Goal: Task Accomplishment & Management: Manage account settings

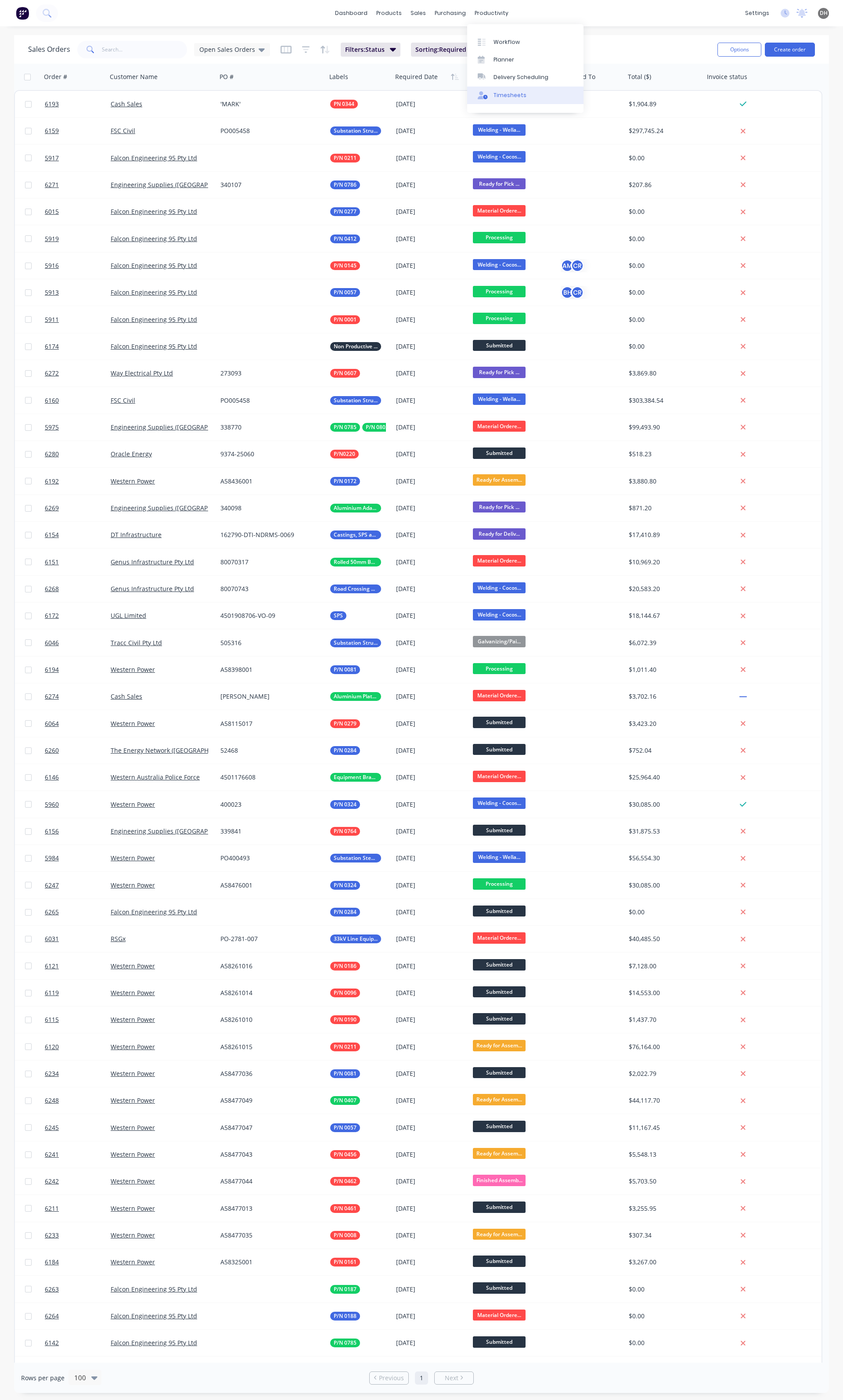
click at [494, 100] on link "Timesheets" at bounding box center [526, 95] width 116 height 17
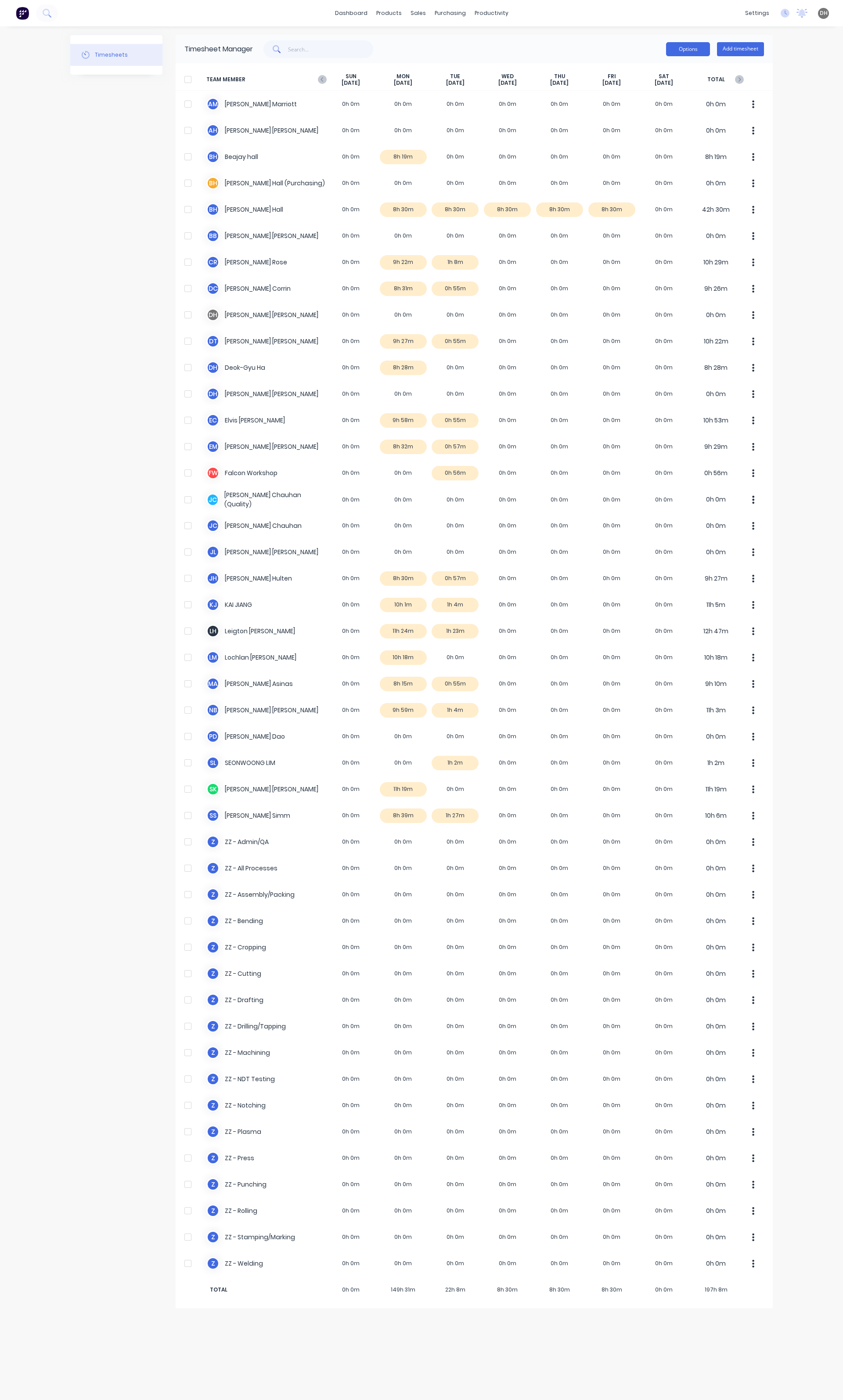
click at [693, 49] on button "Options" at bounding box center [688, 49] width 44 height 14
click at [610, 54] on div "Options Approve Unapprove Download Export Add timesheet" at bounding box center [508, 49] width 511 height 17
click at [781, 17] on div "settings No new notifications Mark all as read You have no notifications DH Fal…" at bounding box center [792, 13] width 102 height 13
click at [784, 15] on icon at bounding box center [785, 13] width 9 height 9
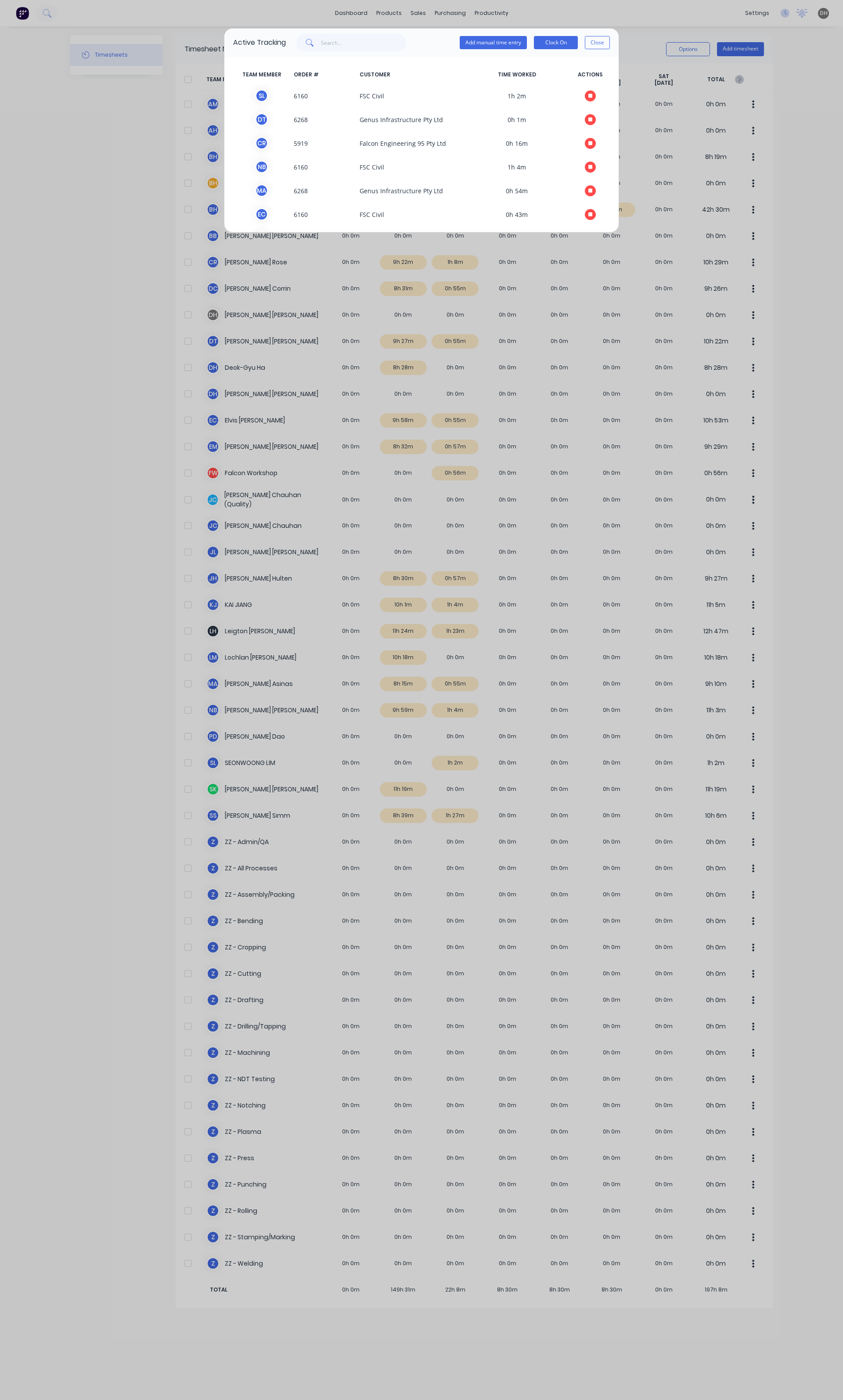
click at [740, 24] on div "Active Tracking Add manual time entry Clock On Close TEAM MEMBER ORDER # CUSTOM…" at bounding box center [421, 700] width 843 height 1400
click at [605, 46] on button "Close" at bounding box center [597, 42] width 25 height 13
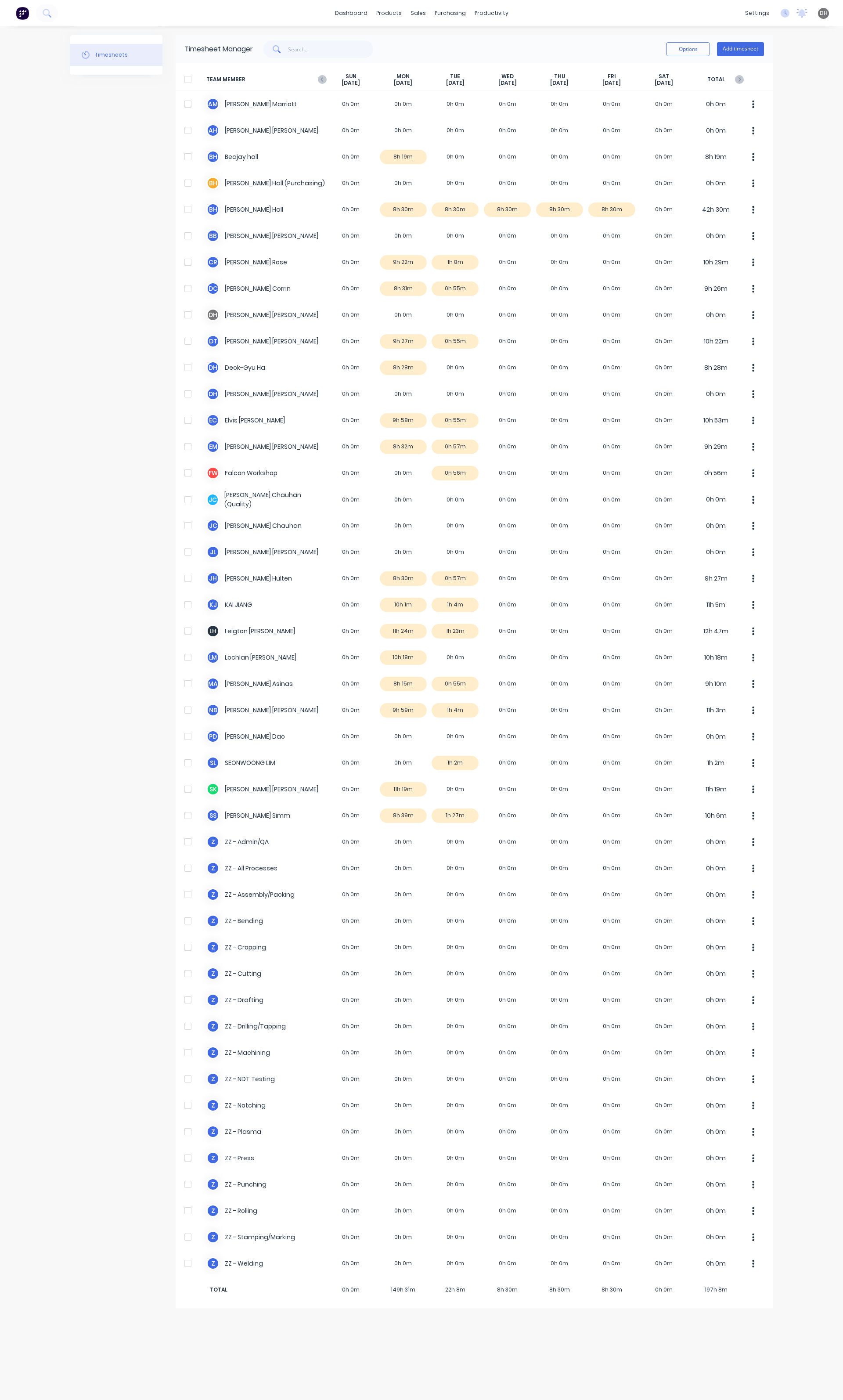
click at [822, 16] on span "DH" at bounding box center [824, 13] width 8 height 8
click at [710, 20] on div "dashboard products sales purchasing productivity dashboard products Product Cat…" at bounding box center [421, 13] width 843 height 26
click at [323, 81] on icon "button" at bounding box center [322, 79] width 3 height 4
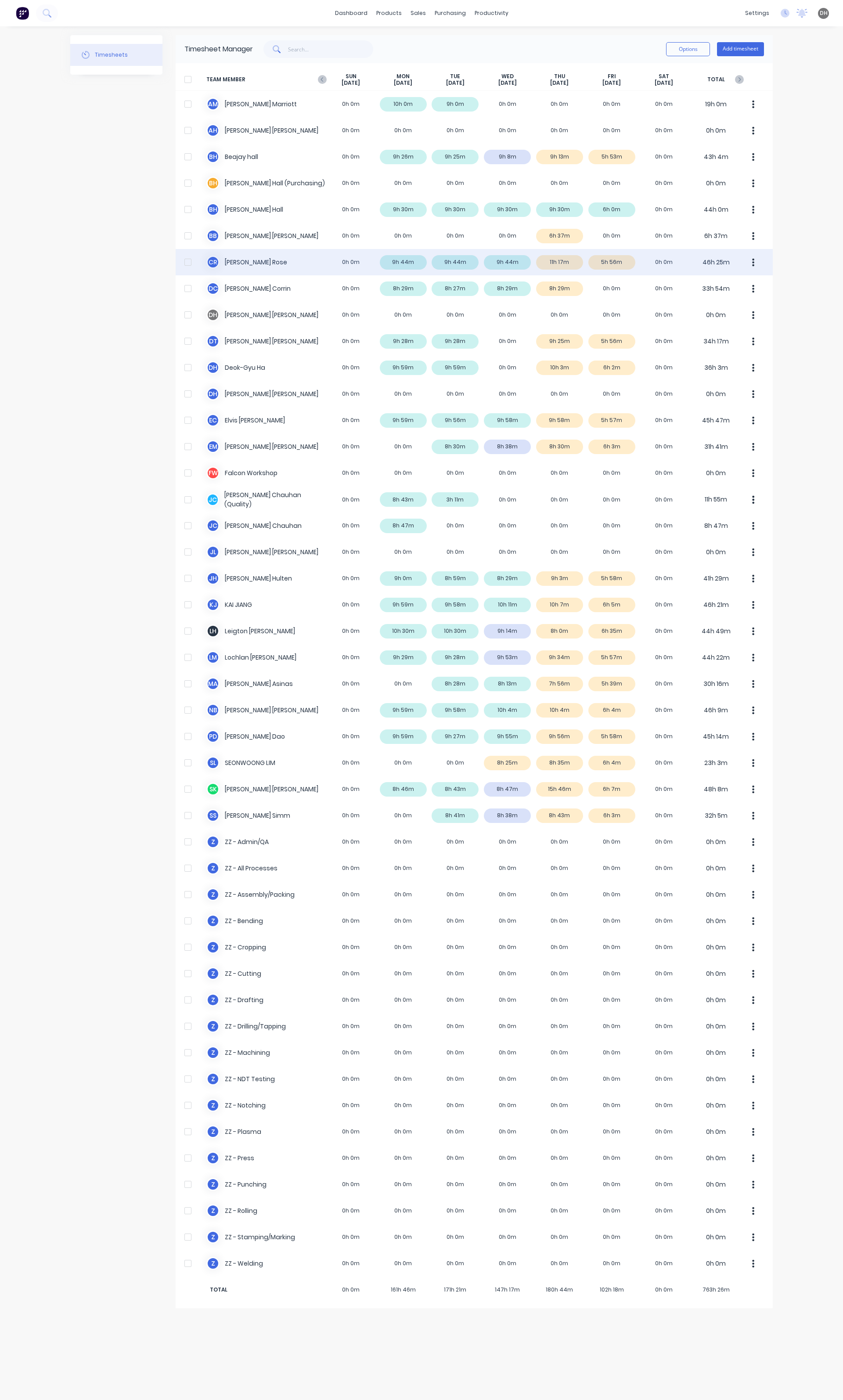
click at [563, 262] on div "C R Craig Rose 0h 0m 9h 44m 9h 44m 9h 44m 11h 17m 5h 56m 0h 0m 46h 25m" at bounding box center [474, 262] width 597 height 26
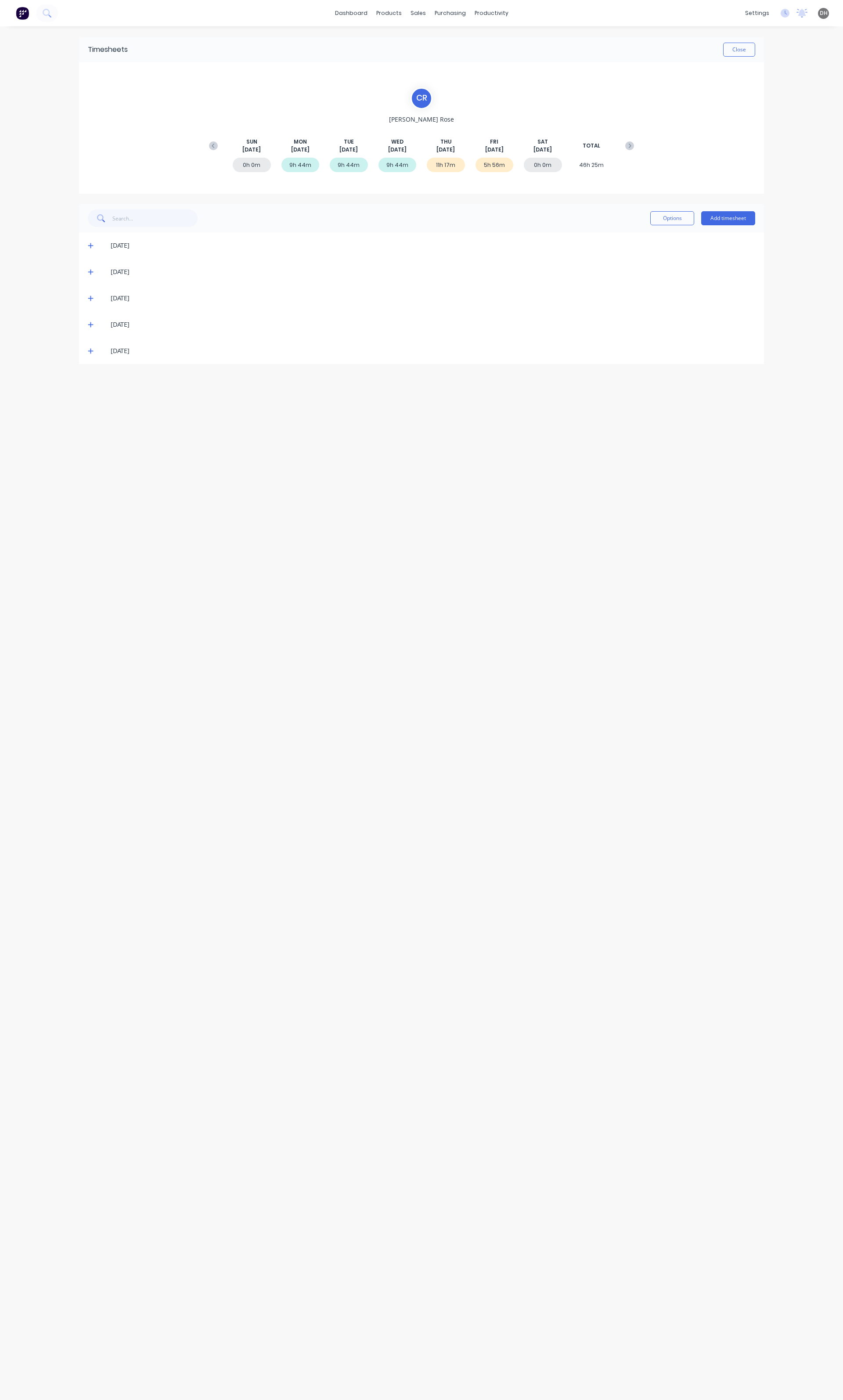
click at [89, 324] on icon at bounding box center [91, 325] width 5 height 5
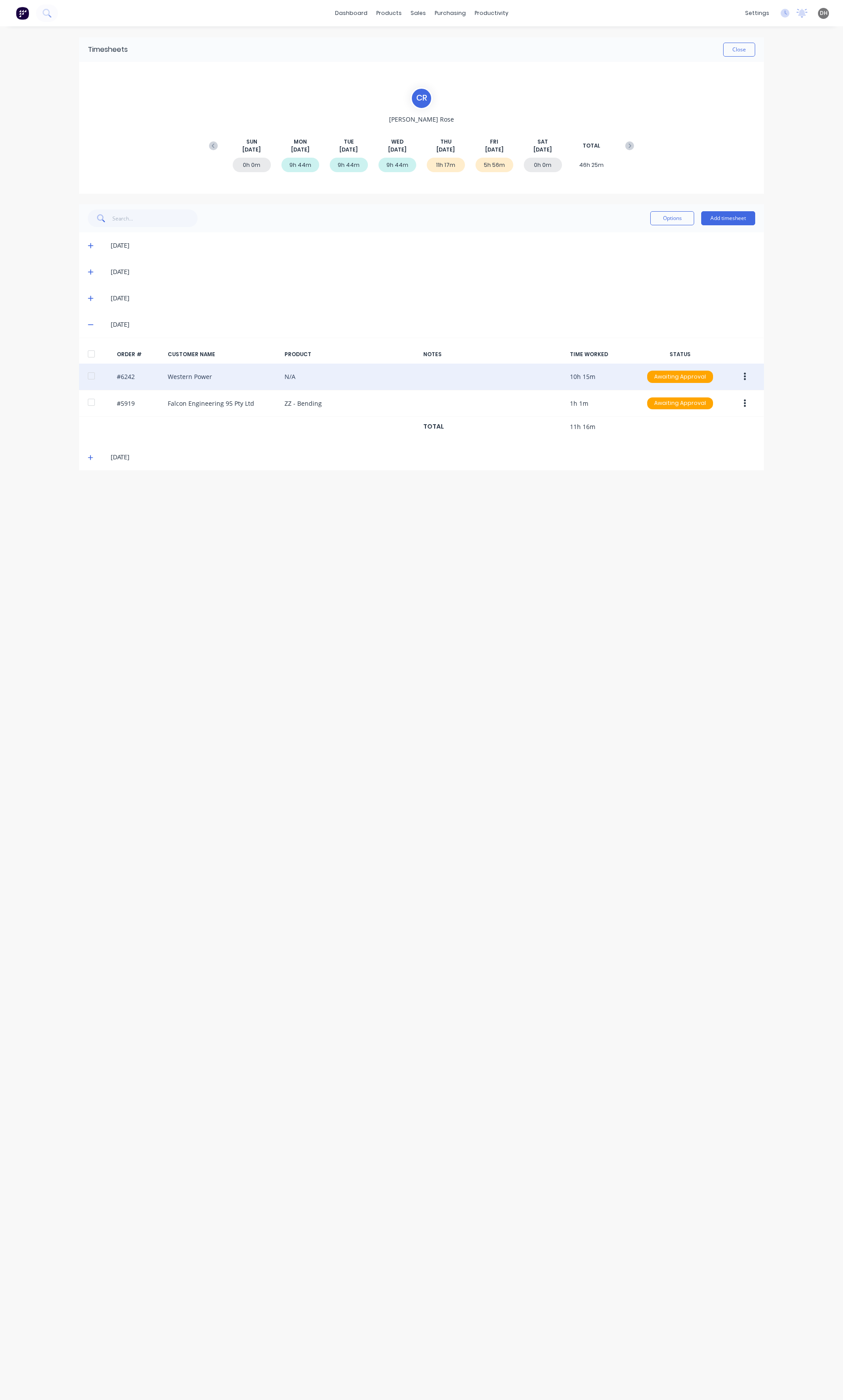
click at [576, 381] on div "#6242 Western Power N/A 10h 15m Awaiting Approval" at bounding box center [421, 377] width 685 height 27
click at [753, 371] on button "button" at bounding box center [745, 377] width 21 height 16
click at [701, 436] on div "Edit" at bounding box center [714, 435] width 67 height 12
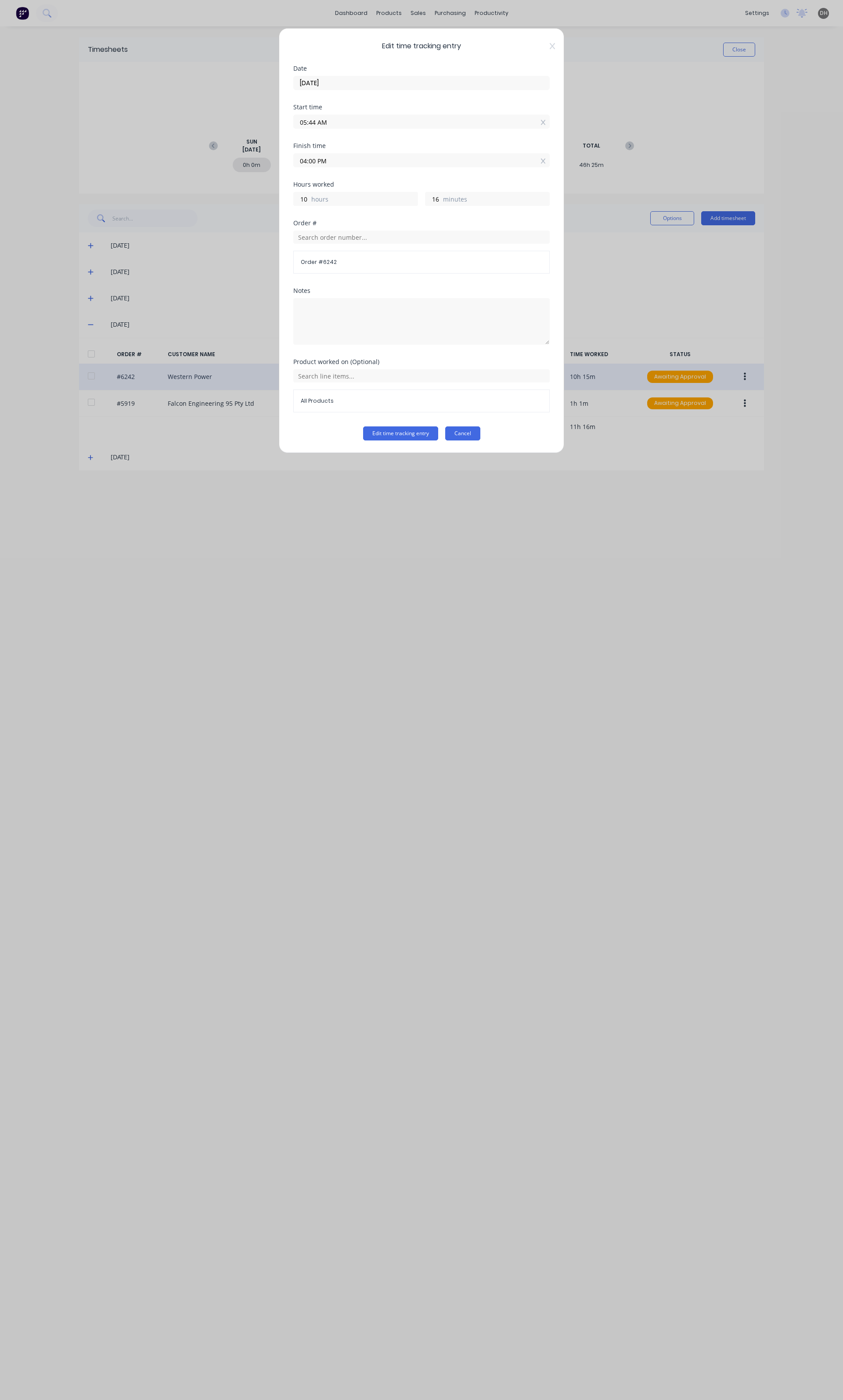
click at [470, 433] on button "Cancel" at bounding box center [463, 434] width 35 height 14
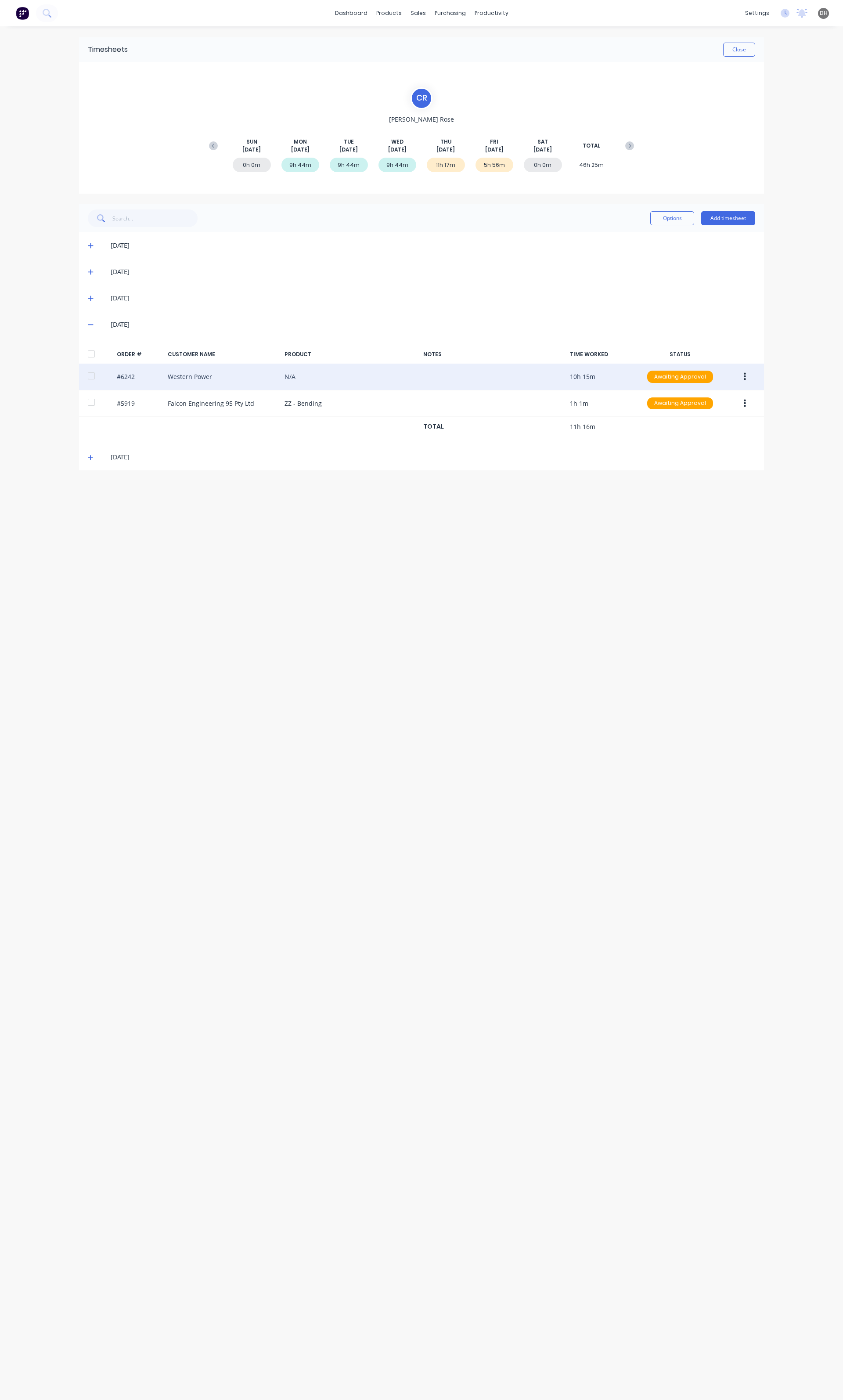
click at [742, 375] on button "button" at bounding box center [745, 377] width 21 height 16
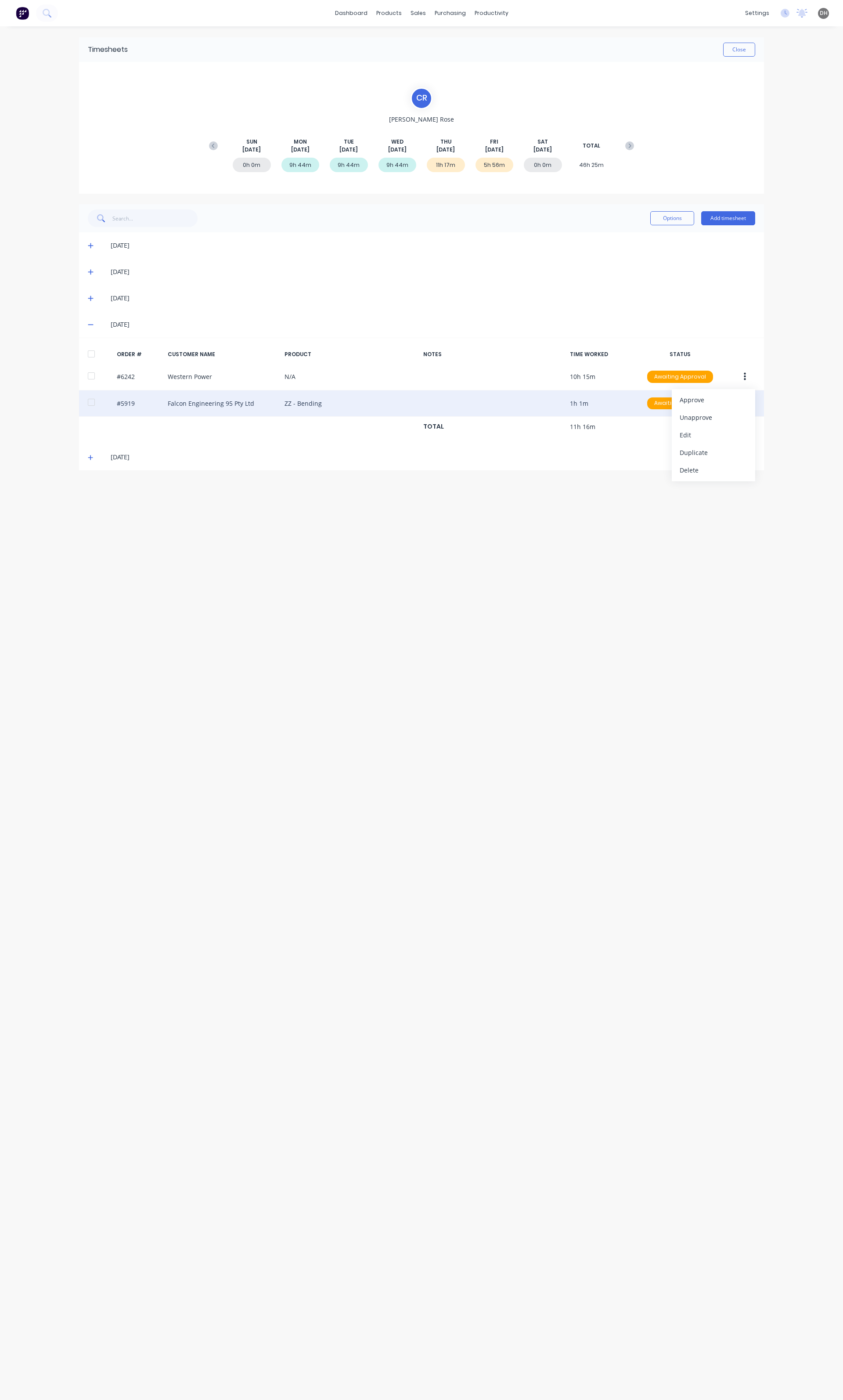
click at [608, 403] on div "#5919 Falcon Engineering 95 Pty Ltd ZZ - Bending 1h 1m Awaiting Approval" at bounding box center [421, 403] width 685 height 27
click at [746, 403] on button "button" at bounding box center [745, 403] width 21 height 16
click at [710, 463] on div "Edit" at bounding box center [714, 461] width 67 height 12
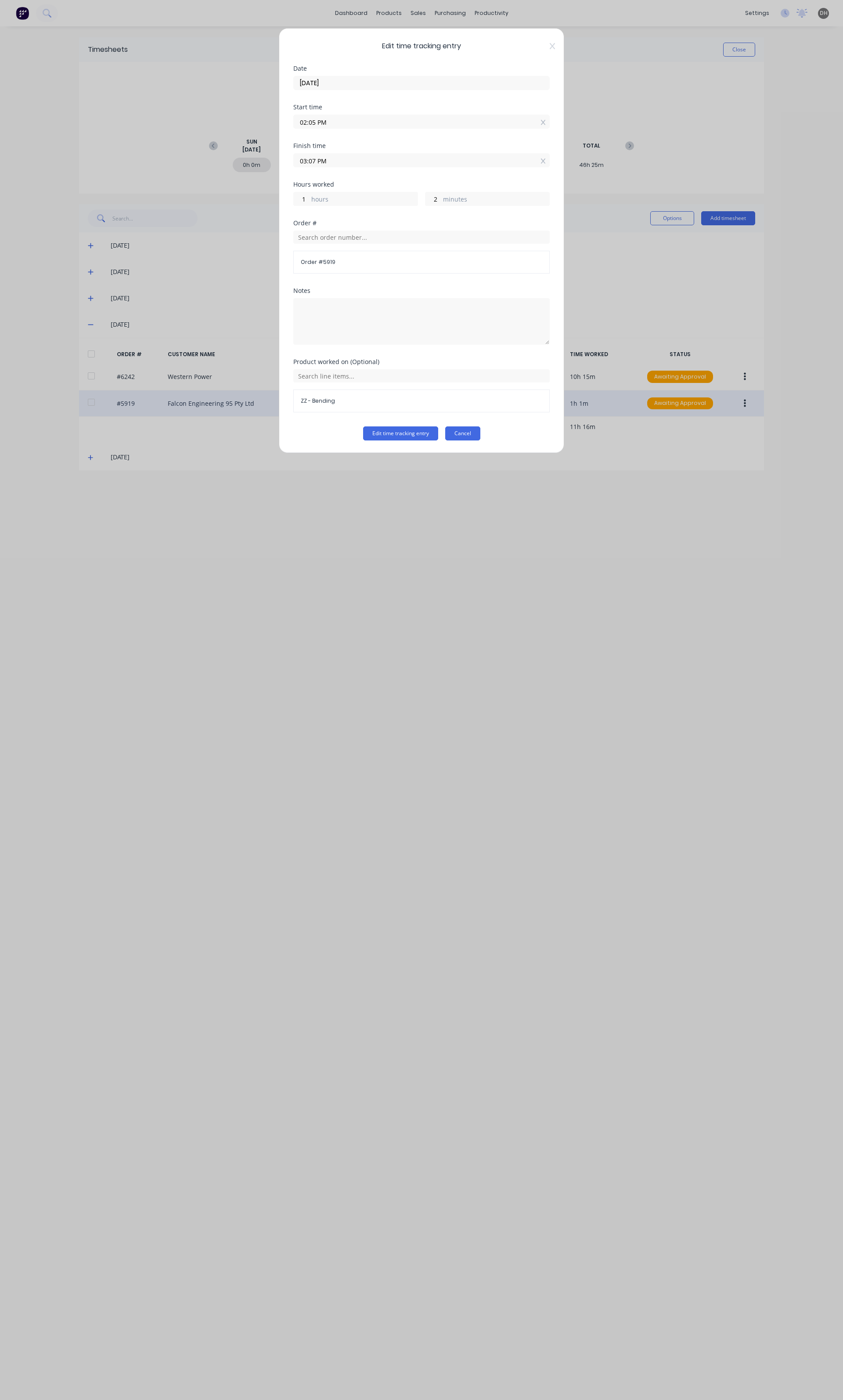
click at [457, 434] on button "Cancel" at bounding box center [463, 434] width 35 height 14
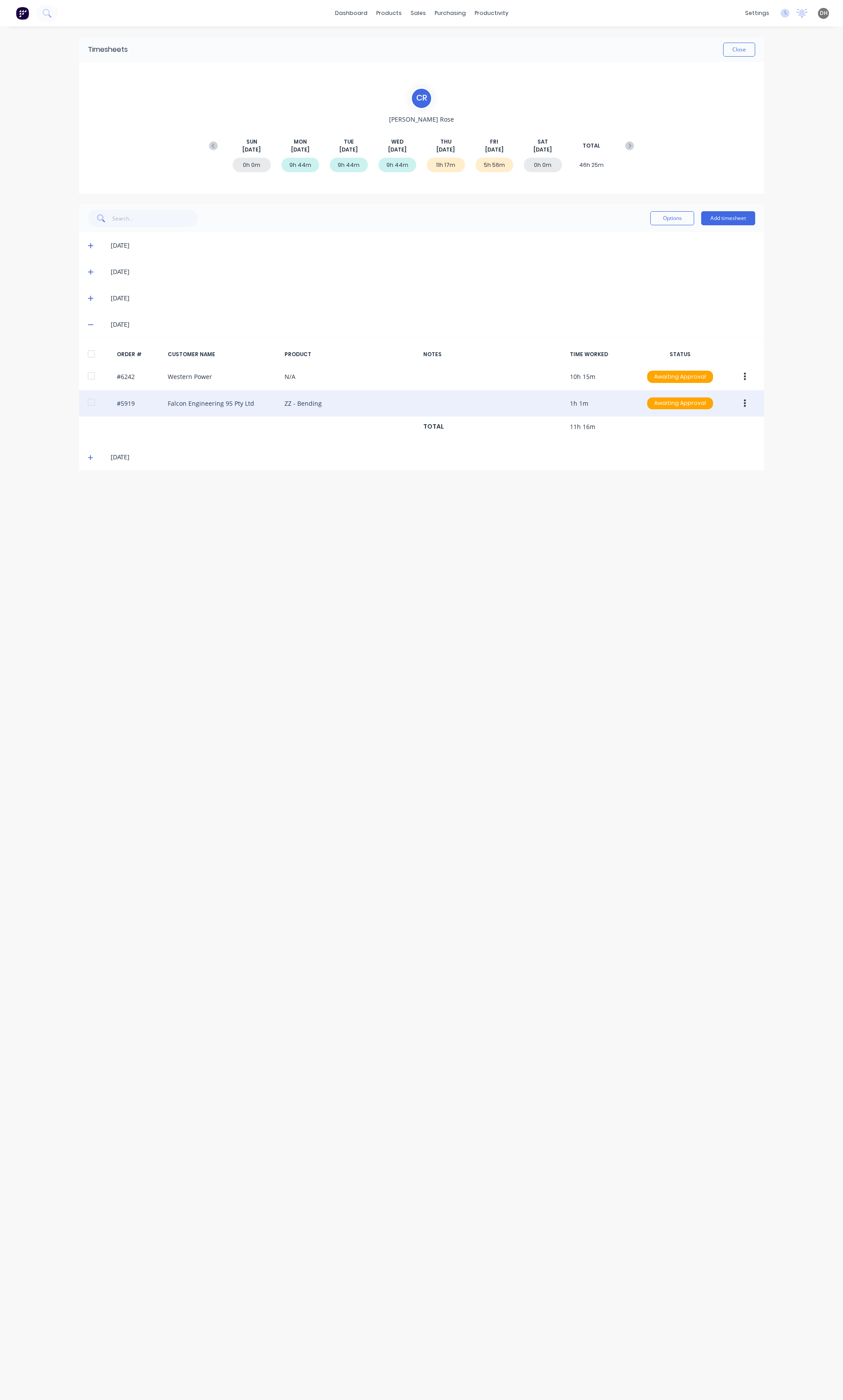
click at [741, 406] on button "button" at bounding box center [745, 403] width 21 height 16
click at [714, 497] on div "Delete" at bounding box center [714, 497] width 67 height 12
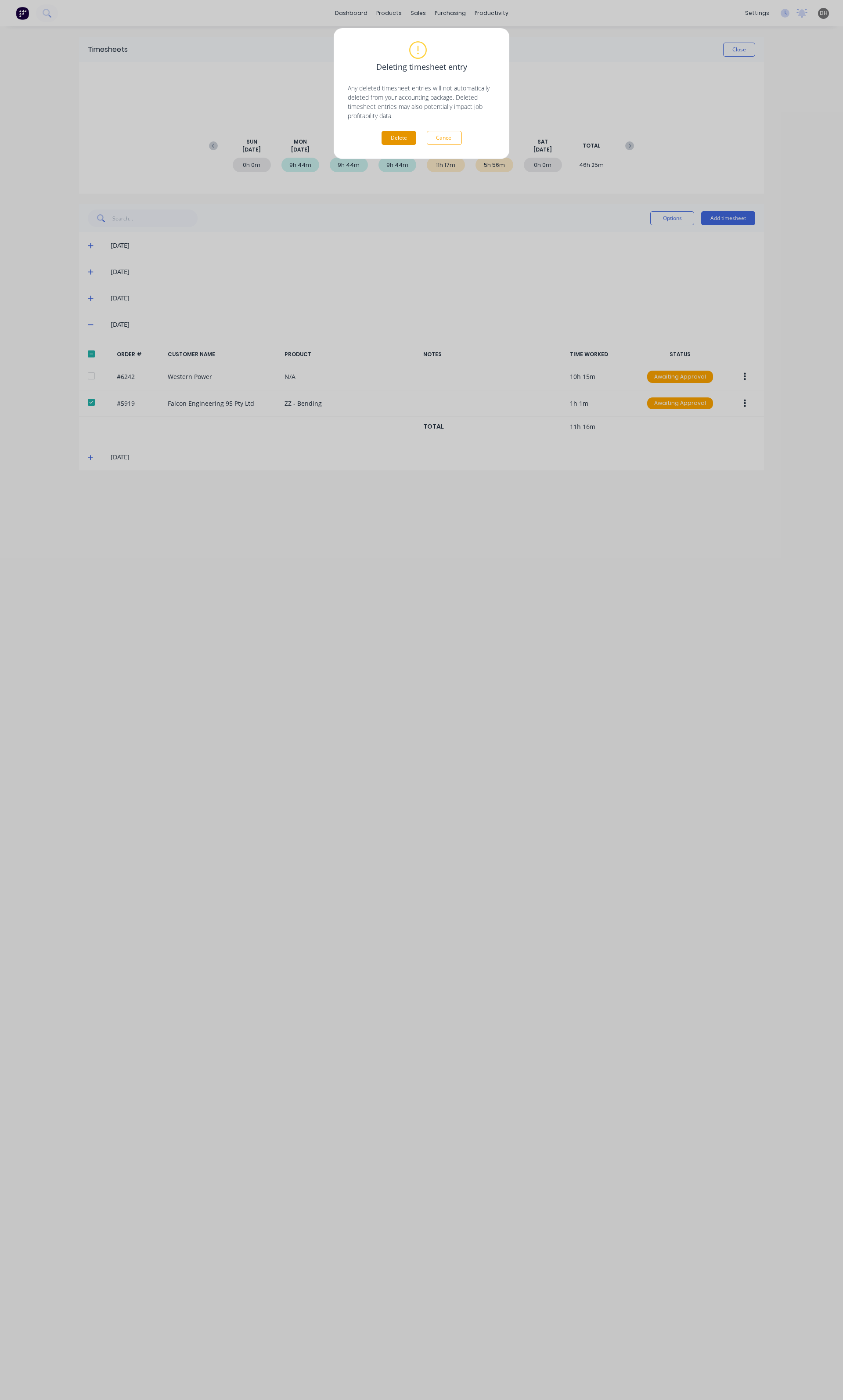
click at [406, 134] on button "Delete" at bounding box center [399, 138] width 35 height 14
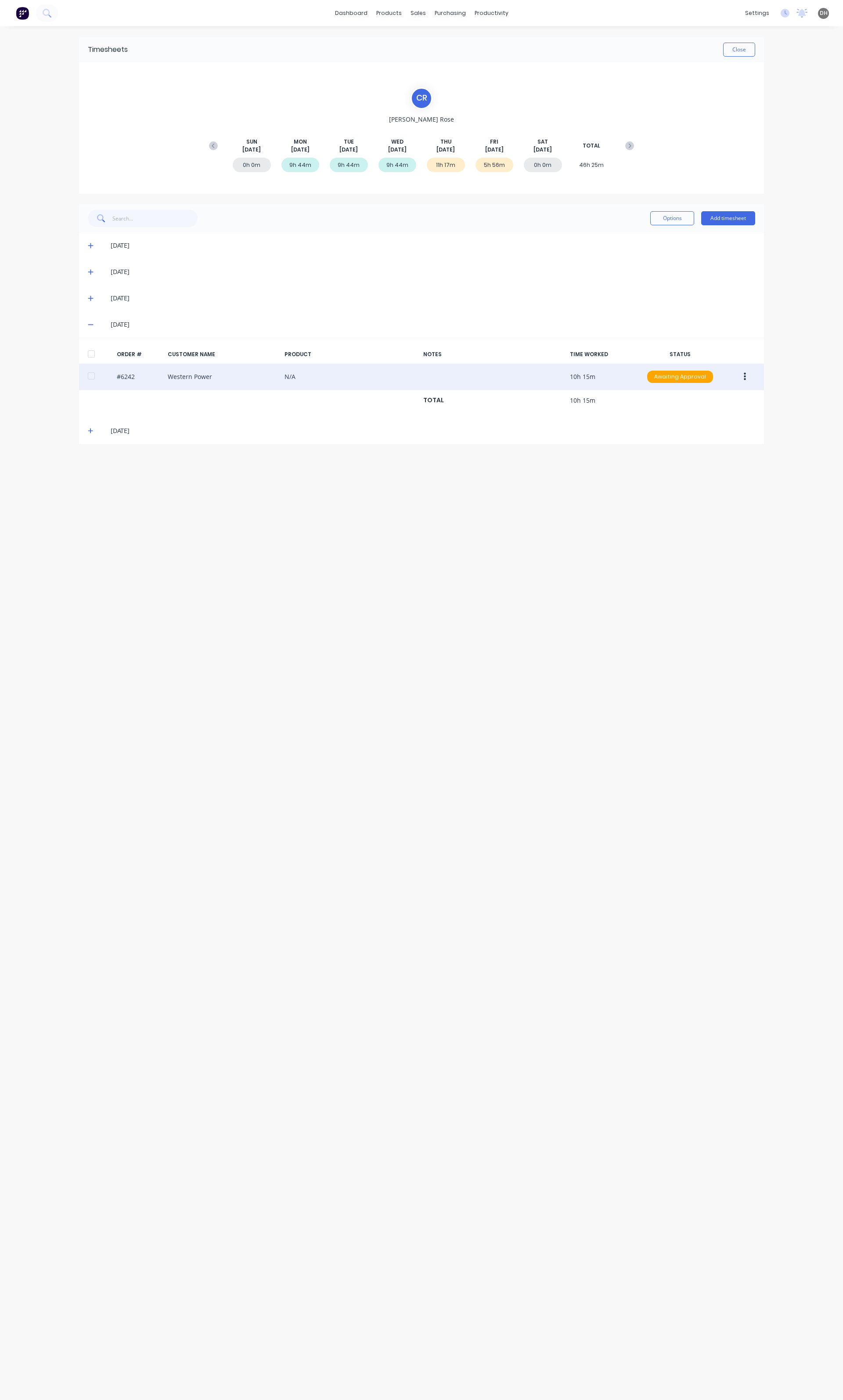
click at [749, 374] on button "button" at bounding box center [745, 377] width 21 height 16
click at [699, 434] on div "Edit" at bounding box center [714, 435] width 67 height 12
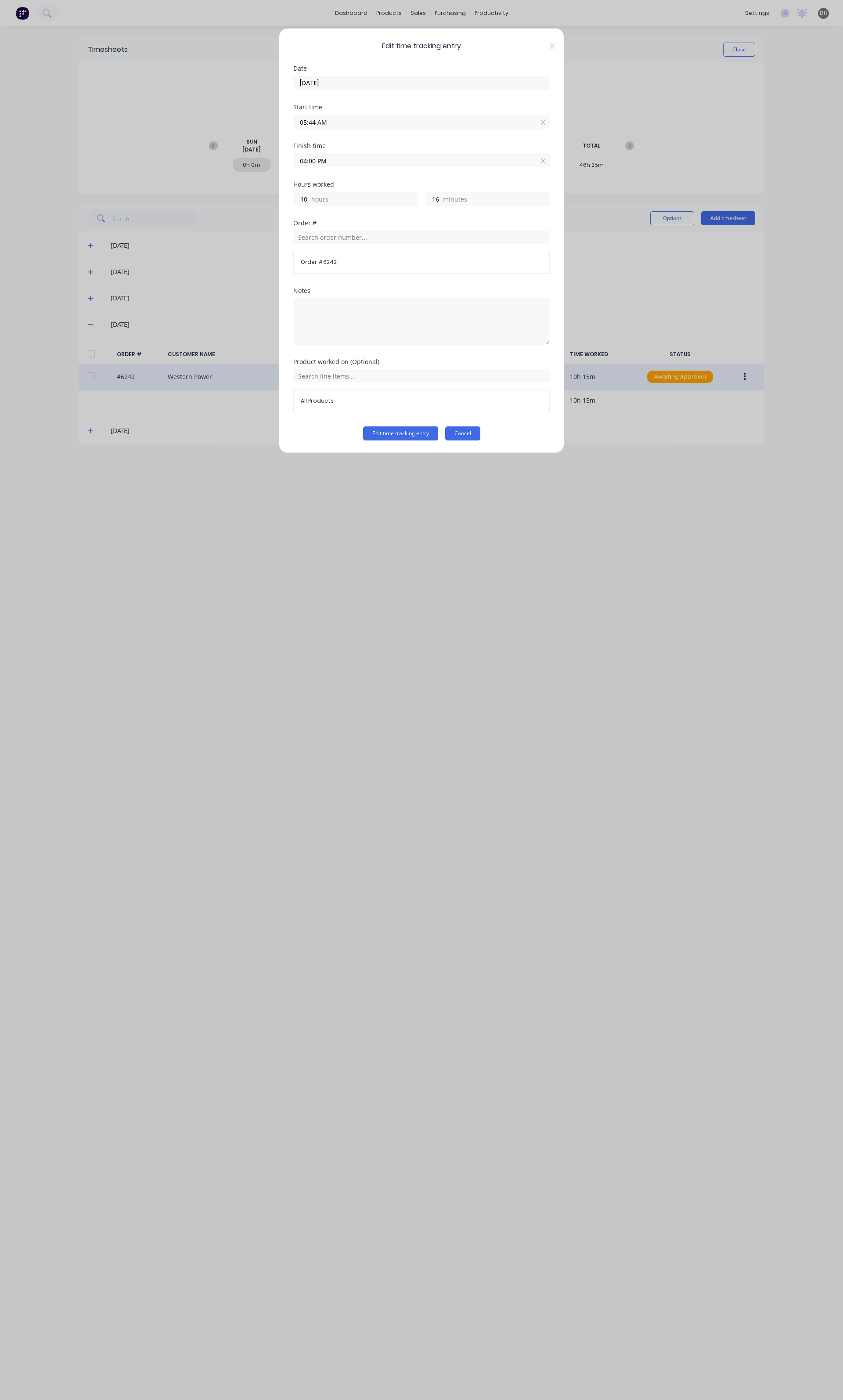
click at [463, 429] on button "Cancel" at bounding box center [463, 434] width 35 height 14
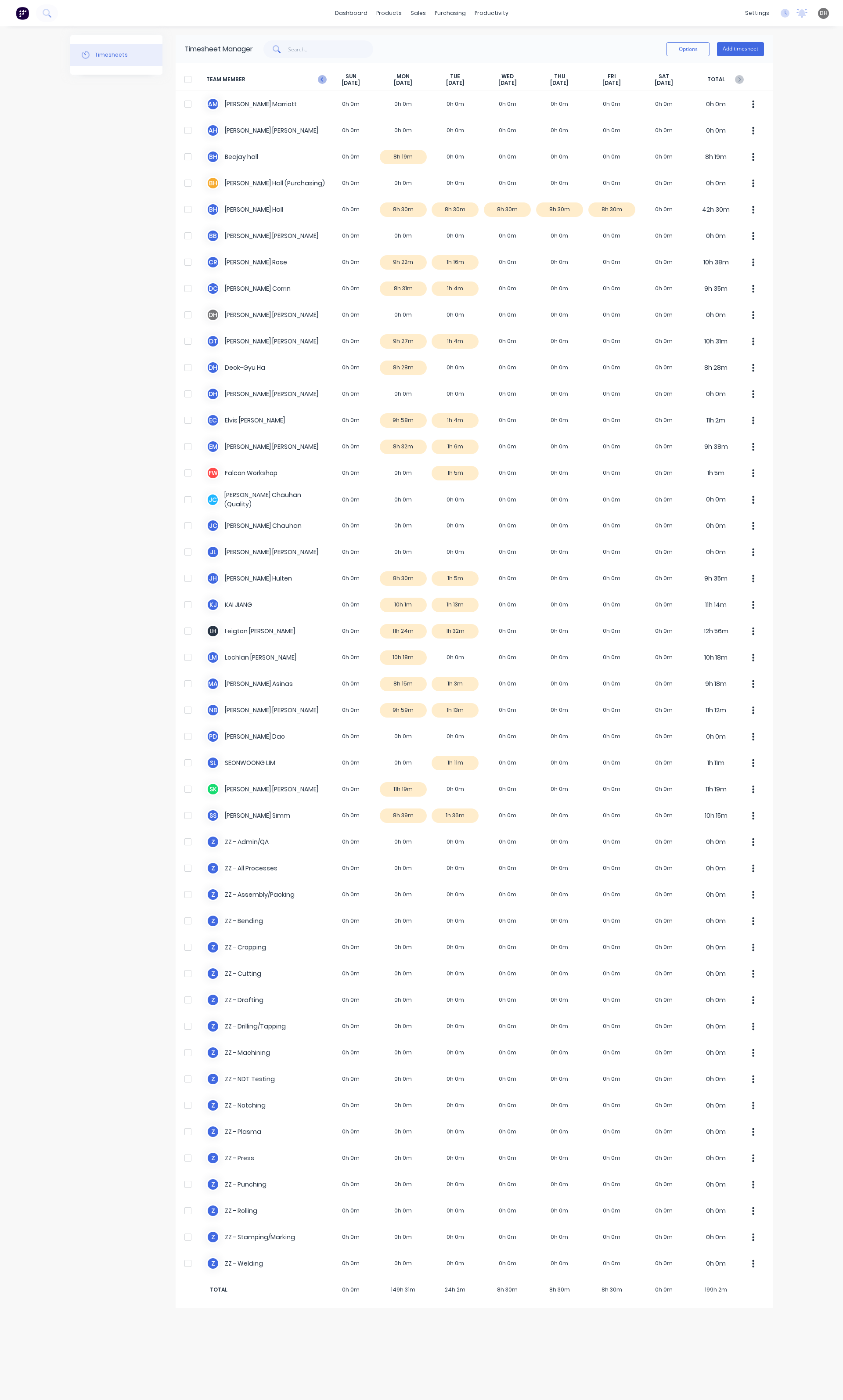
click at [322, 77] on icon "button" at bounding box center [322, 79] width 9 height 9
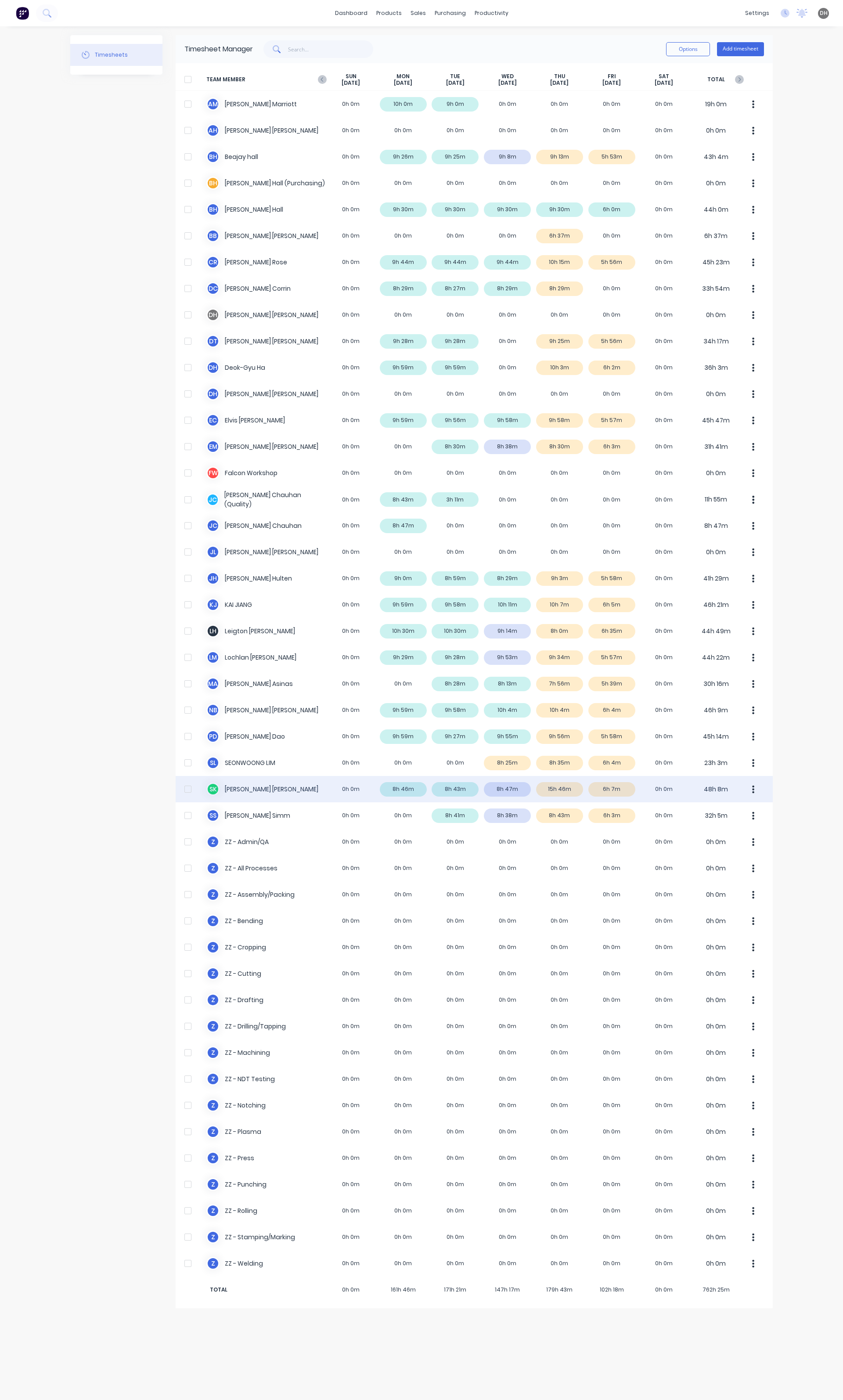
click at [570, 786] on div "S K Stephen Kane 0h 0m 8h 46m 8h 43m 8h 47m 15h 46m 6h 7m 0h 0m 48h 8m" at bounding box center [474, 789] width 597 height 26
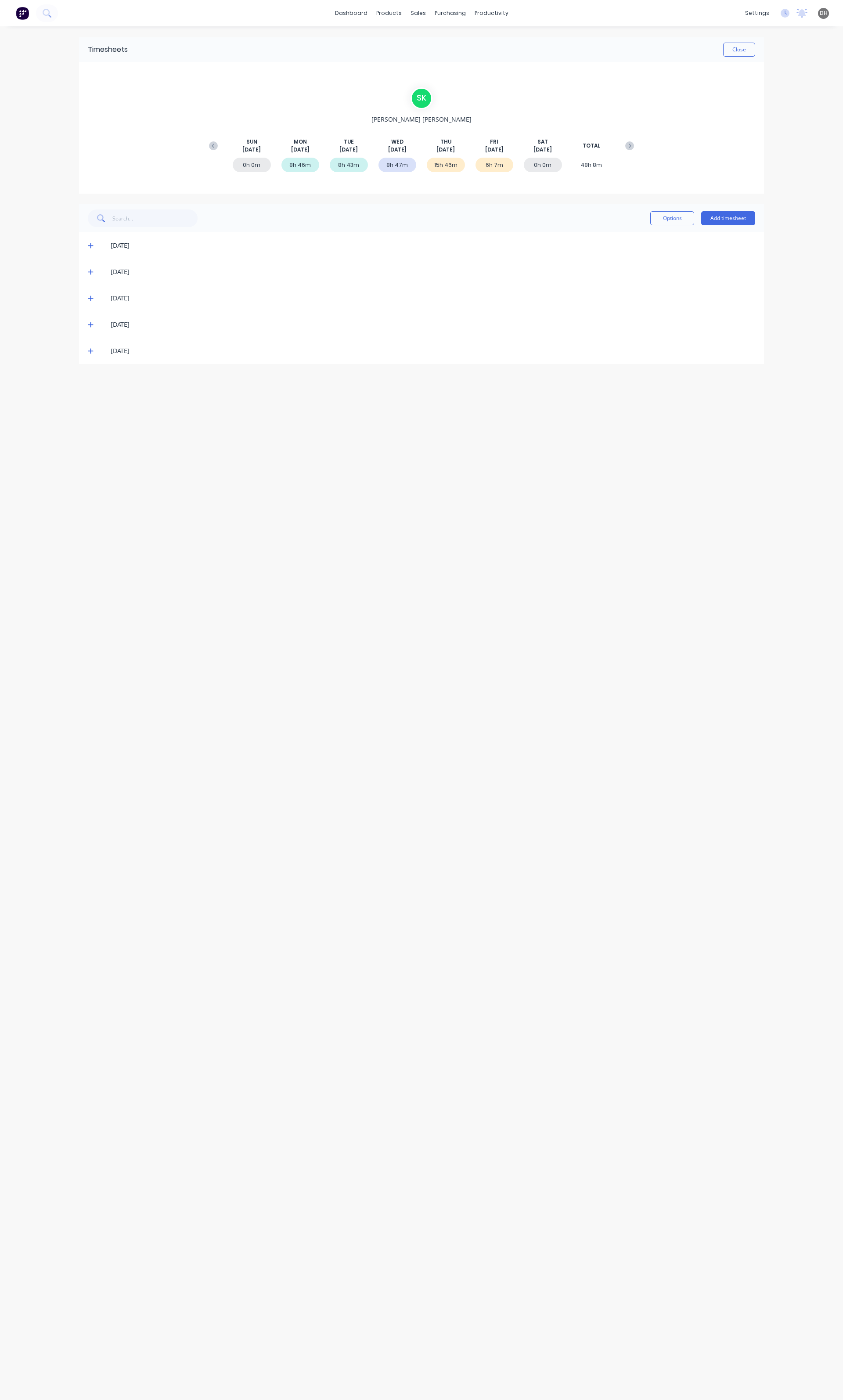
click at [90, 326] on icon at bounding box center [91, 325] width 5 height 5
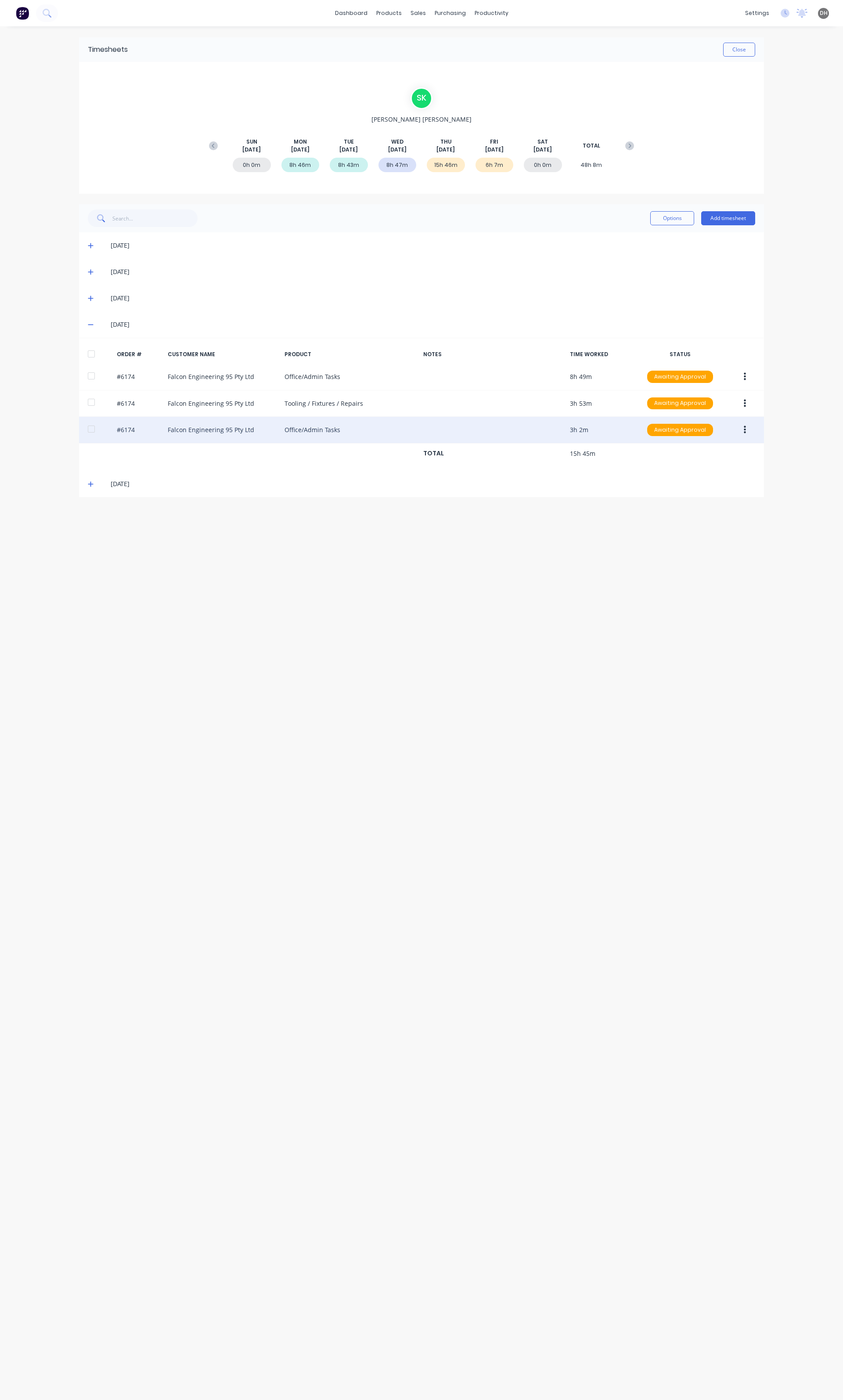
click at [748, 431] on button "button" at bounding box center [745, 430] width 21 height 16
click at [714, 495] on div "Edit" at bounding box center [714, 488] width 67 height 12
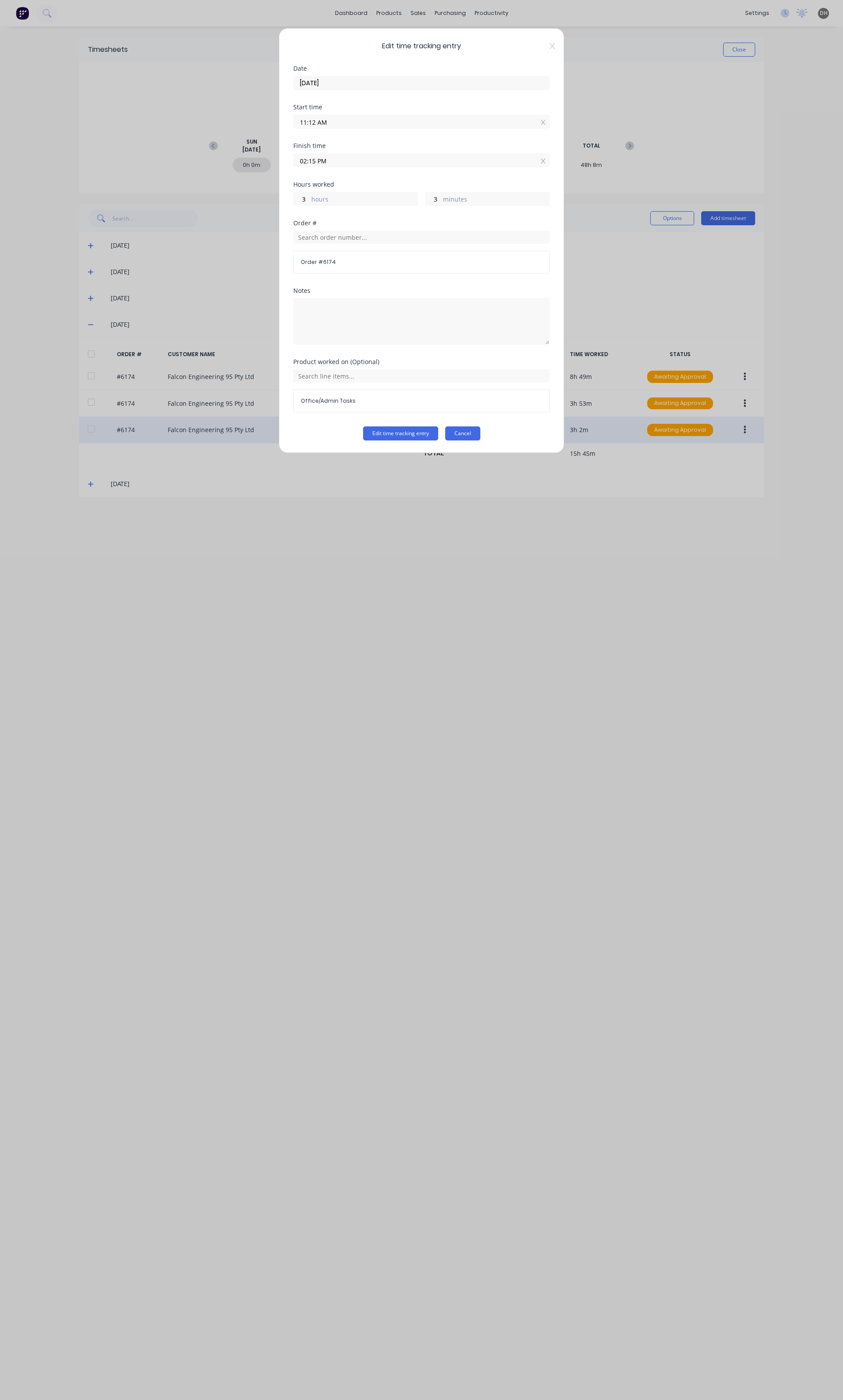
click at [461, 438] on button "Cancel" at bounding box center [463, 434] width 35 height 14
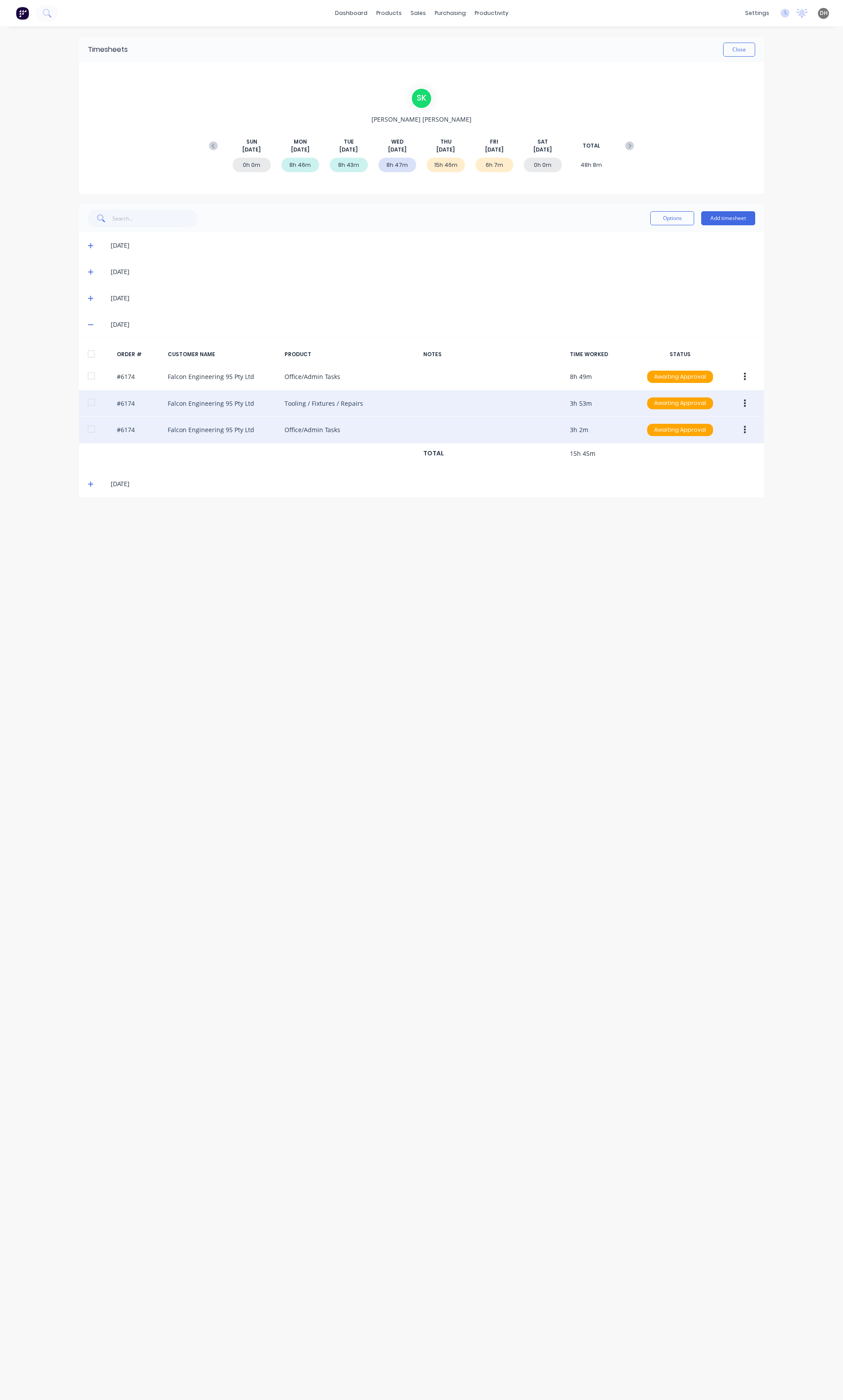
click at [754, 404] on button "button" at bounding box center [745, 403] width 21 height 16
click at [692, 464] on div "Edit" at bounding box center [714, 461] width 67 height 12
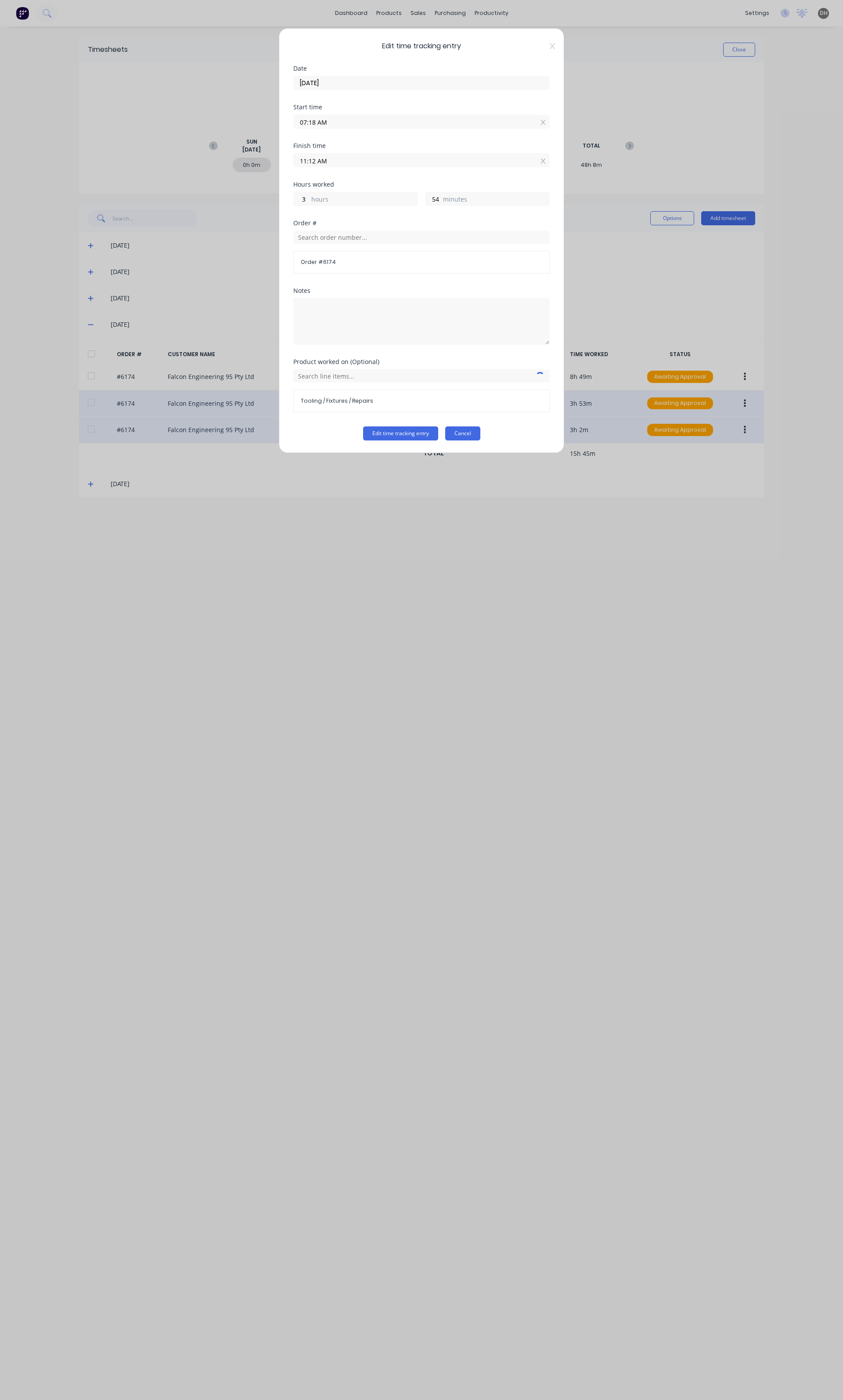
click at [471, 436] on button "Cancel" at bounding box center [463, 434] width 35 height 14
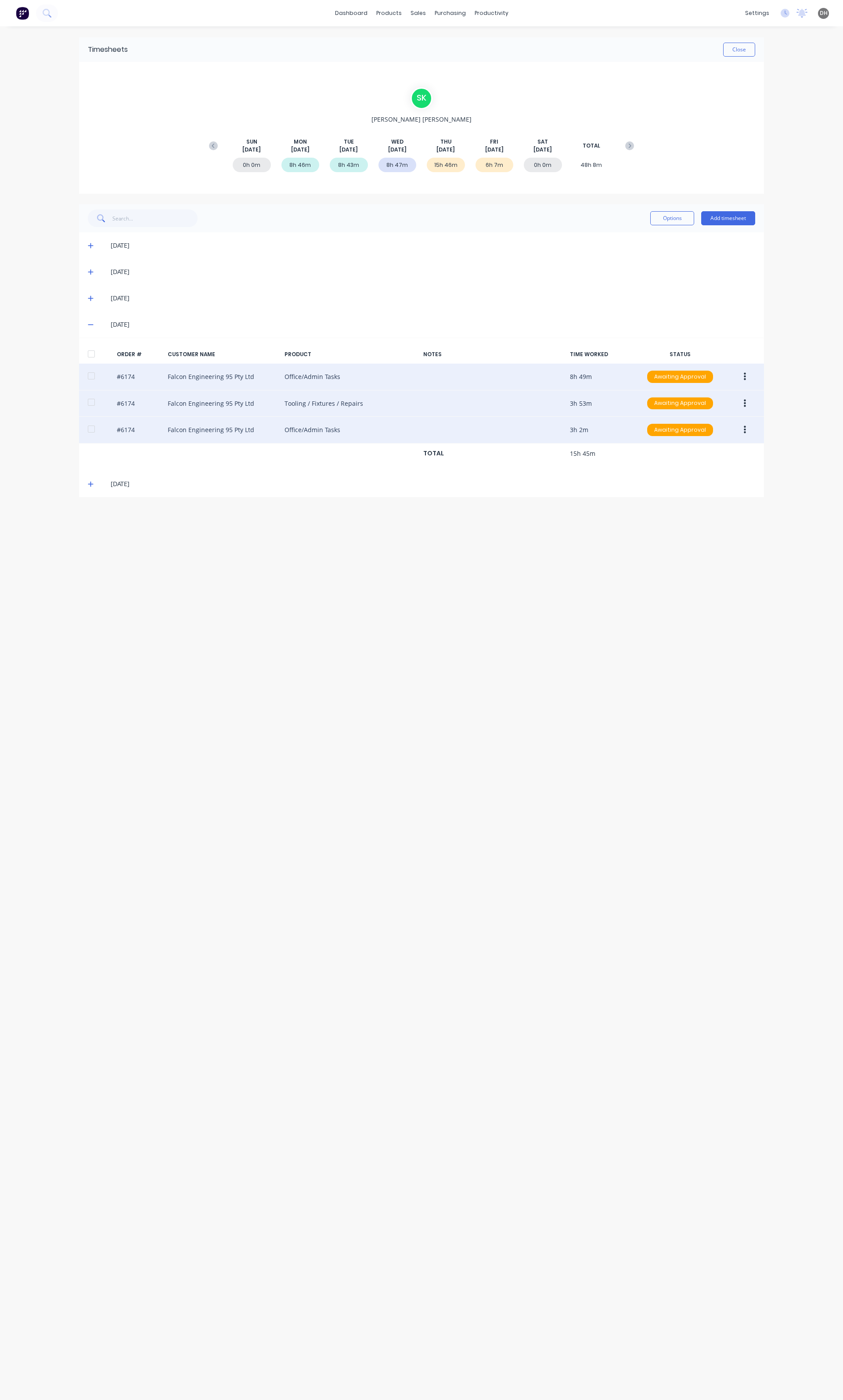
drag, startPoint x: 744, startPoint y: 378, endPoint x: 752, endPoint y: 380, distance: 8.2
click at [746, 378] on button "button" at bounding box center [745, 377] width 21 height 16
click at [731, 439] on div "Edit" at bounding box center [714, 435] width 67 height 12
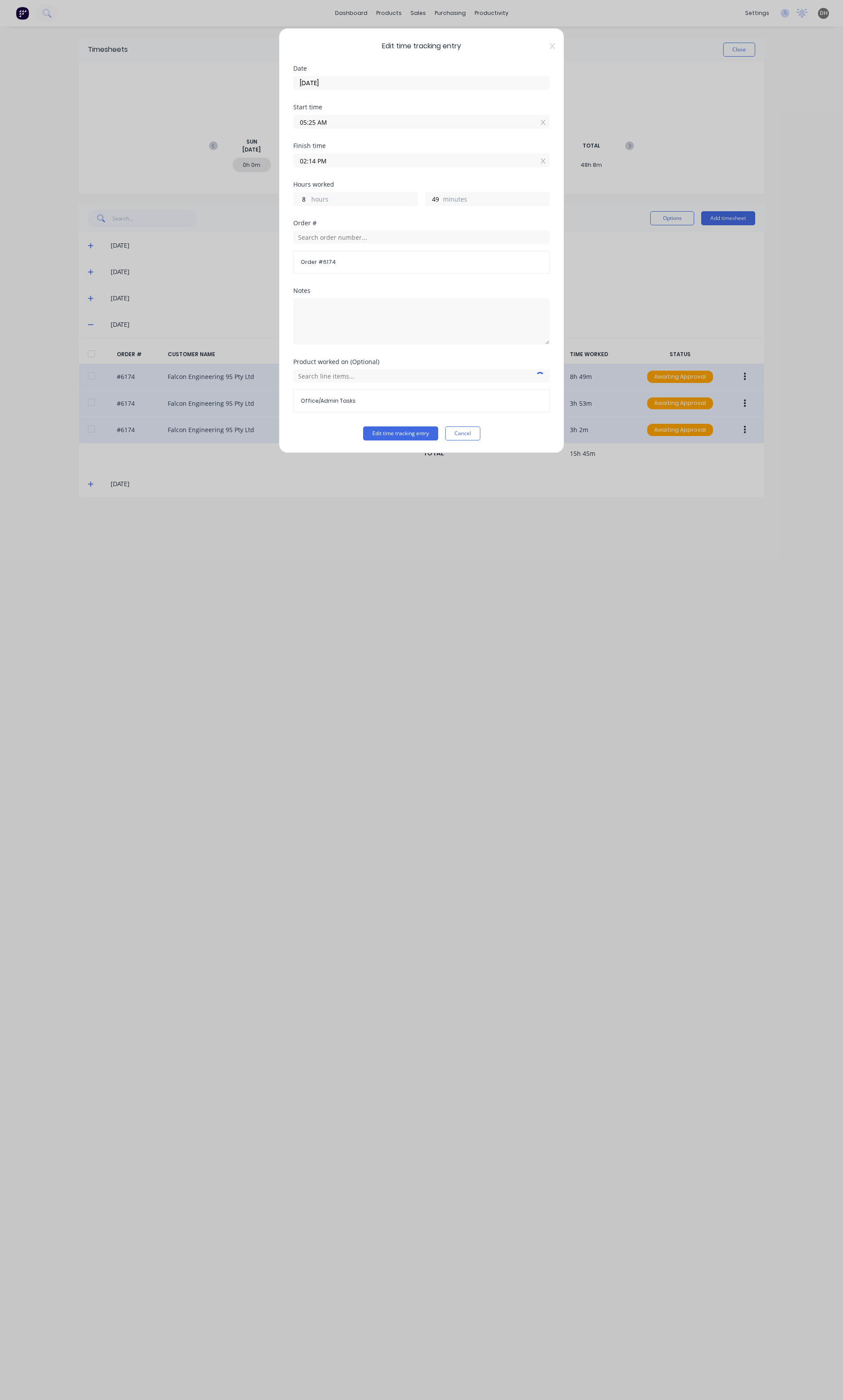
click at [713, 284] on div "Edit time tracking entry Date 28/08/2025 Start time 05:25 AM Finish time 02:14 …" at bounding box center [421, 700] width 843 height 1400
click at [449, 432] on button "Cancel" at bounding box center [463, 434] width 35 height 14
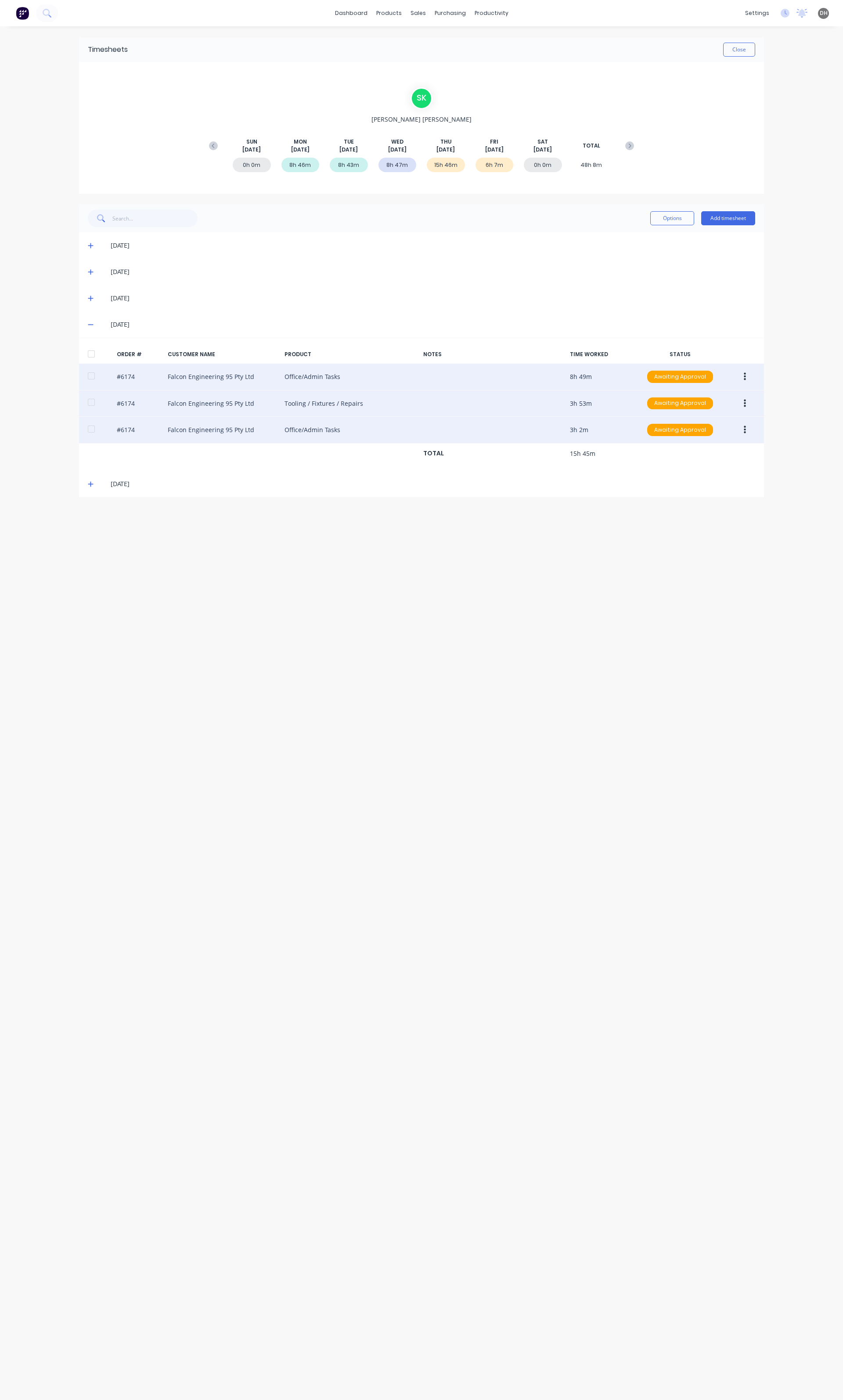
click at [747, 407] on button "button" at bounding box center [745, 403] width 21 height 16
click at [728, 464] on div "Edit" at bounding box center [714, 461] width 67 height 12
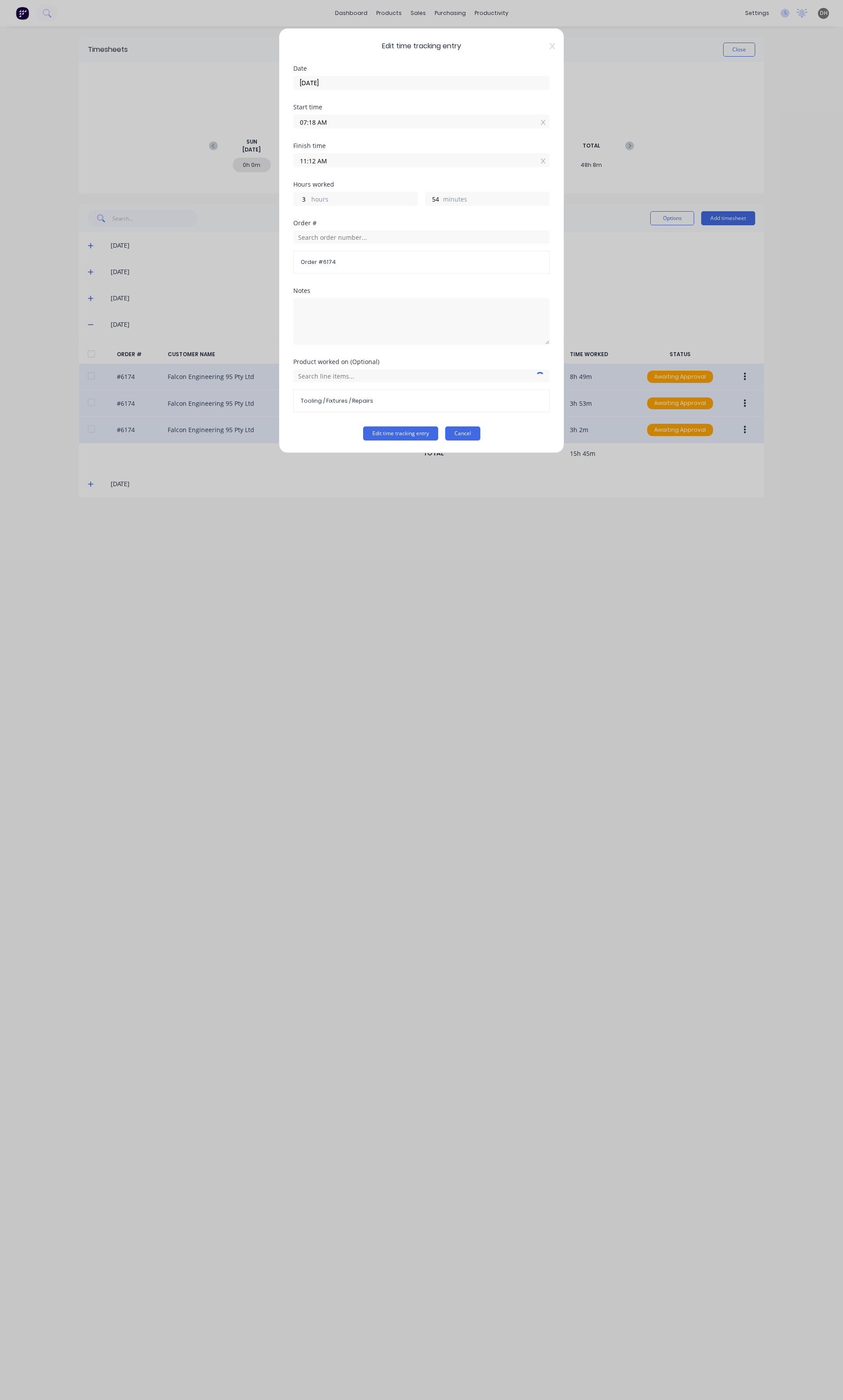
click at [463, 438] on button "Cancel" at bounding box center [463, 434] width 35 height 14
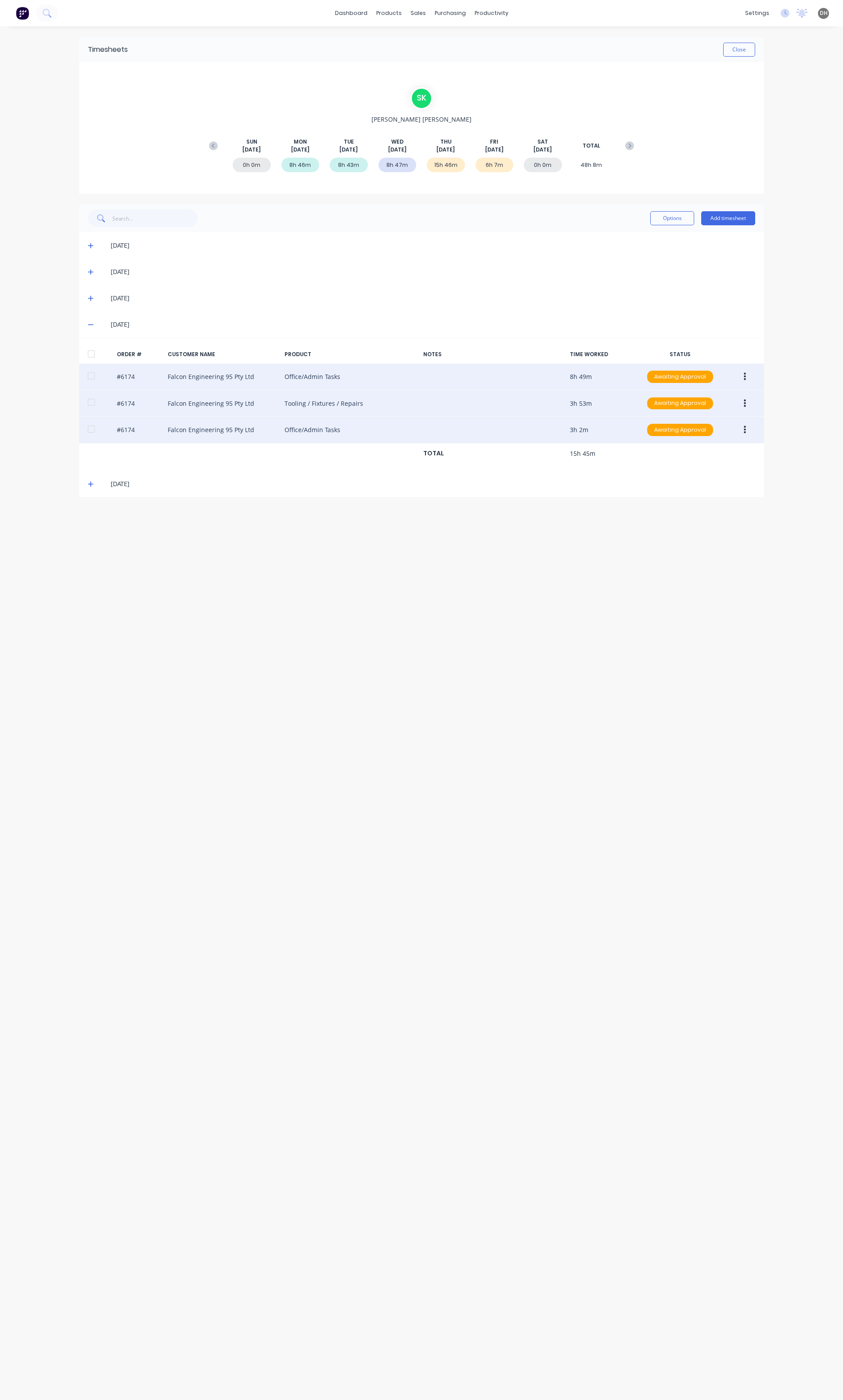
click at [742, 376] on button "button" at bounding box center [745, 377] width 21 height 16
click at [715, 438] on div "Edit" at bounding box center [714, 435] width 67 height 12
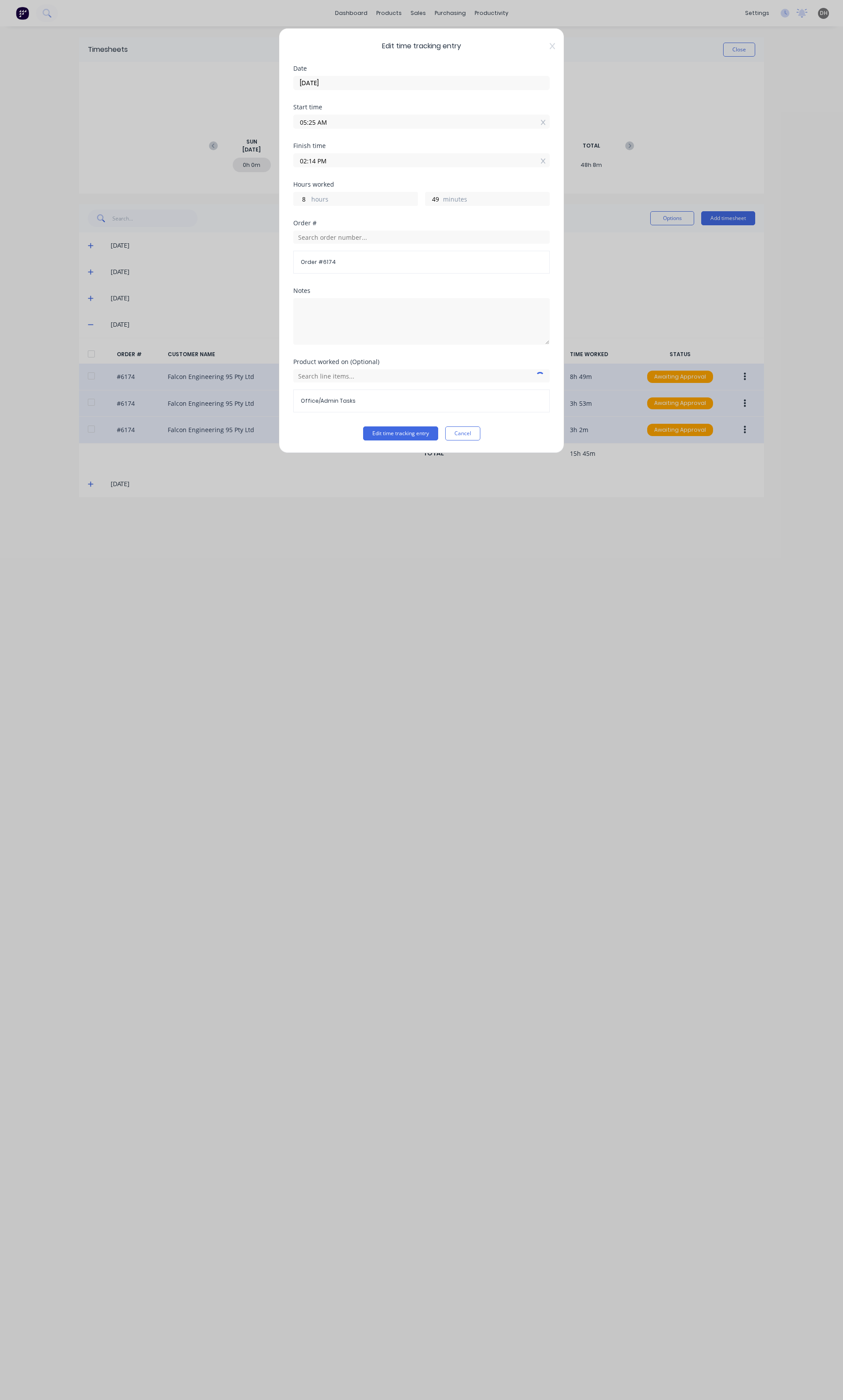
drag, startPoint x: 335, startPoint y: 158, endPoint x: 289, endPoint y: 162, distance: 46.2
click at [289, 162] on div "Edit time tracking entry Date 28/08/2025 Start time 05:25 AM Finish time 02:14 …" at bounding box center [421, 241] width 285 height 425
click at [363, 427] on button "Edit time tracking entry" at bounding box center [401, 434] width 75 height 14
type input "12:00 AM"
type input "-11465694"
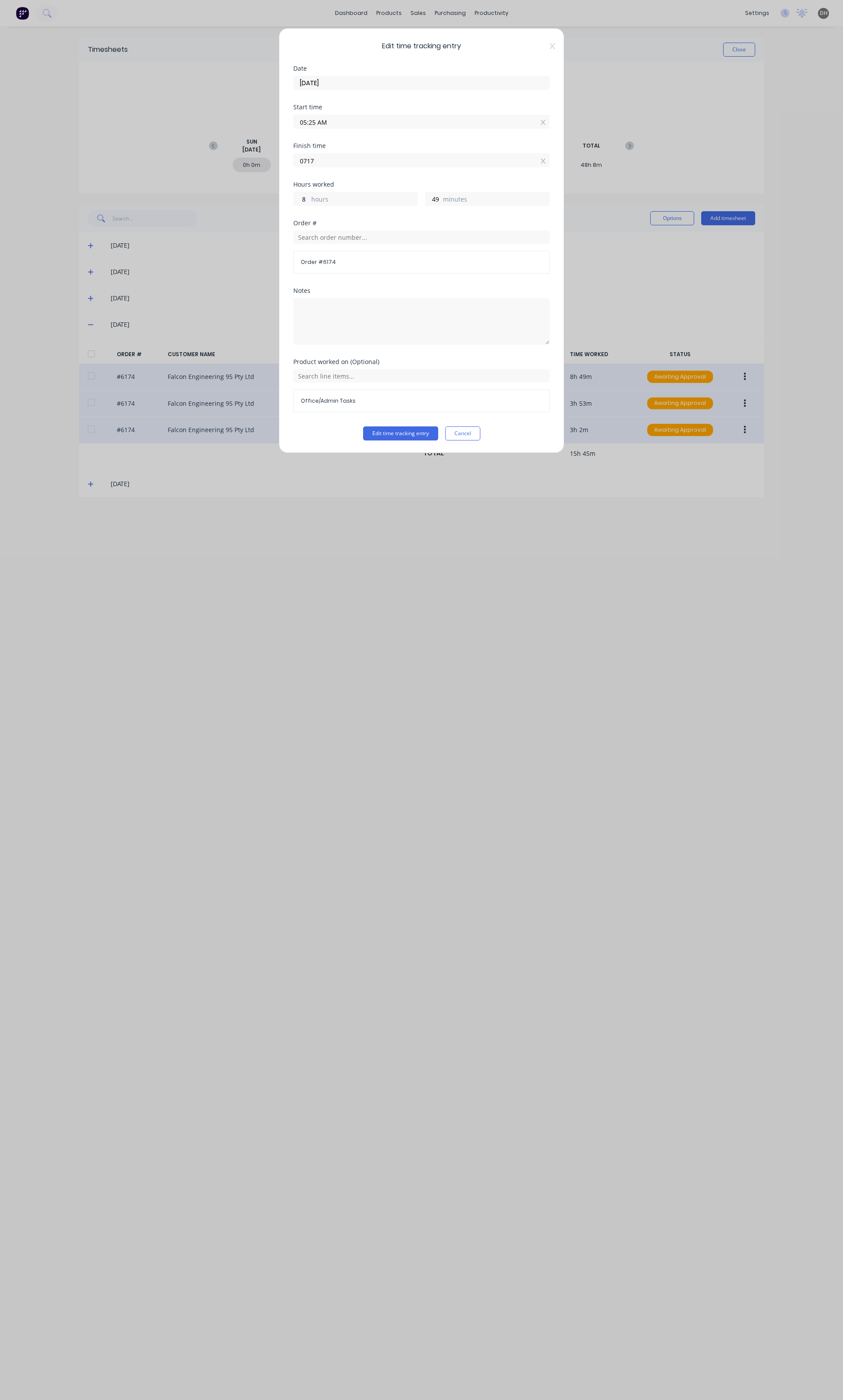
type input "-9"
click at [373, 157] on input "12:00 AM" at bounding box center [422, 160] width 255 height 13
click at [338, 160] on input "12:00 AM" at bounding box center [422, 160] width 255 height 13
type input "12:01 AM"
type input "-8"
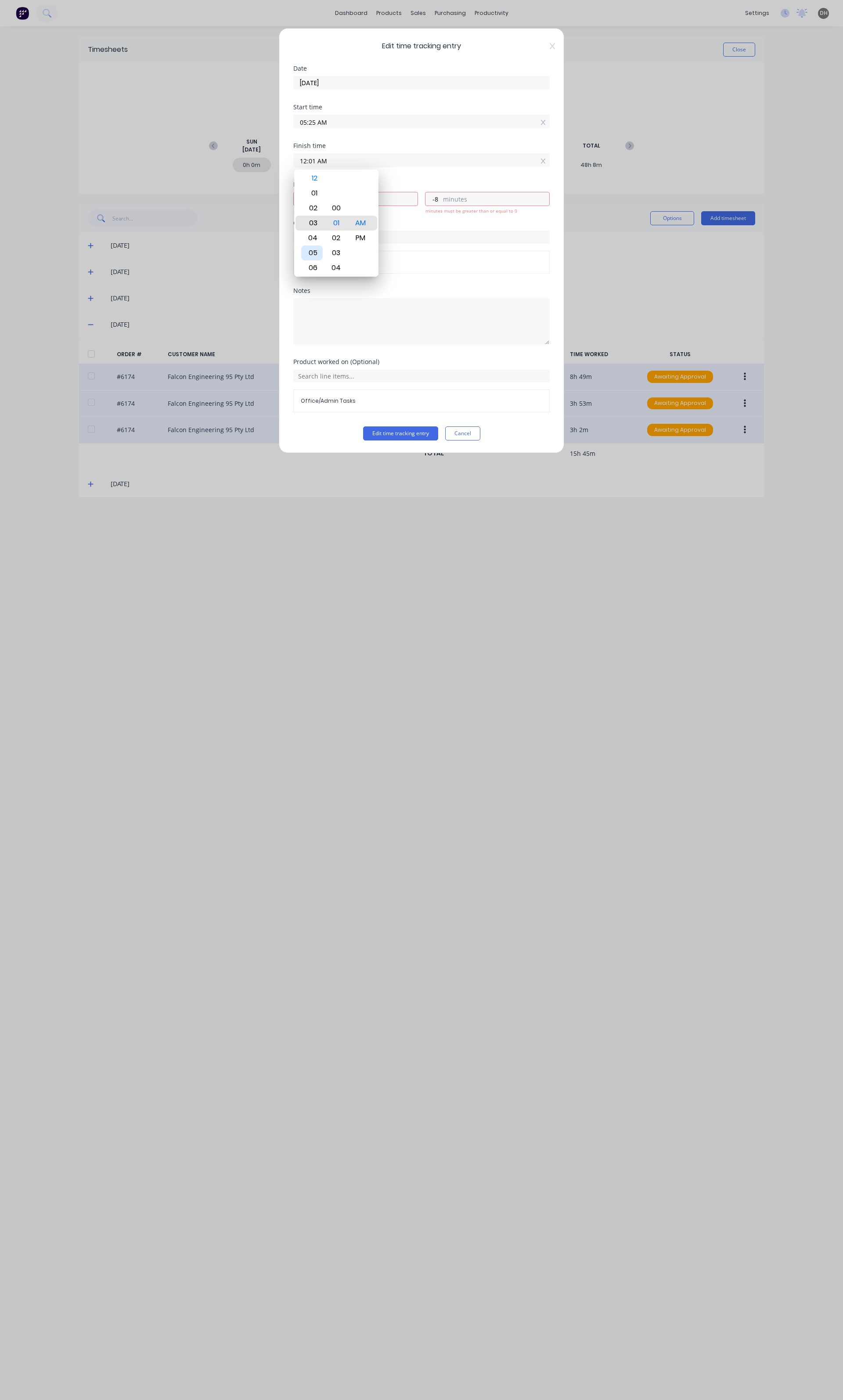
type input "03:01 AM"
type input "-11465691"
type input "04:01 AM"
type input "-11465690"
click at [315, 265] on div "07" at bounding box center [312, 267] width 22 height 15
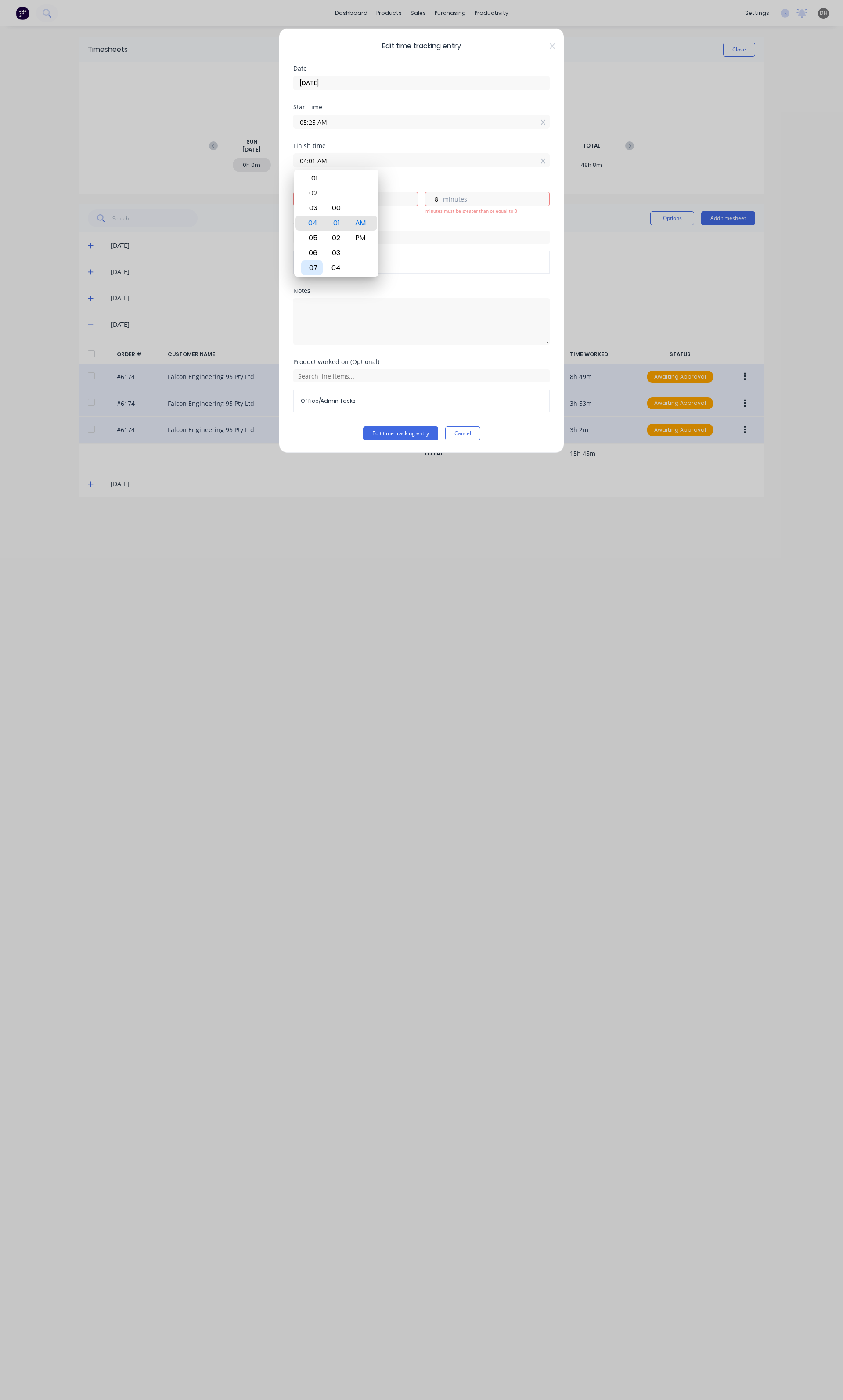
type input "07:01 AM"
type input "-11465687"
type input "07:03 AM"
type input "-6"
type input "07:07 AM"
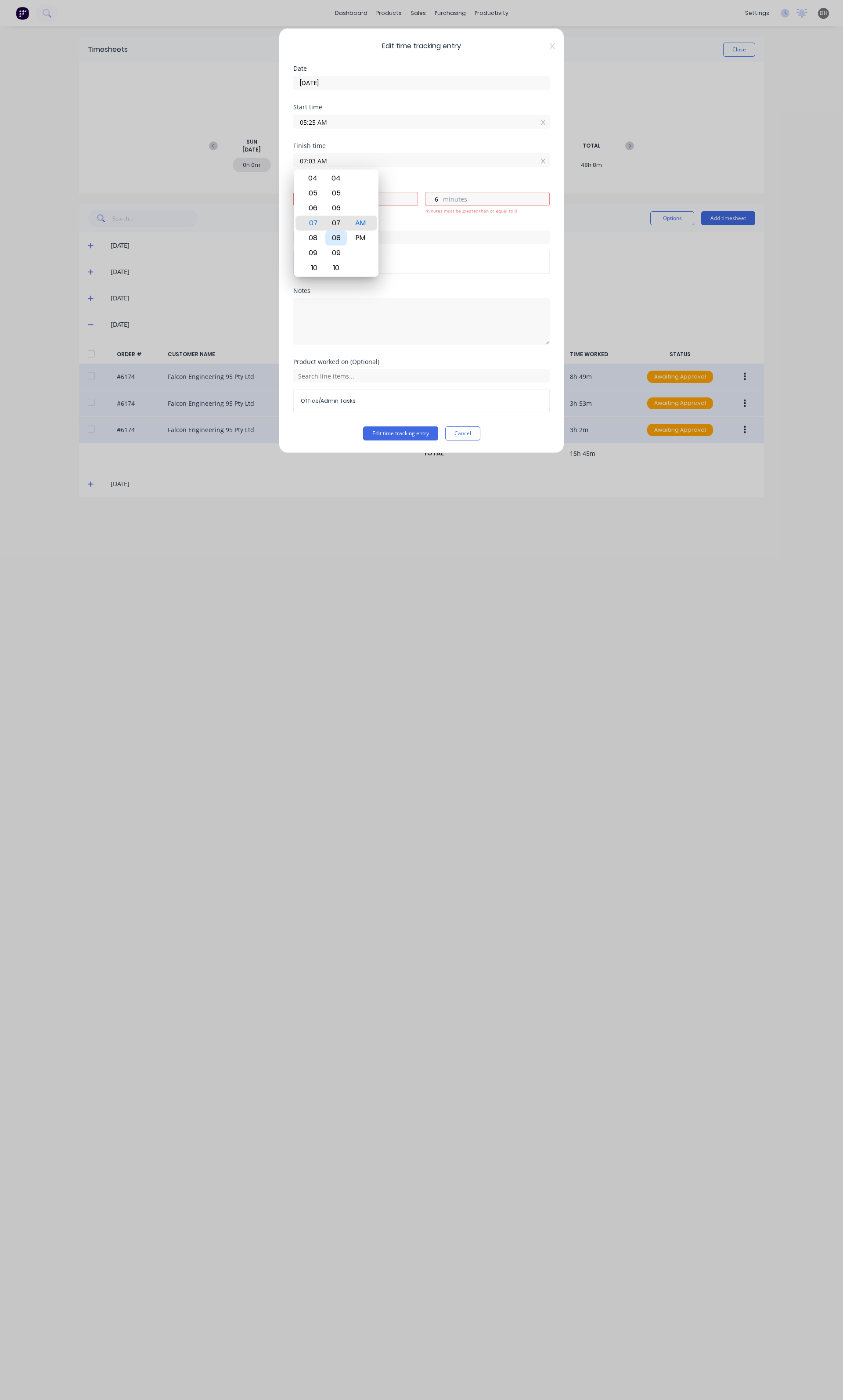
type input "-2"
type input "07:11 AM"
type input "-11465686"
type input "-58"
type input "07:14 AM"
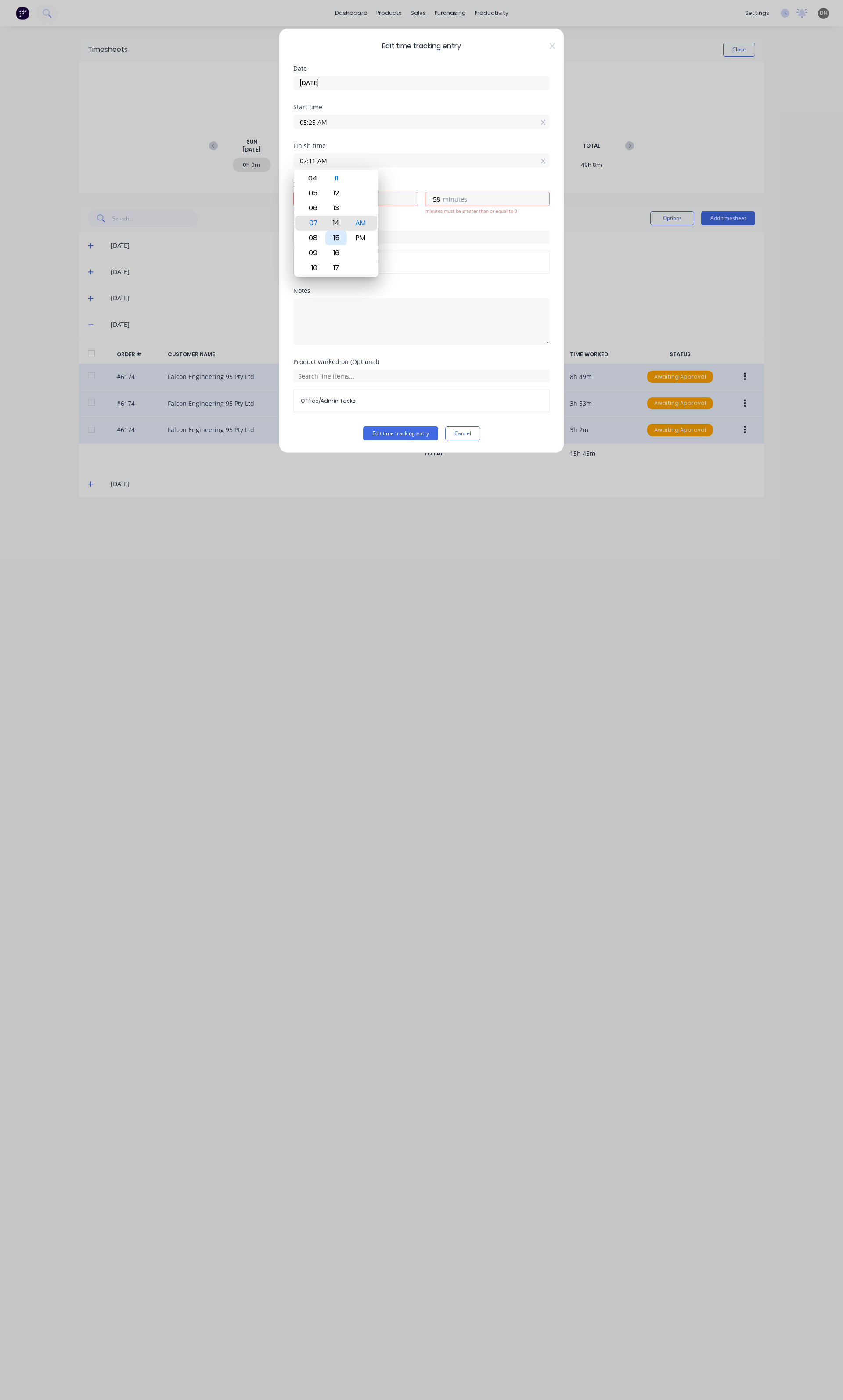
type input "-55"
click at [333, 270] on div "17" at bounding box center [336, 267] width 22 height 15
type input "07:17 AM"
type input "-52"
click at [423, 211] on div "Hours worked -11465686 negative number is not allowed hours -52 minutes must be…" at bounding box center [422, 201] width 257 height 39
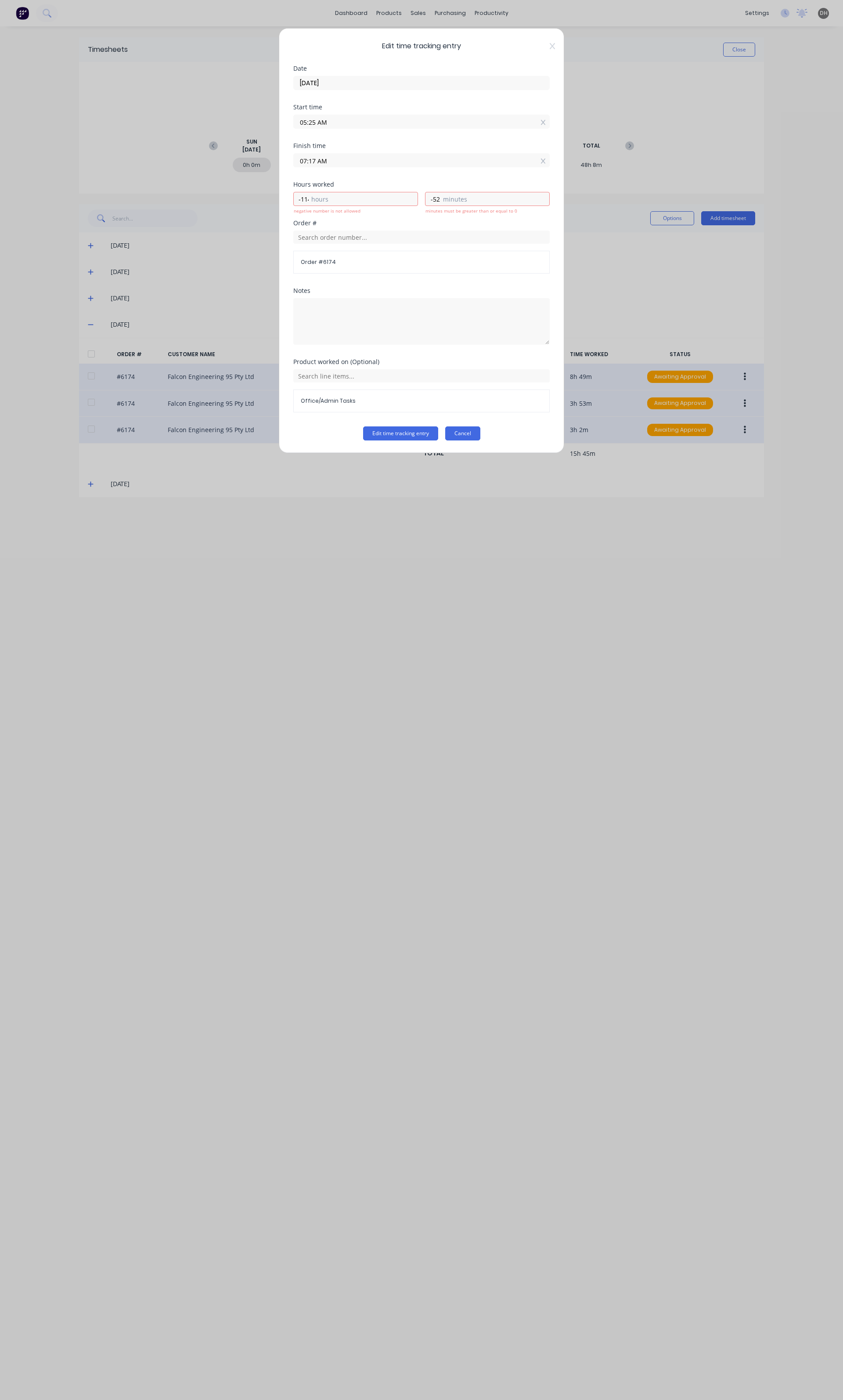
click at [455, 440] on button "Cancel" at bounding box center [463, 434] width 35 height 14
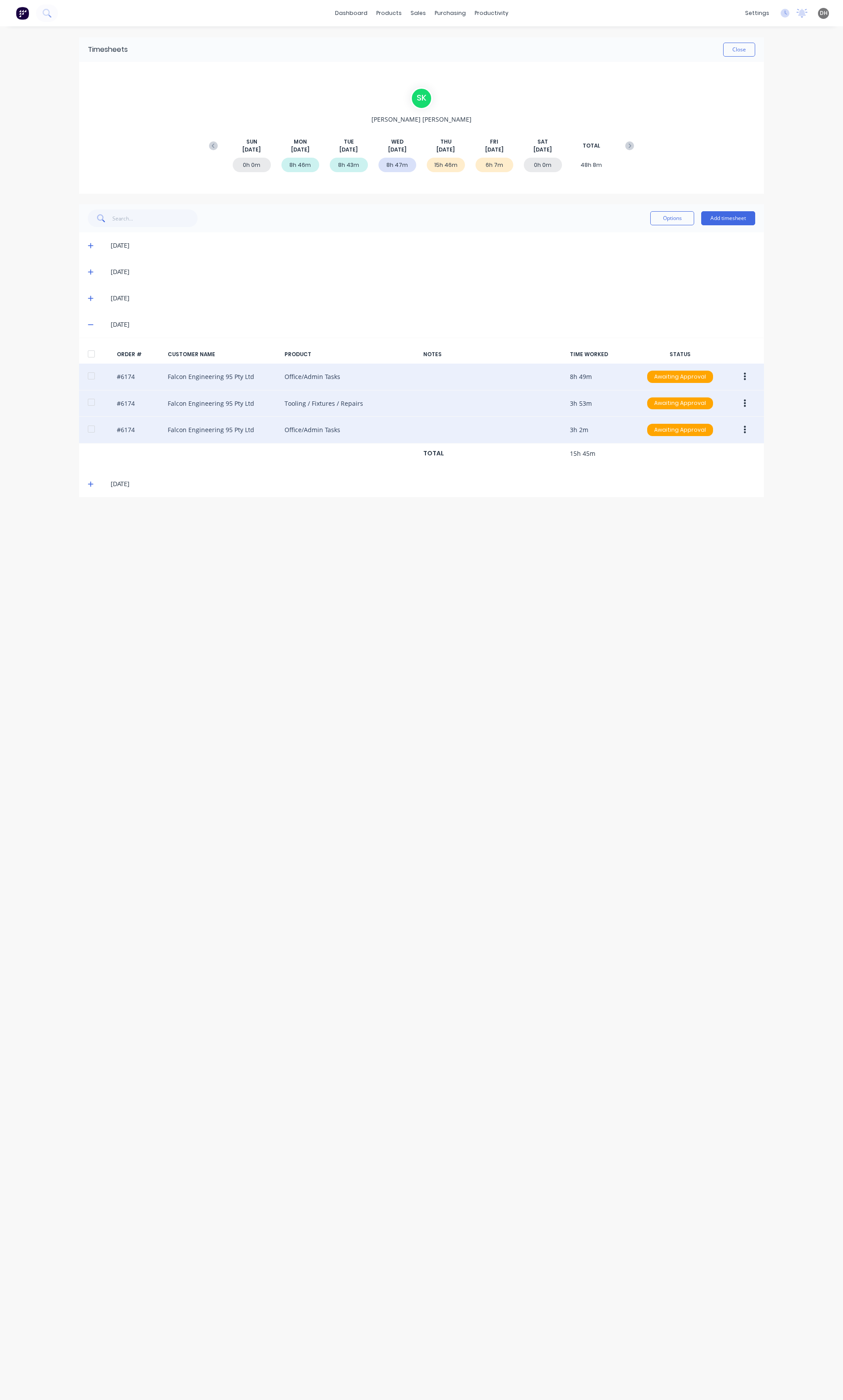
click at [747, 383] on button "button" at bounding box center [745, 377] width 21 height 16
click at [709, 443] on button "Edit" at bounding box center [714, 435] width 84 height 17
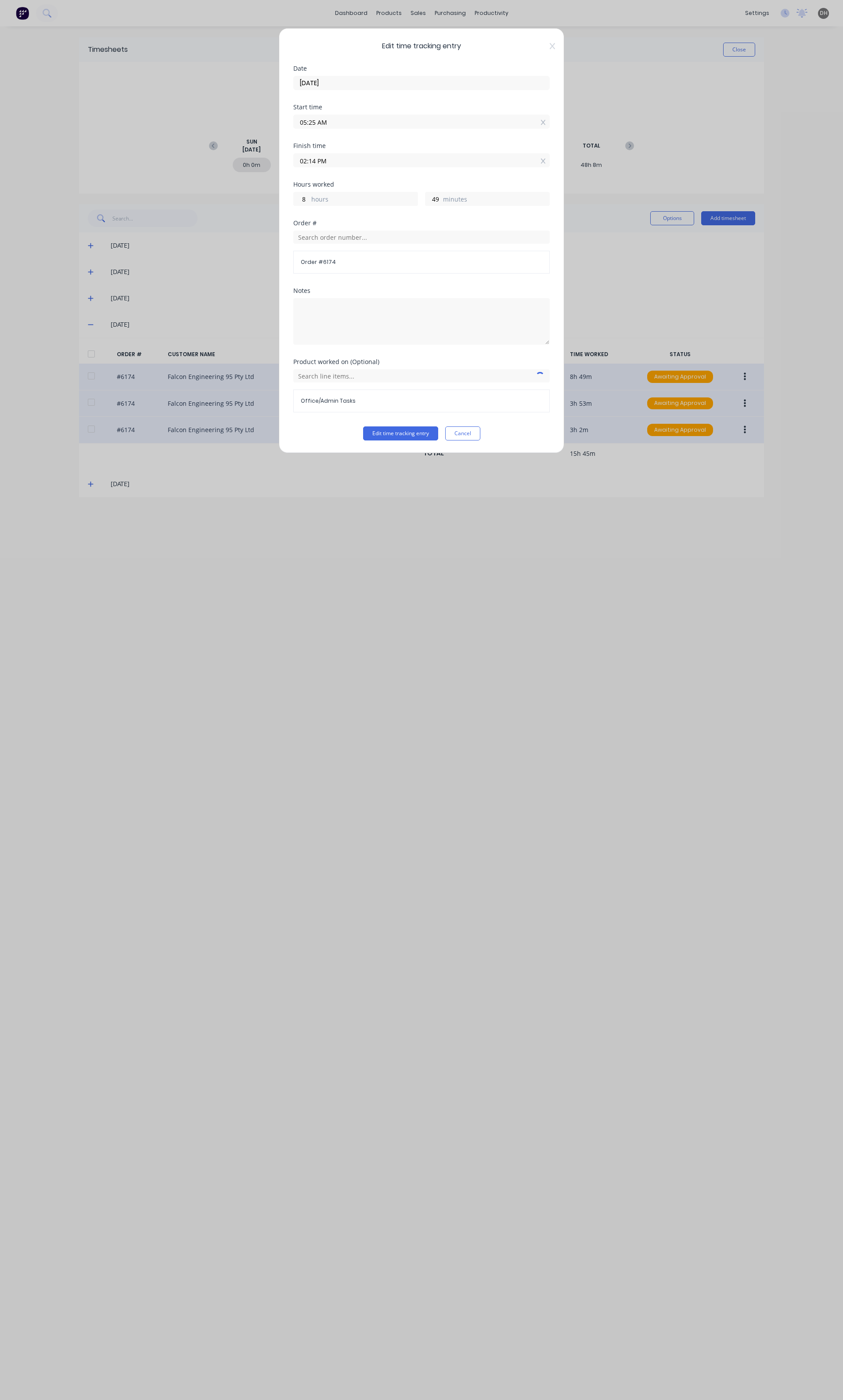
click at [317, 166] on input "02:14 PM" at bounding box center [422, 160] width 255 height 13
click at [363, 209] on div "AM" at bounding box center [360, 208] width 22 height 15
type input "02:14 AM"
type input "20"
drag, startPoint x: 317, startPoint y: 254, endPoint x: 317, endPoint y: 176, distance: 78.0
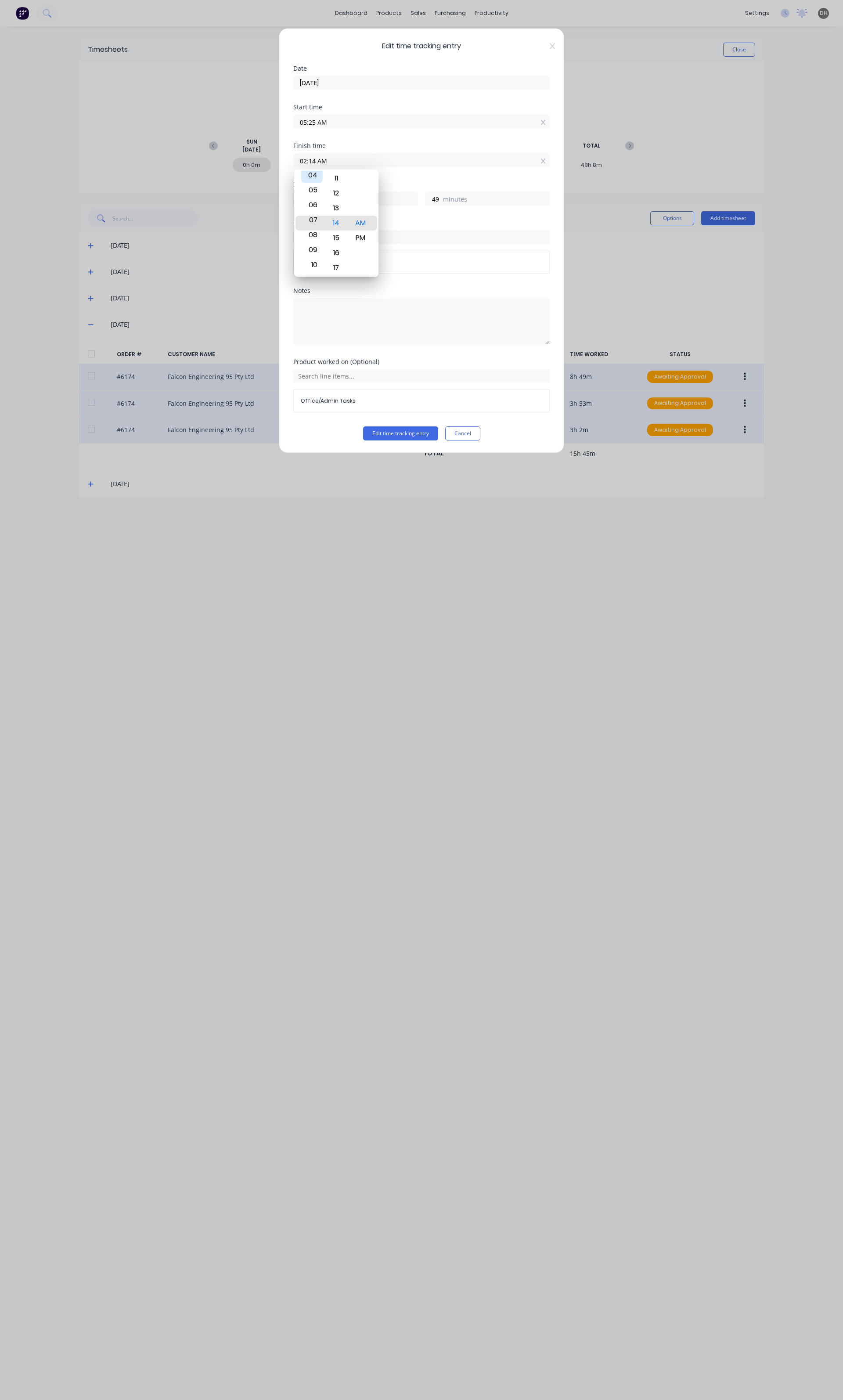
click at [317, 176] on div "04" at bounding box center [312, 175] width 22 height 15
type input "07:14 AM"
type input "1"
click at [320, 226] on div "07" at bounding box center [312, 223] width 22 height 15
click at [341, 258] on div "16" at bounding box center [336, 253] width 22 height 15
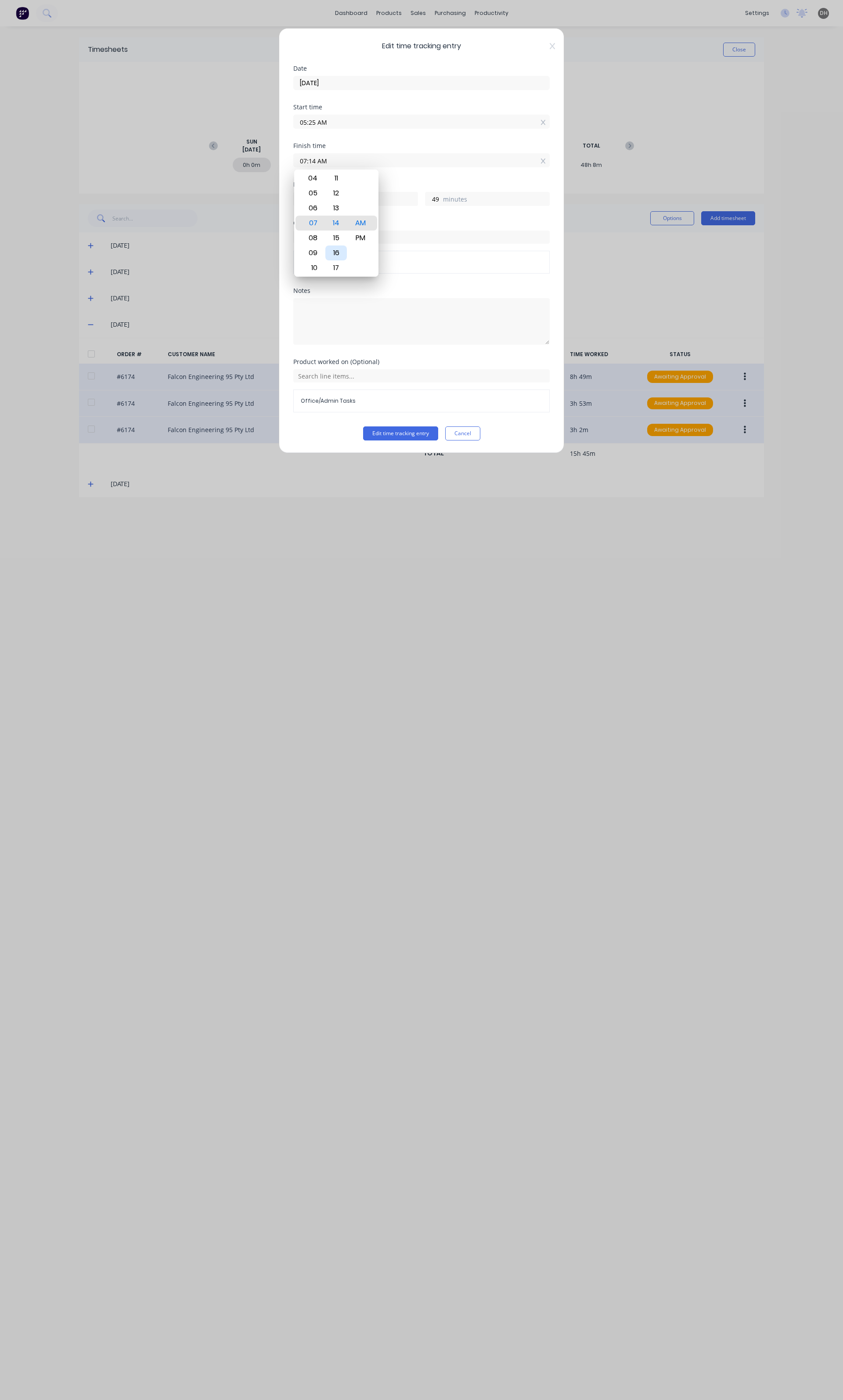
type input "07:16 AM"
type input "51"
click at [395, 434] on button "Edit time tracking entry" at bounding box center [401, 434] width 75 height 14
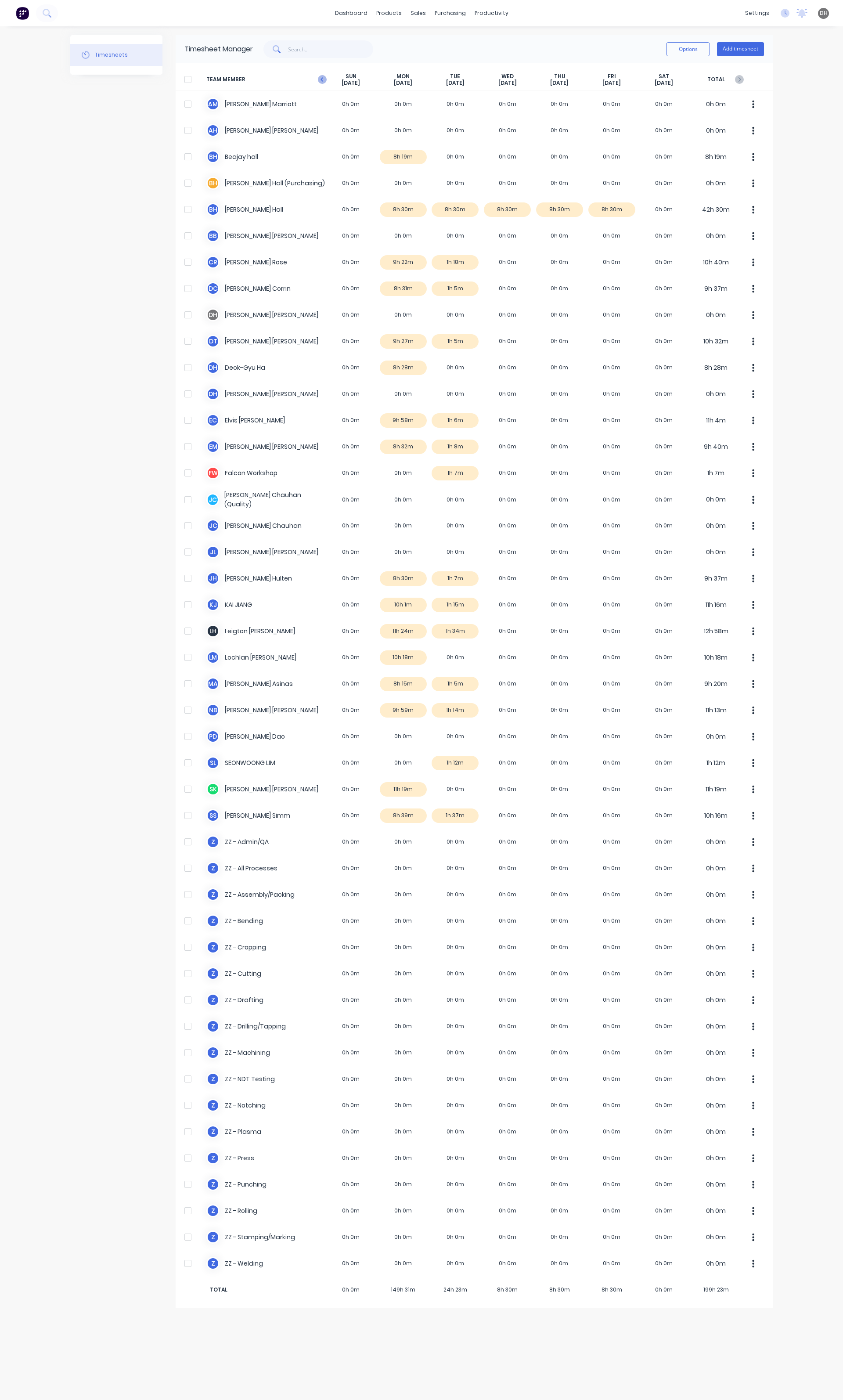
click at [325, 78] on icon "button" at bounding box center [322, 79] width 9 height 9
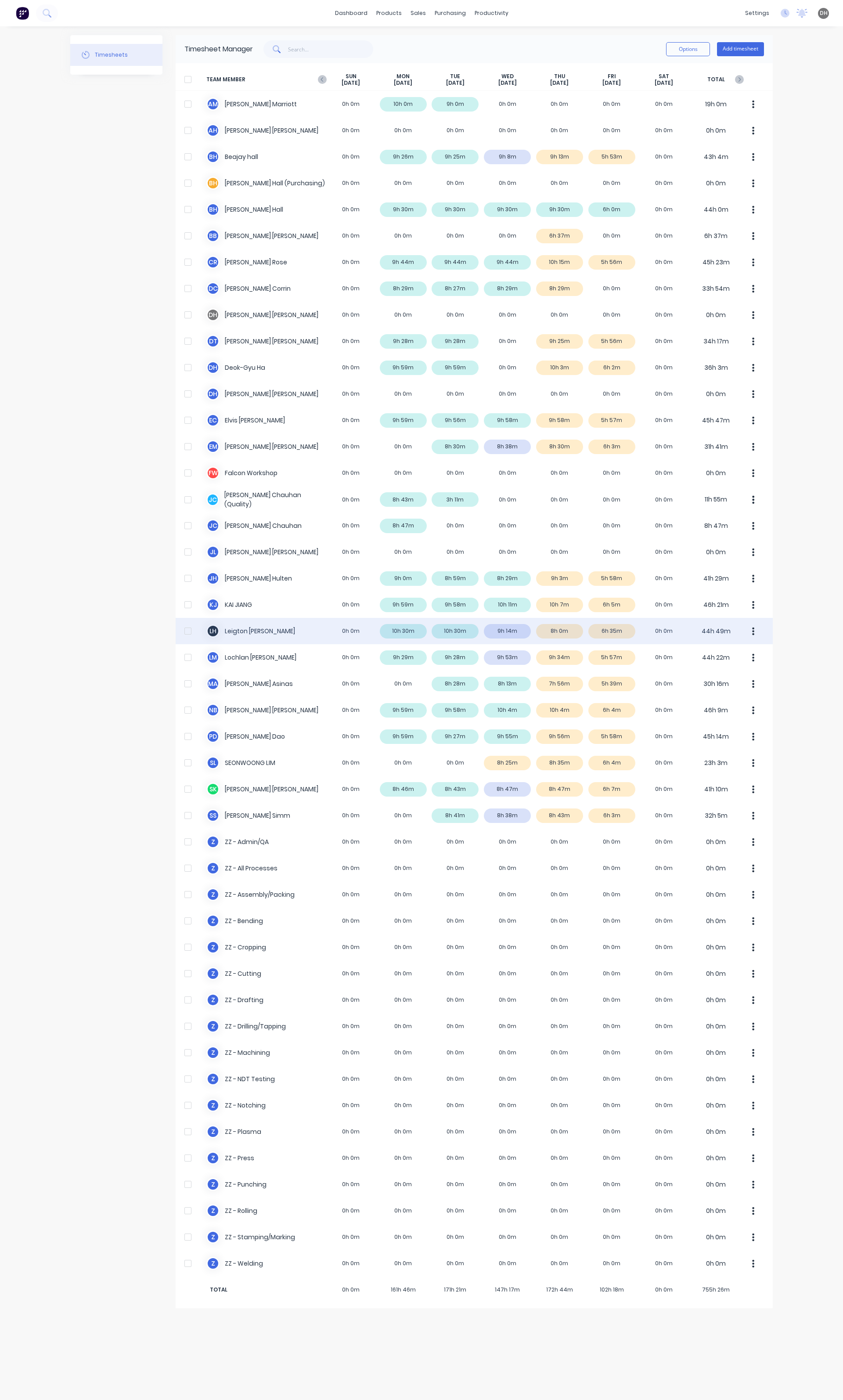
click at [564, 629] on div "L H Leigton Henderson 0h 0m 10h 30m 10h 30m 9h 14m 8h 0m 6h 35m 0h 0m 44h 49m" at bounding box center [474, 631] width 597 height 26
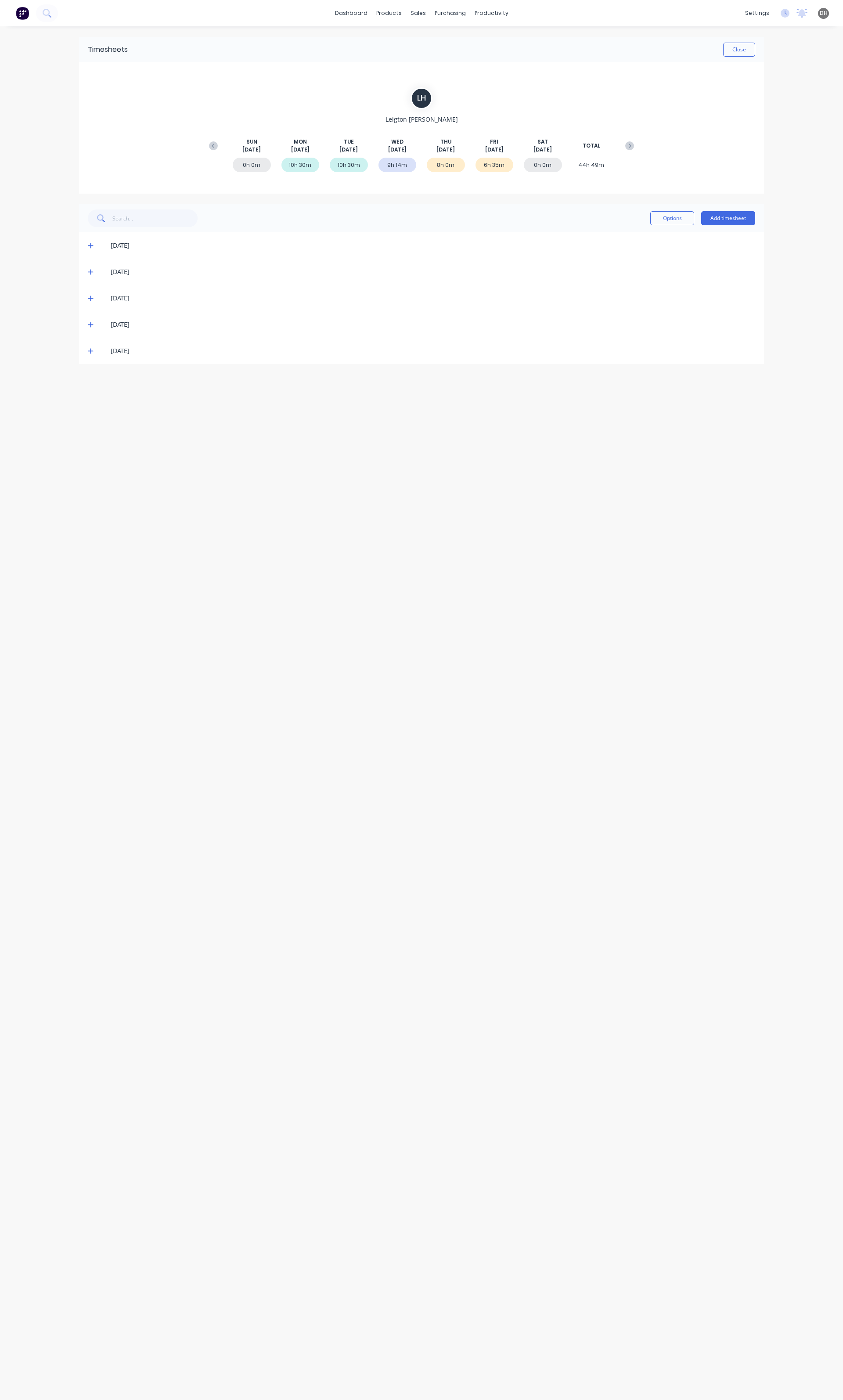
click at [89, 324] on icon at bounding box center [91, 324] width 6 height 6
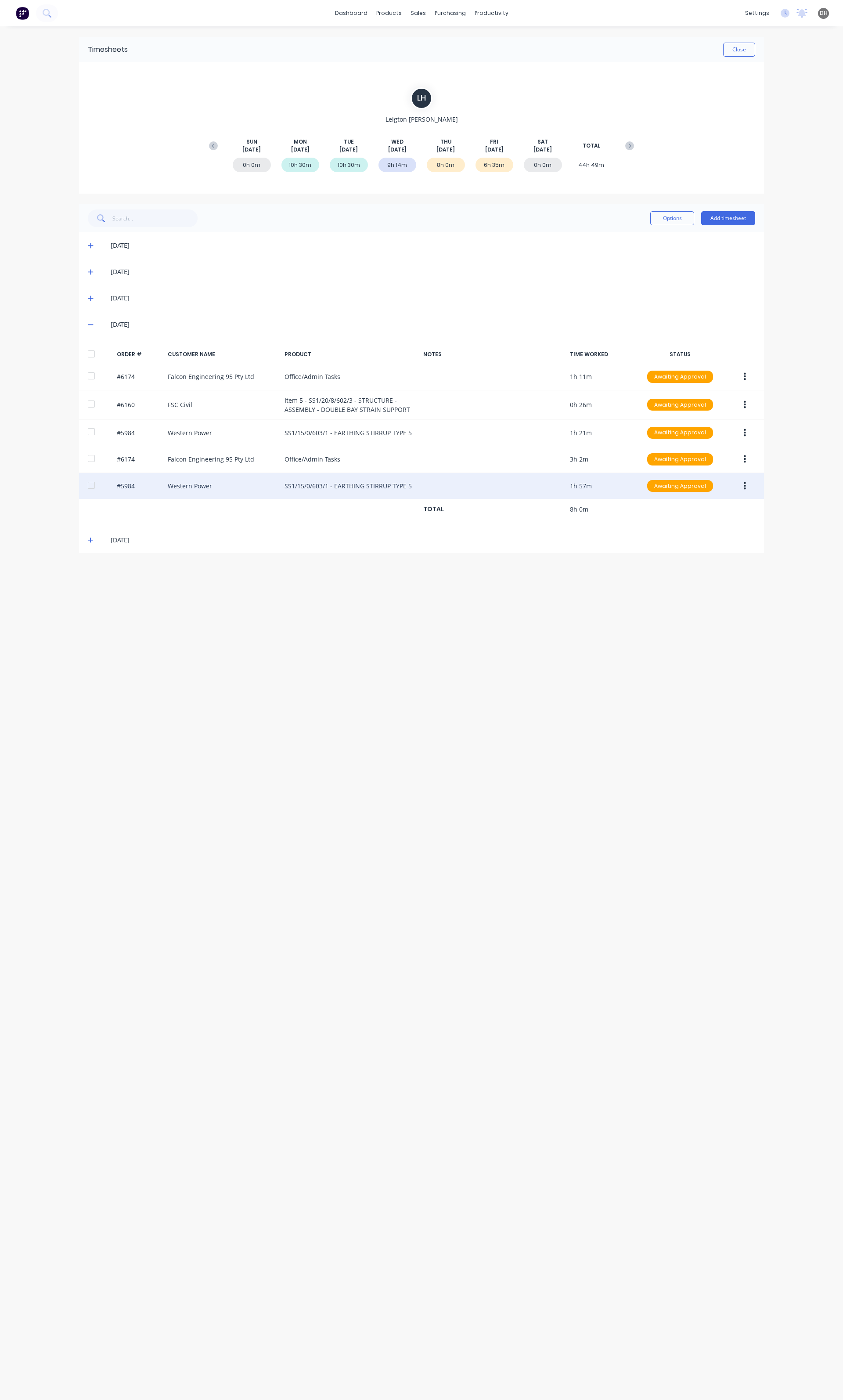
click at [751, 485] on button "button" at bounding box center [745, 486] width 21 height 16
click at [708, 549] on div "Edit" at bounding box center [714, 544] width 67 height 12
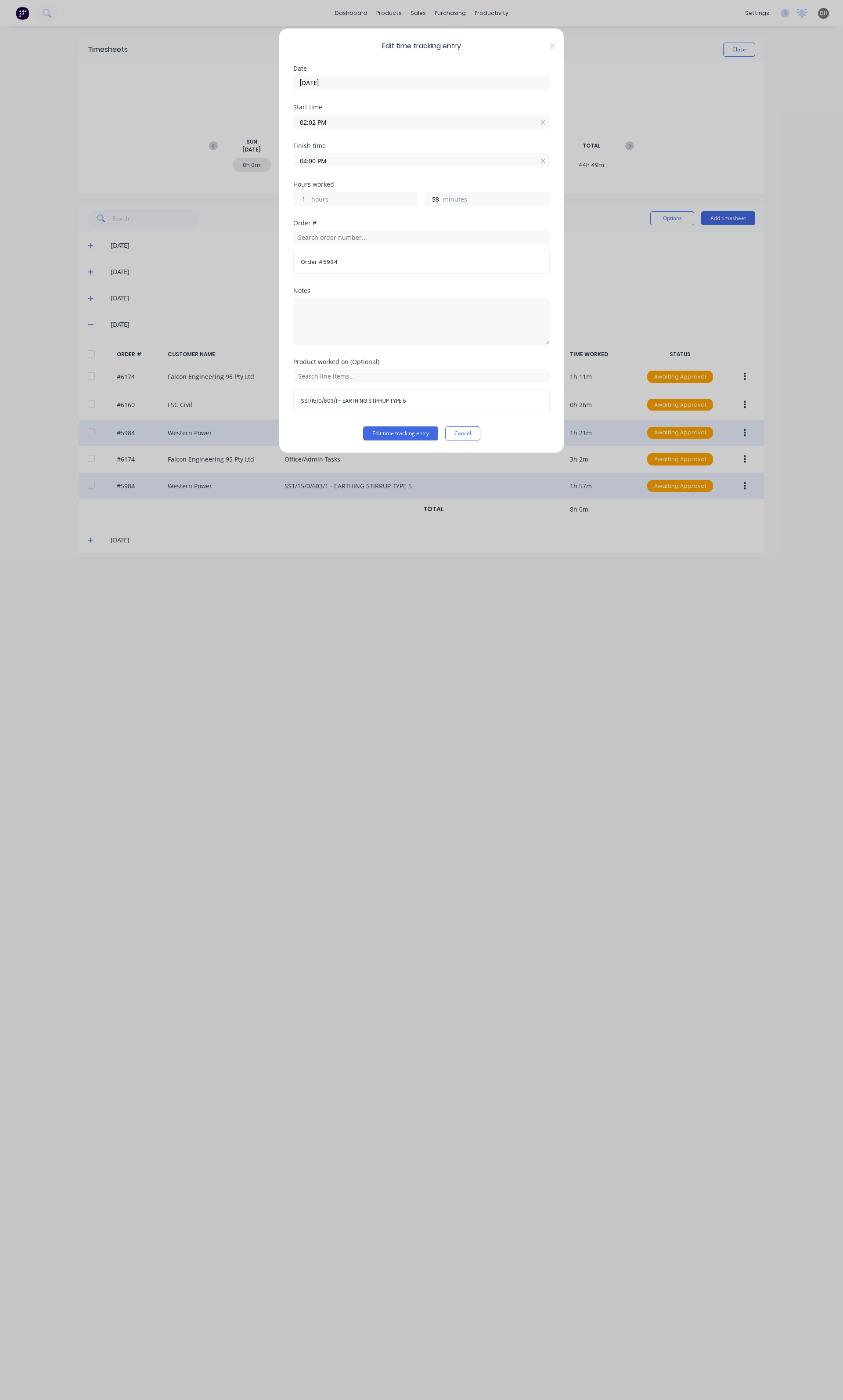
drag, startPoint x: 464, startPoint y: 434, endPoint x: 474, endPoint y: 438, distance: 10.8
click at [465, 434] on button "Cancel" at bounding box center [463, 434] width 35 height 14
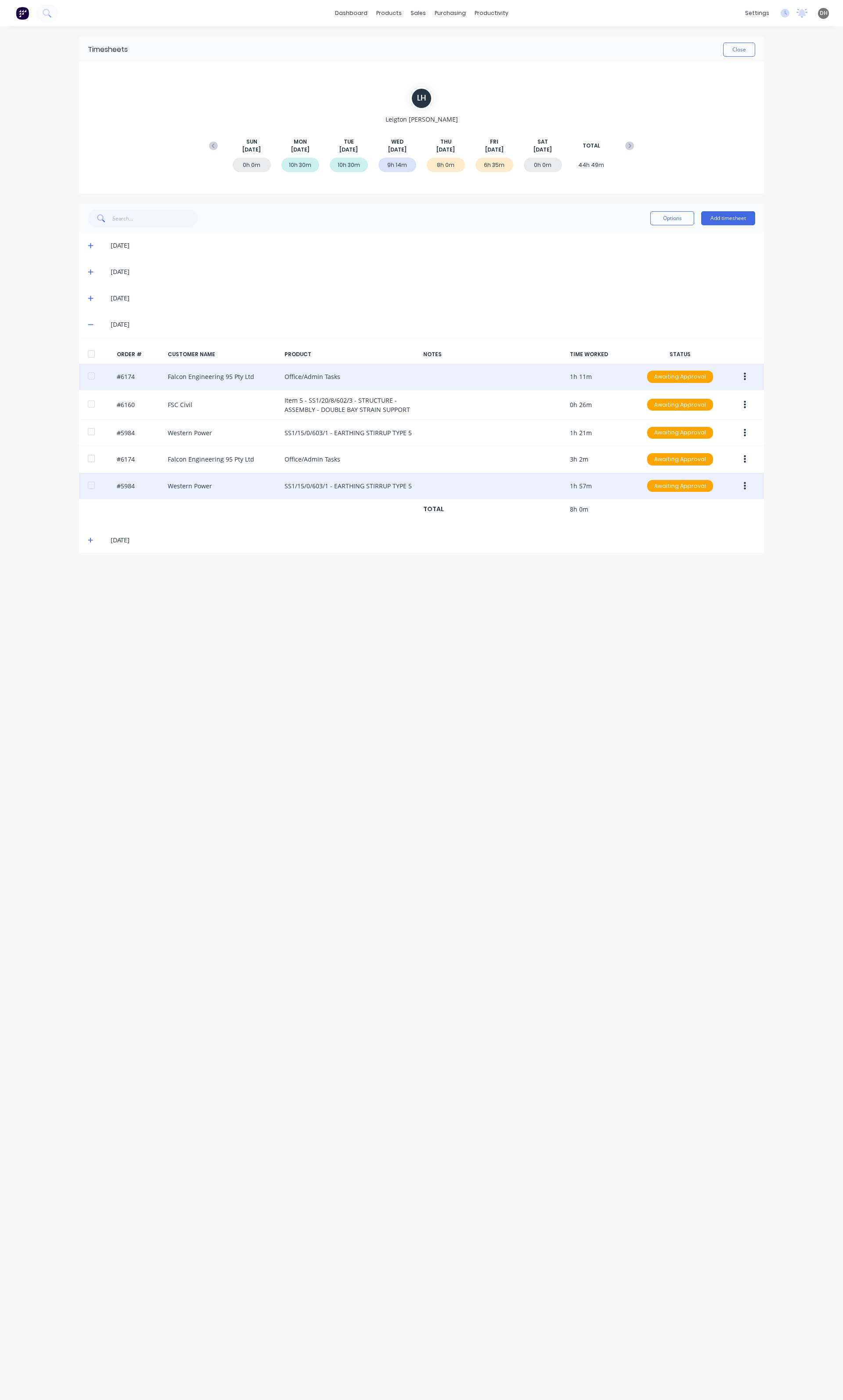
click at [745, 374] on icon "button" at bounding box center [745, 377] width 2 height 8
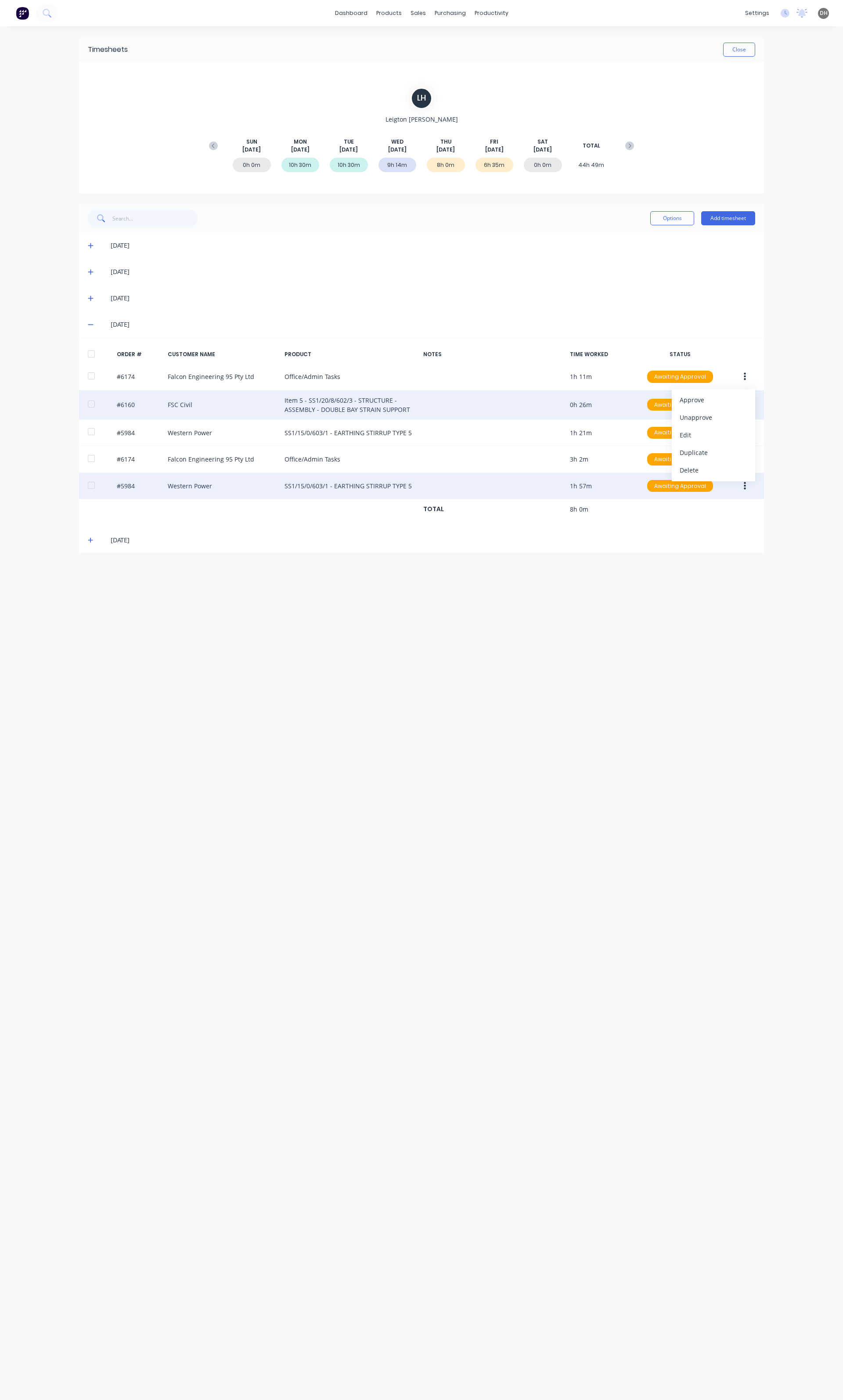
click at [596, 398] on div "#6160 FSC Civil Item 5 - SS1/20/8/602/3 - STRUCTURE - ASSEMBLY - DOUBLE BAY STR…" at bounding box center [421, 405] width 685 height 29
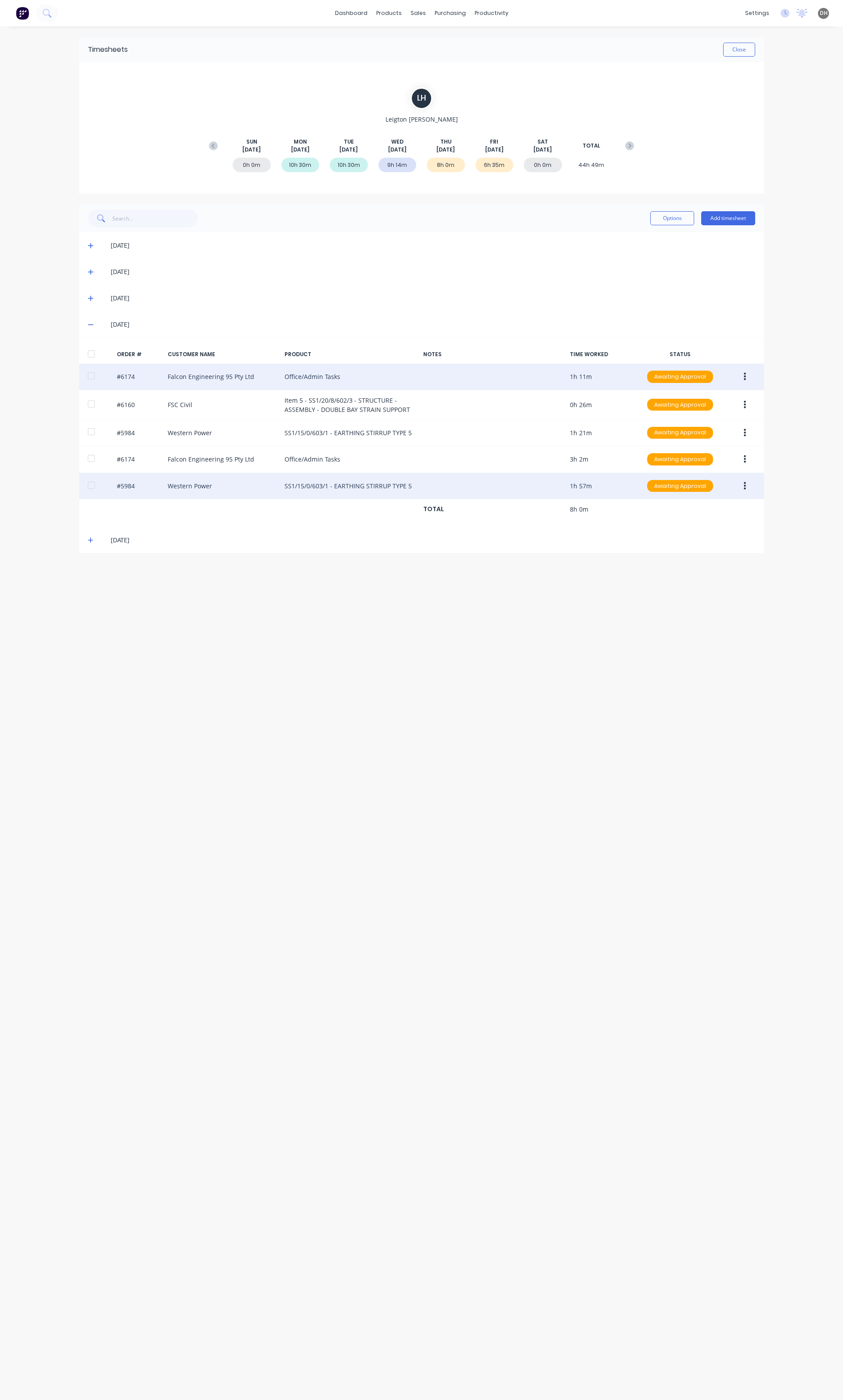
click at [748, 372] on button "button" at bounding box center [745, 377] width 21 height 16
click at [708, 431] on div "Edit" at bounding box center [714, 435] width 67 height 12
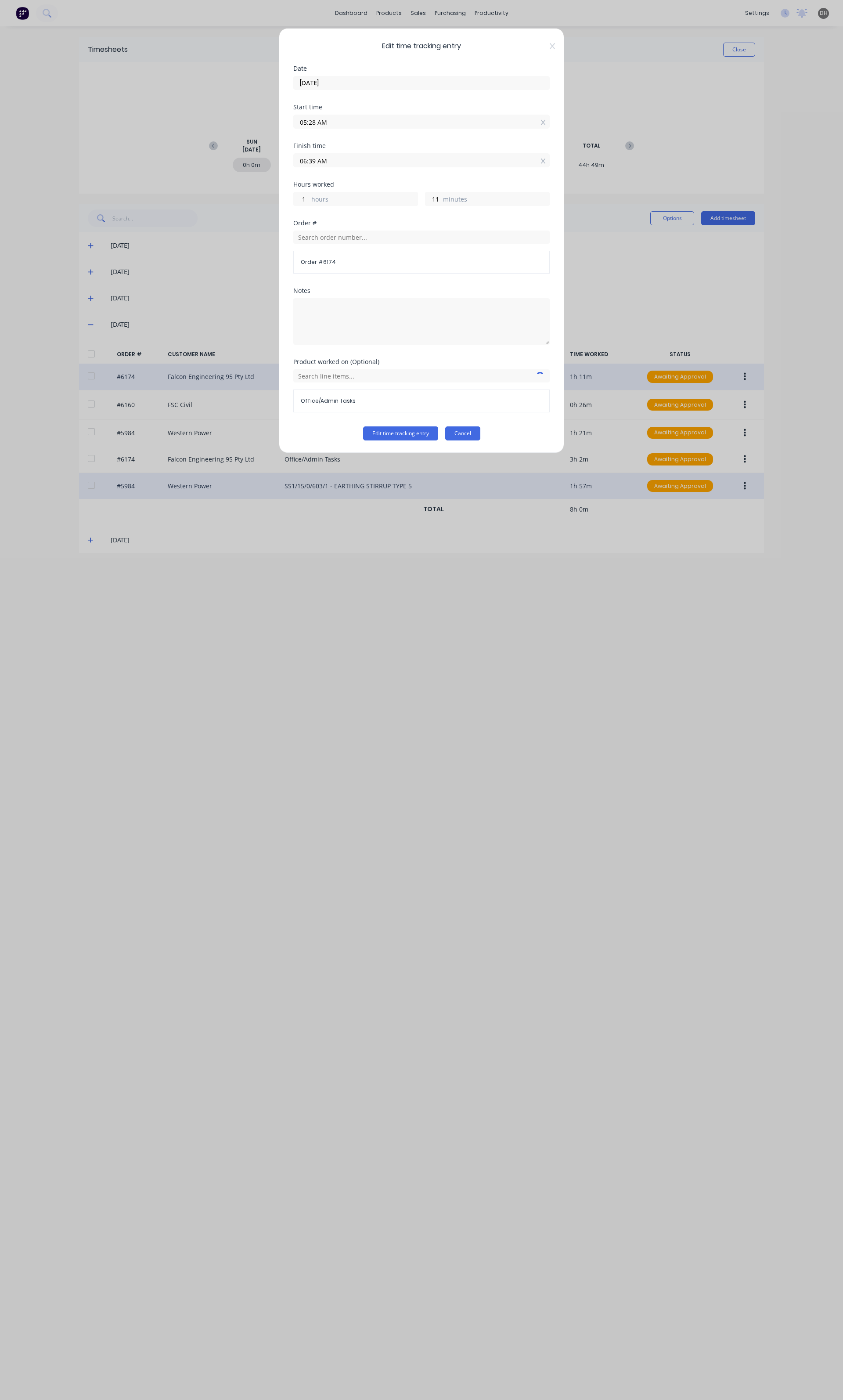
click at [468, 436] on button "Cancel" at bounding box center [463, 434] width 35 height 14
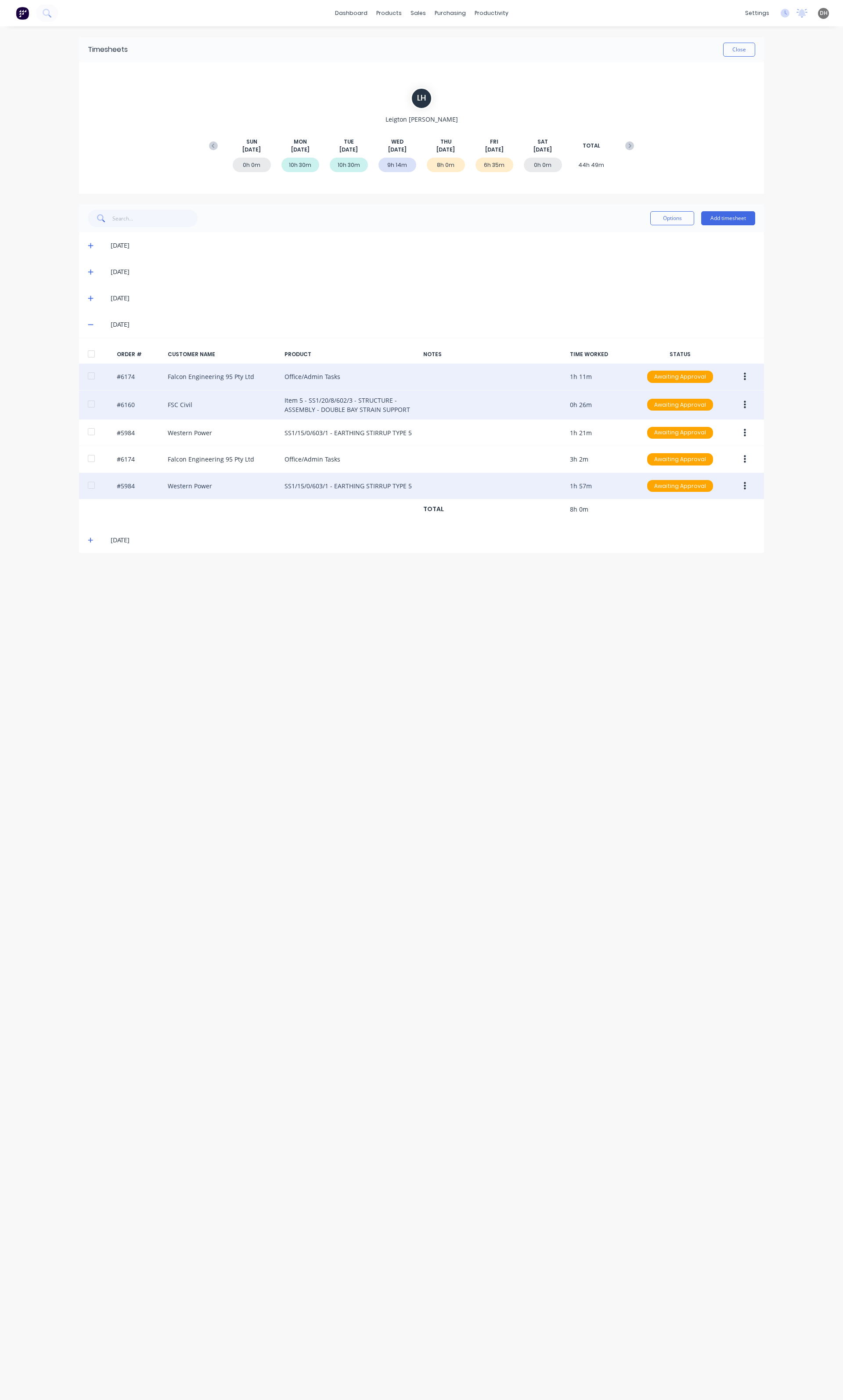
click at [738, 404] on button "button" at bounding box center [745, 404] width 21 height 16
click at [721, 461] on div "Edit" at bounding box center [714, 462] width 67 height 12
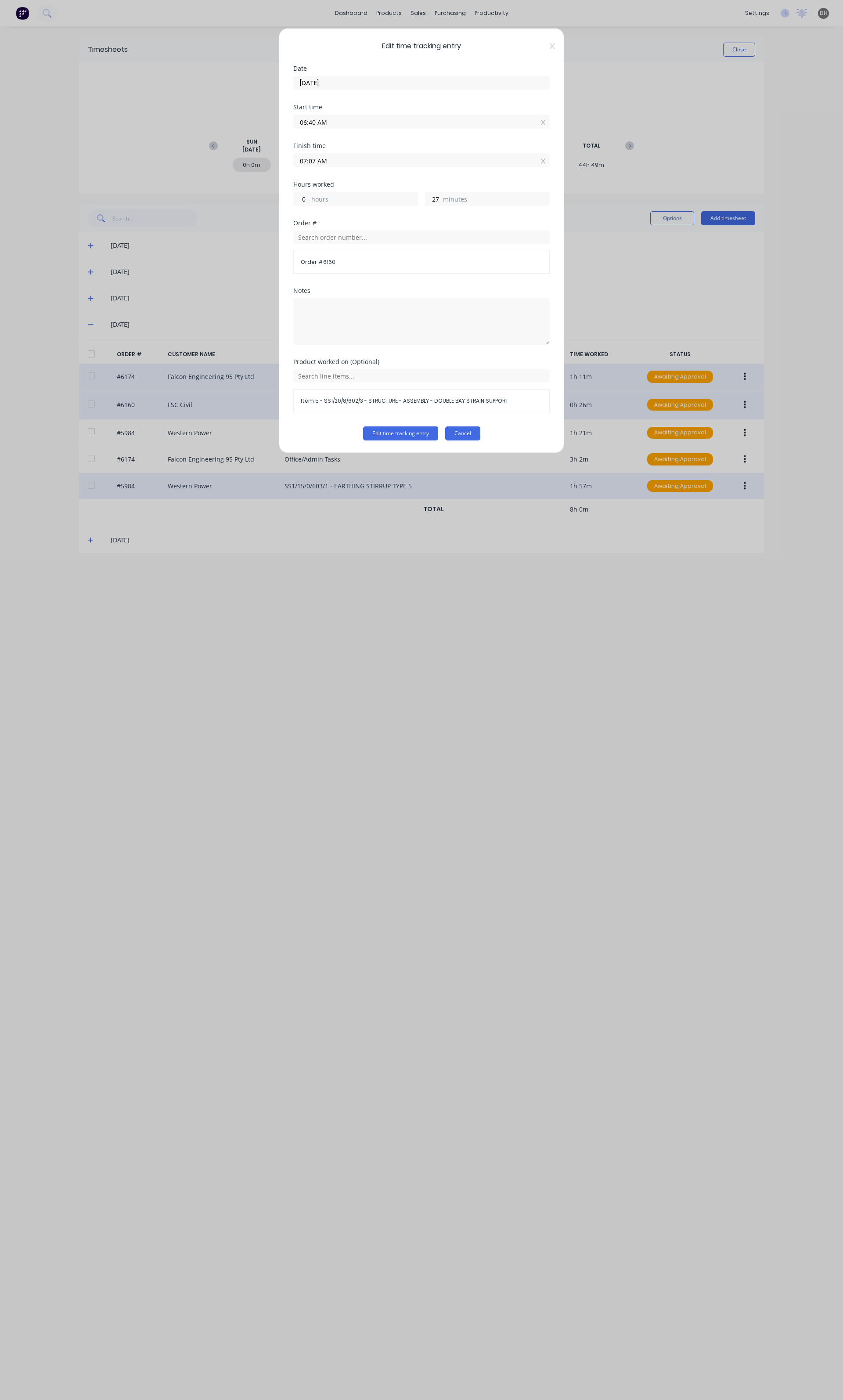
click at [464, 439] on button "Cancel" at bounding box center [463, 434] width 35 height 14
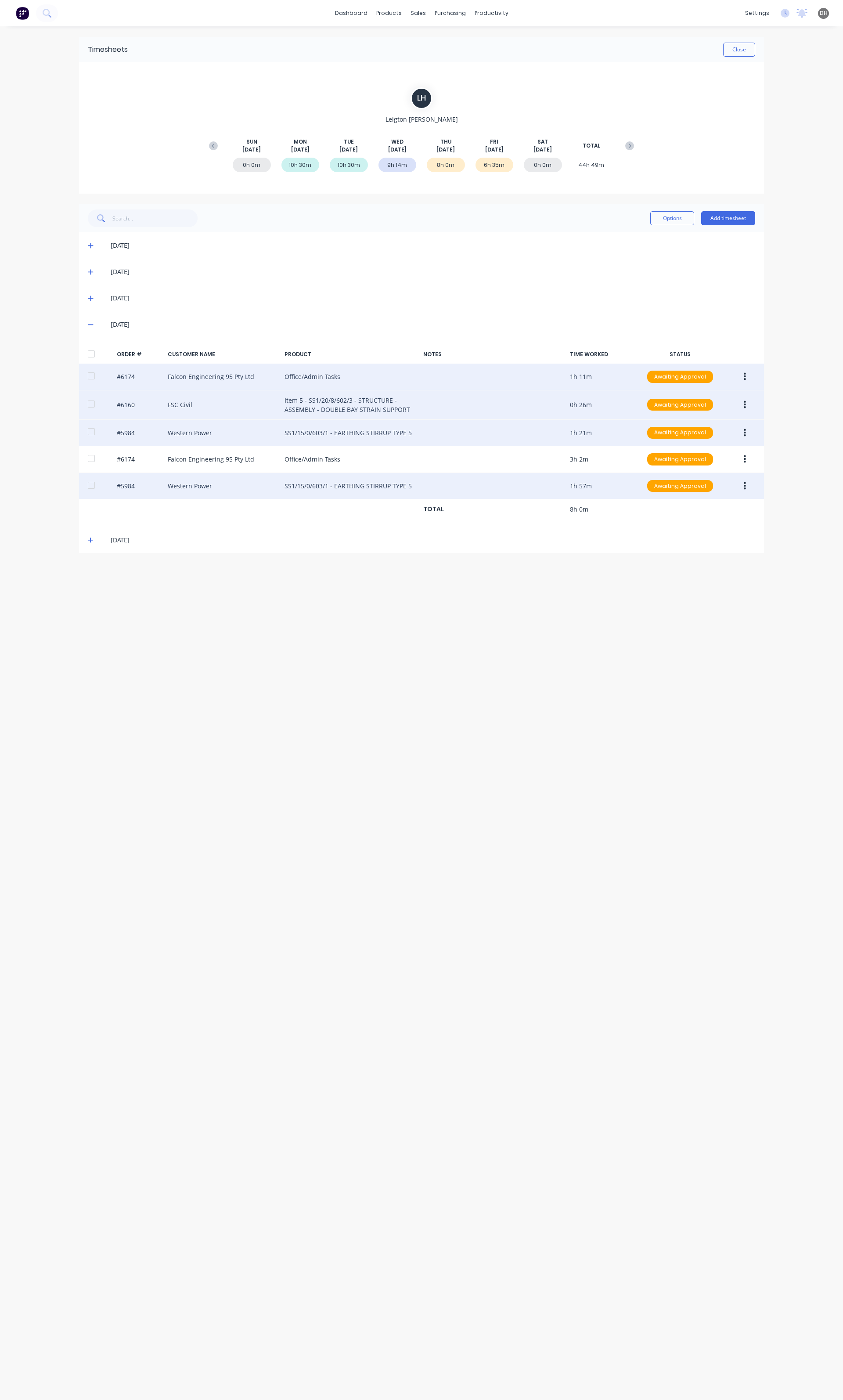
click at [742, 433] on button "button" at bounding box center [745, 433] width 21 height 16
click at [707, 491] on div "Edit" at bounding box center [714, 491] width 67 height 12
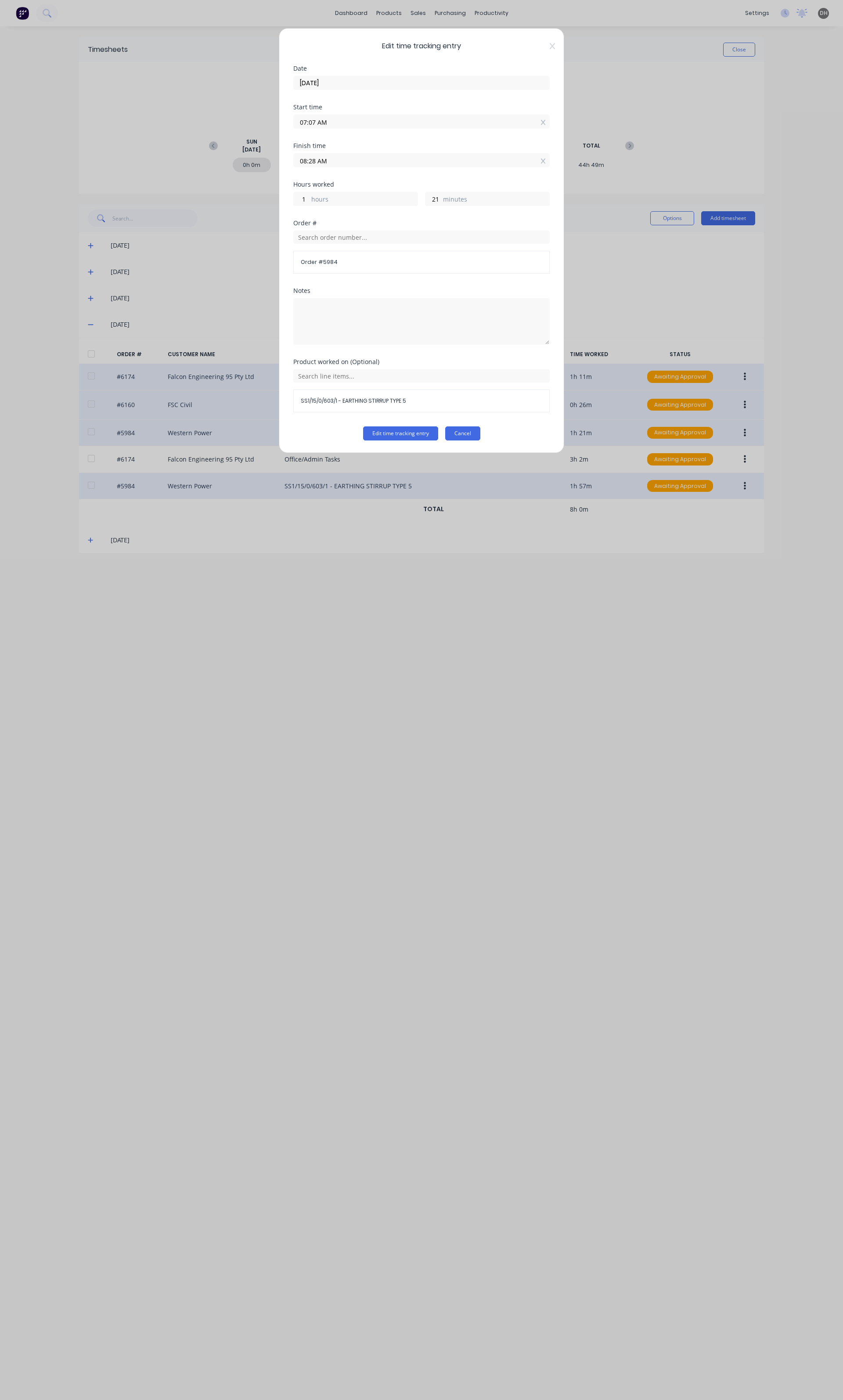
click at [466, 433] on button "Cancel" at bounding box center [463, 434] width 35 height 14
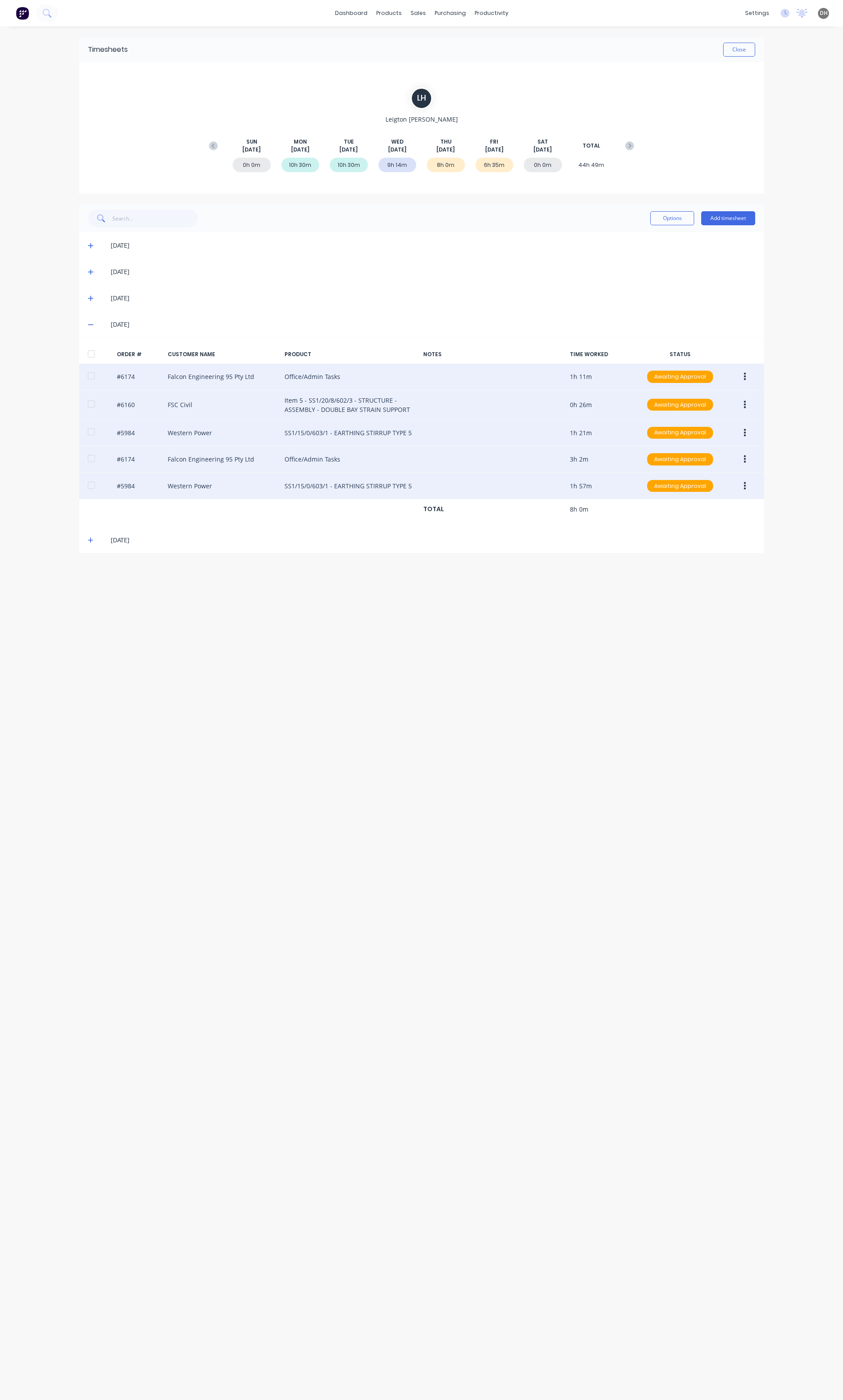
click at [742, 460] on button "button" at bounding box center [745, 459] width 21 height 16
click at [705, 516] on div "Edit" at bounding box center [714, 517] width 67 height 12
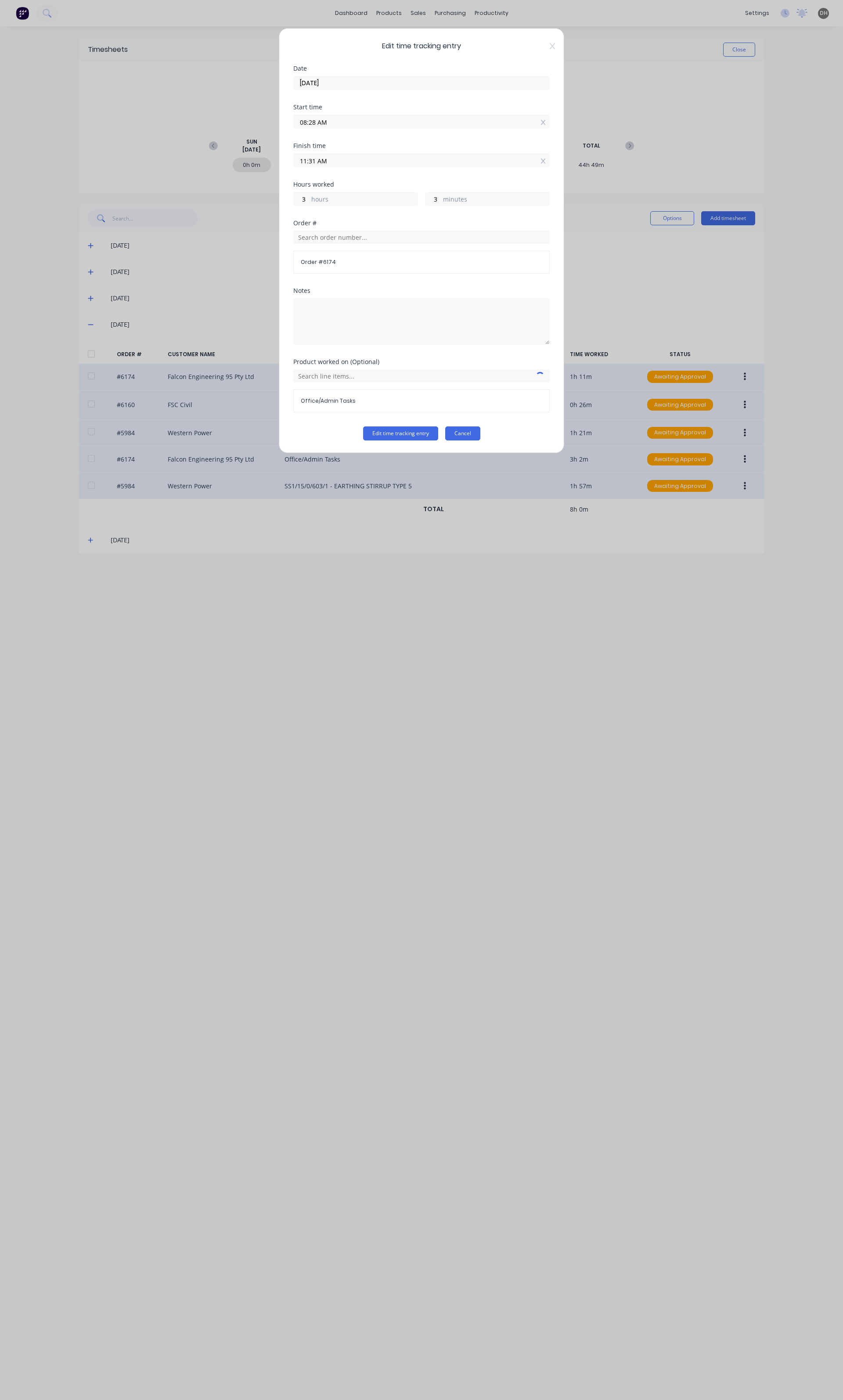
click at [470, 436] on button "Cancel" at bounding box center [463, 434] width 35 height 14
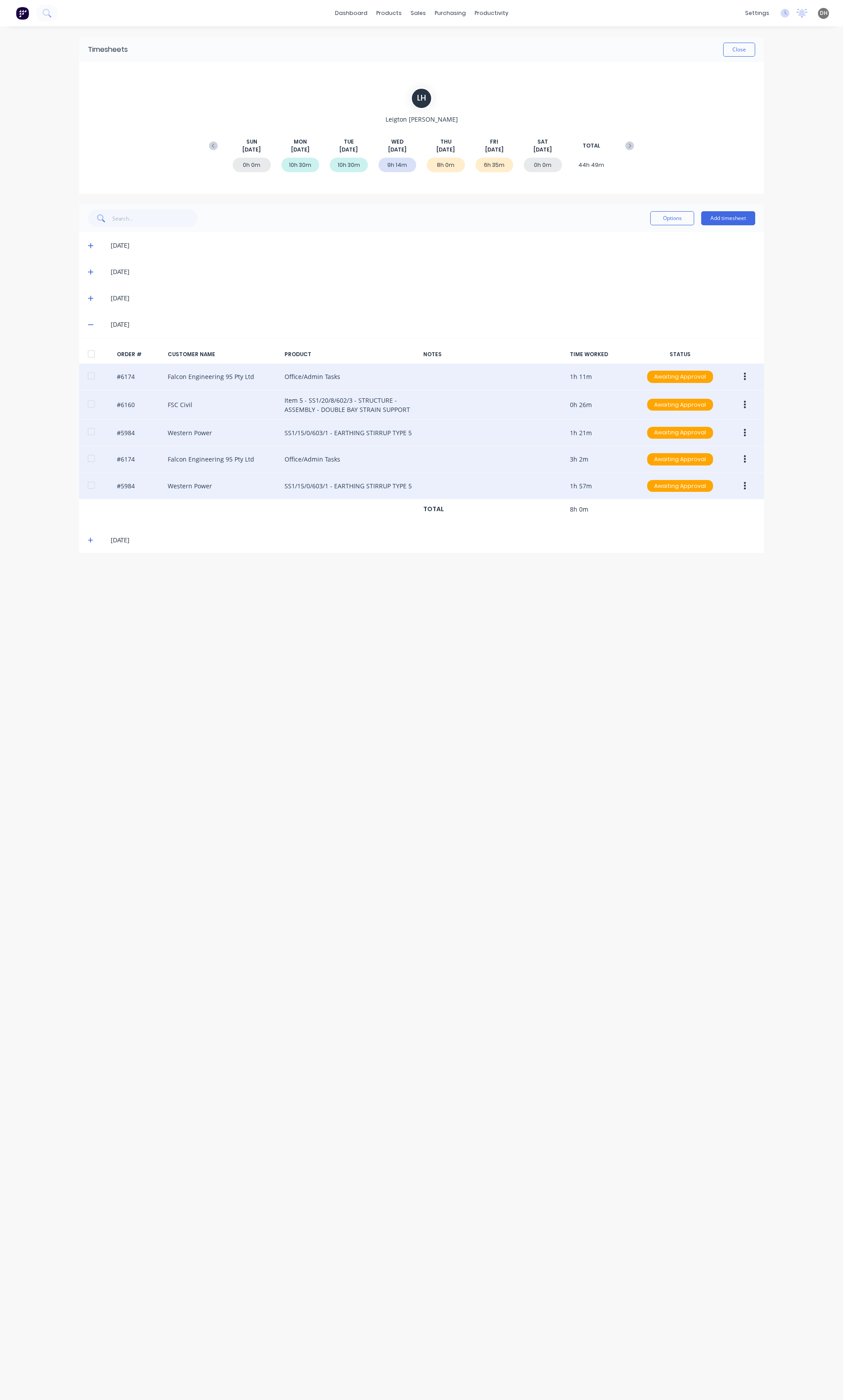
click at [747, 491] on button "button" at bounding box center [745, 486] width 21 height 16
click at [695, 542] on div "Edit" at bounding box center [714, 544] width 67 height 12
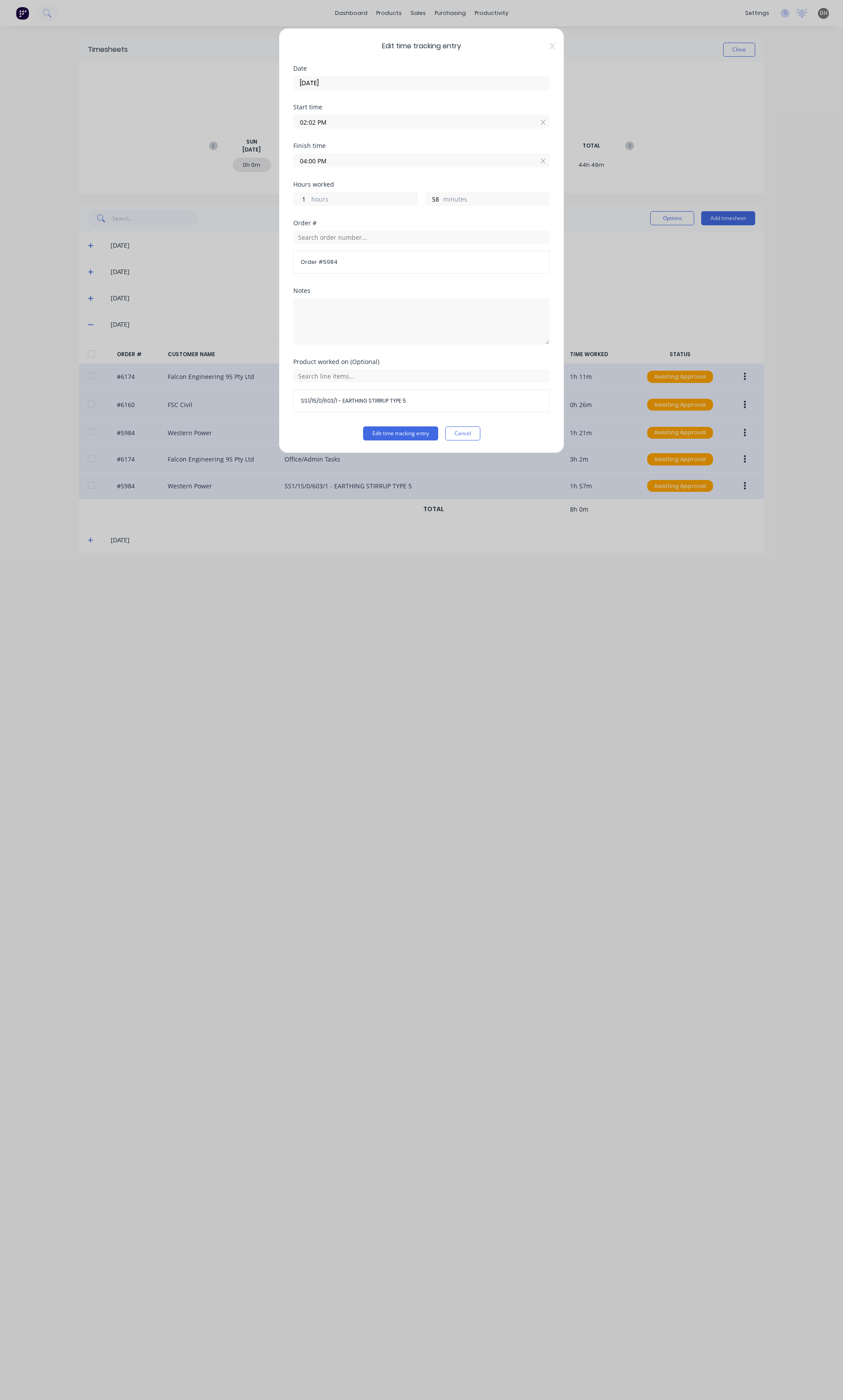
click at [306, 124] on input "02:02 PM" at bounding box center [422, 122] width 255 height 13
type input "02:00 PM"
type input "2"
type input "0"
type input "12:00 PM"
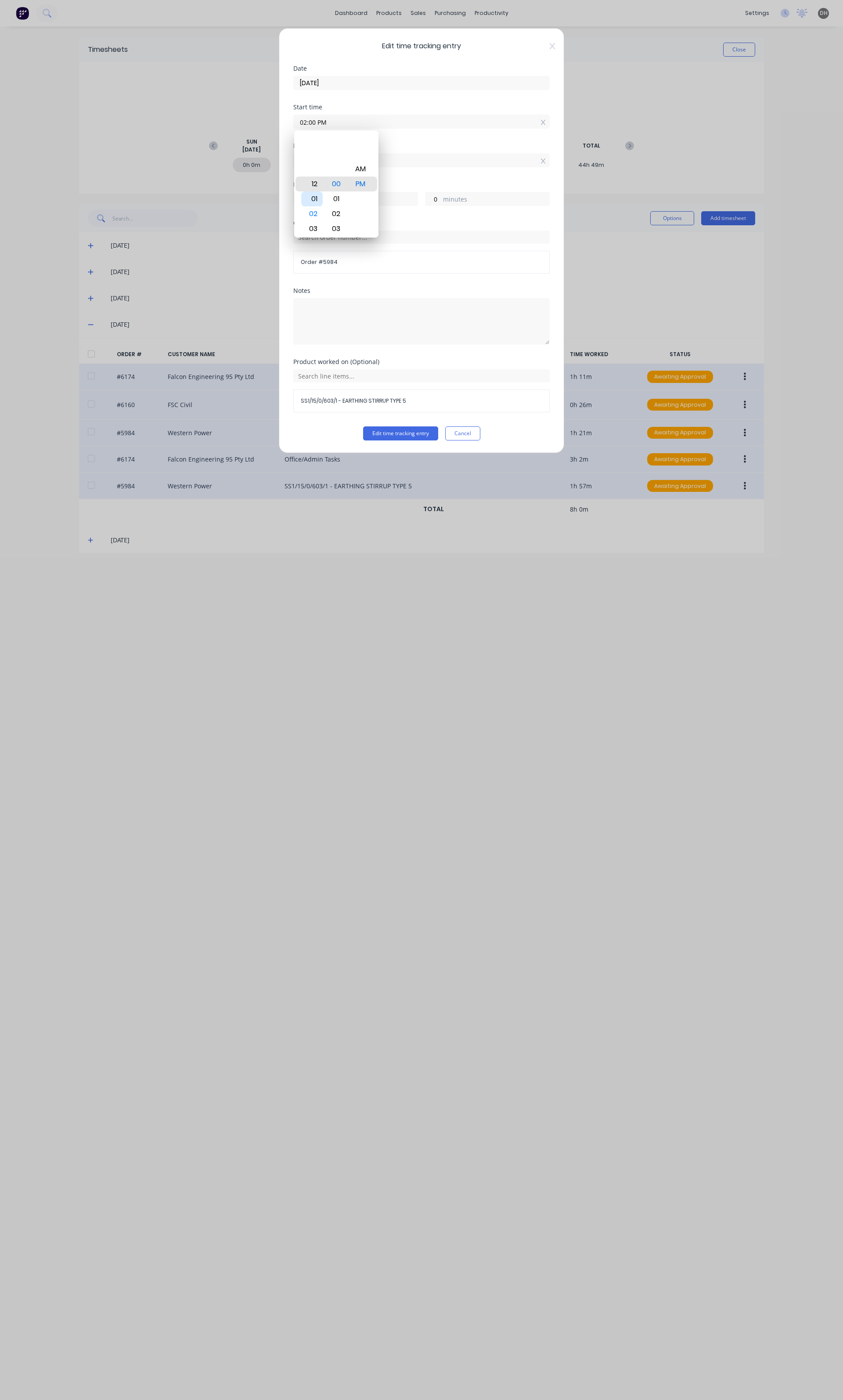
type input "4"
type input "03:00 PM"
type input "1"
type input "06:00 PM"
type input "22"
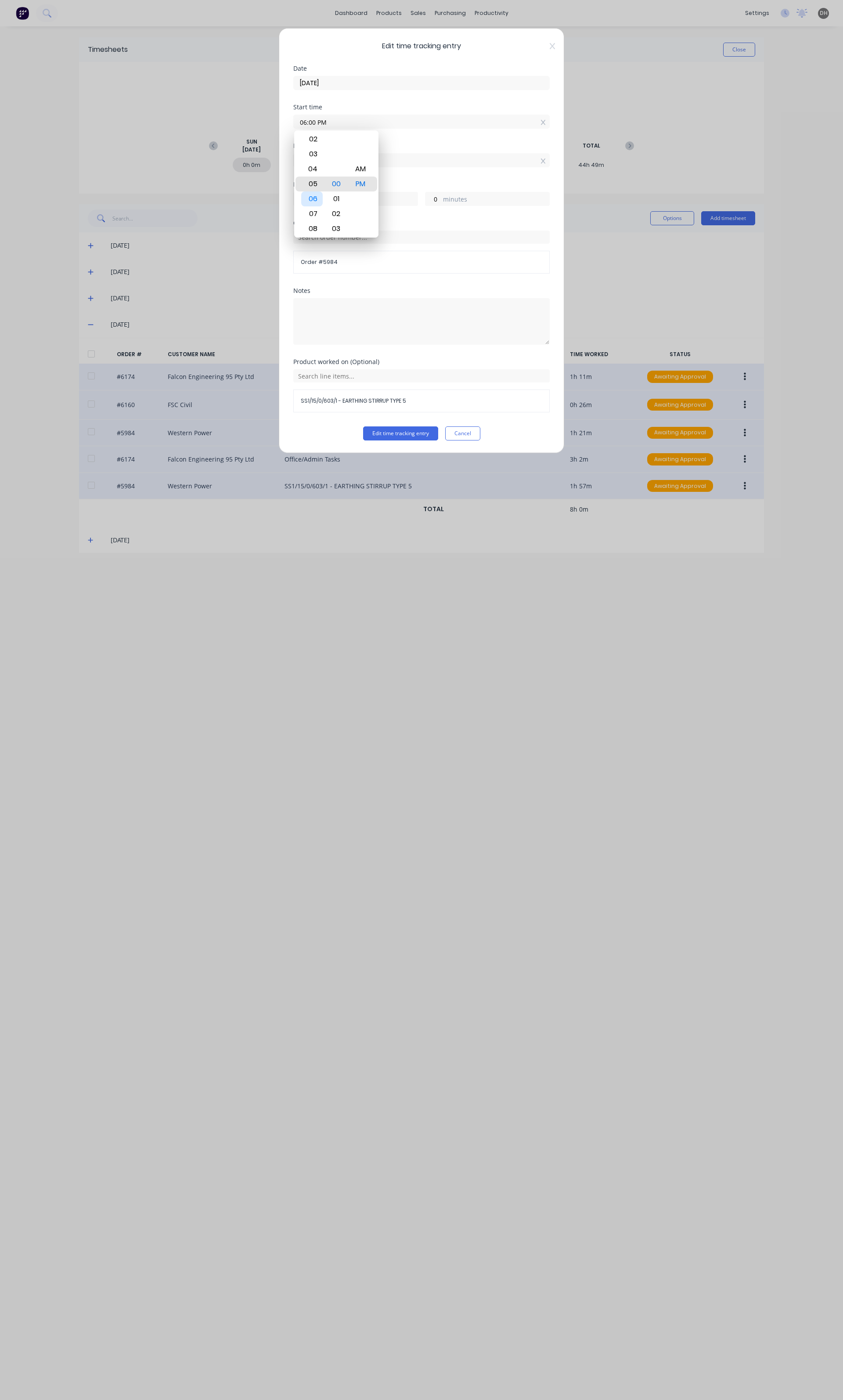
type input "05:00 PM"
type input "23"
type input "08:00 PM"
type input "20"
type input "11:00 PM"
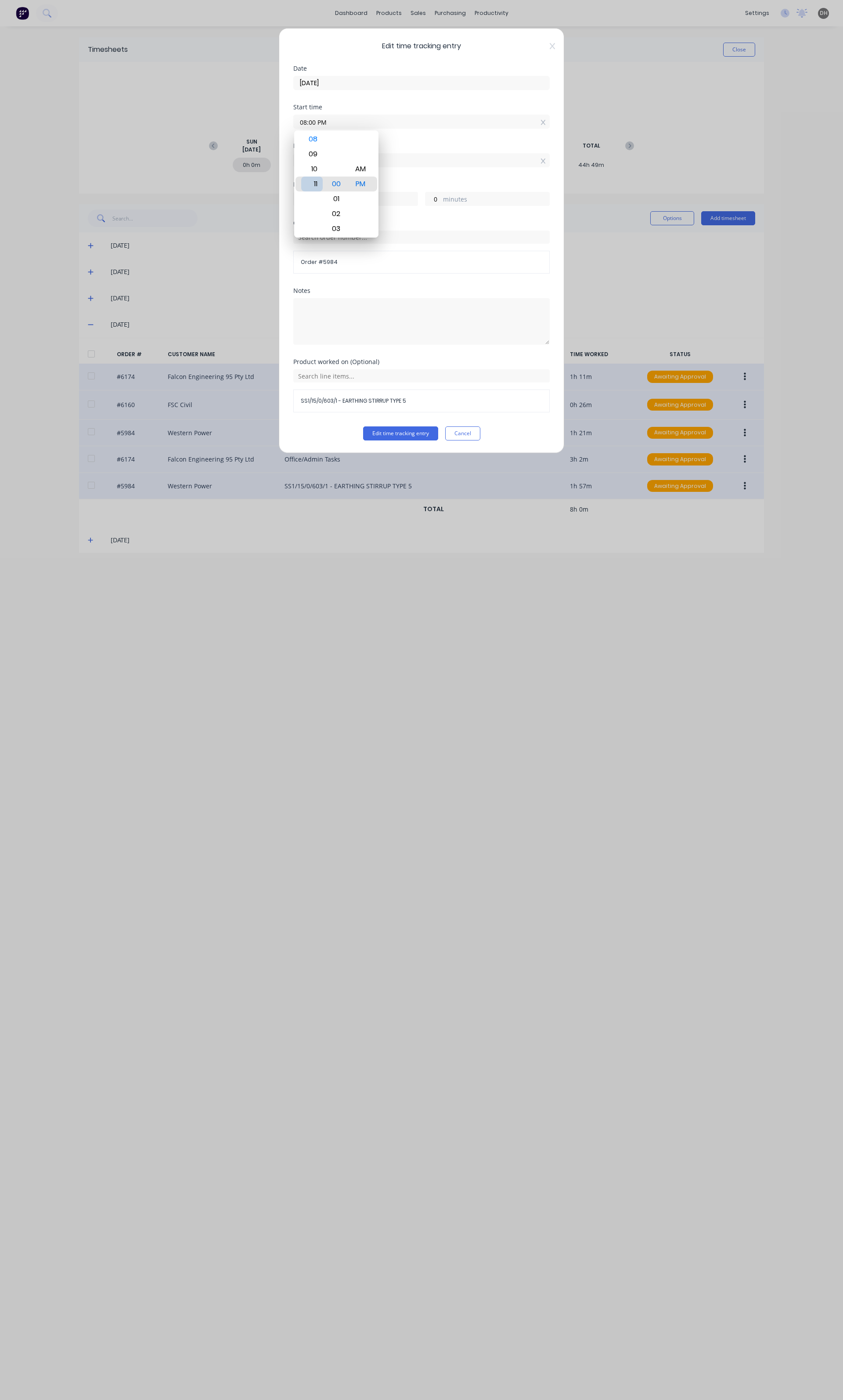
type input "17"
click at [313, 183] on div "11" at bounding box center [312, 184] width 22 height 15
type input "11:06 PM"
type input "16"
type input "54"
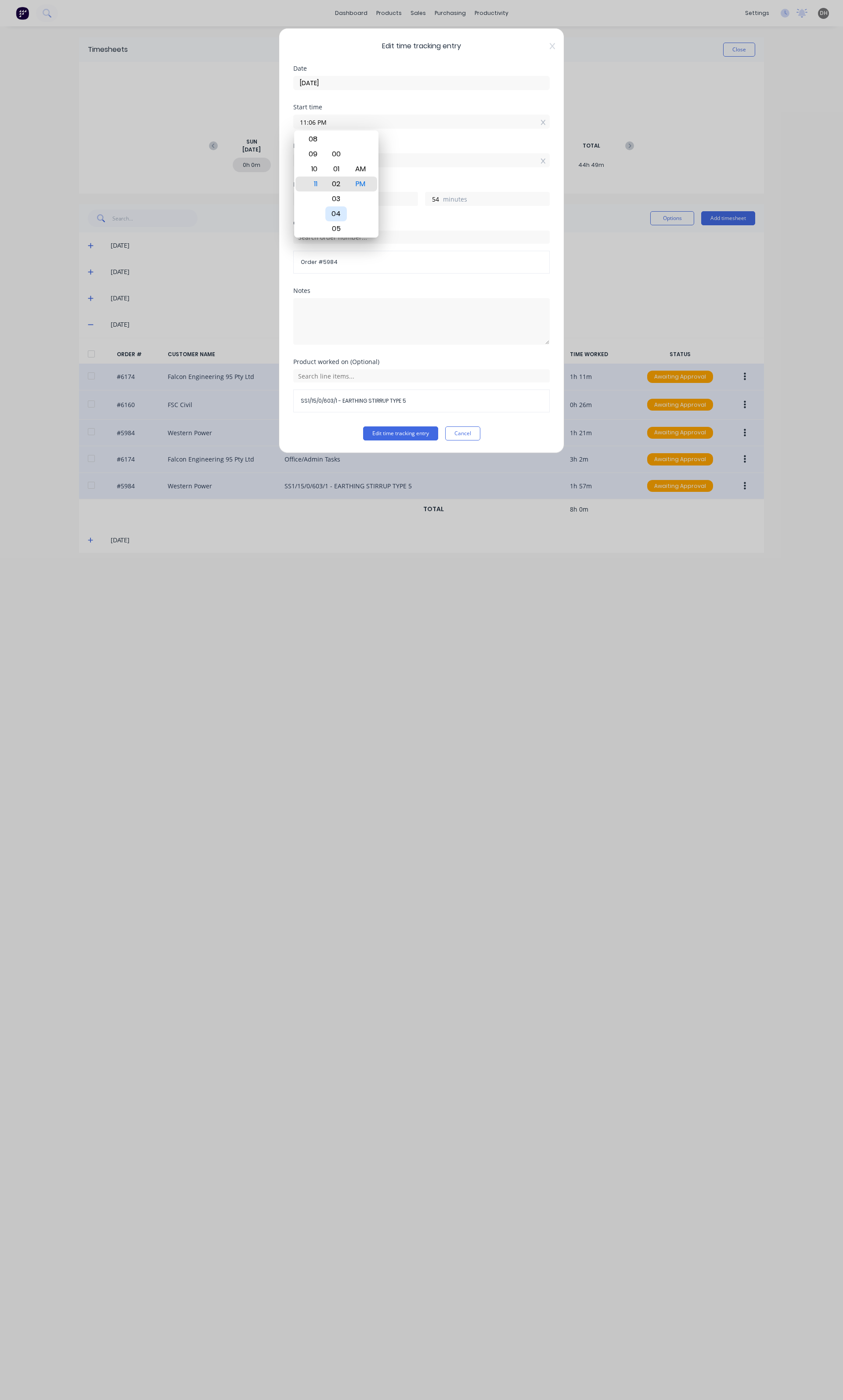
type input "11:02 PM"
type input "58"
type input "11:10 PM"
type input "50"
type input "11:13 PM"
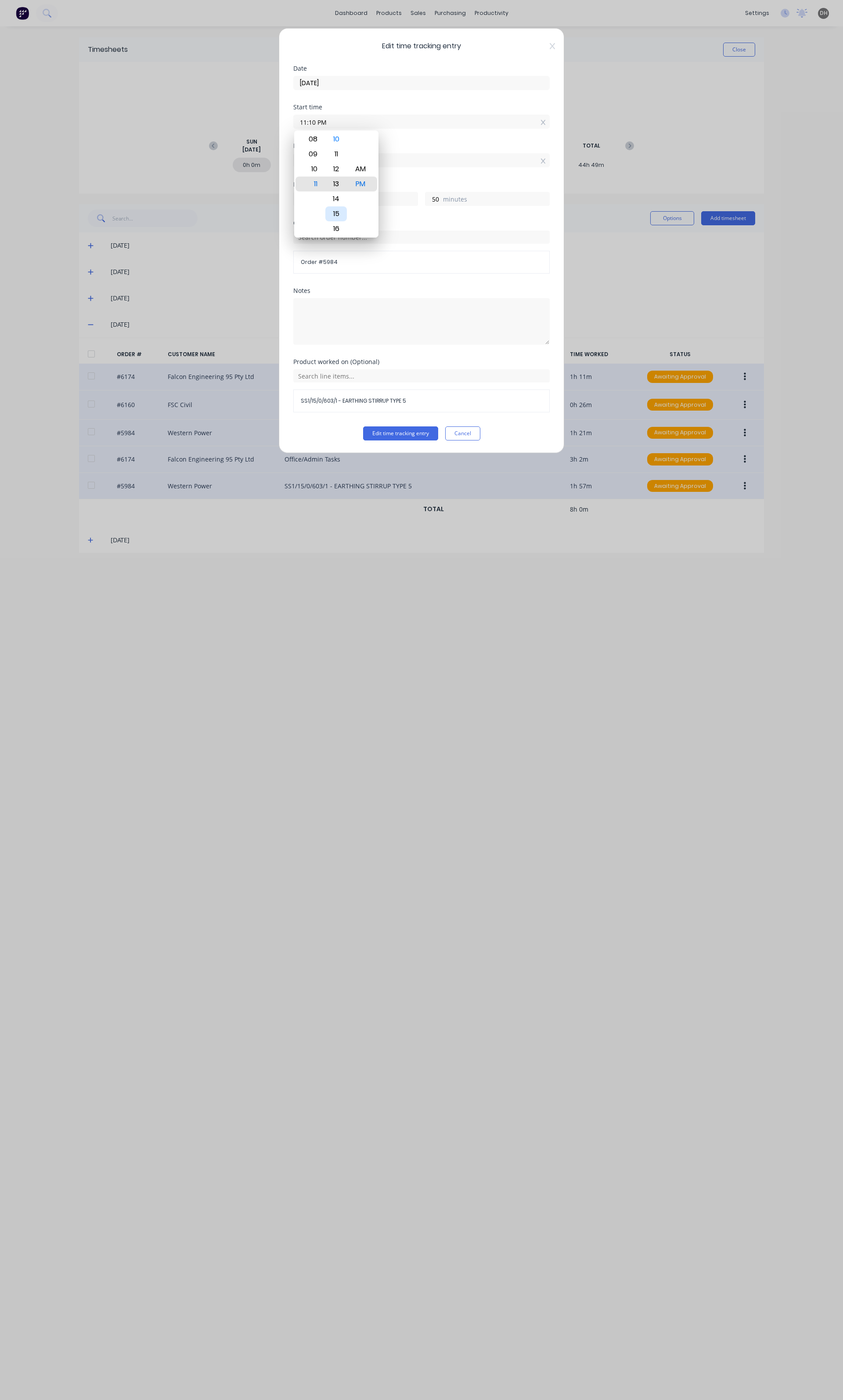
type input "47"
type input "11:16 PM"
type input "44"
type input "11:22 PM"
type input "38"
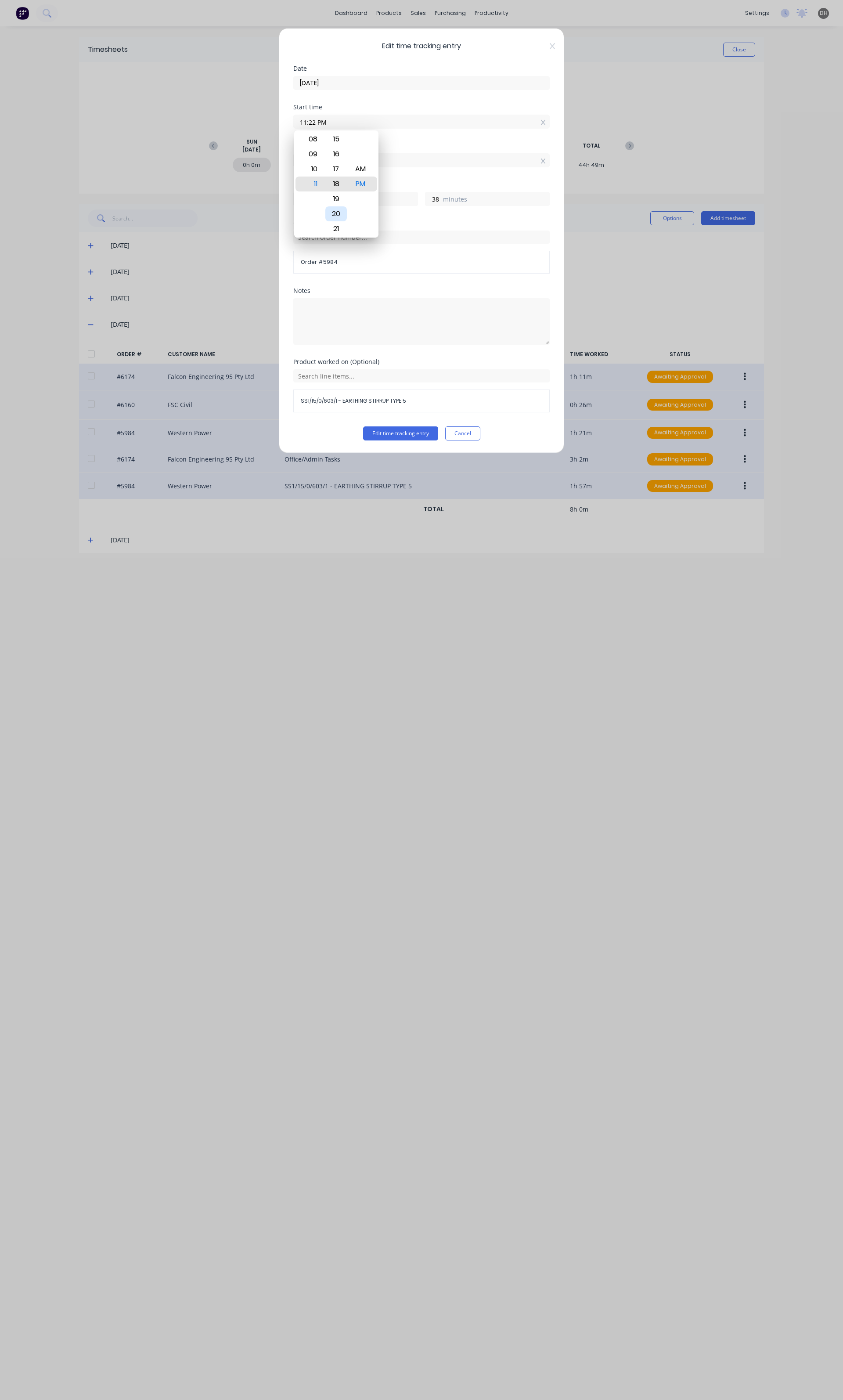
type input "11:17 PM"
type input "43"
type input "11:16 PM"
type input "44"
type input "11:17 PM"
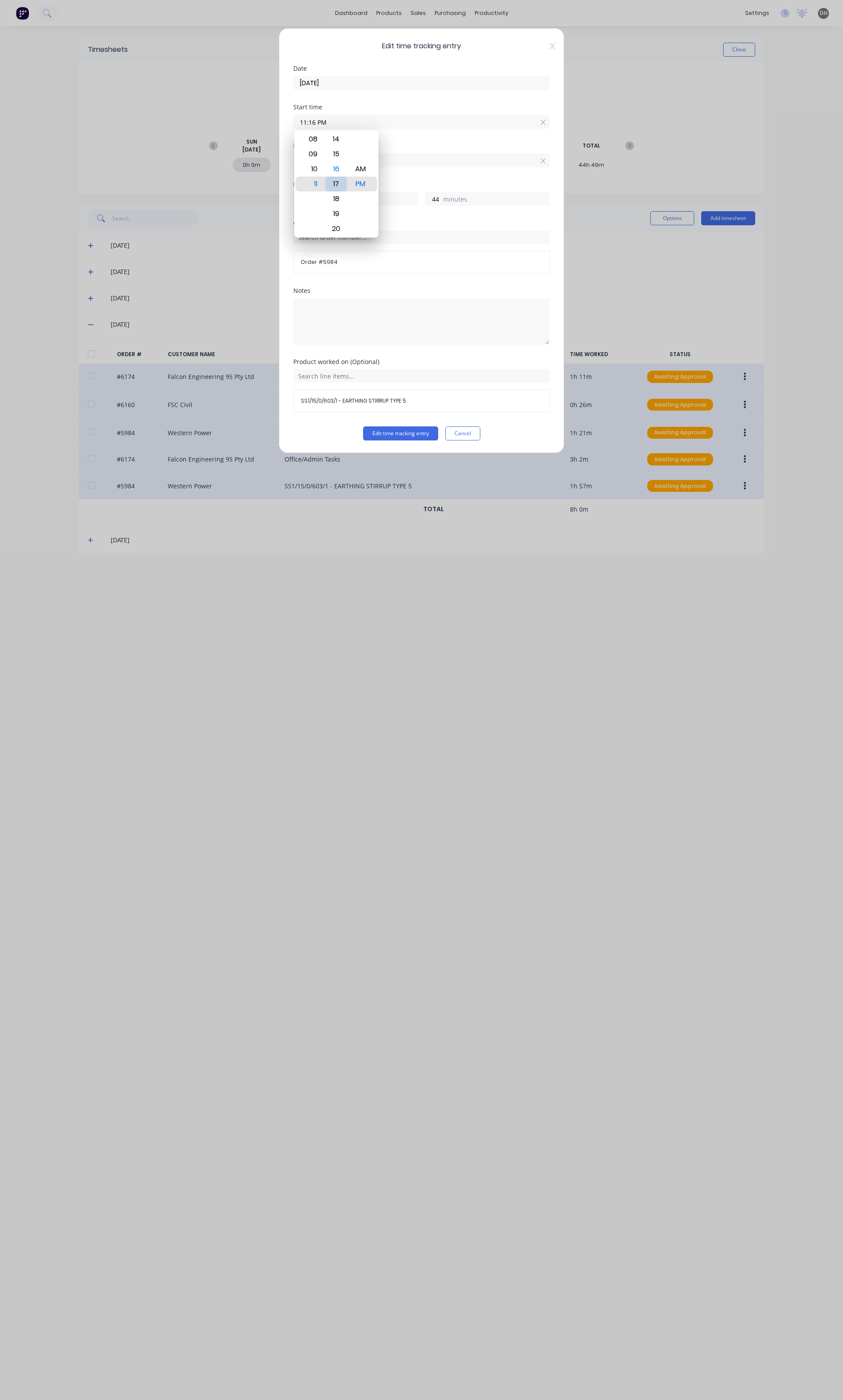
type input "43"
type input "11:23 PM"
type input "37"
type input "11:29 PM"
type input "31"
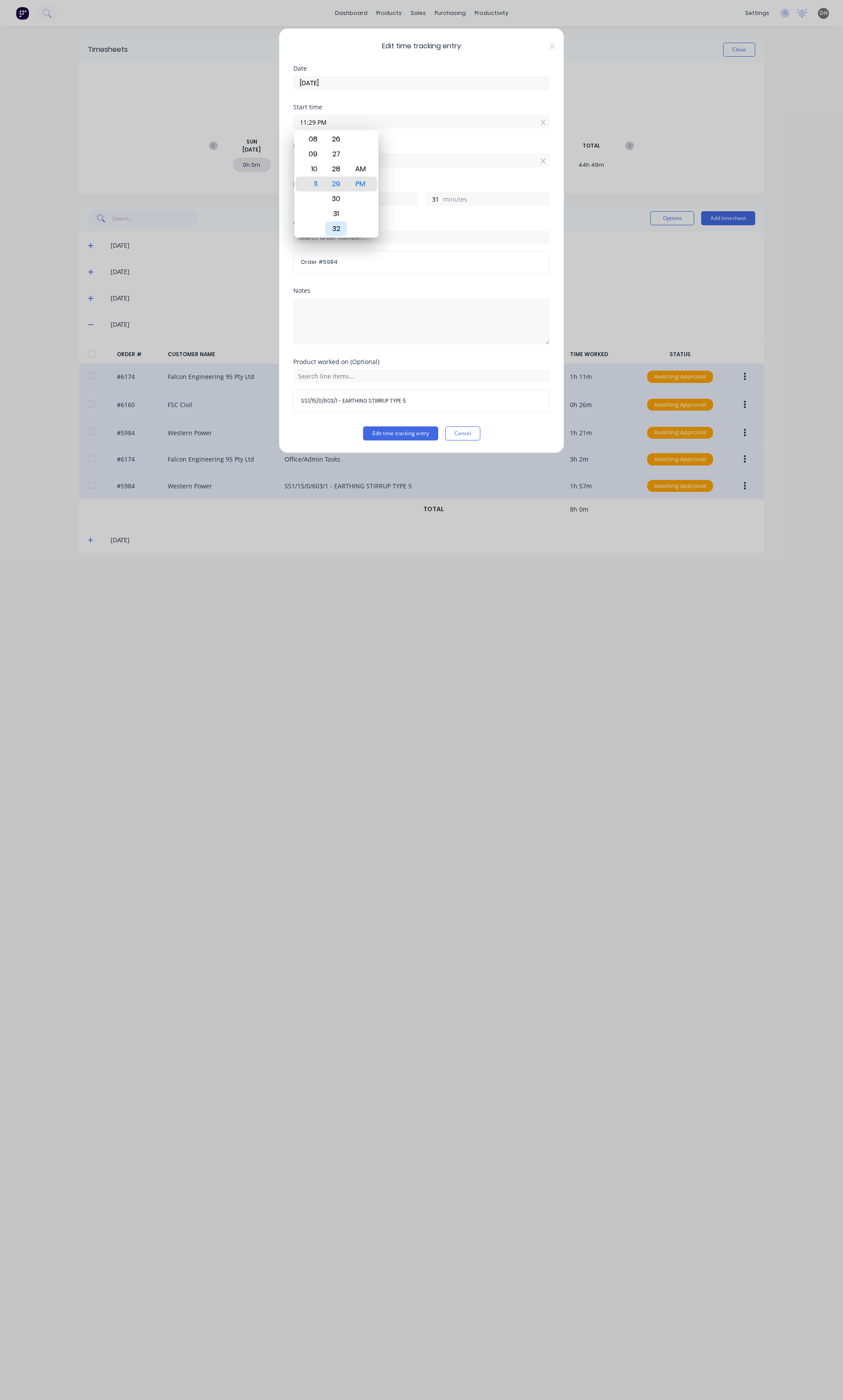
click at [339, 224] on div "32" at bounding box center [336, 228] width 22 height 15
type input "11:32 PM"
type input "28"
click at [359, 171] on div "AM" at bounding box center [360, 168] width 22 height 15
type input "11:32 AM"
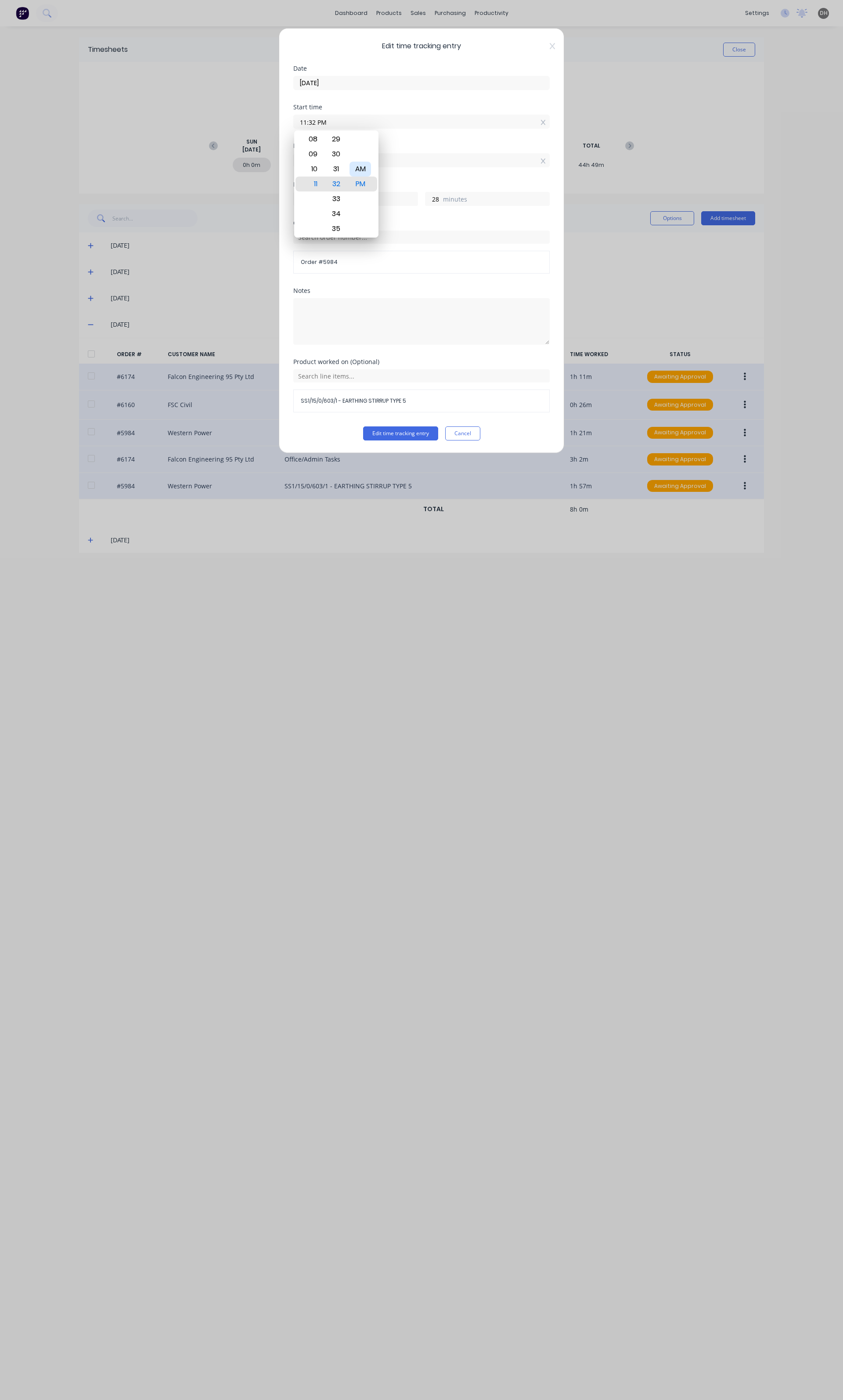
type input "4"
click at [419, 433] on button "Edit time tracking entry" at bounding box center [401, 434] width 75 height 14
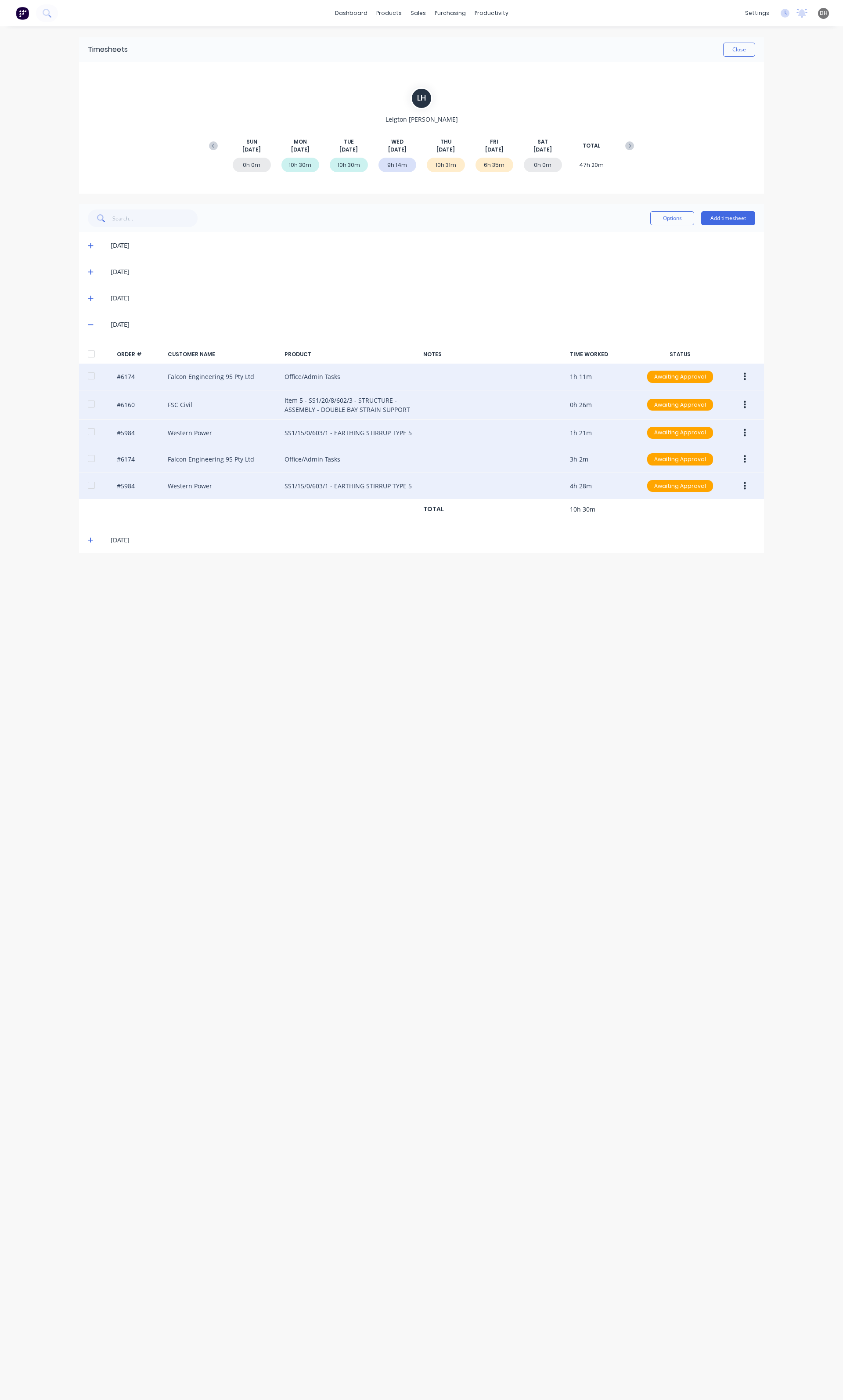
click at [91, 323] on icon at bounding box center [91, 324] width 6 height 6
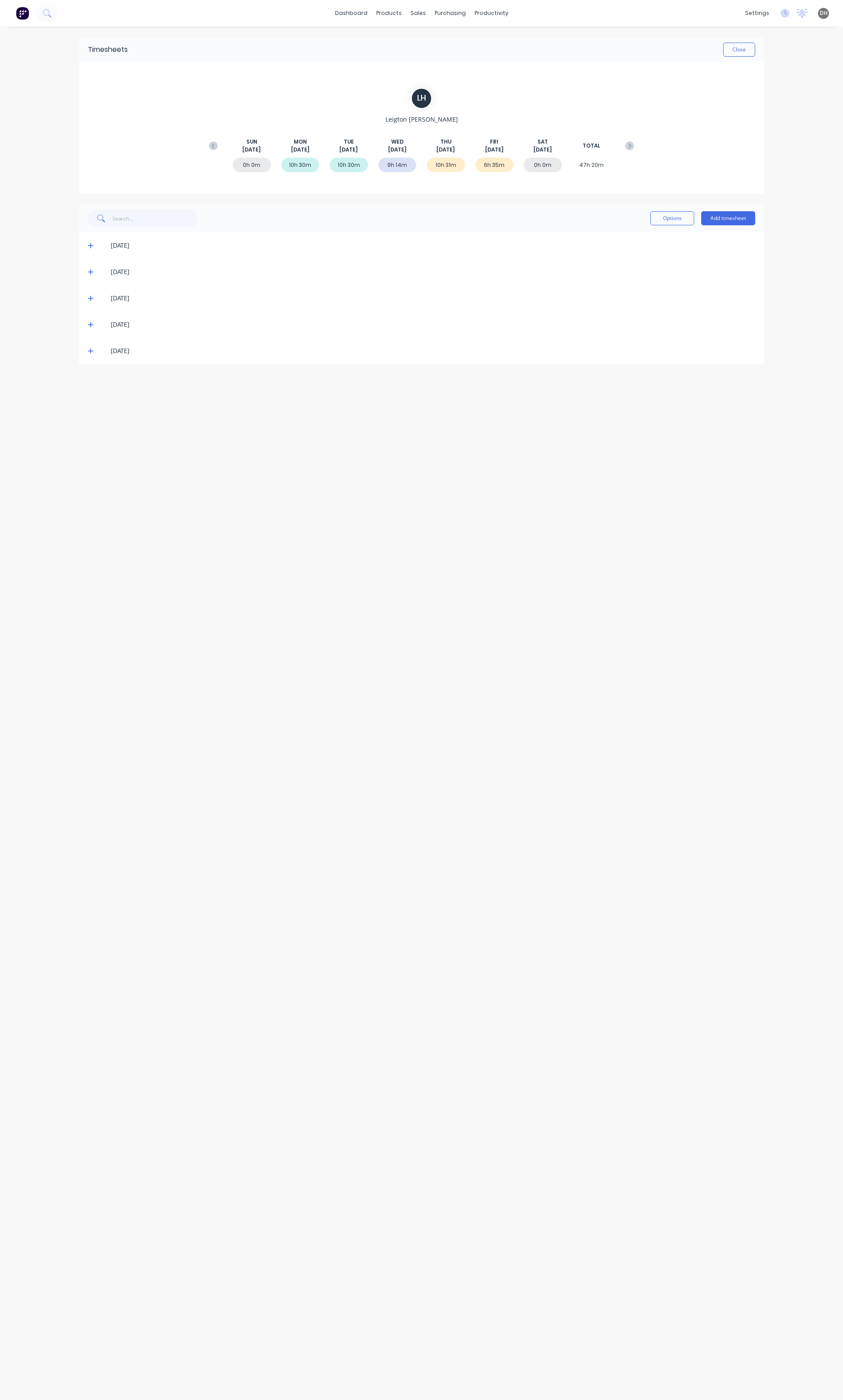
click at [90, 301] on icon at bounding box center [91, 298] width 6 height 6
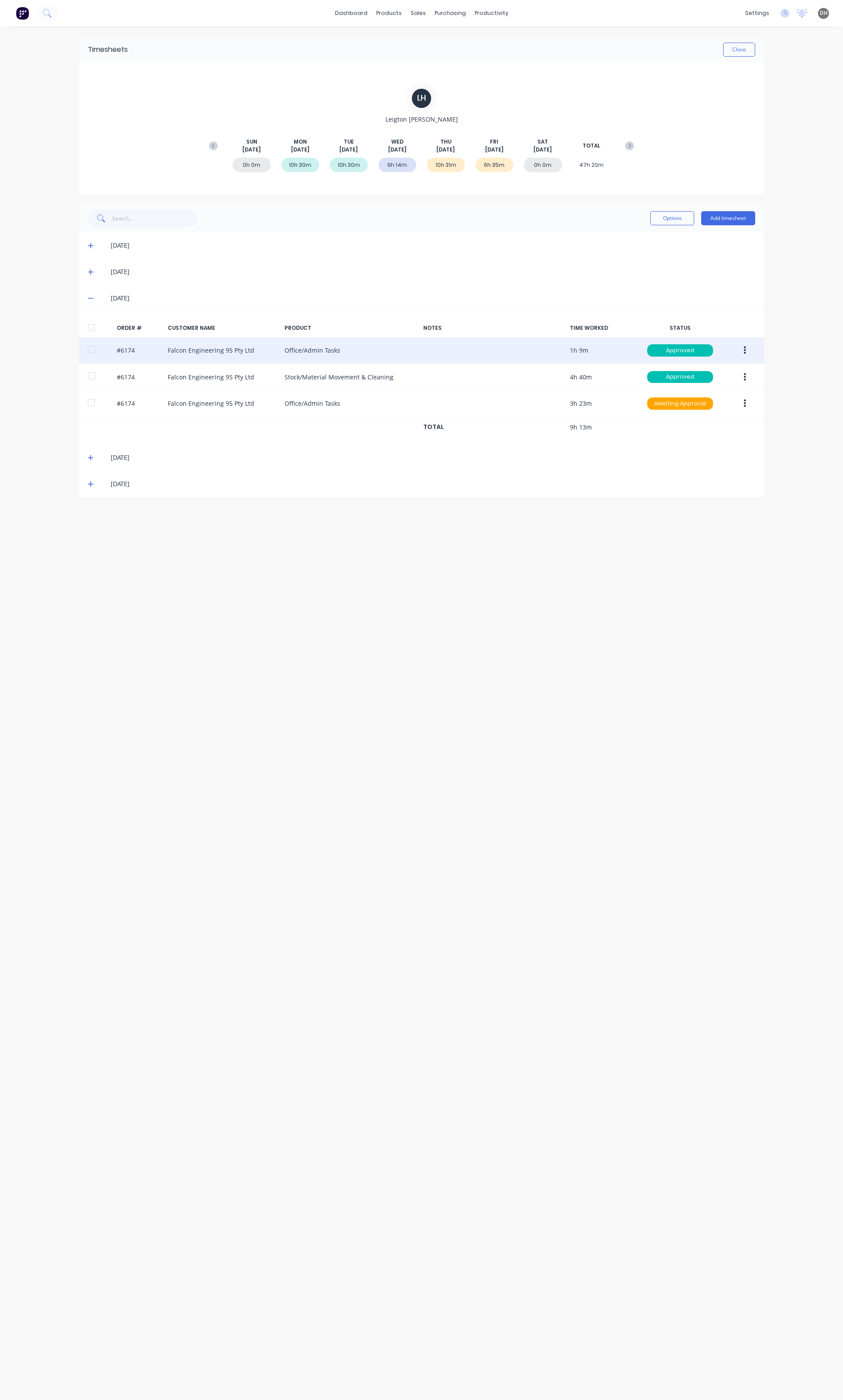
click at [749, 350] on button "button" at bounding box center [745, 350] width 21 height 16
click at [719, 406] on div "Edit" at bounding box center [714, 408] width 67 height 12
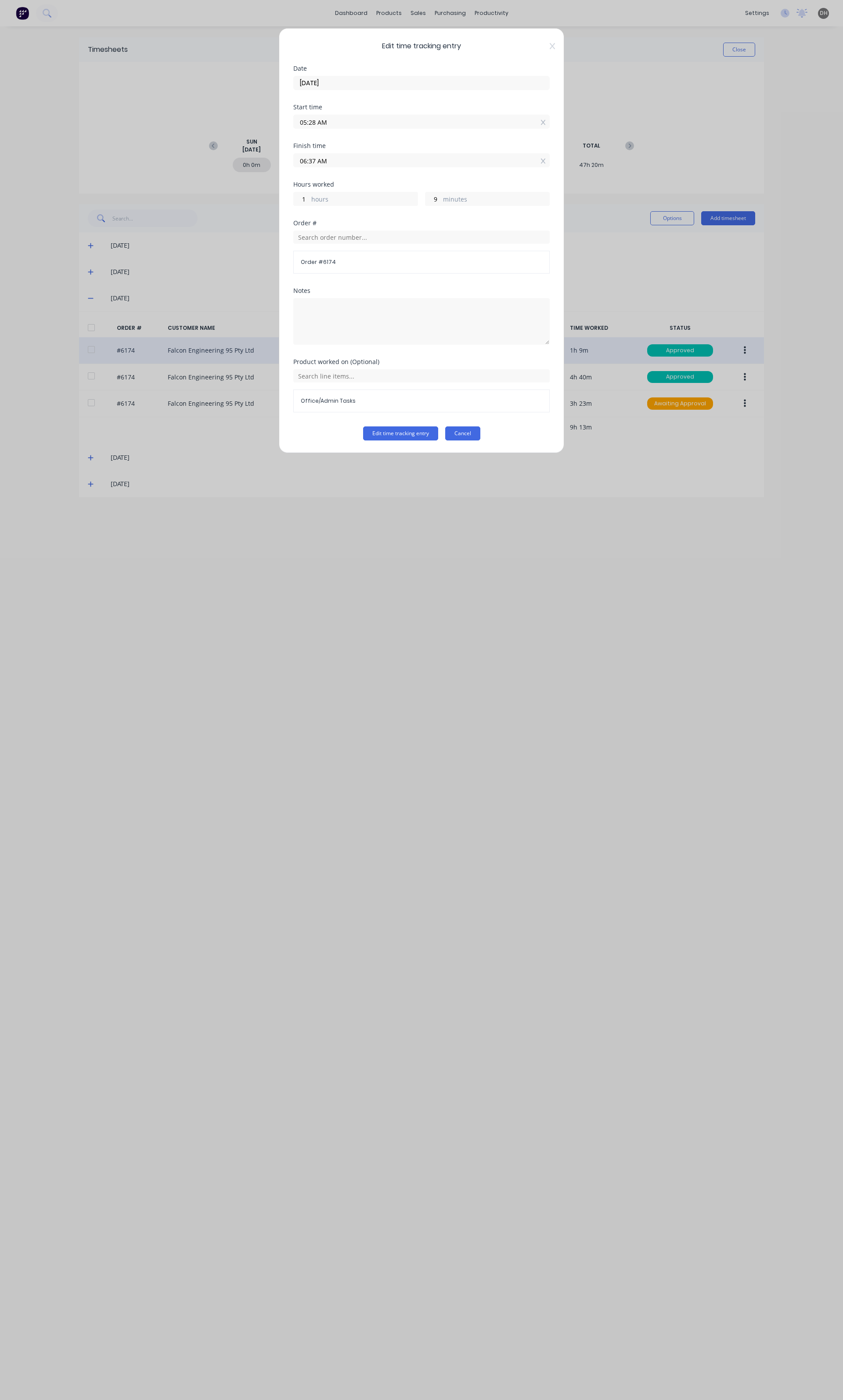
click at [466, 436] on button "Cancel" at bounding box center [463, 434] width 35 height 14
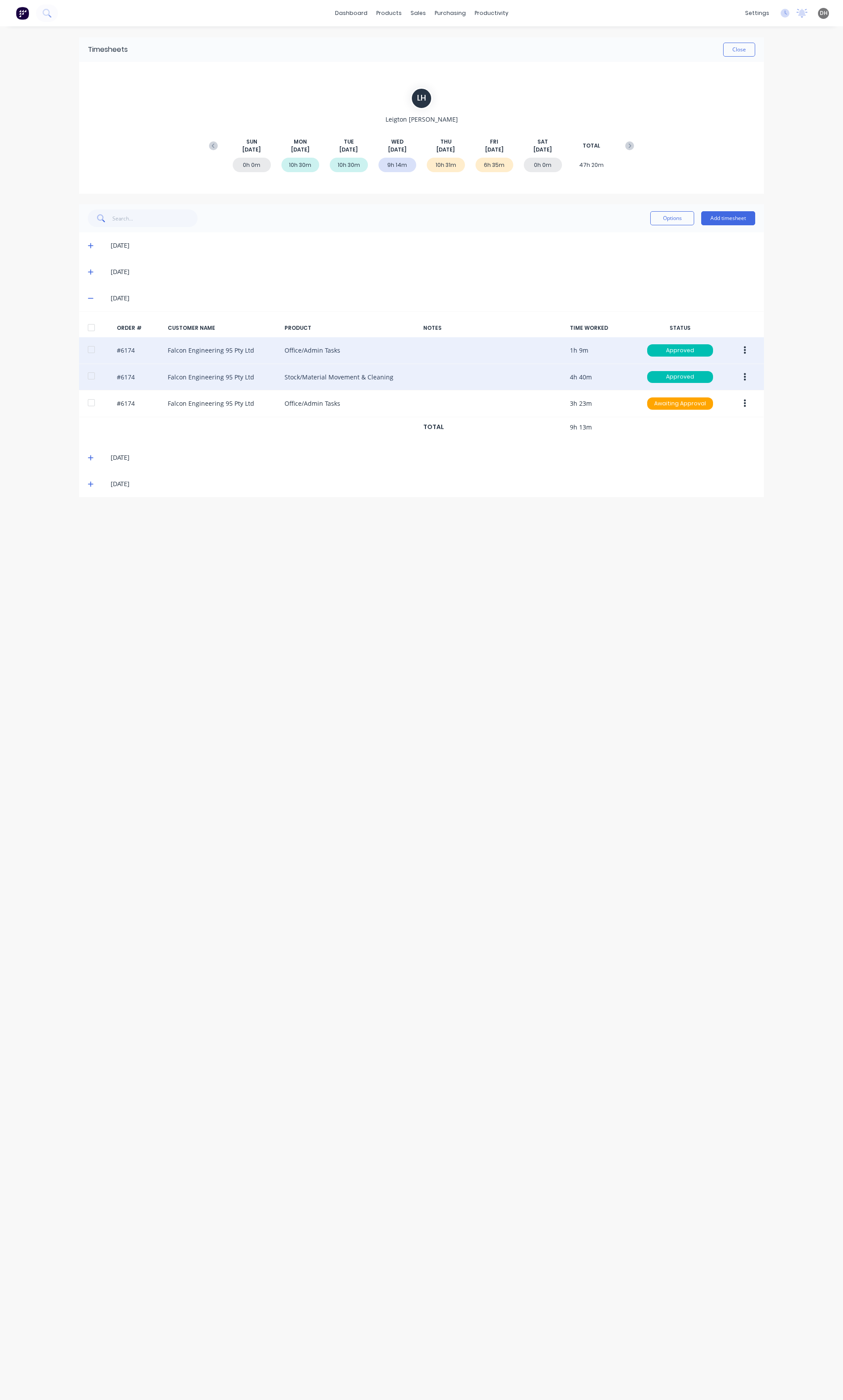
click at [742, 375] on button "button" at bounding box center [745, 377] width 21 height 16
click at [696, 435] on div "Edit" at bounding box center [714, 435] width 67 height 12
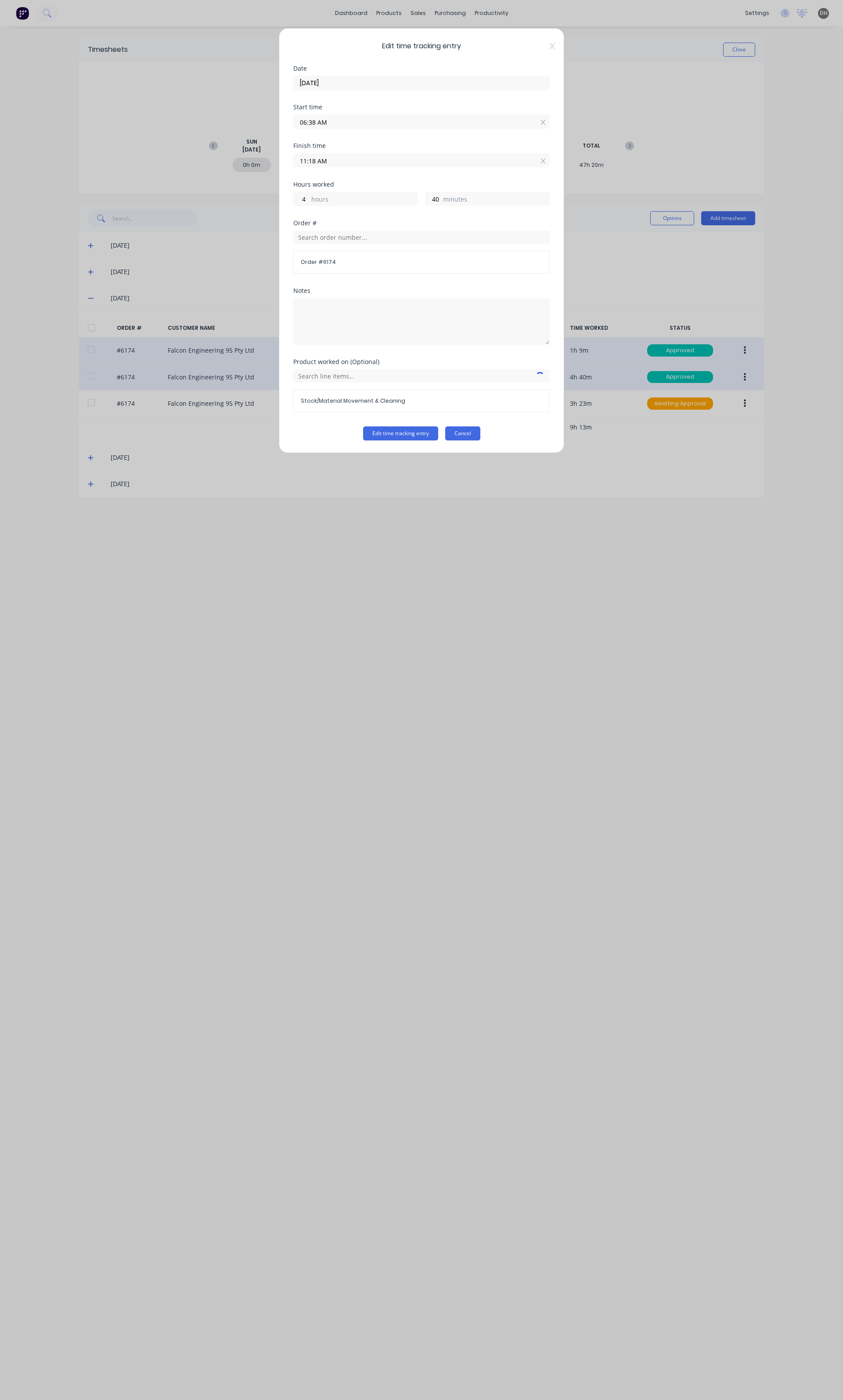
click at [479, 438] on button "Cancel" at bounding box center [463, 434] width 35 height 14
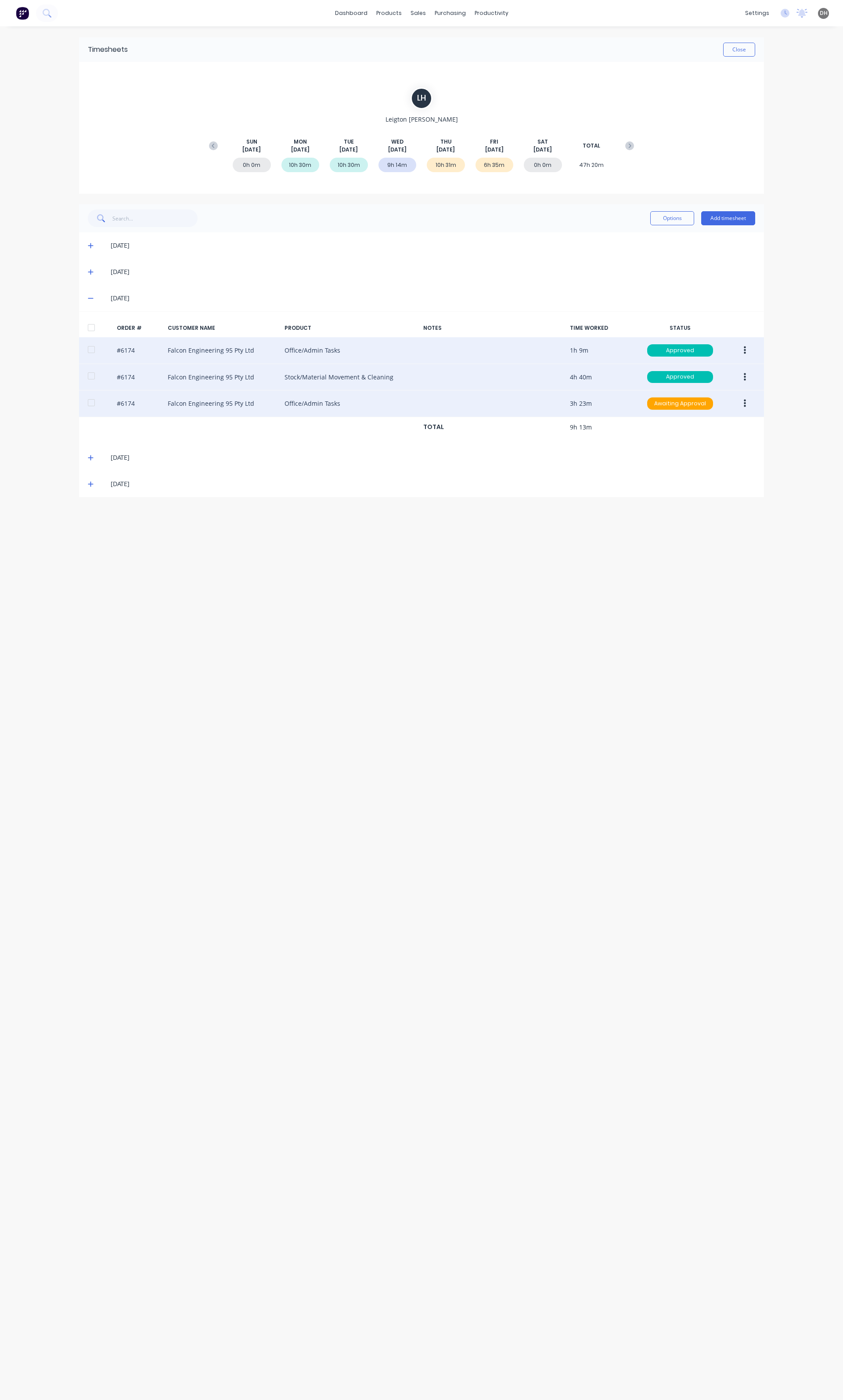
click at [744, 404] on icon "button" at bounding box center [745, 404] width 2 height 10
click at [710, 466] on div "Edit" at bounding box center [714, 461] width 67 height 12
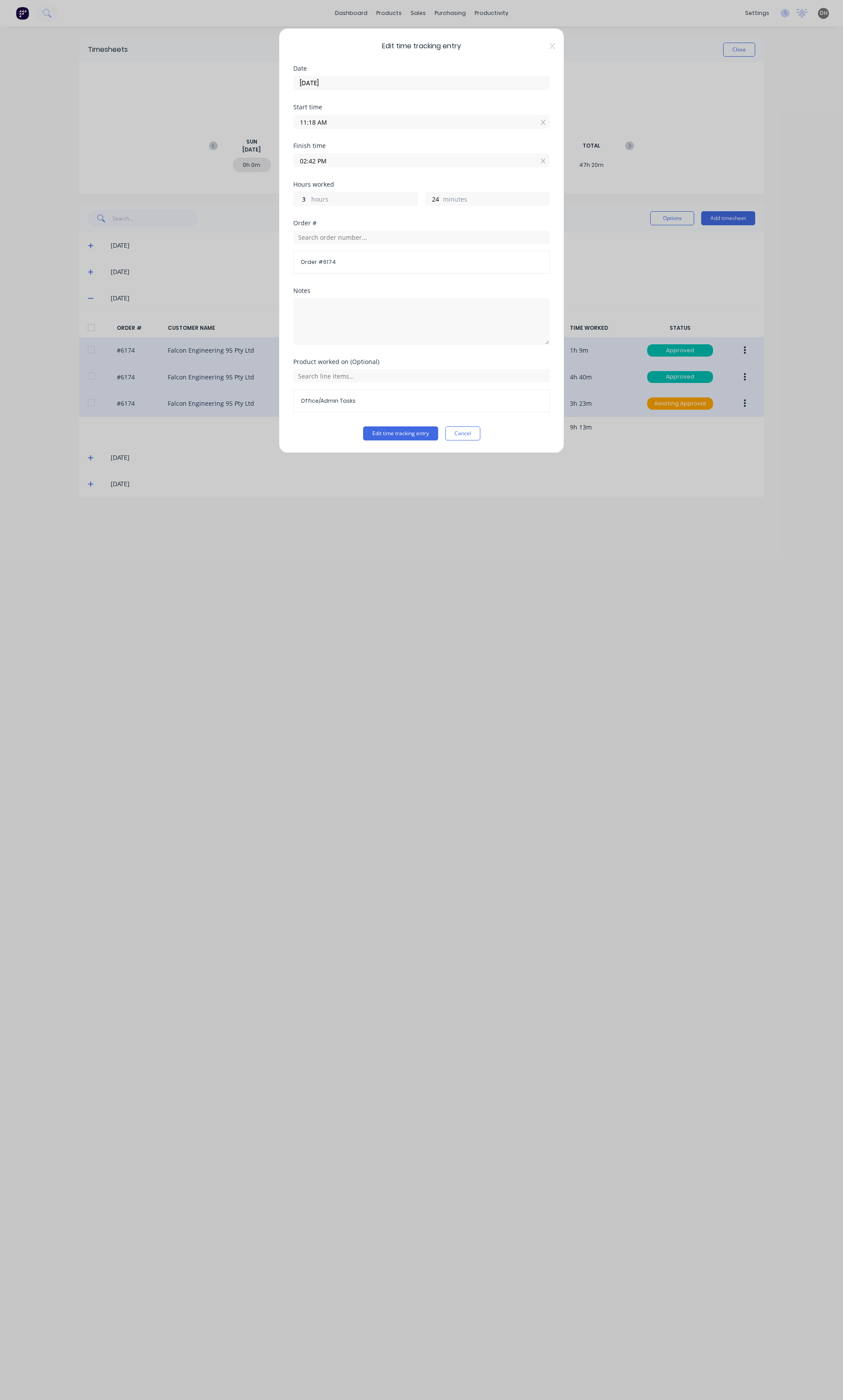
click at [305, 162] on input "02:42 PM" at bounding box center [422, 160] width 255 height 13
click at [315, 252] on div "04" at bounding box center [312, 253] width 22 height 15
type input "04:42 PM"
type input "5"
type input "04:42 AM"
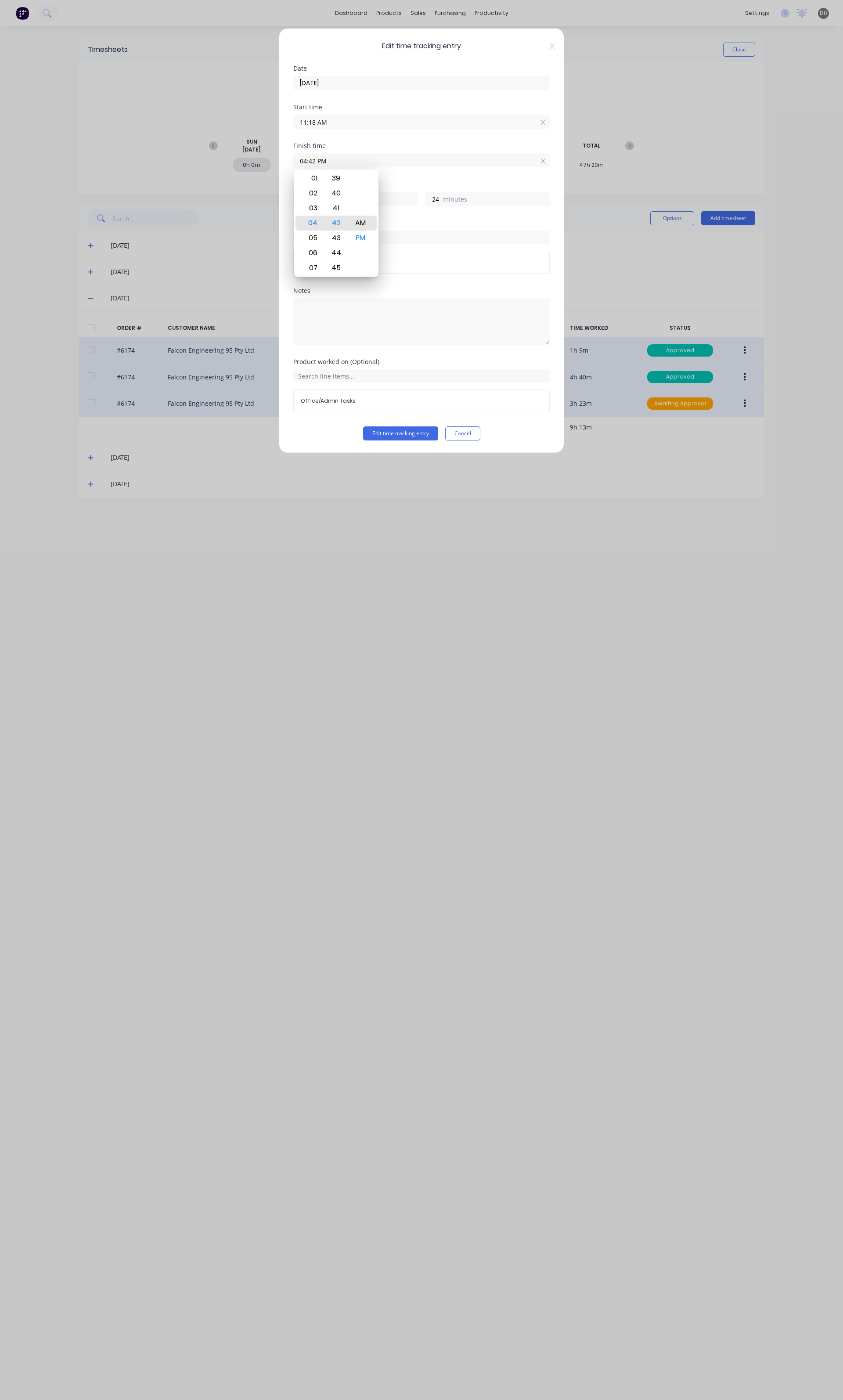
type input "17"
type input "04:38 AM"
type input "20"
type input "04:34 AM"
type input "16"
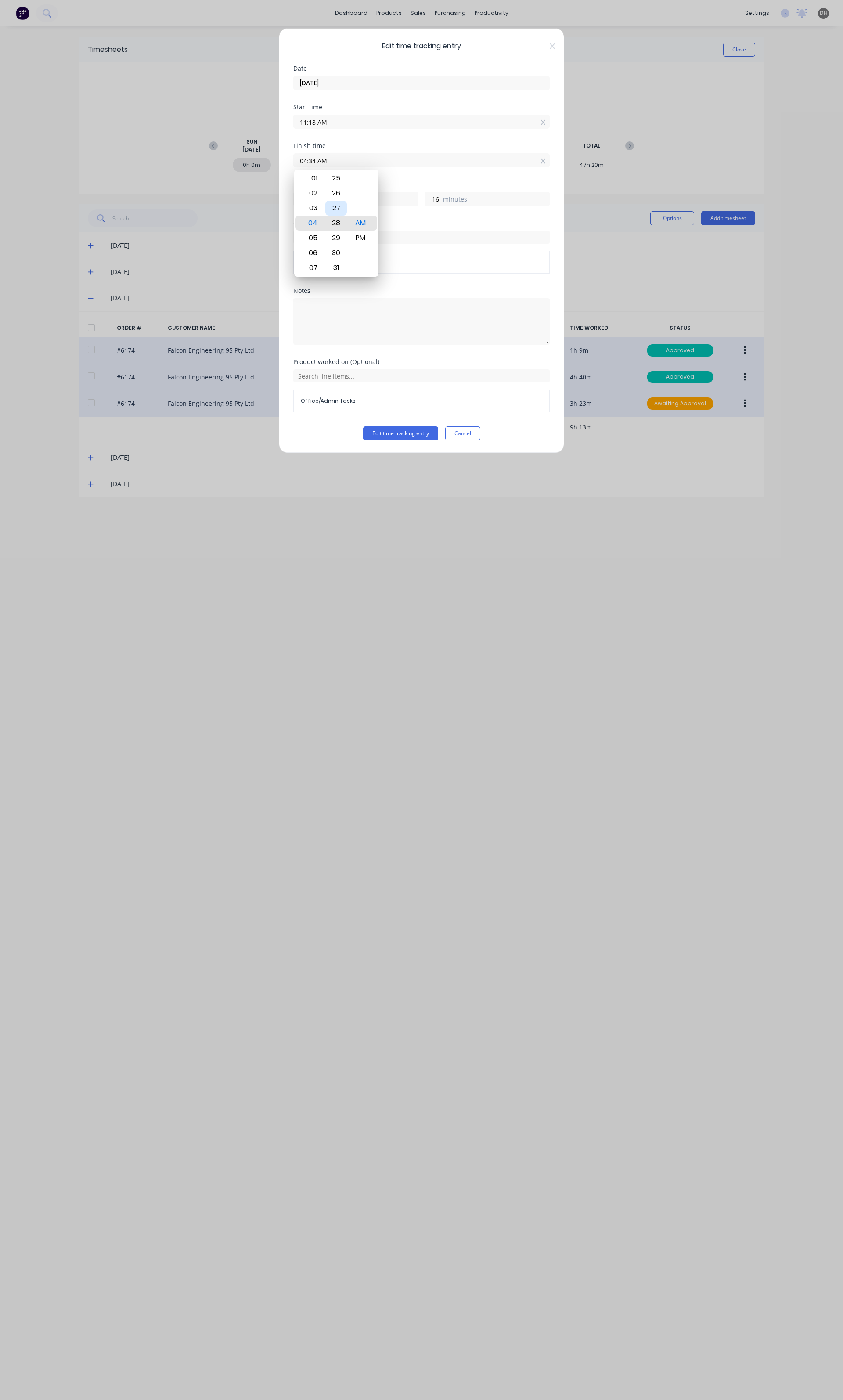
type input "04:28 AM"
type input "10"
type input "04:22 AM"
type input "4"
type input "04:20 AM"
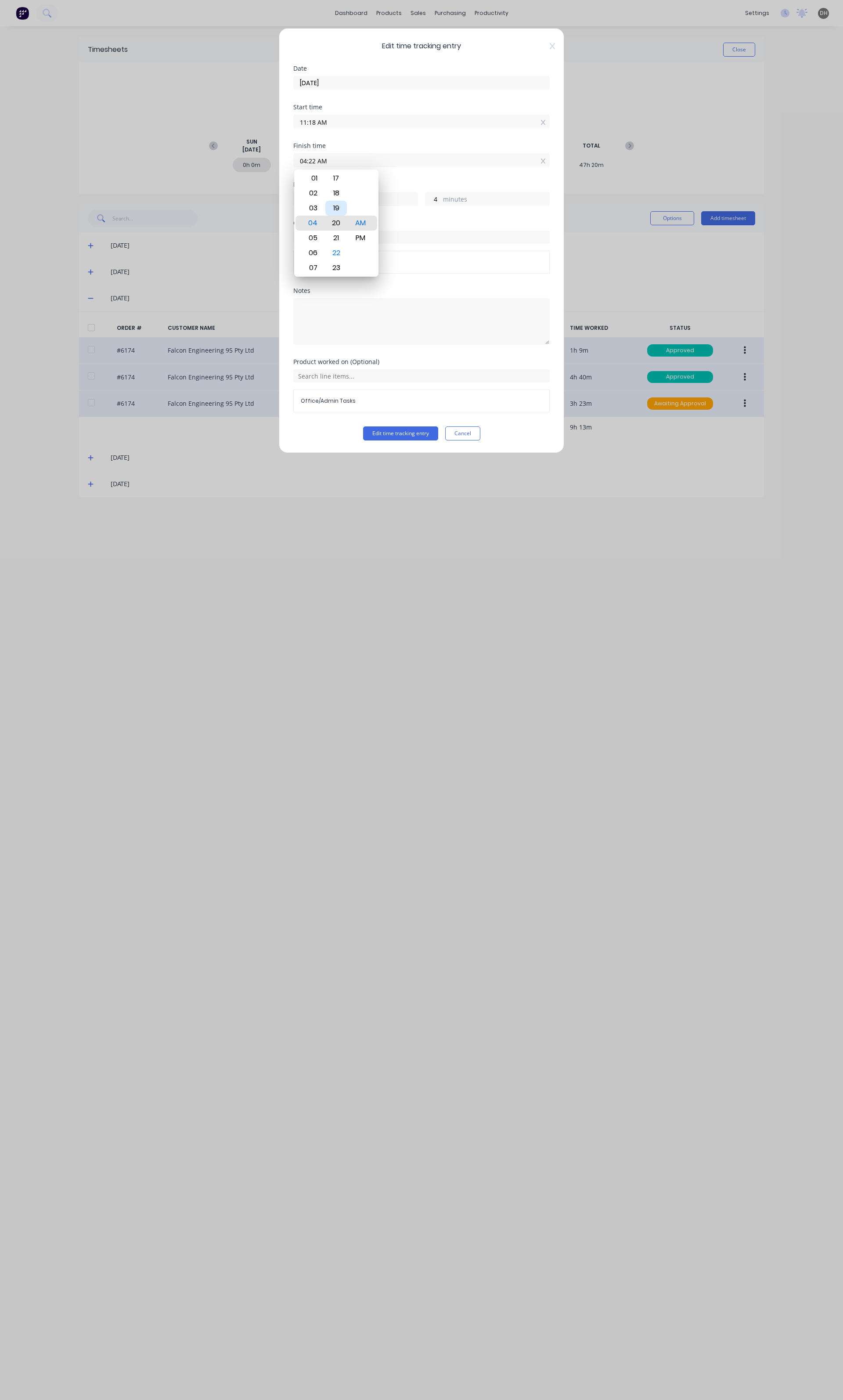
type input "2"
type input "04:17 AM"
type input "16"
type input "59"
type input "04:12 AM"
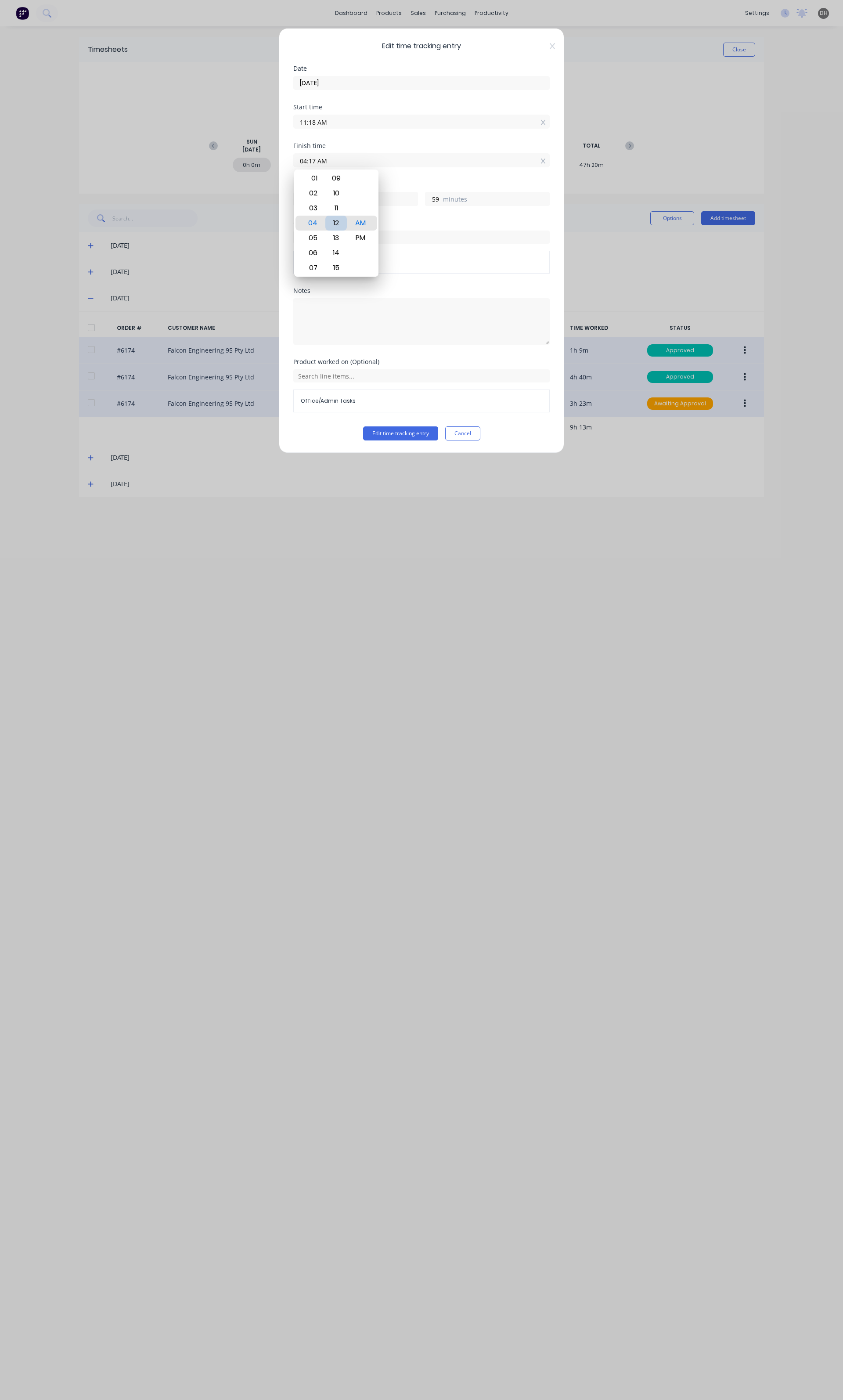
type input "54"
type input "04:06 AM"
type input "48"
type input "04:00 AM"
type input "42"
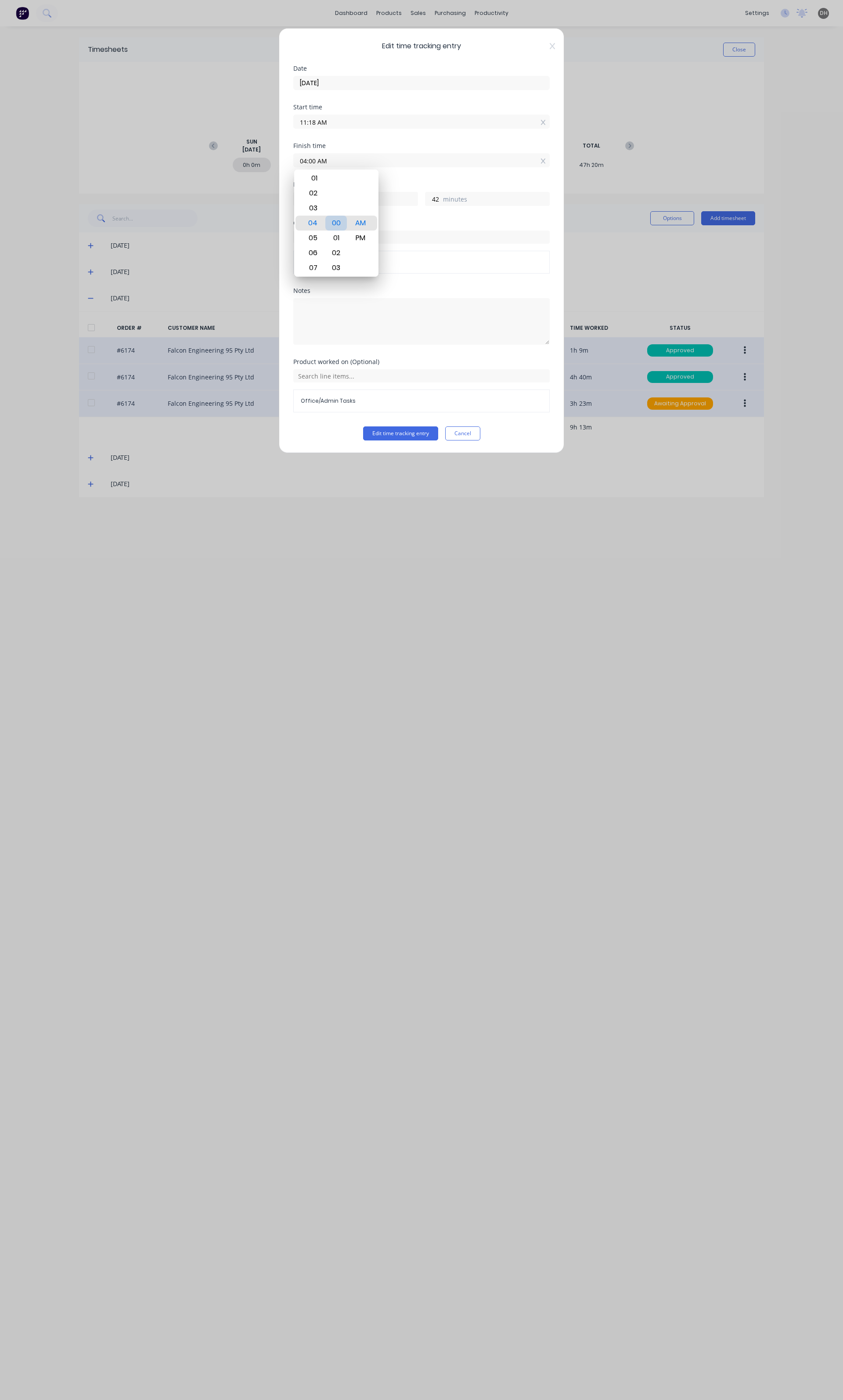
click at [336, 222] on div "00" at bounding box center [336, 223] width 22 height 15
drag, startPoint x: 364, startPoint y: 233, endPoint x: 365, endPoint y: 241, distance: 8.1
click at [364, 234] on div "PM" at bounding box center [360, 238] width 22 height 15
type input "04:00 PM"
type input "4"
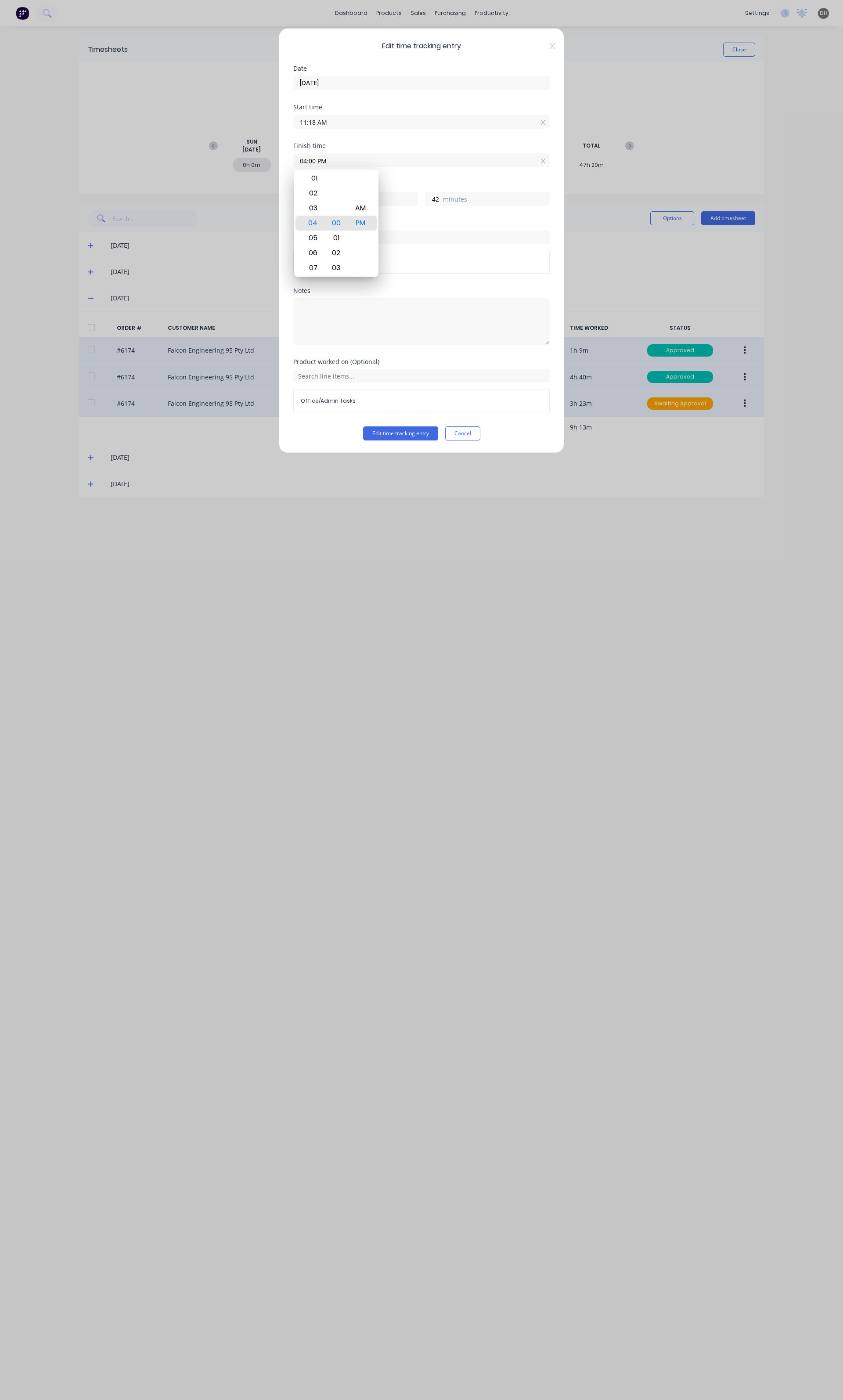
click at [406, 424] on div "Product worked on (Optional) Office/Admin Tasks" at bounding box center [422, 392] width 257 height 67
click at [408, 436] on button "Edit time tracking entry" at bounding box center [401, 434] width 75 height 14
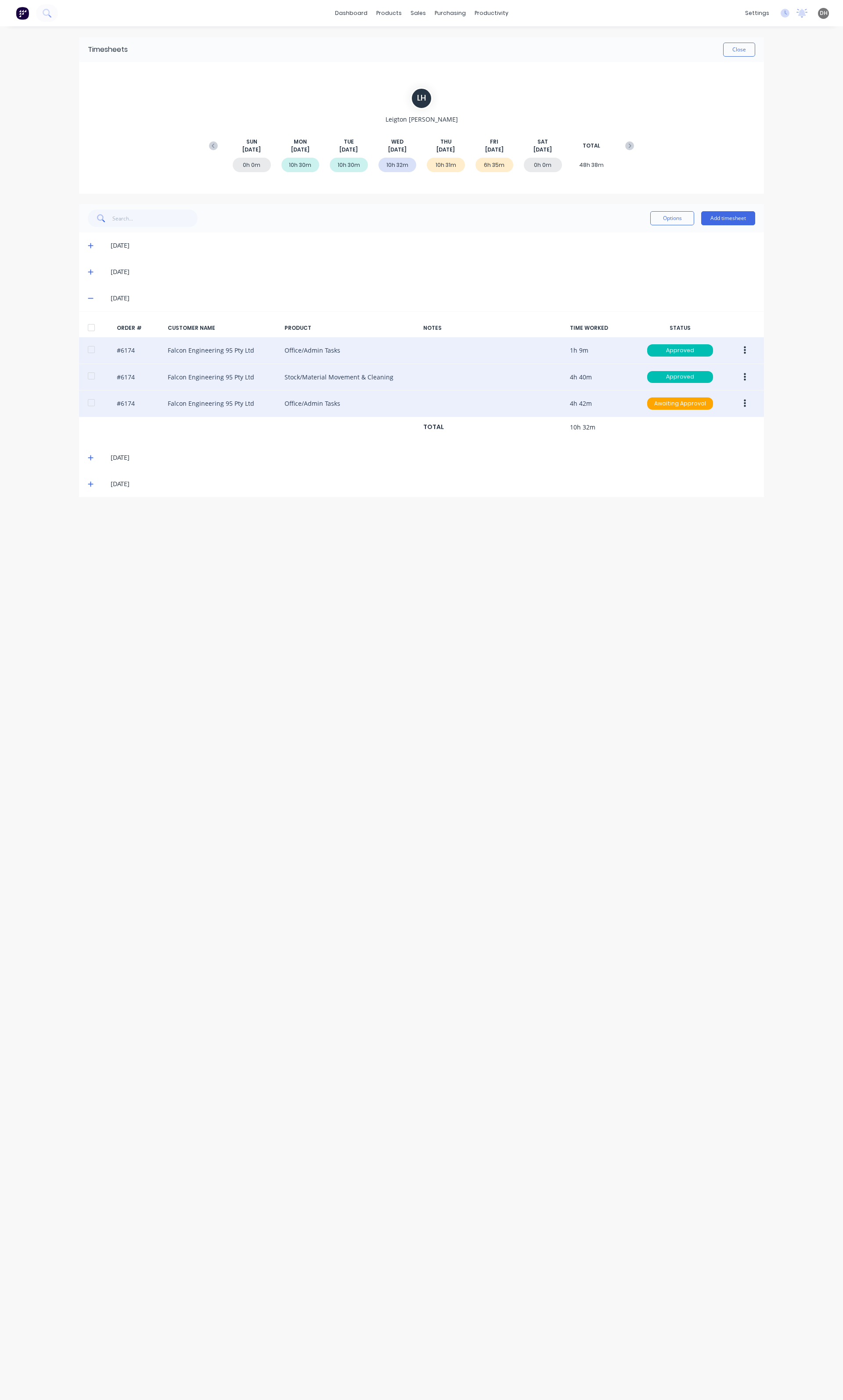
click at [742, 406] on button "button" at bounding box center [745, 403] width 21 height 16
click at [701, 468] on div "Edit" at bounding box center [714, 461] width 67 height 12
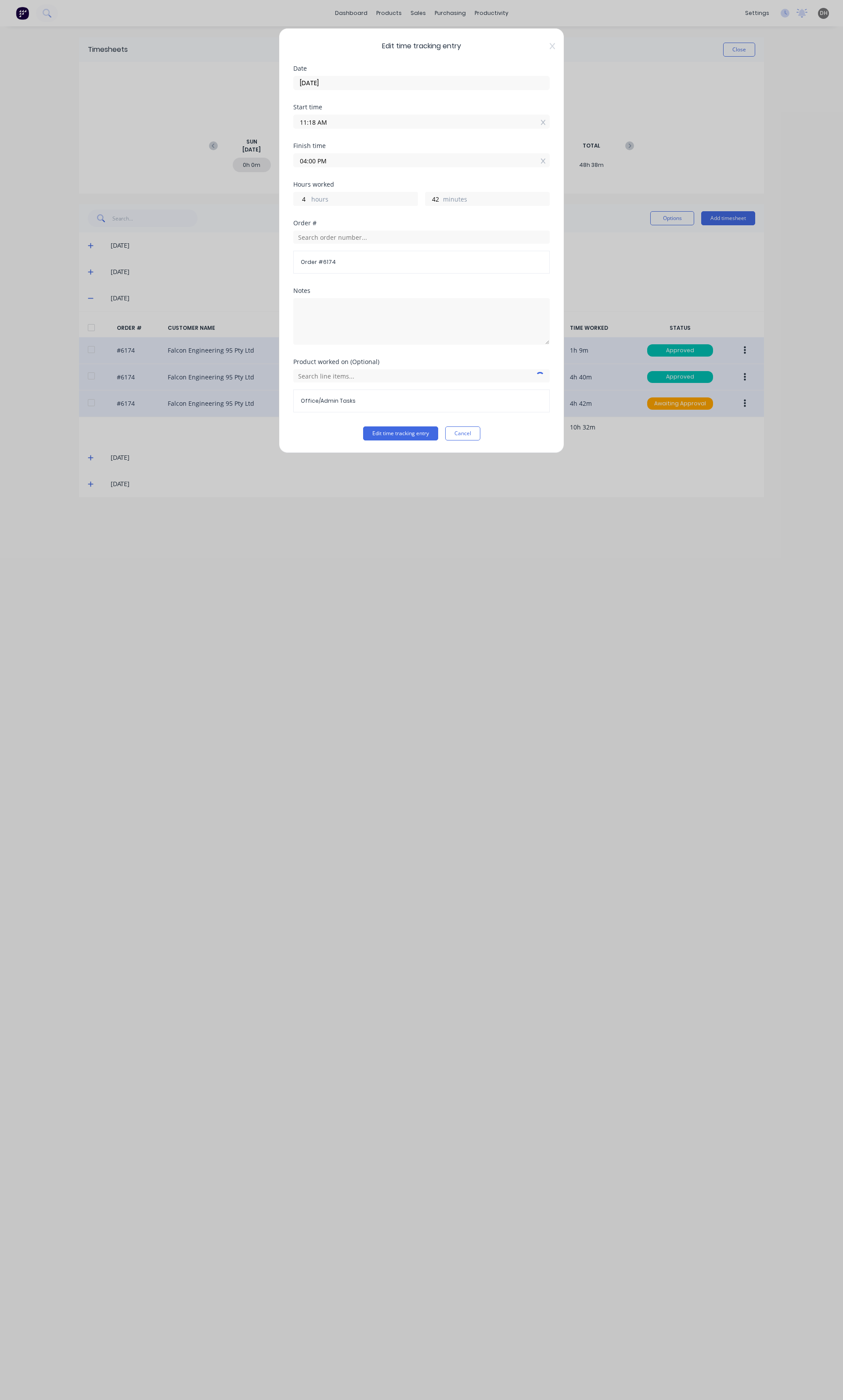
click at [303, 166] on input "04:00 PM" at bounding box center [422, 160] width 255 height 13
click at [310, 203] on div "03" at bounding box center [312, 208] width 22 height 15
type input "03:00 PM"
type input "3"
click at [420, 431] on button "Edit time tracking entry" at bounding box center [401, 434] width 75 height 14
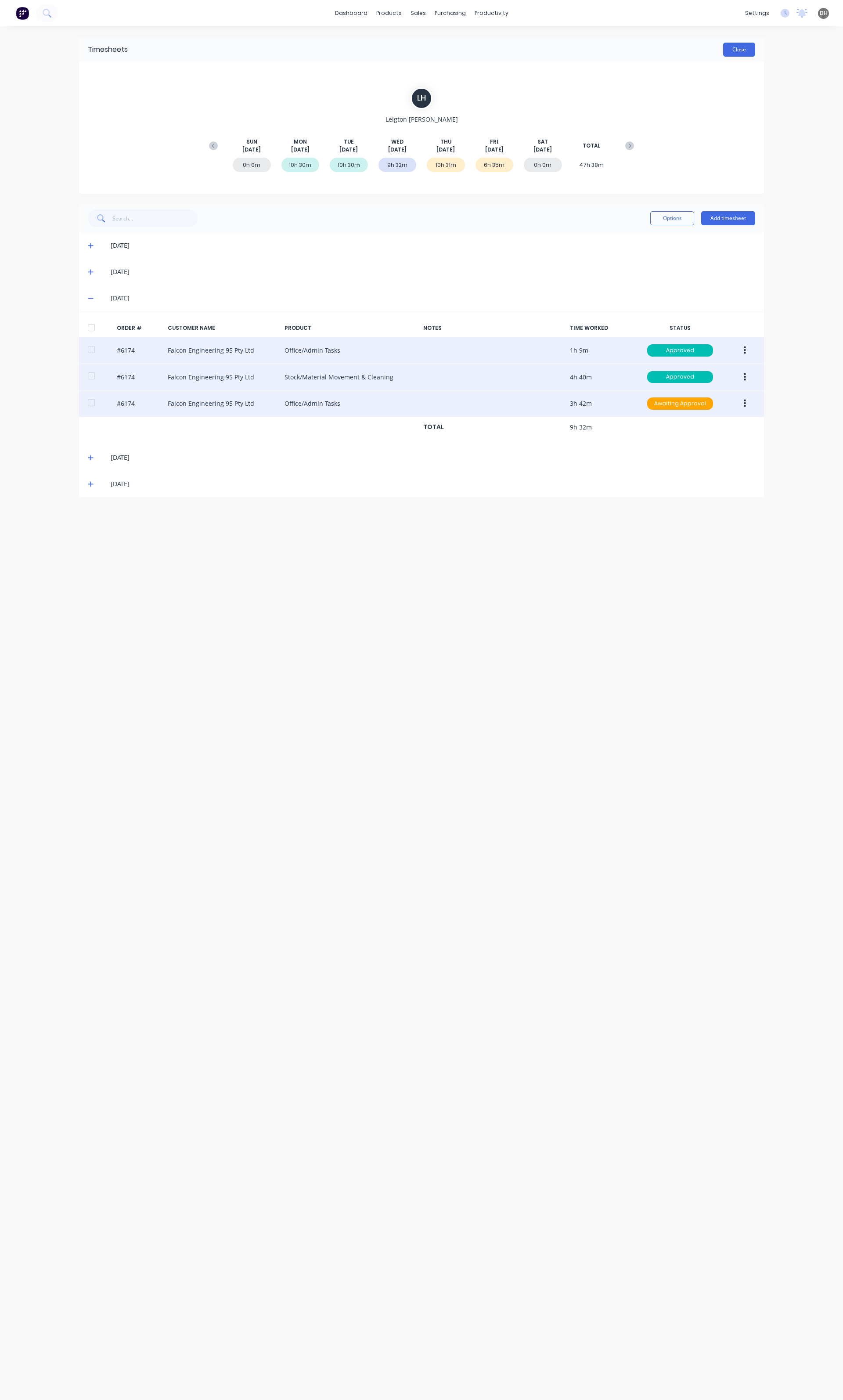
click at [740, 50] on button "Close" at bounding box center [739, 49] width 32 height 14
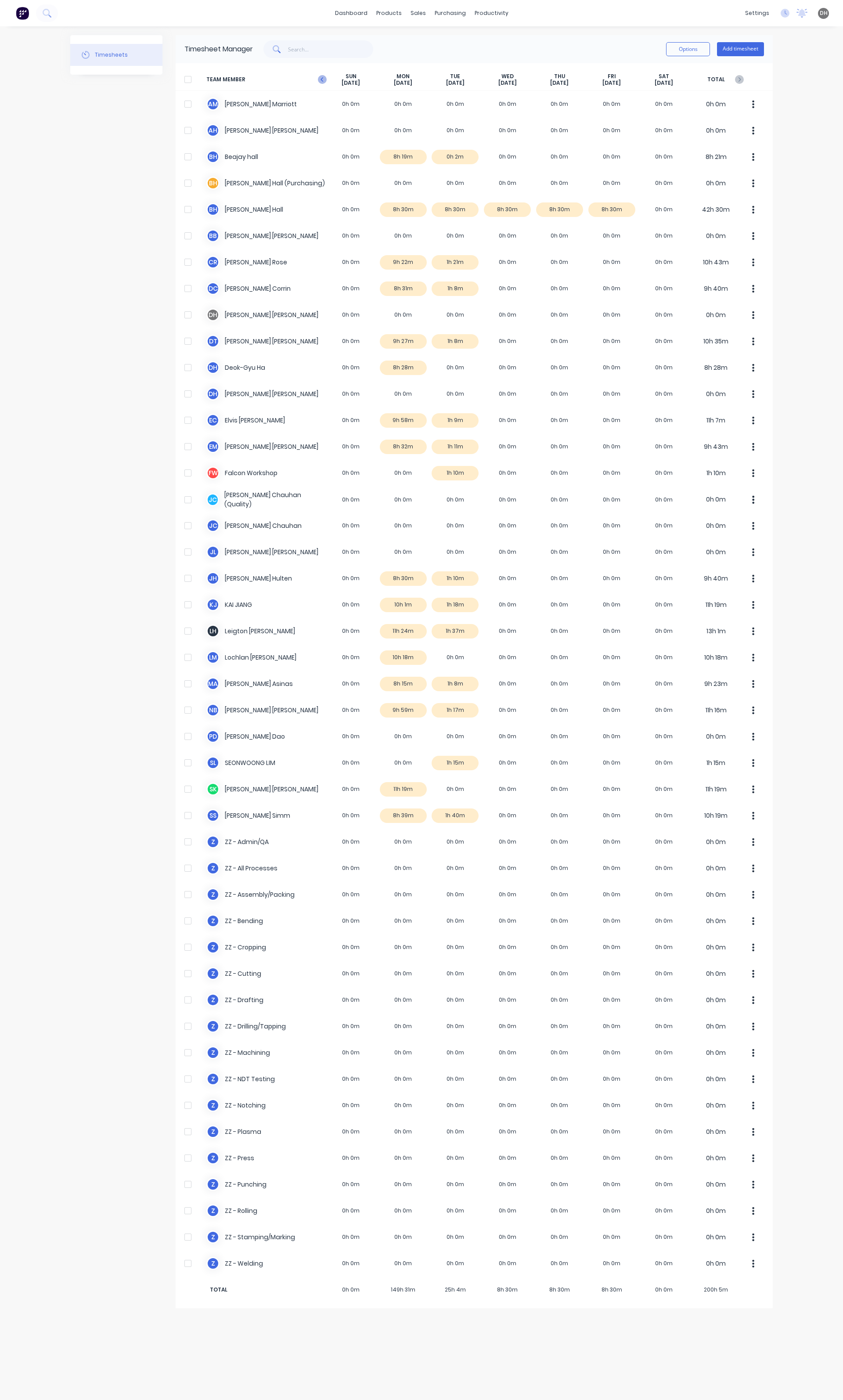
click at [319, 78] on icon "button" at bounding box center [322, 79] width 9 height 9
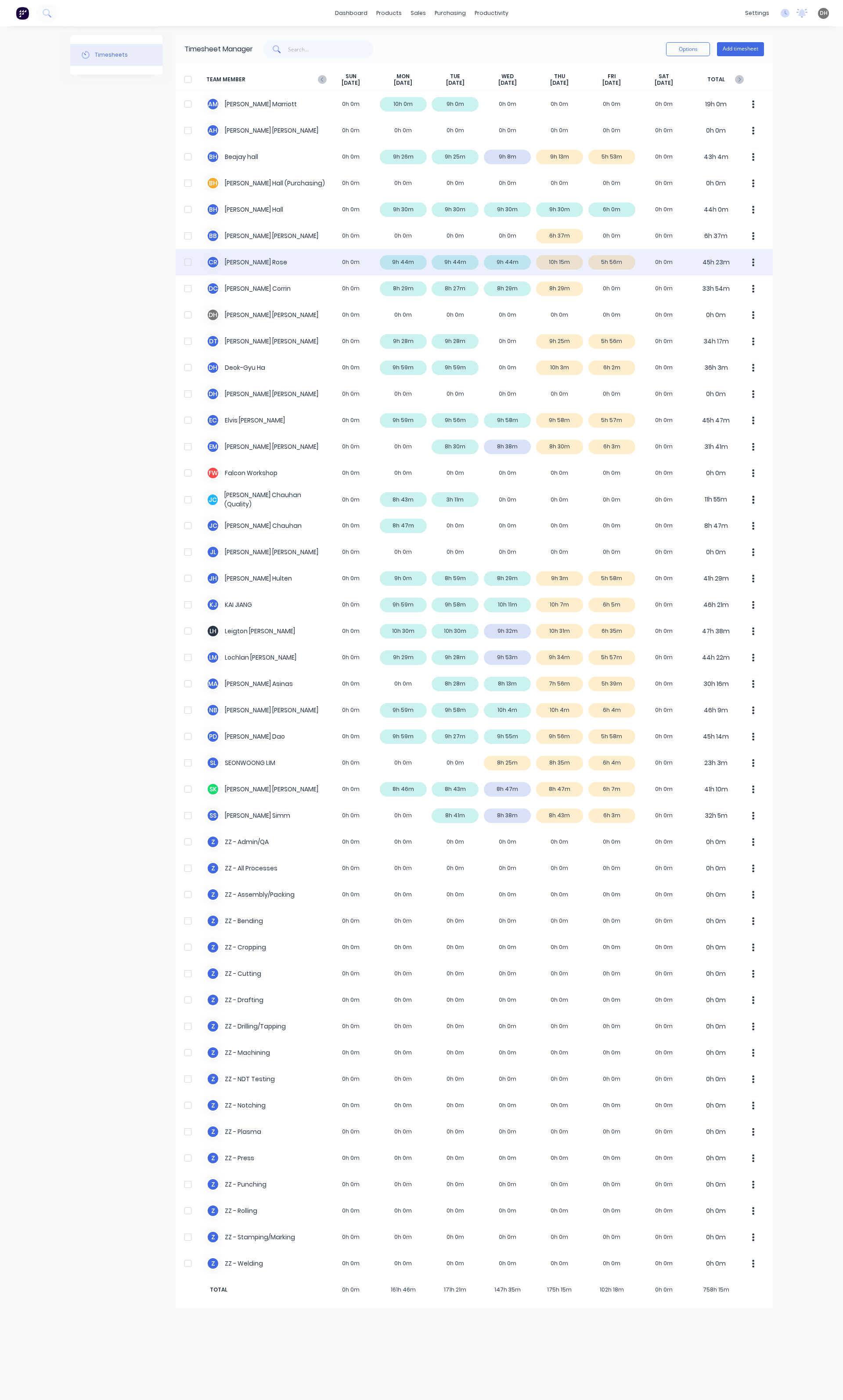
click at [571, 261] on div "C R Craig Rose 0h 0m 9h 44m 9h 44m 9h 44m 10h 15m 5h 56m 0h 0m 45h 23m" at bounding box center [474, 262] width 597 height 26
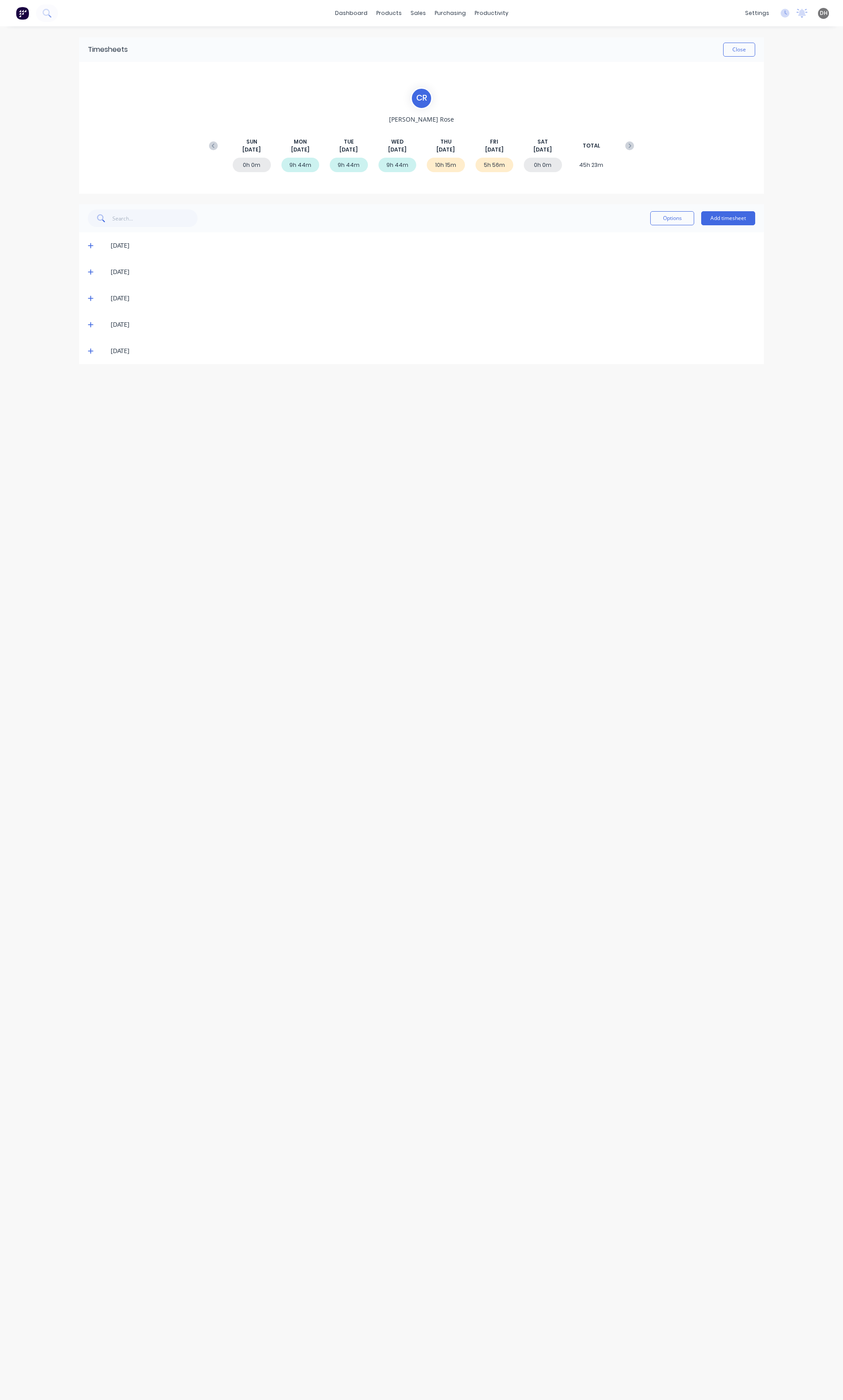
click at [90, 324] on icon at bounding box center [91, 325] width 5 height 5
click at [747, 376] on button "button" at bounding box center [745, 377] width 21 height 16
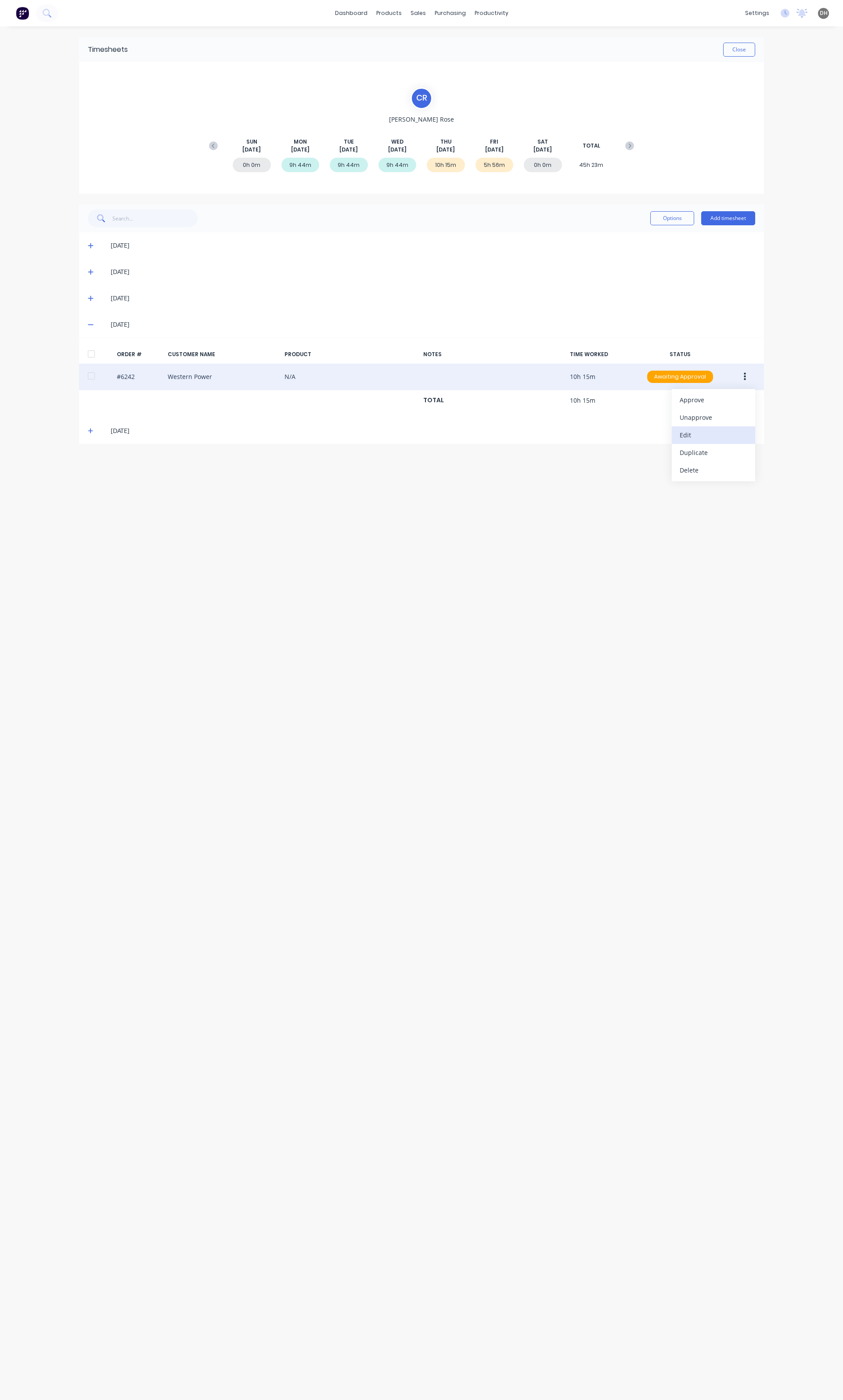
click at [714, 436] on div "Edit" at bounding box center [714, 435] width 67 height 12
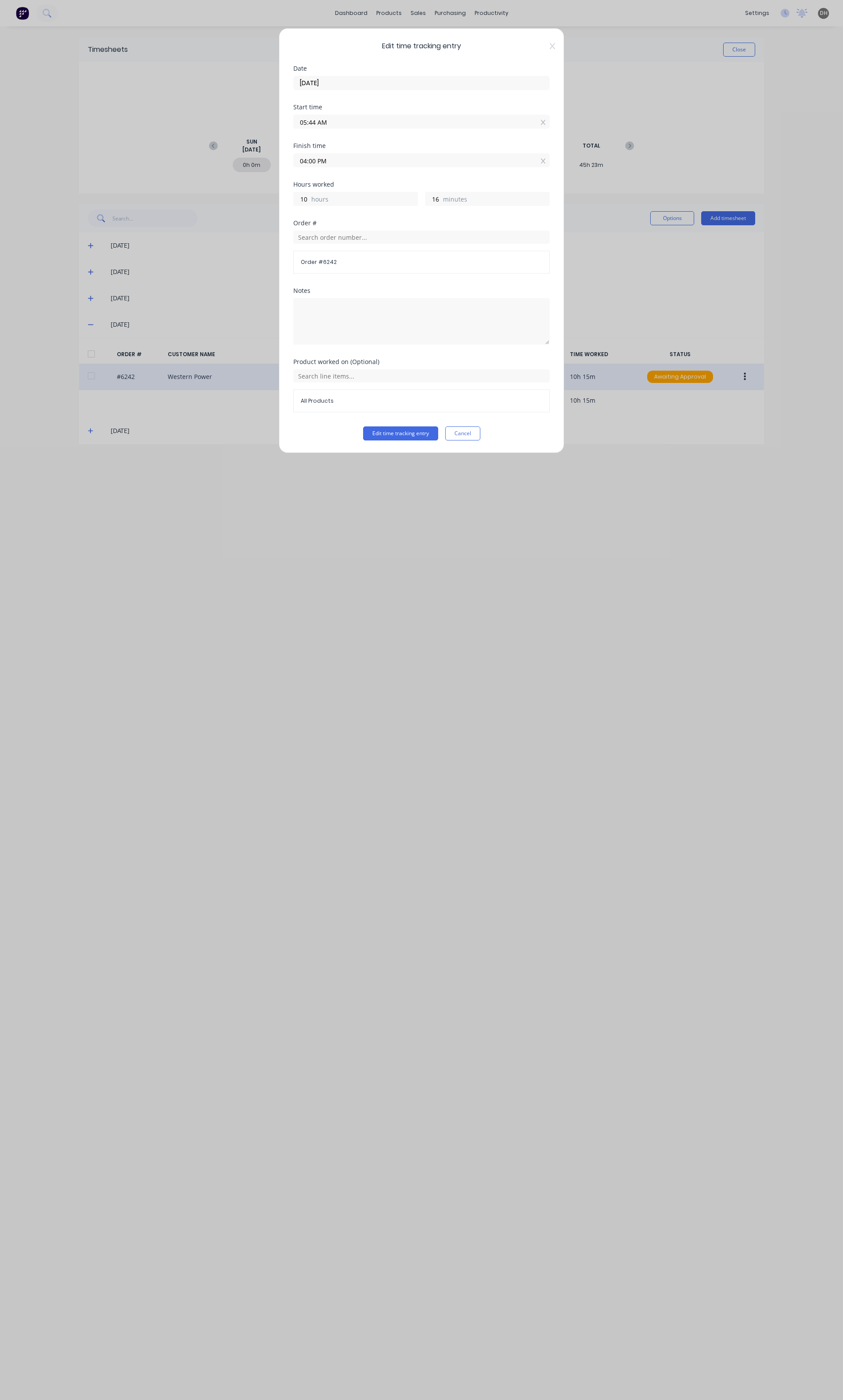
click at [689, 291] on div "Edit time tracking entry Date 28/08/2025 Start time 05:44 AM Finish time 04:00 …" at bounding box center [421, 700] width 843 height 1400
click at [459, 438] on button "Cancel" at bounding box center [463, 434] width 35 height 14
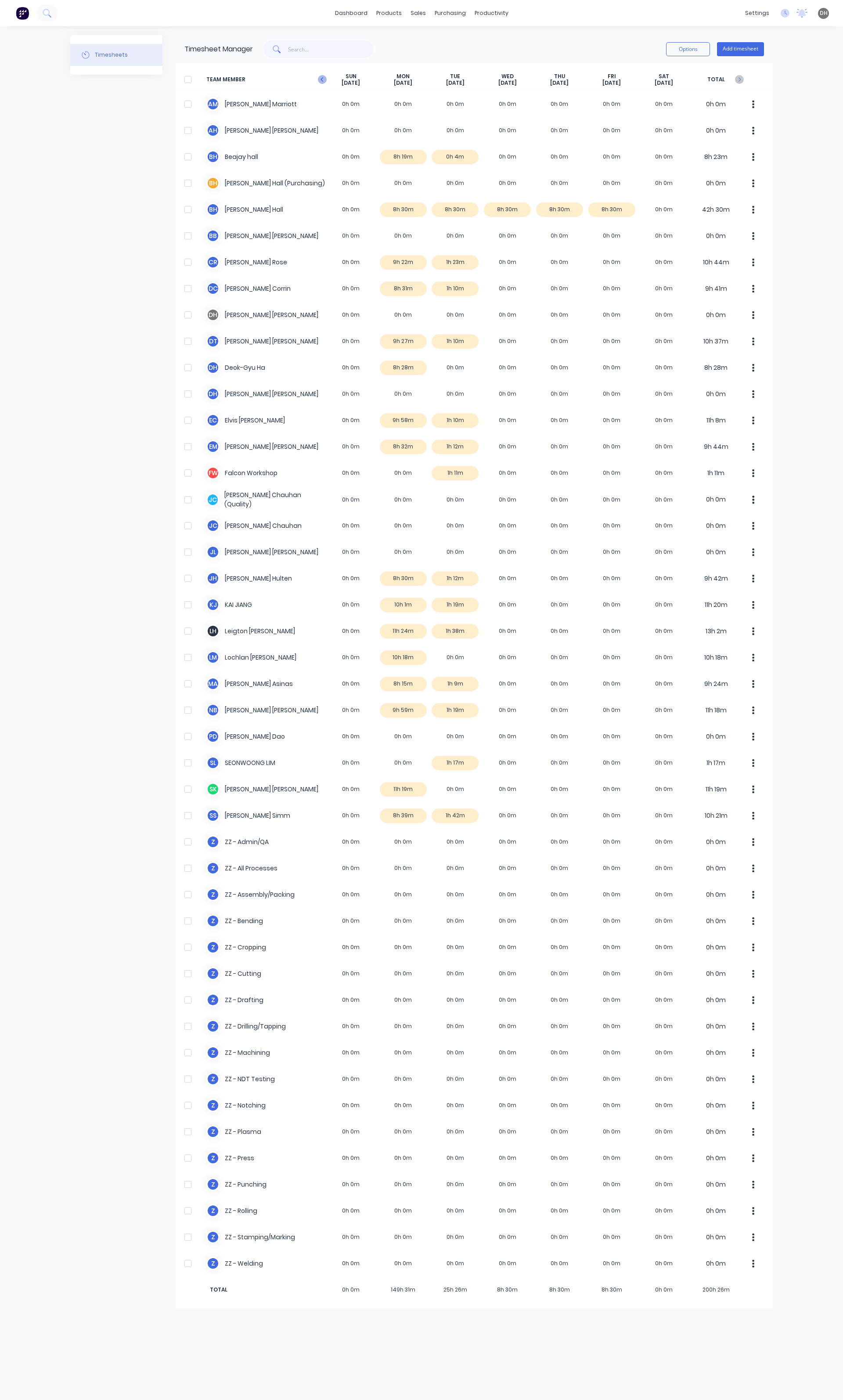
click at [321, 82] on icon "button" at bounding box center [322, 79] width 9 height 9
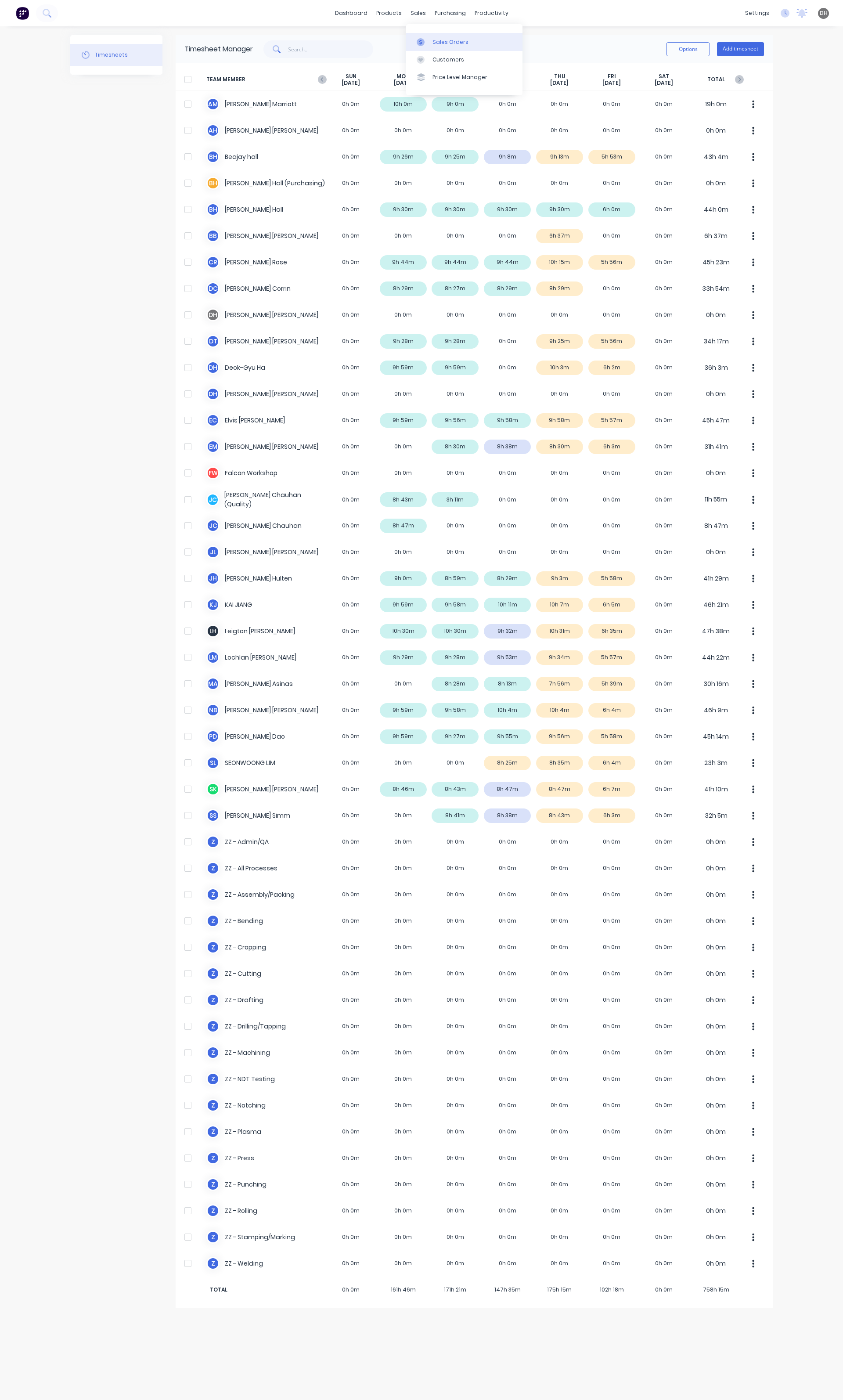
click at [440, 39] on div "Sales Orders" at bounding box center [451, 42] width 36 height 8
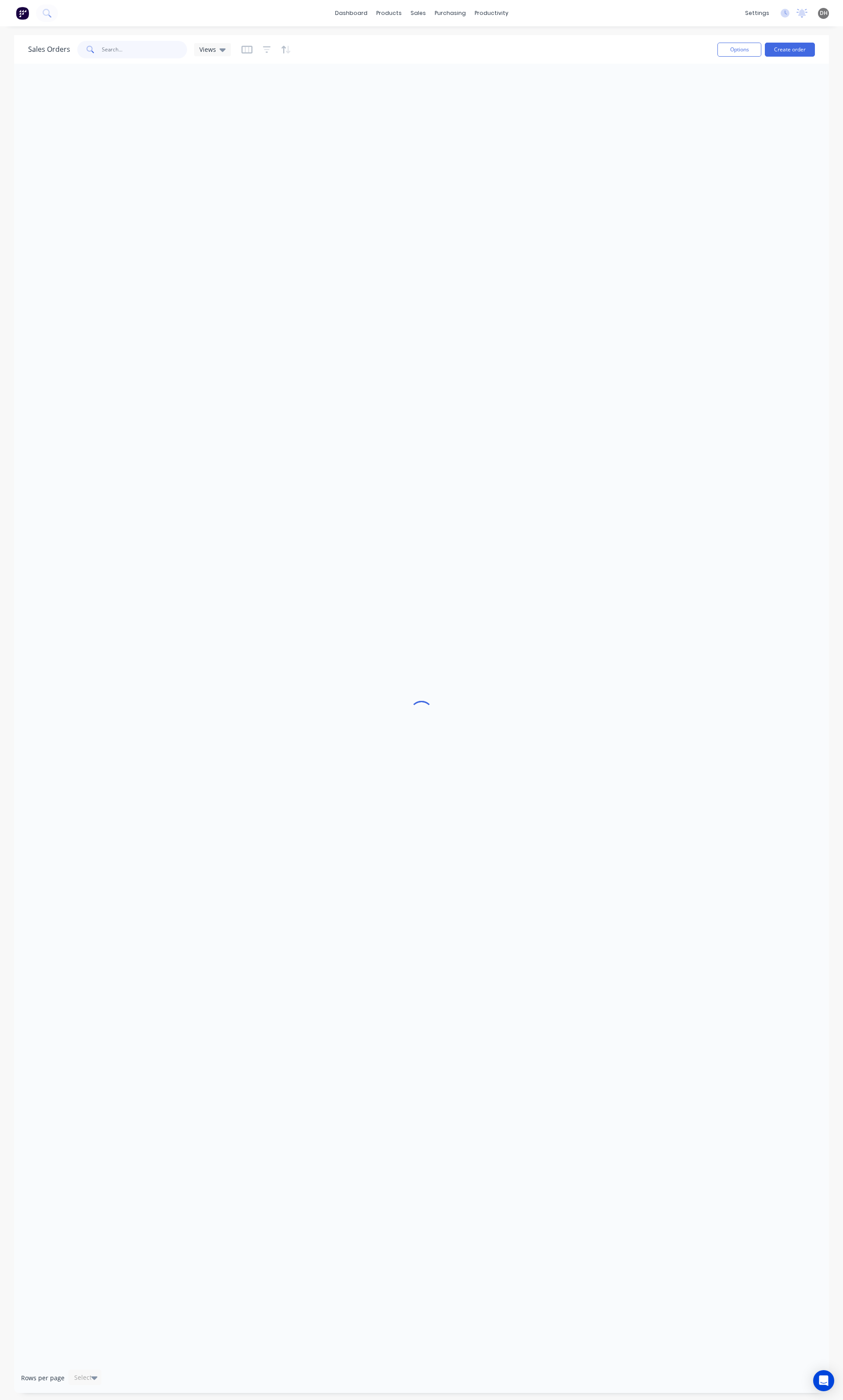
click at [129, 46] on input "text" at bounding box center [145, 49] width 86 height 17
type input "6169"
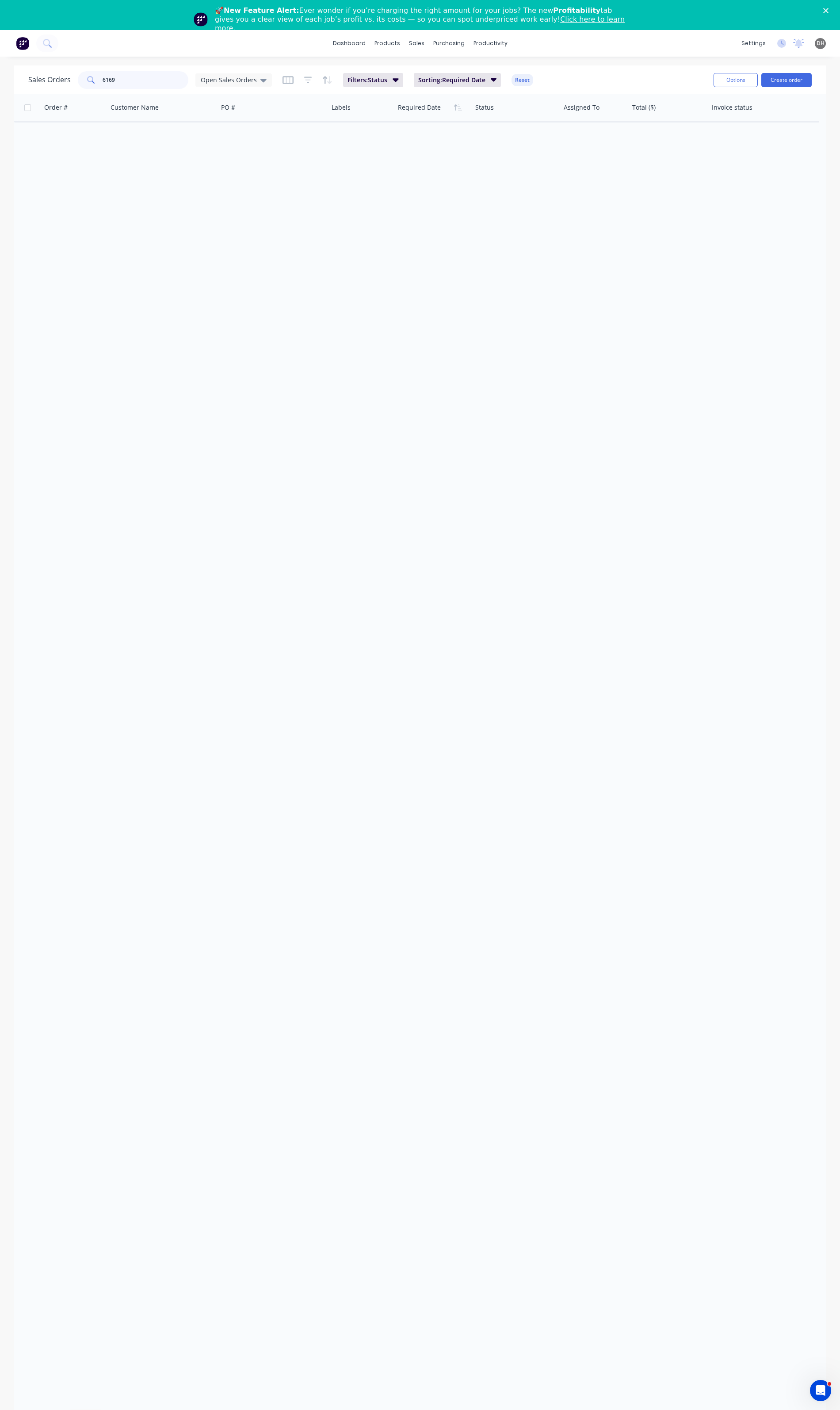
click at [138, 78] on input "6169" at bounding box center [146, 80] width 86 height 18
click at [254, 82] on div "Open Sales Orders" at bounding box center [234, 80] width 66 height 8
click at [465, 185] on div "Order # Customer Name PO # Labels Required Date Status Assigned To Total ($) In…" at bounding box center [420, 748] width 812 height 1308
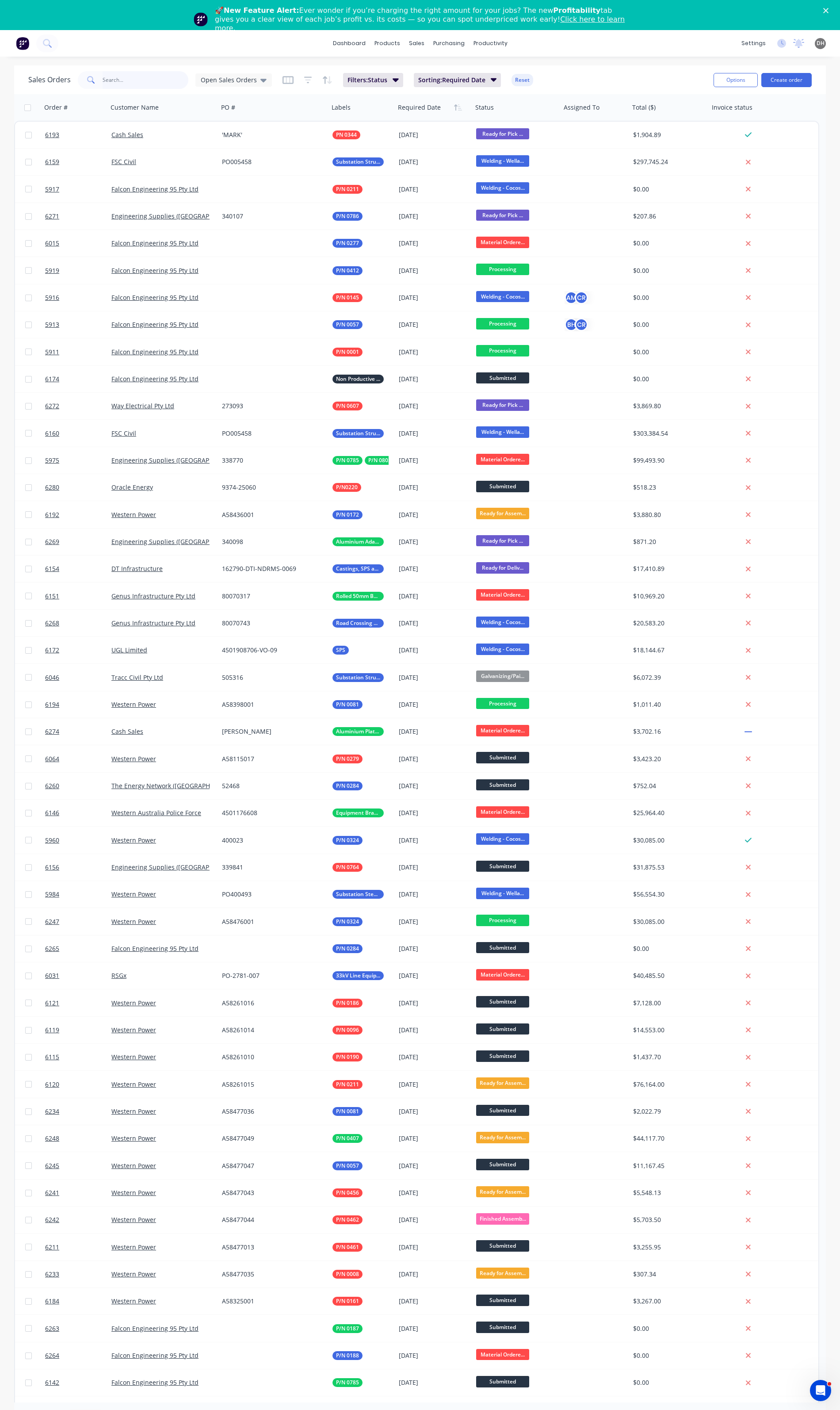
click at [136, 82] on input "text" at bounding box center [146, 80] width 86 height 18
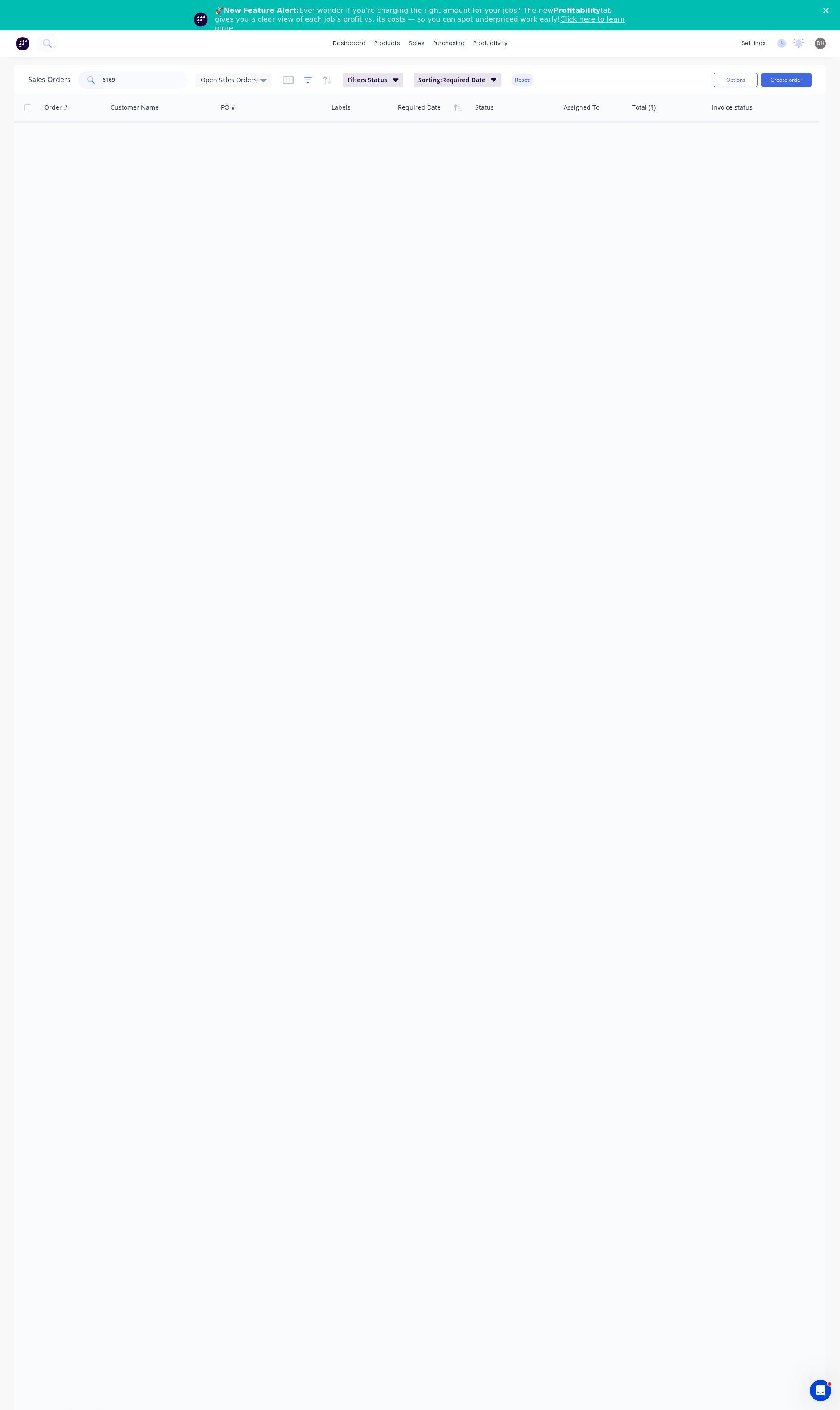
click at [304, 76] on icon "button" at bounding box center [308, 80] width 8 height 9
click at [258, 73] on div "Sales Orders 6169 Open Sales Orders" at bounding box center [150, 80] width 244 height 18
click at [327, 82] on icon "button" at bounding box center [329, 80] width 4 height 8
click at [140, 67] on div "Sales Orders 6169 Open Sales Orders Filters: Status Sorting: Required Date Rese…" at bounding box center [420, 80] width 812 height 29
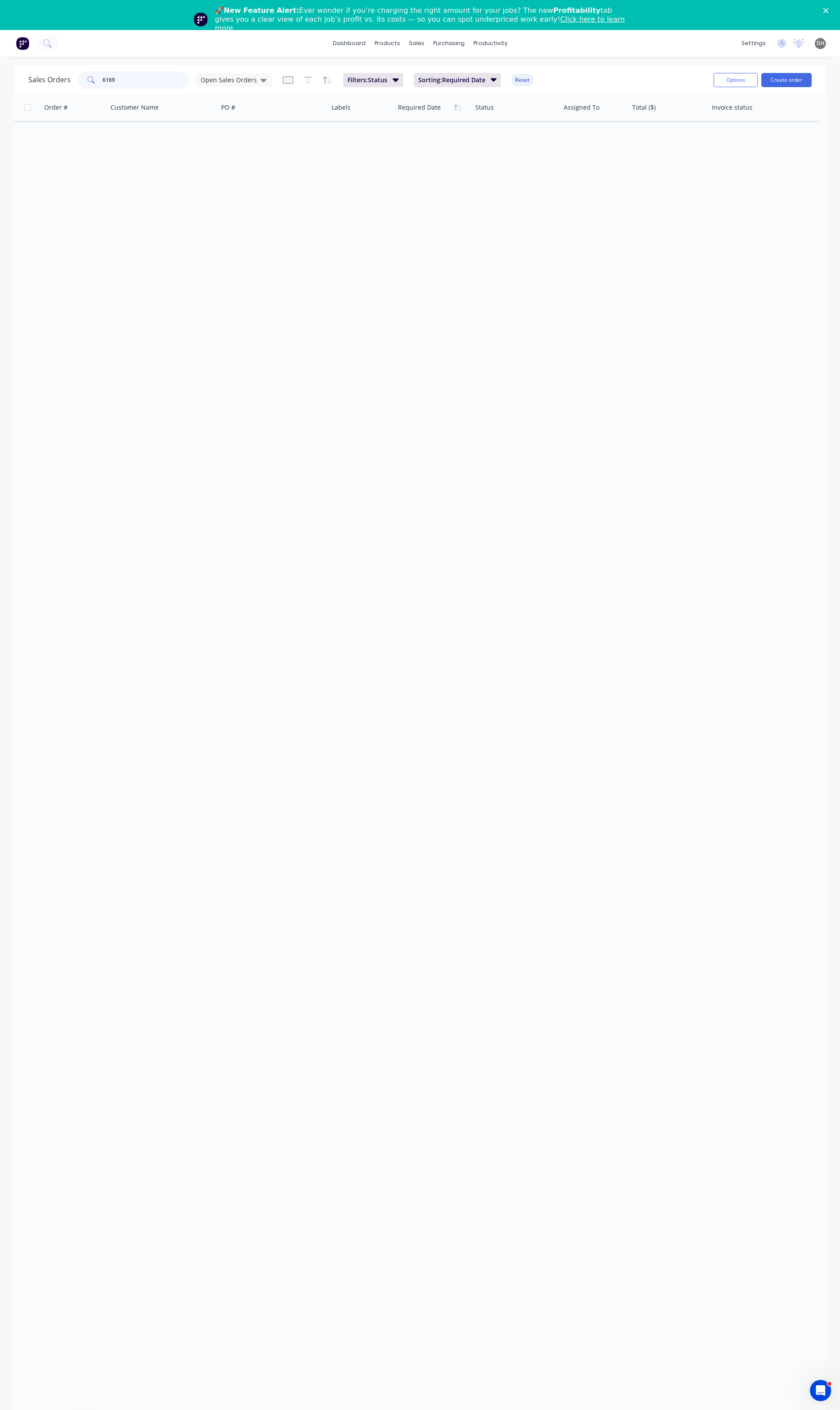
drag, startPoint x: 148, startPoint y: 76, endPoint x: 83, endPoint y: 70, distance: 65.3
click at [83, 70] on div "Sales Orders 6169 Open Sales Orders Filters: Status Sorting: Required Date Reset" at bounding box center [368, 80] width 679 height 22
click at [262, 83] on icon at bounding box center [263, 80] width 6 height 10
click at [236, 148] on div "None edit" at bounding box center [257, 155] width 119 height 18
click at [212, 158] on button "None" at bounding box center [248, 155] width 101 height 10
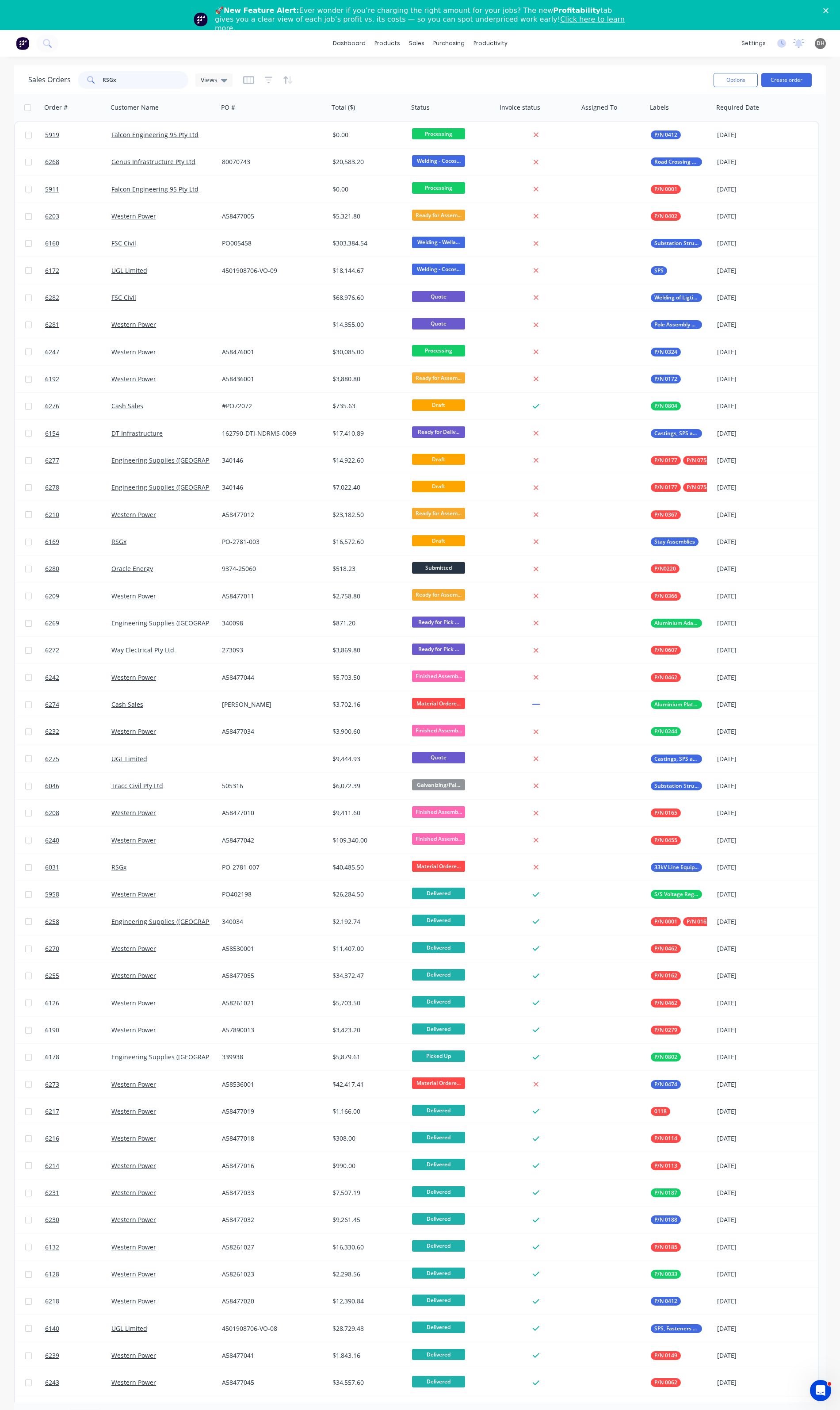
drag, startPoint x: 116, startPoint y: 80, endPoint x: 71, endPoint y: 71, distance: 45.9
click at [71, 71] on div "Sales Orders RSGx Views" at bounding box center [130, 80] width 204 height 18
type input "6169"
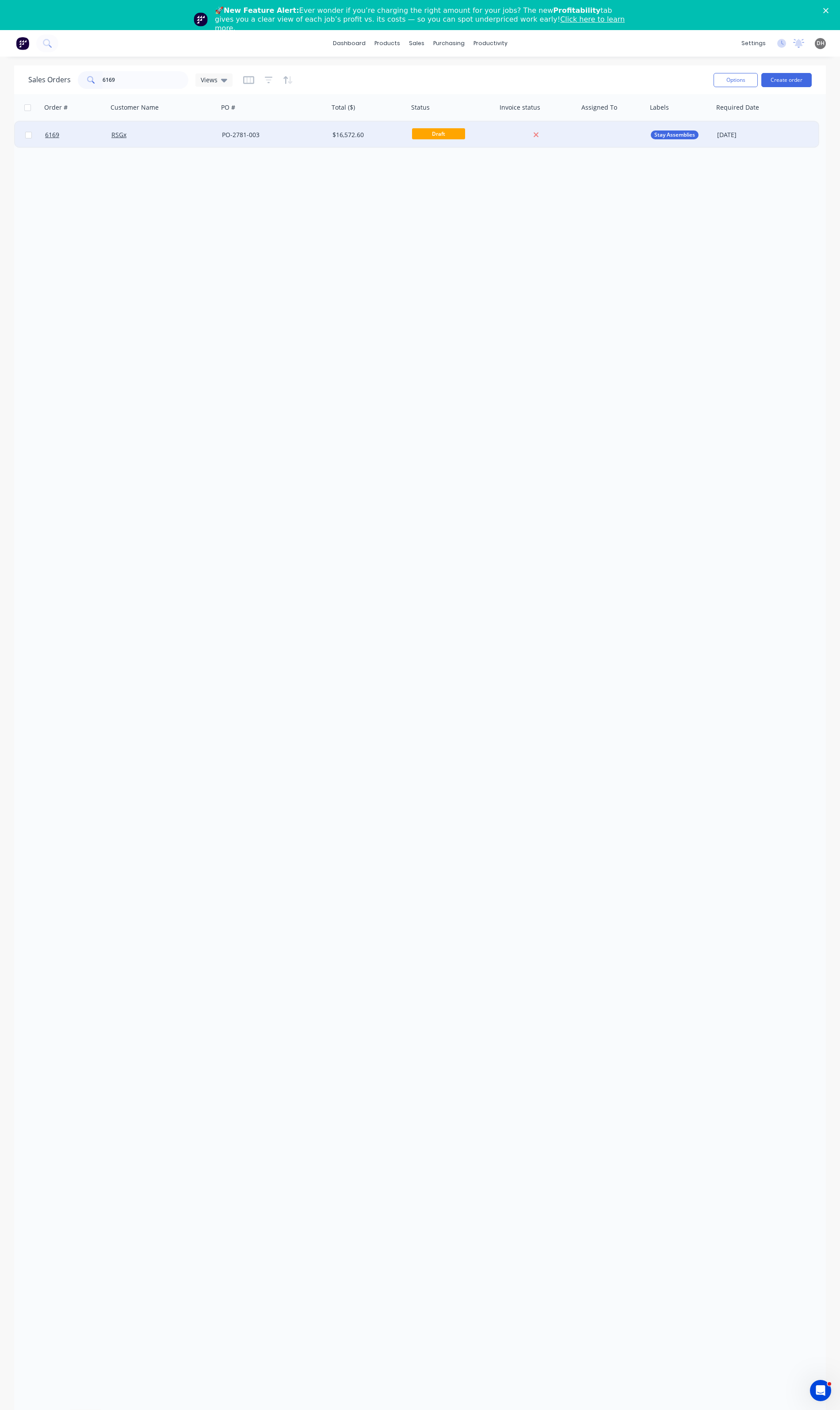
click at [201, 132] on div "RSGx" at bounding box center [160, 135] width 98 height 9
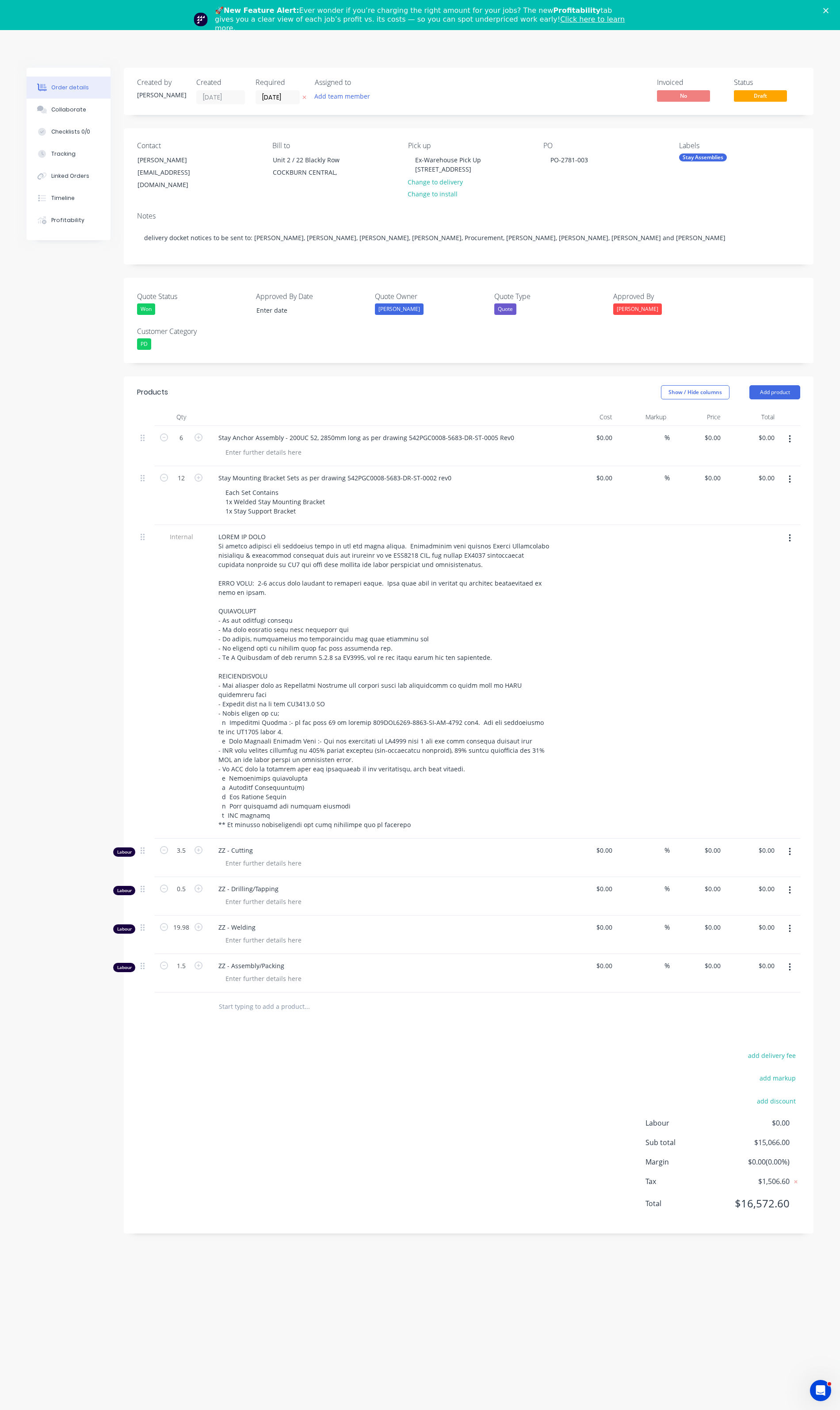
type input "$1,673.00"
type input "$10,038.00"
type input "$419.00"
type input "$5,028.00"
click at [420, 96] on div "Invoiced No Status Draft" at bounding box center [602, 91] width 397 height 26
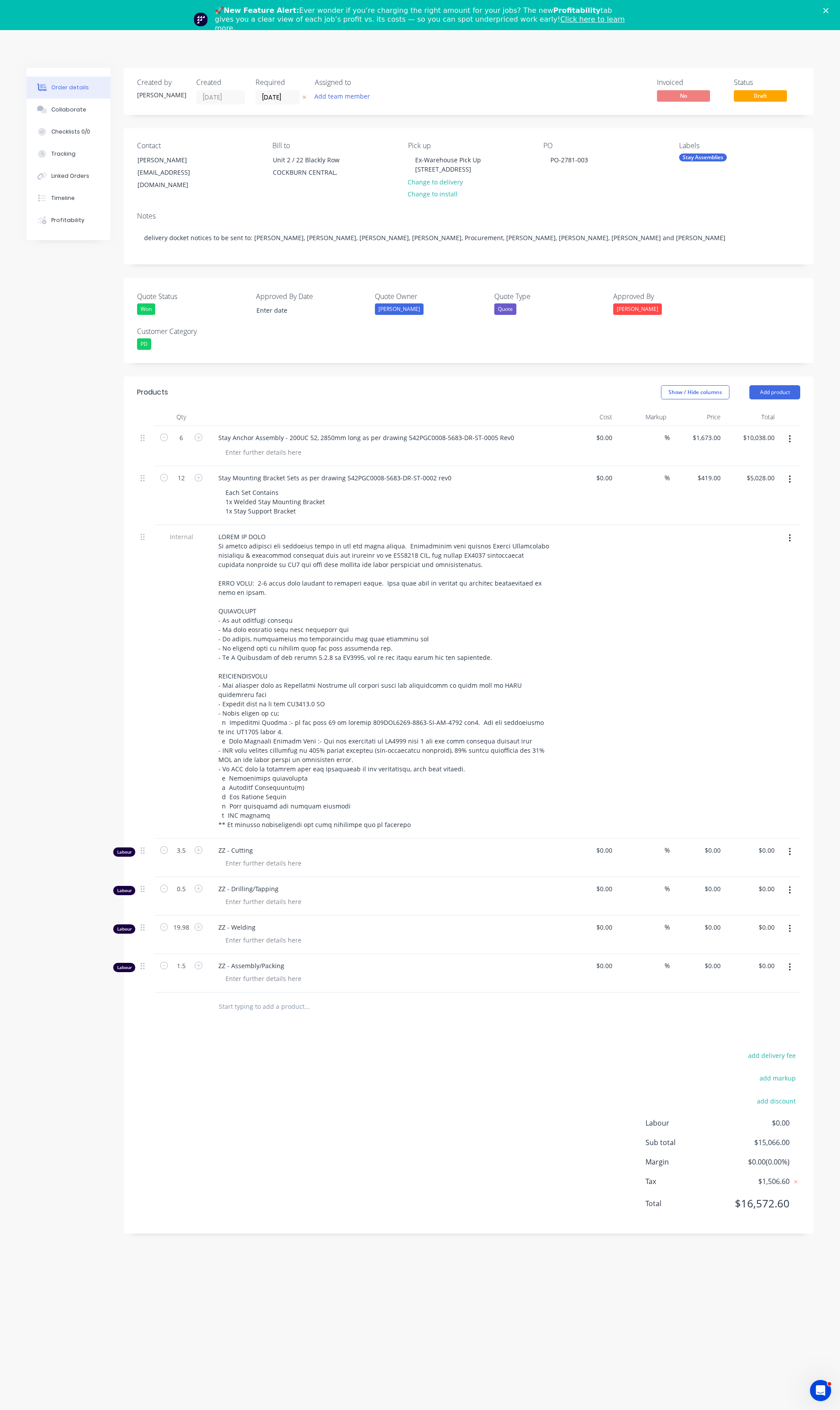
click at [829, 9] on polygon "Close" at bounding box center [826, 11] width 5 height 5
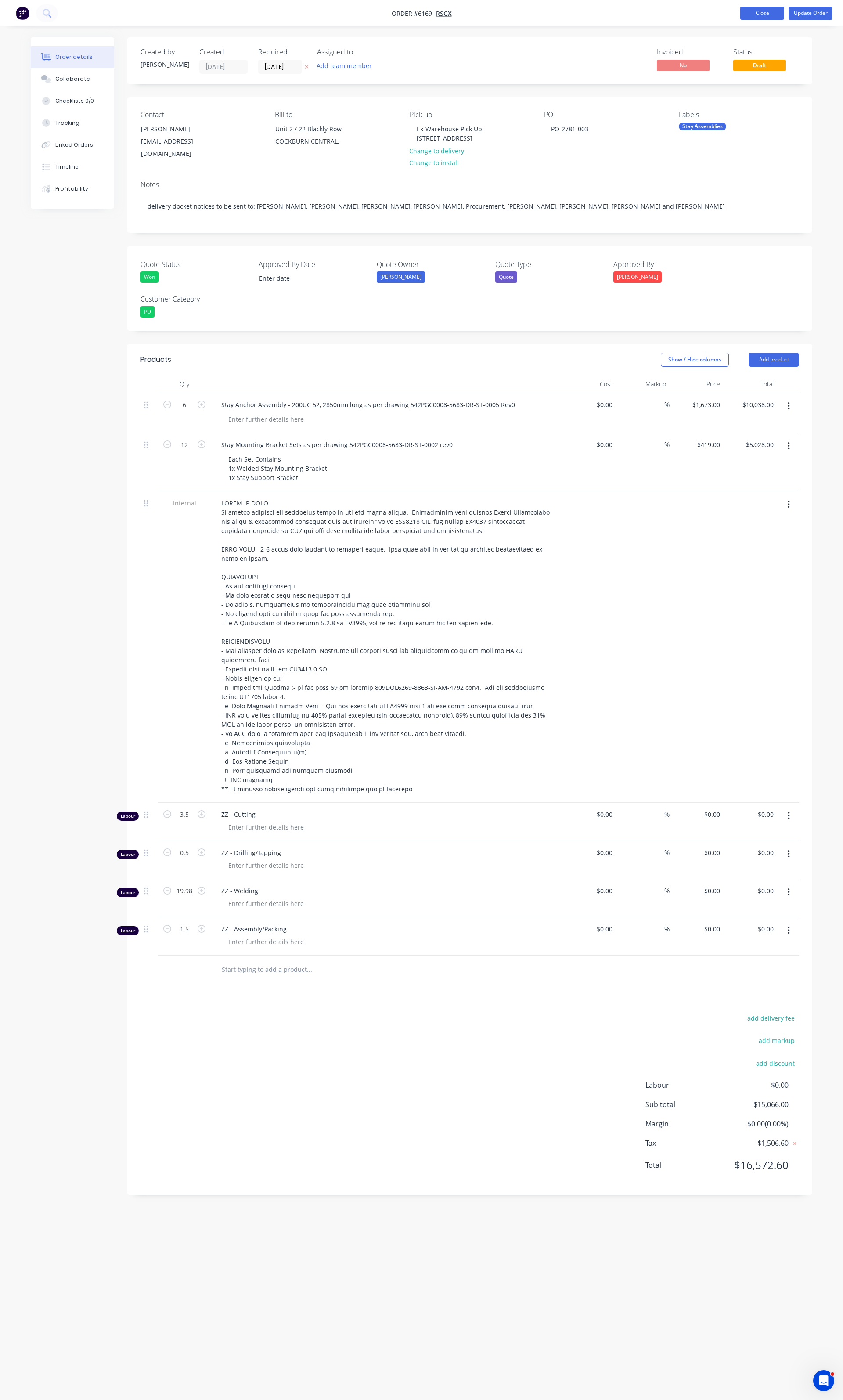
click at [767, 17] on button "Close" at bounding box center [762, 13] width 44 height 13
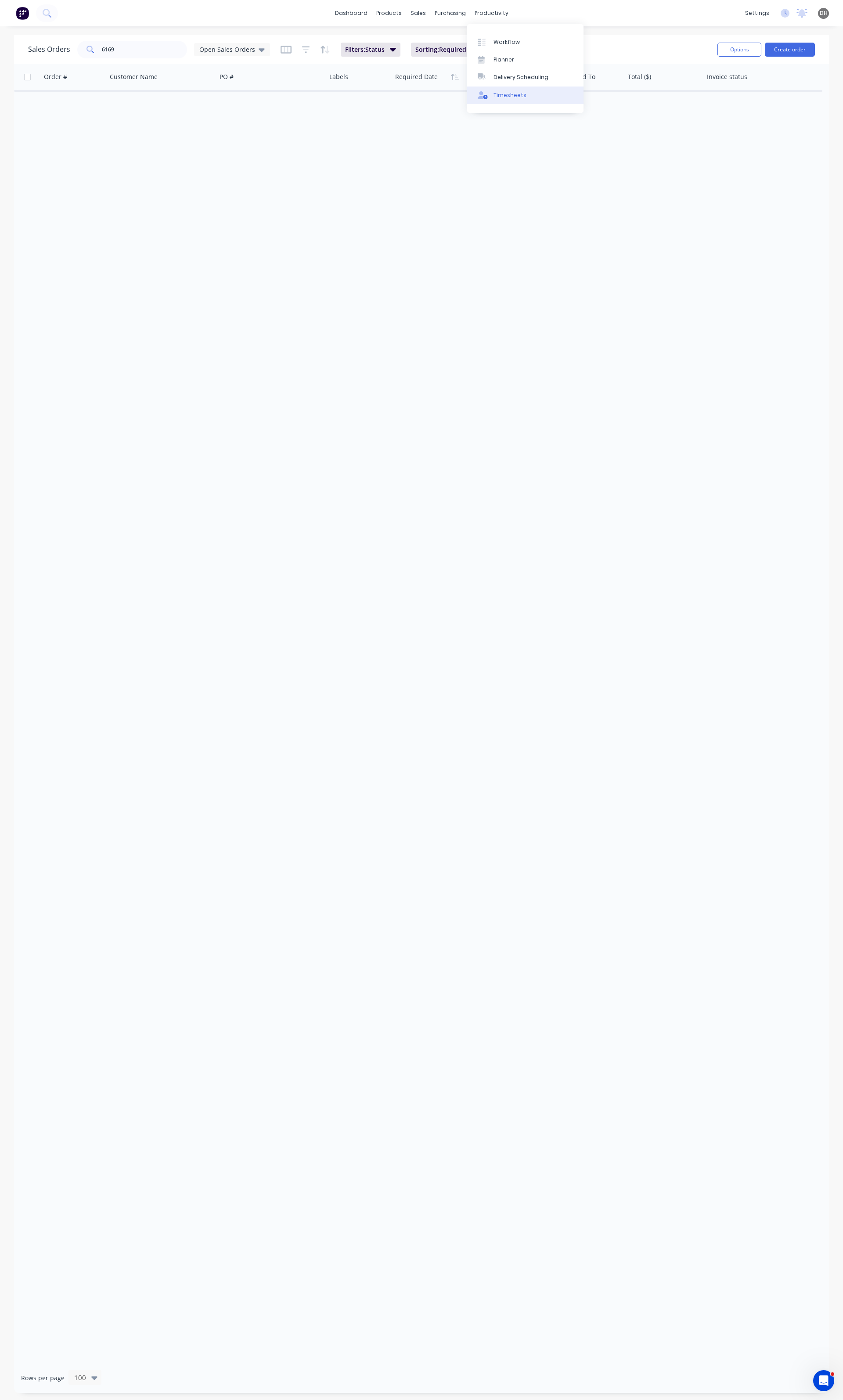
click at [502, 94] on div "Timesheets" at bounding box center [510, 95] width 33 height 8
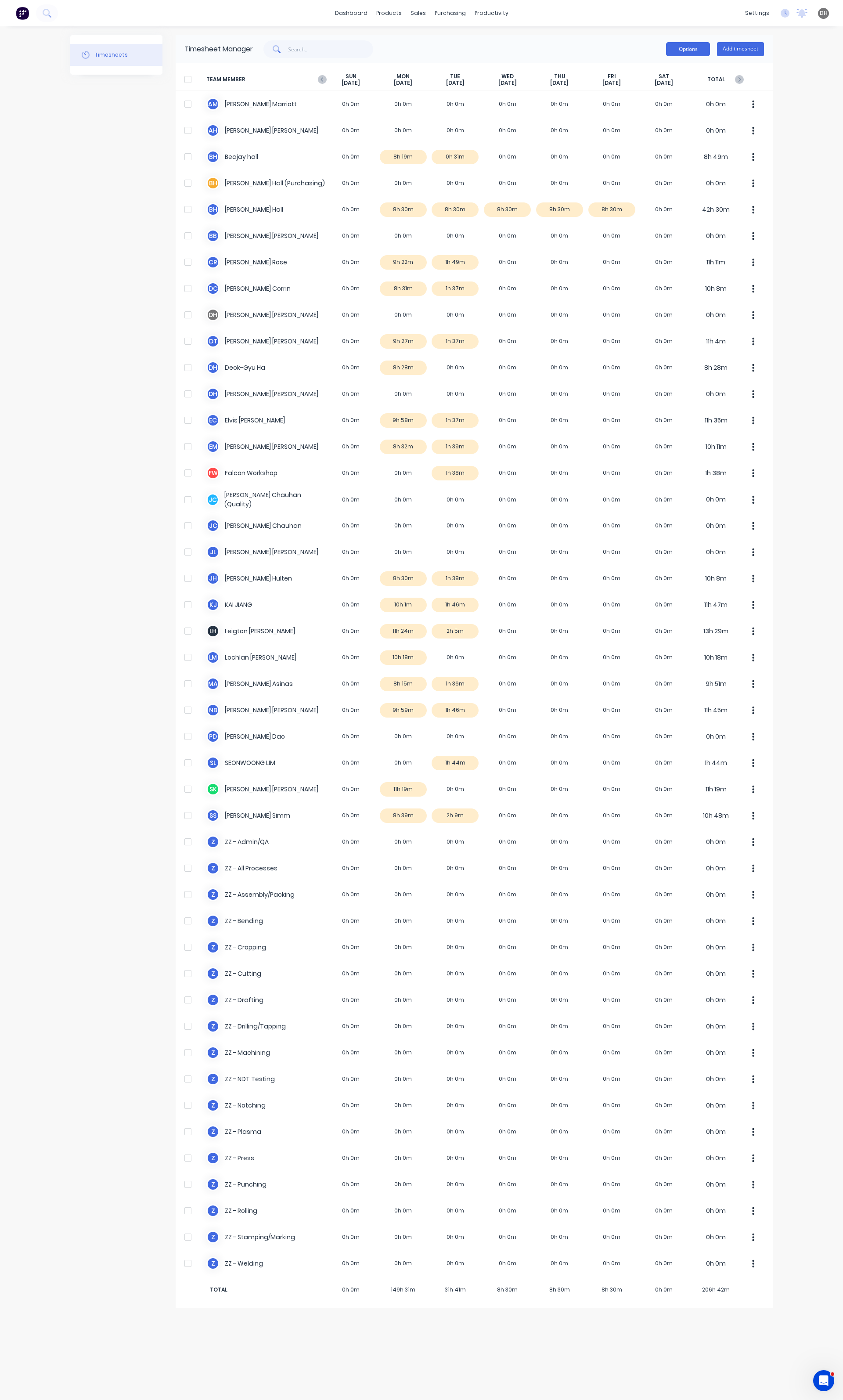
click at [693, 47] on button "Options" at bounding box center [688, 49] width 44 height 14
click at [822, 76] on div "dashboard products sales purchasing productivity dashboard products Product Cat…" at bounding box center [421, 700] width 843 height 1400
click at [782, 10] on icon at bounding box center [785, 13] width 9 height 9
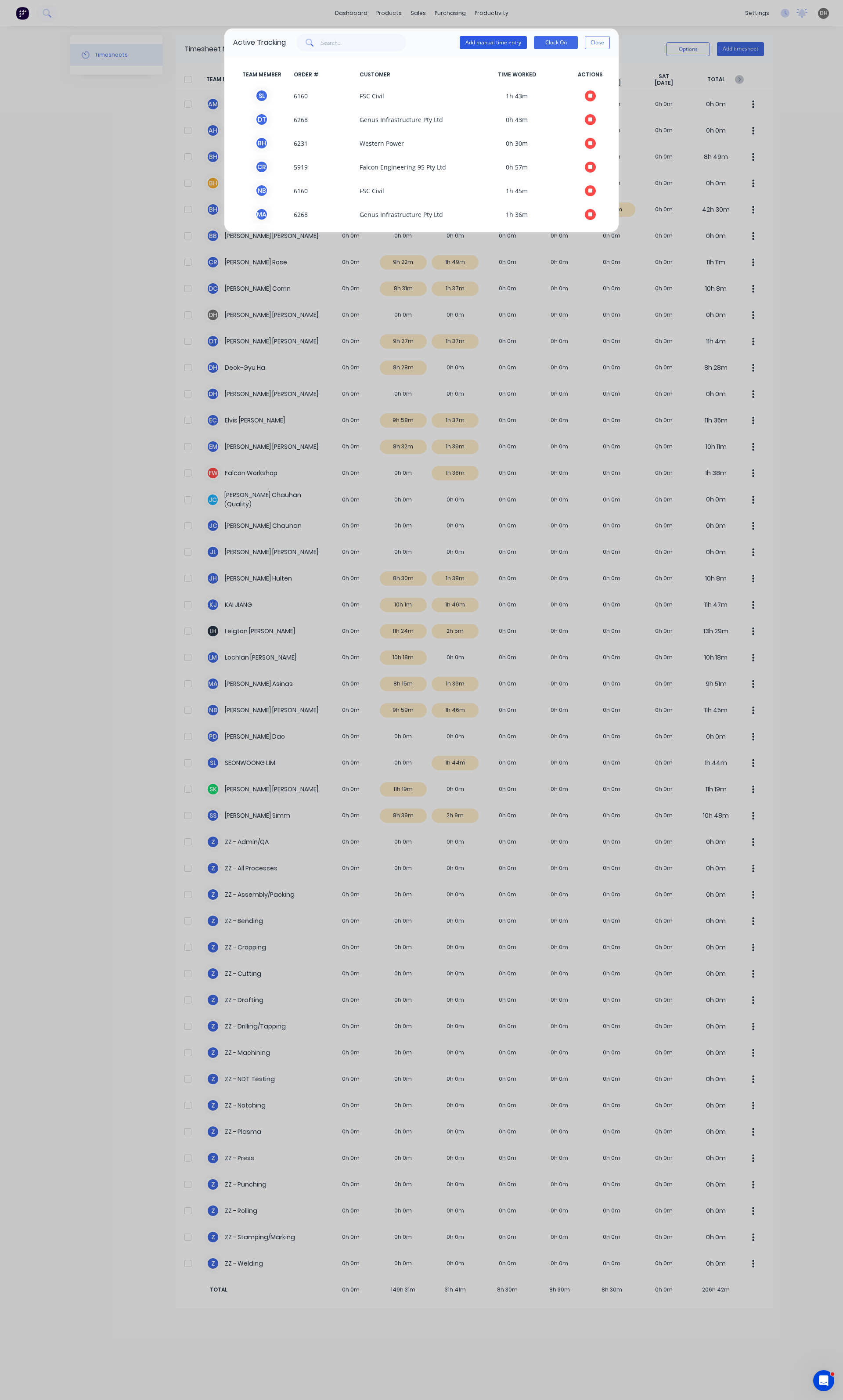
click at [521, 43] on button "Add manual time entry" at bounding box center [494, 42] width 67 height 13
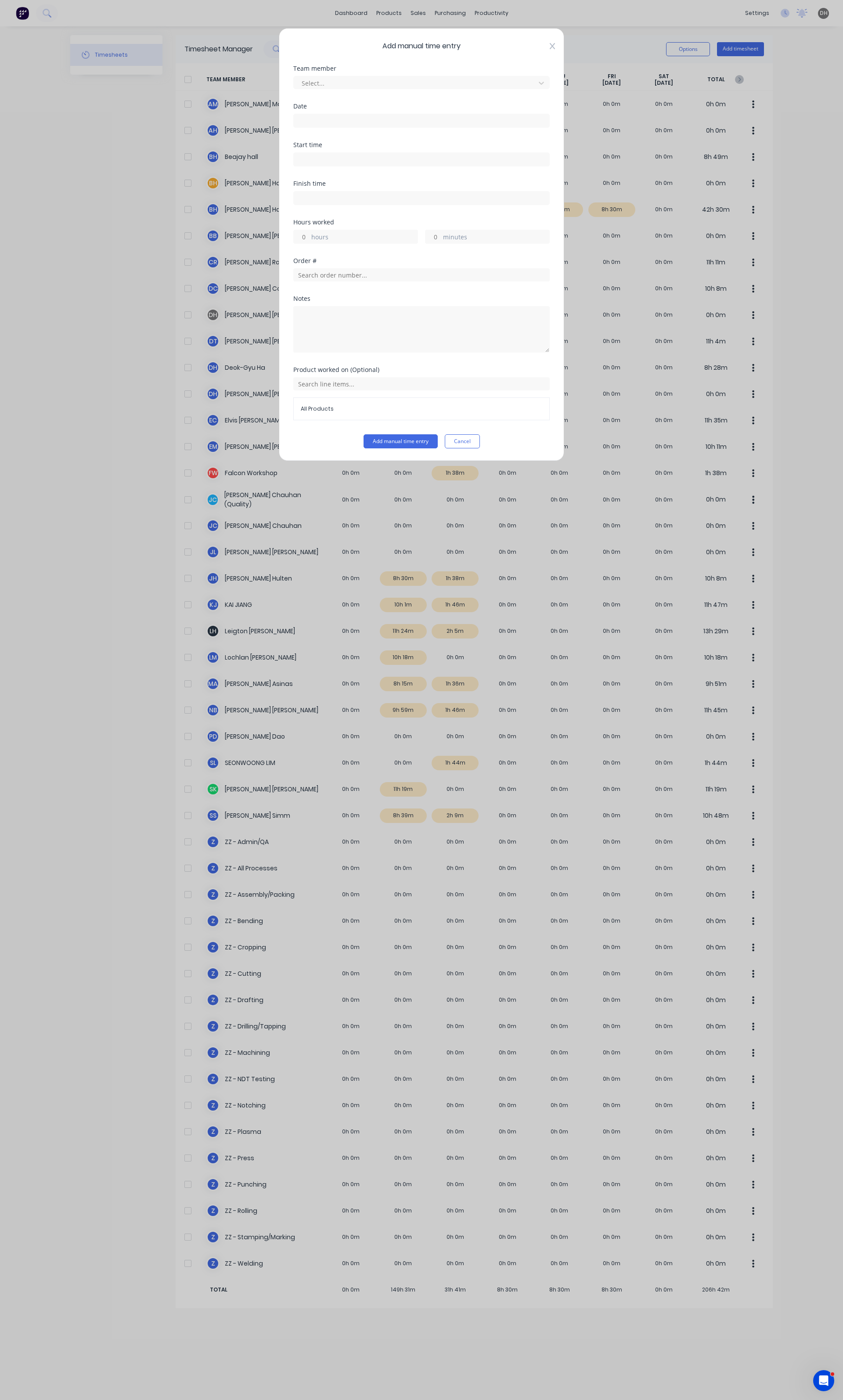
click at [552, 44] on icon at bounding box center [553, 46] width 5 height 7
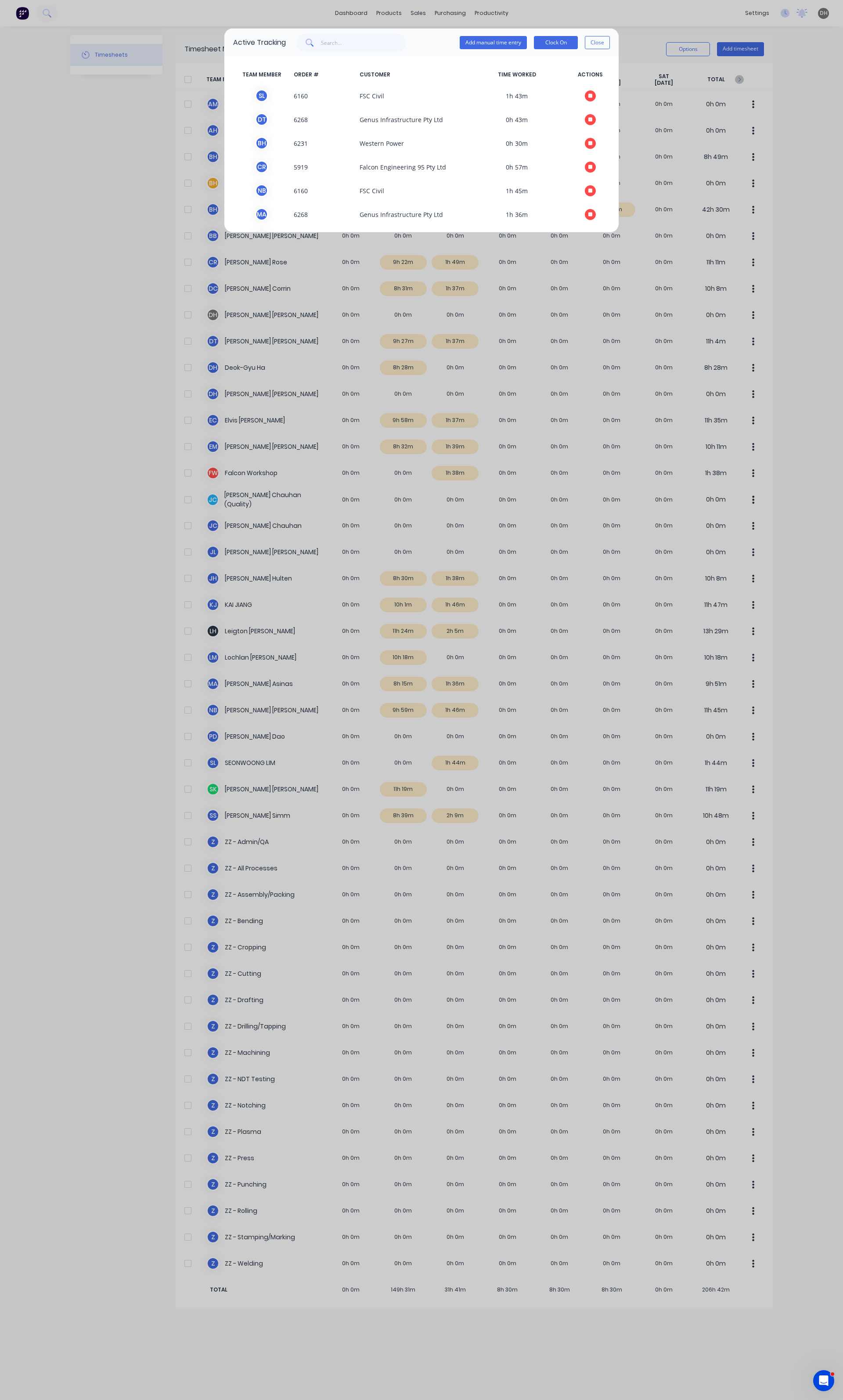
click at [791, 46] on div "Active Tracking Add manual time entry Clock On Close TEAM MEMBER ORDER # CUSTOM…" at bounding box center [421, 700] width 843 height 1400
click at [603, 47] on button "Close" at bounding box center [597, 42] width 25 height 13
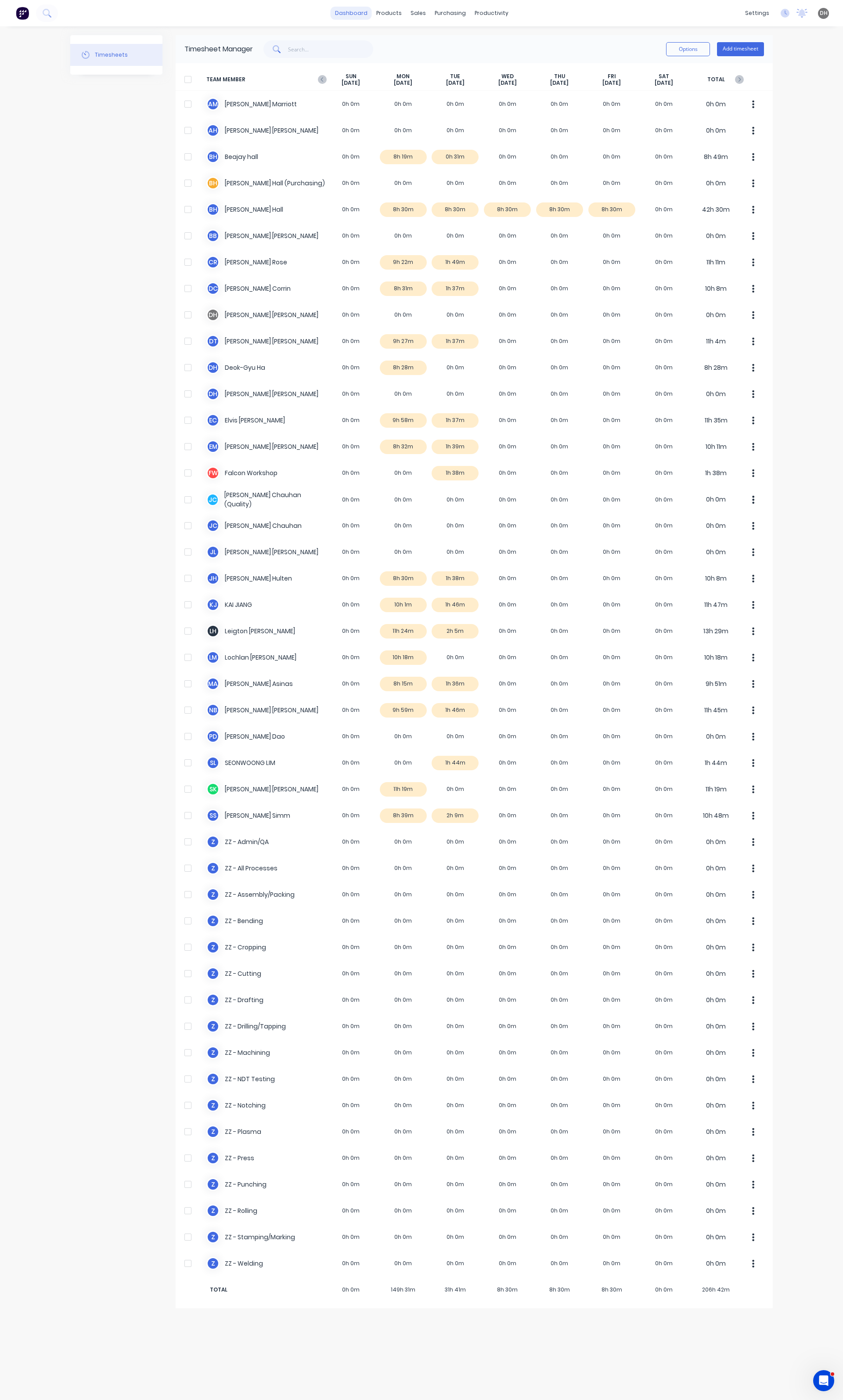
click at [349, 10] on link "dashboard" at bounding box center [351, 13] width 41 height 13
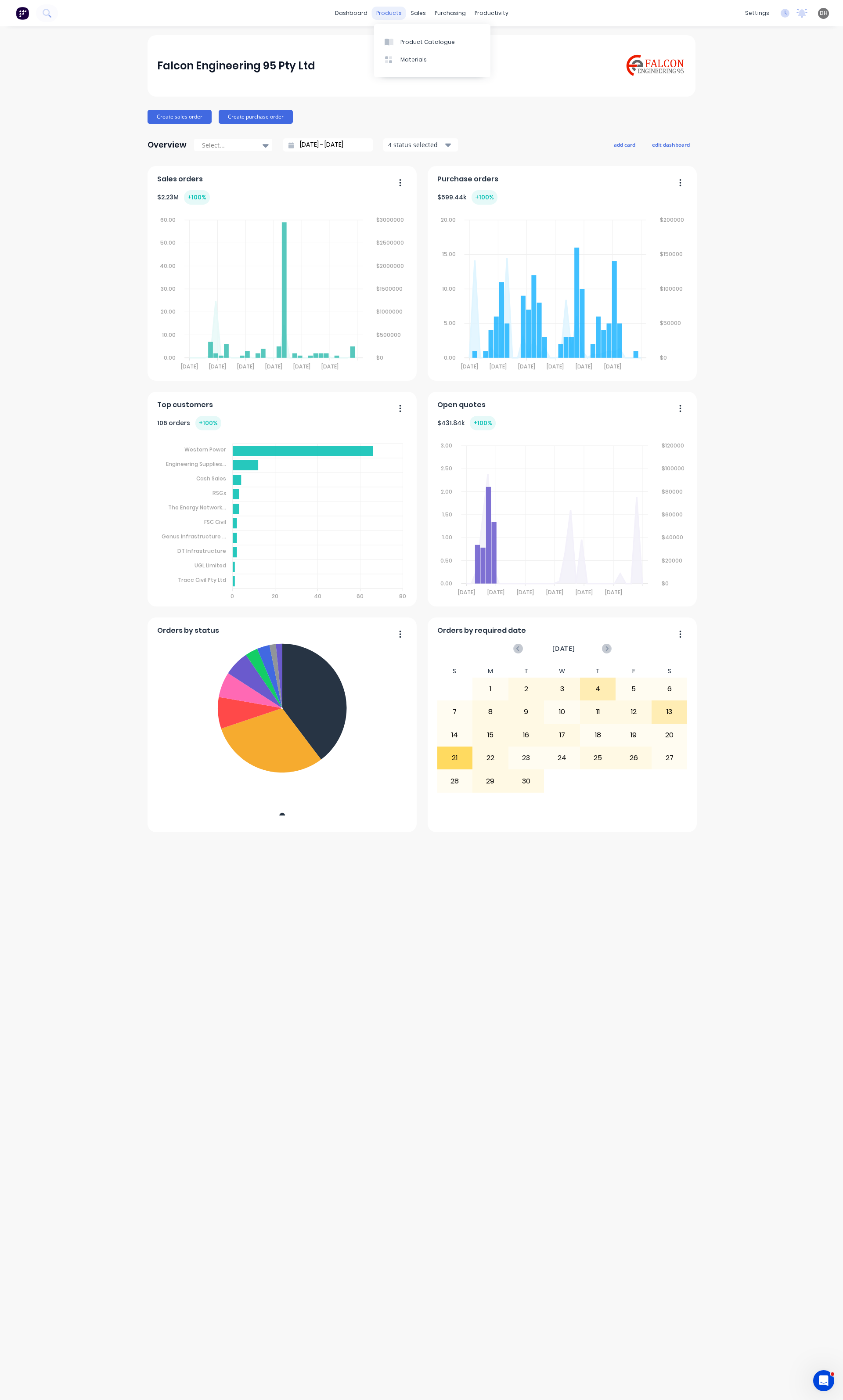
click at [388, 12] on div "products" at bounding box center [389, 13] width 34 height 13
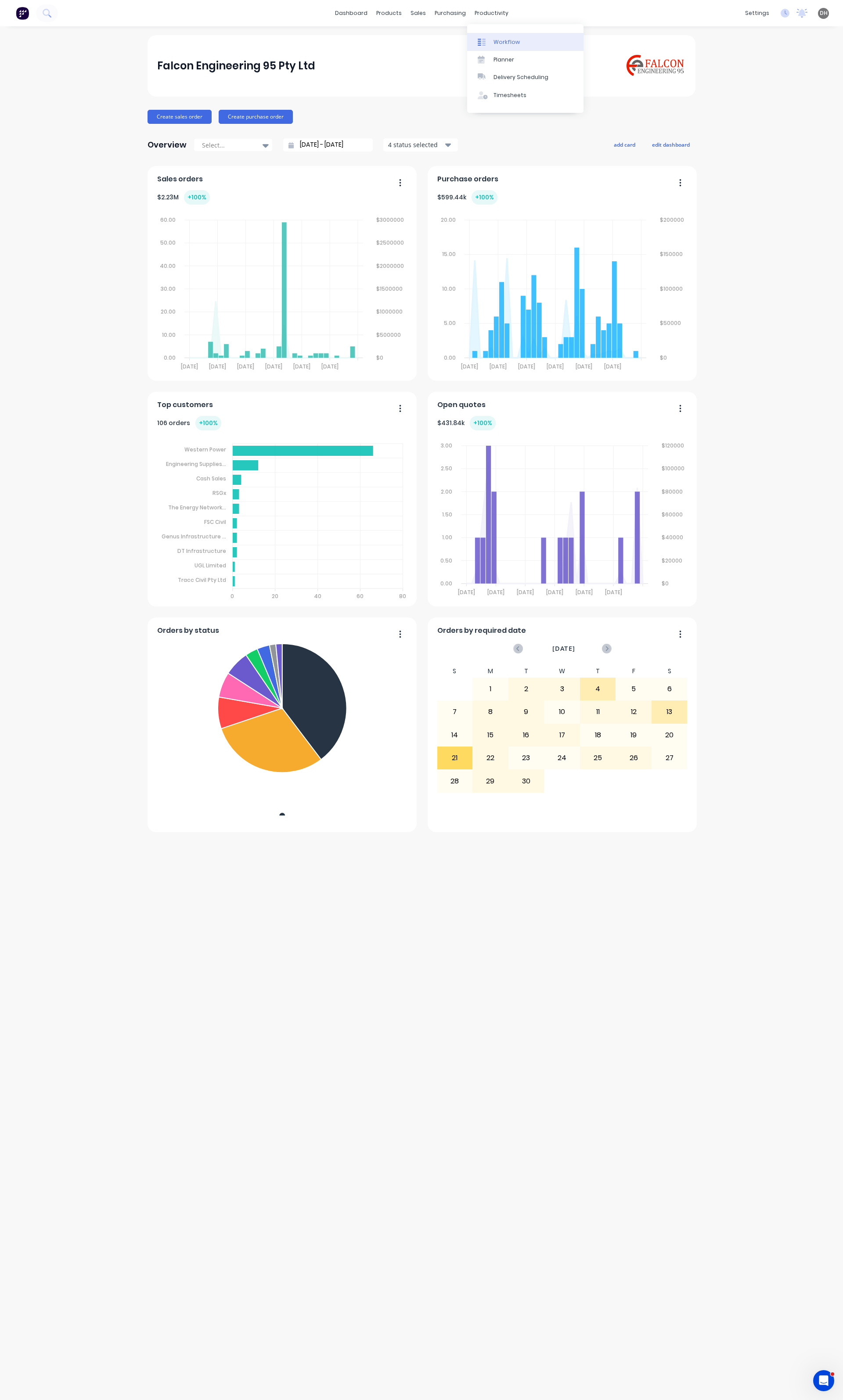
click at [522, 42] on link "Workflow" at bounding box center [526, 42] width 116 height 17
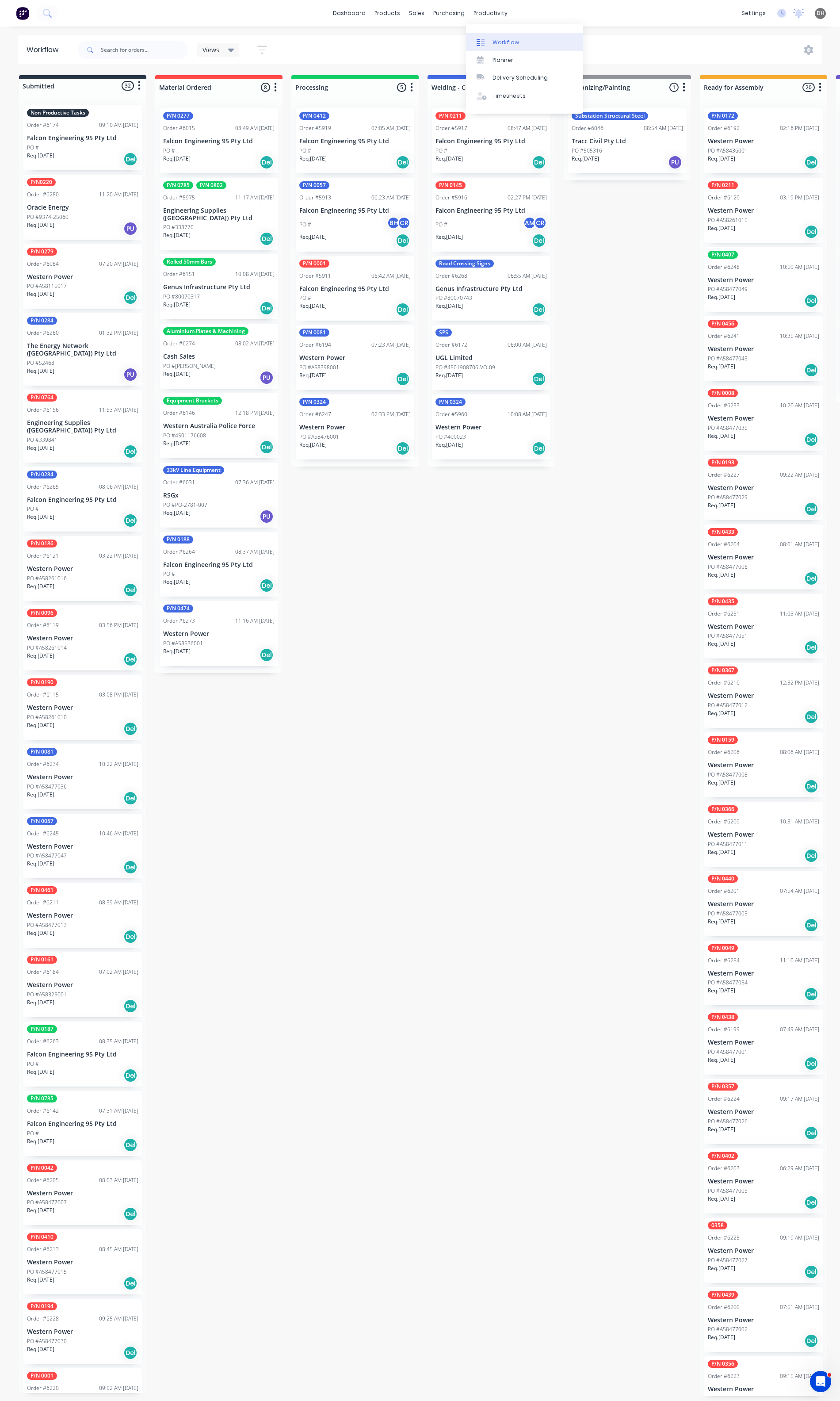
click at [510, 42] on div "Workflow" at bounding box center [506, 42] width 26 height 8
click at [807, 50] on icon at bounding box center [809, 50] width 9 height 10
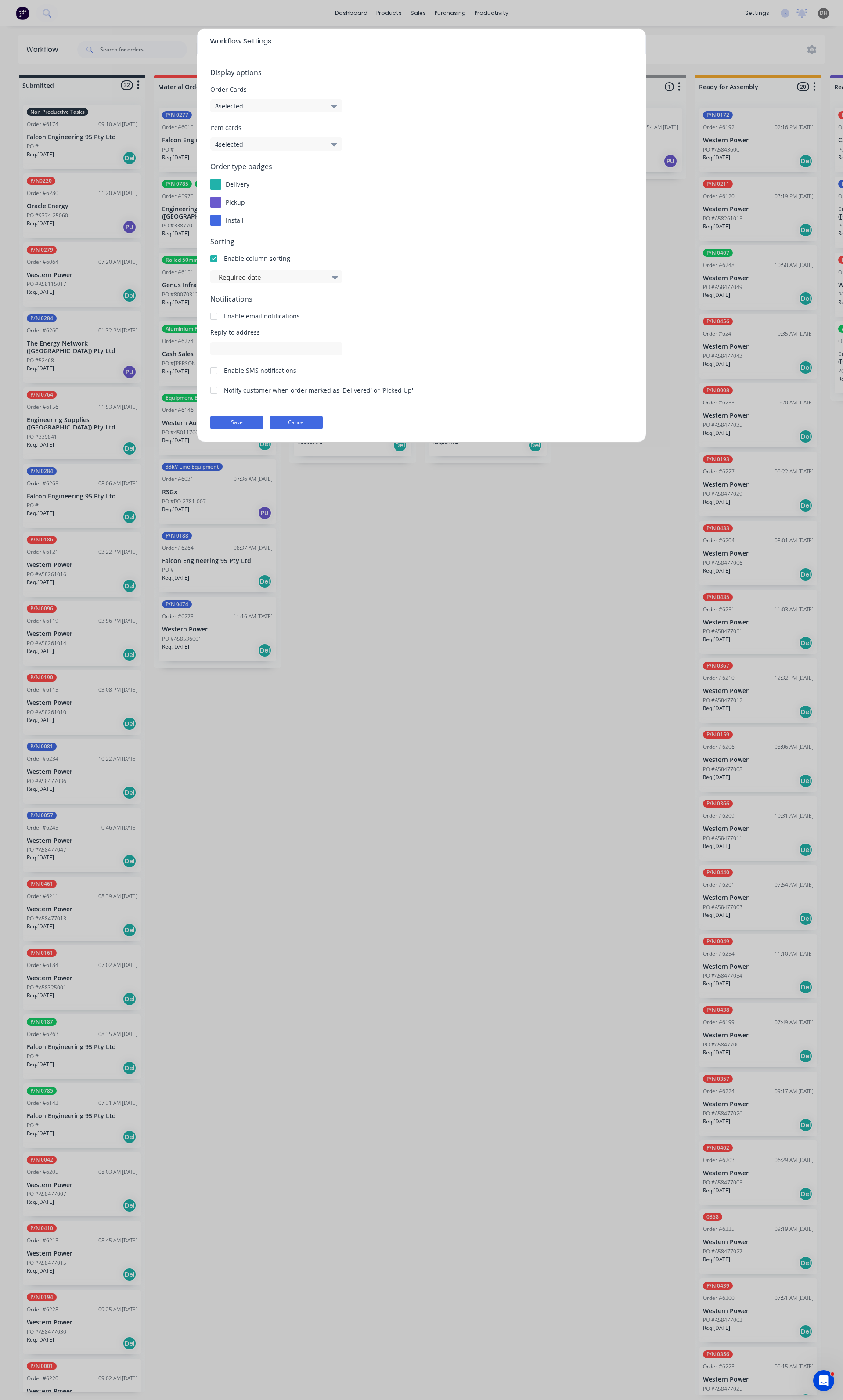
click at [309, 421] on button "Cancel" at bounding box center [296, 422] width 53 height 13
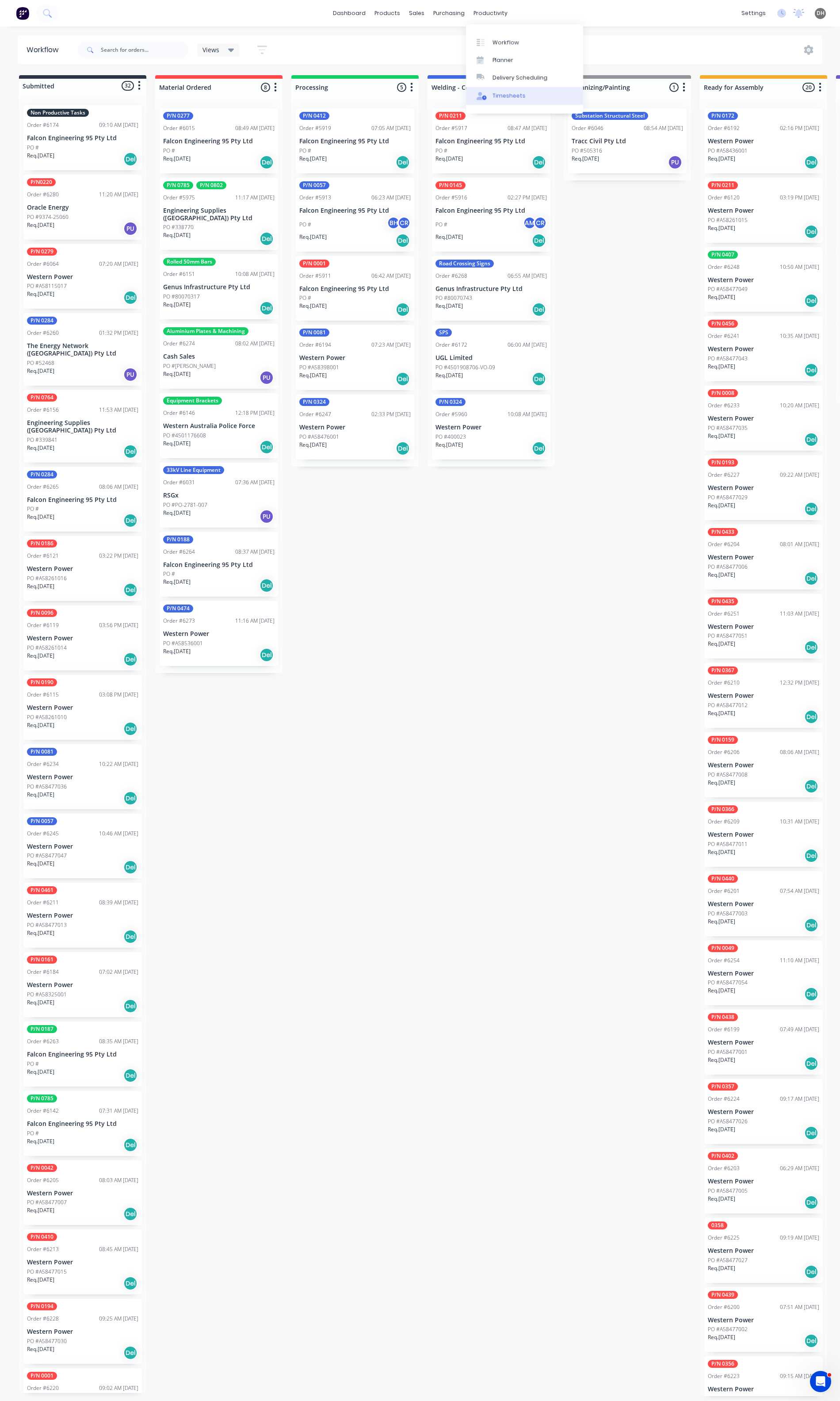
click at [505, 96] on div "Timesheets" at bounding box center [509, 96] width 33 height 8
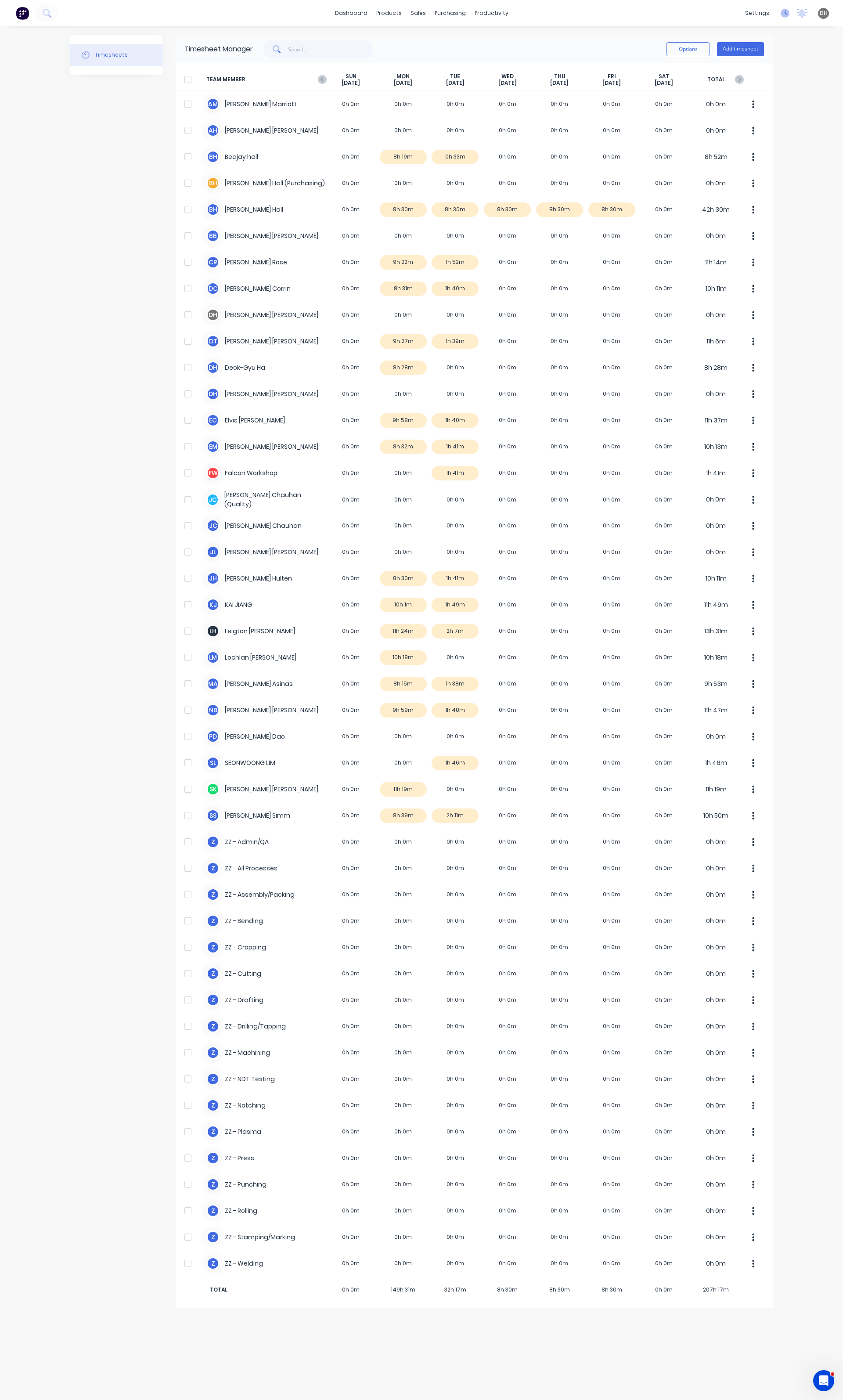
click at [786, 16] on icon at bounding box center [785, 13] width 9 height 9
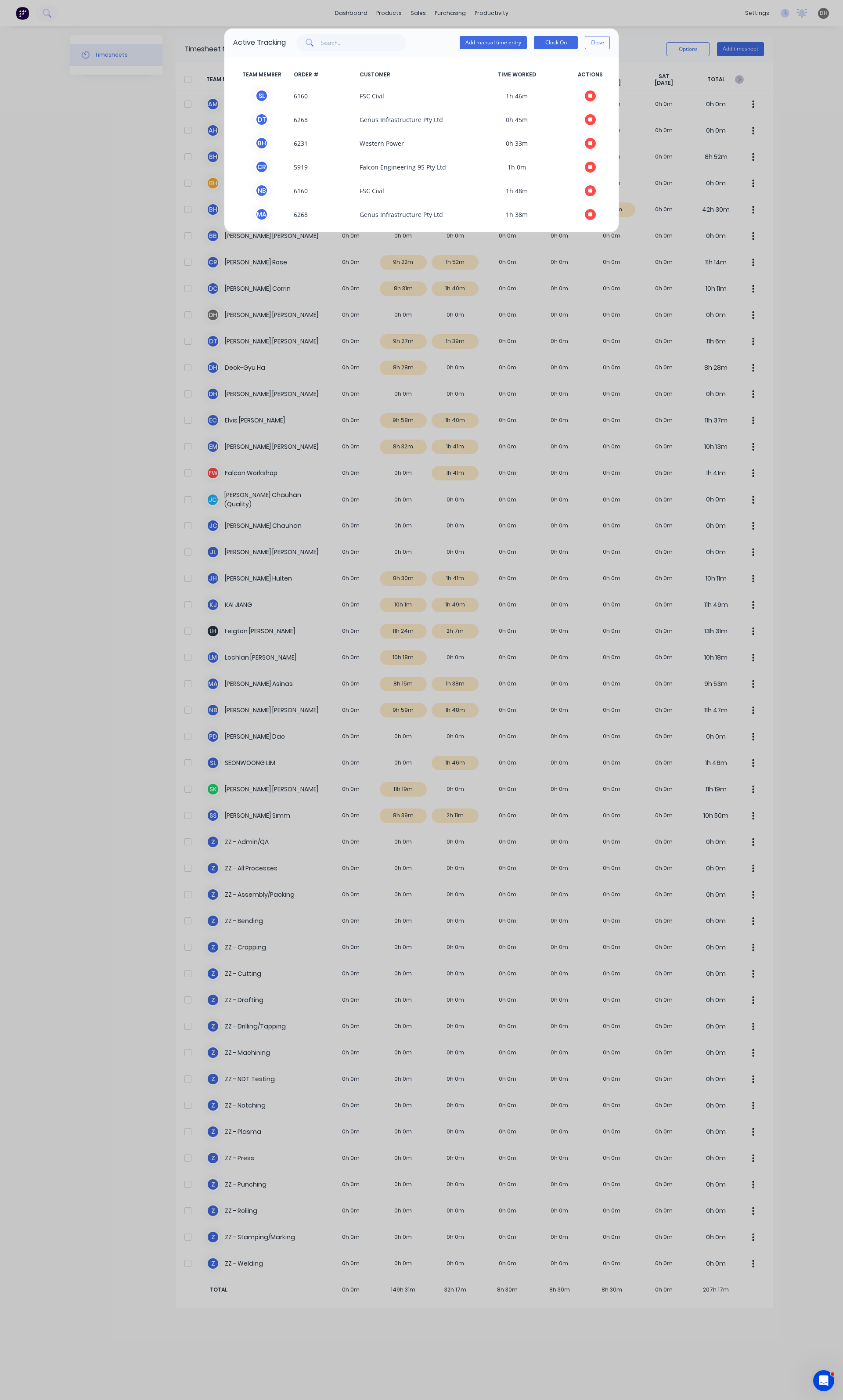
click at [804, 26] on div "Active Tracking Add manual time entry Clock On Close TEAM MEMBER ORDER # CUSTOM…" at bounding box center [421, 700] width 843 height 1400
click at [592, 46] on button "Close" at bounding box center [597, 42] width 25 height 13
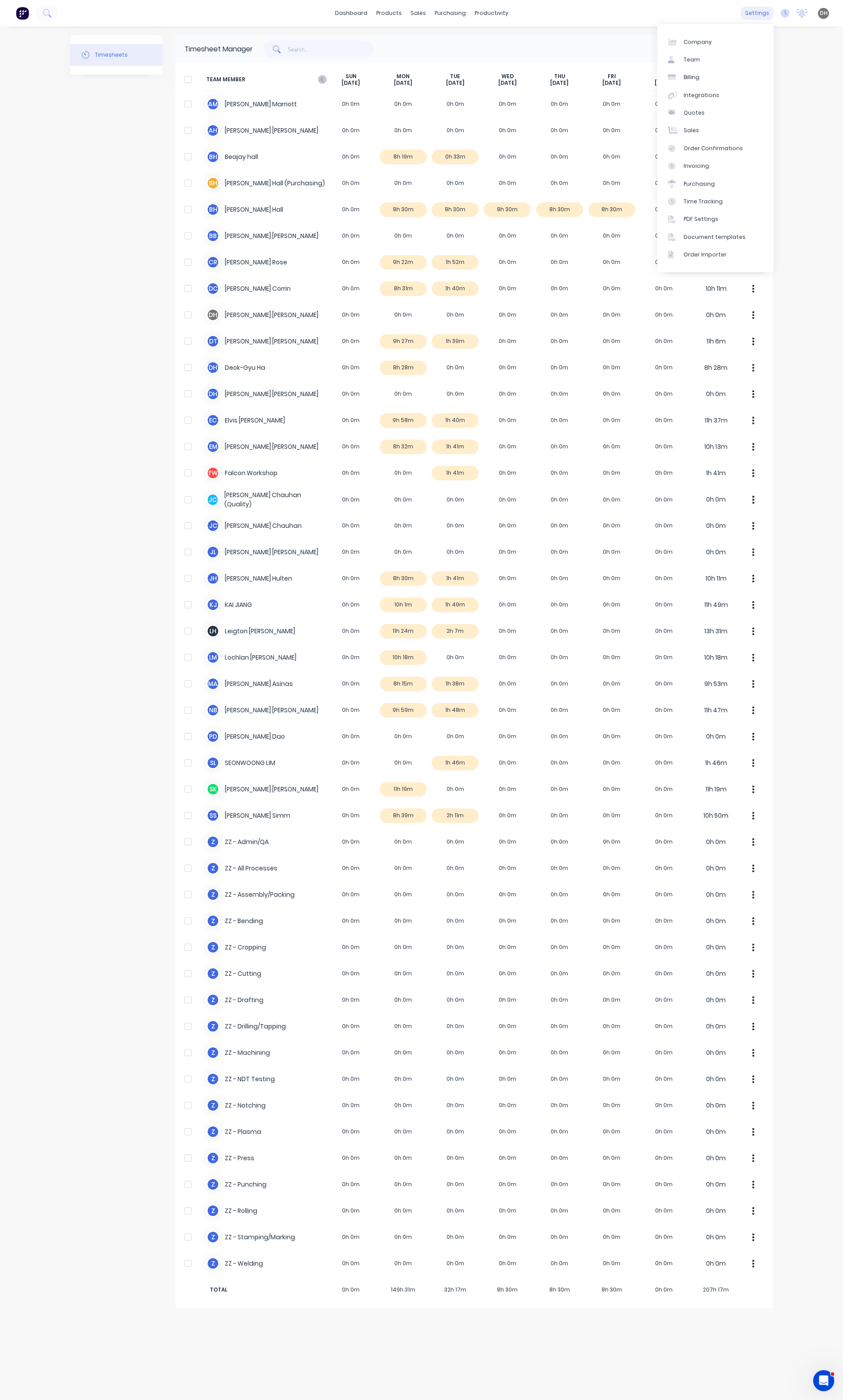
click at [761, 11] on div "settings" at bounding box center [757, 13] width 33 height 13
click at [715, 201] on div "Time Tracking" at bounding box center [703, 202] width 39 height 8
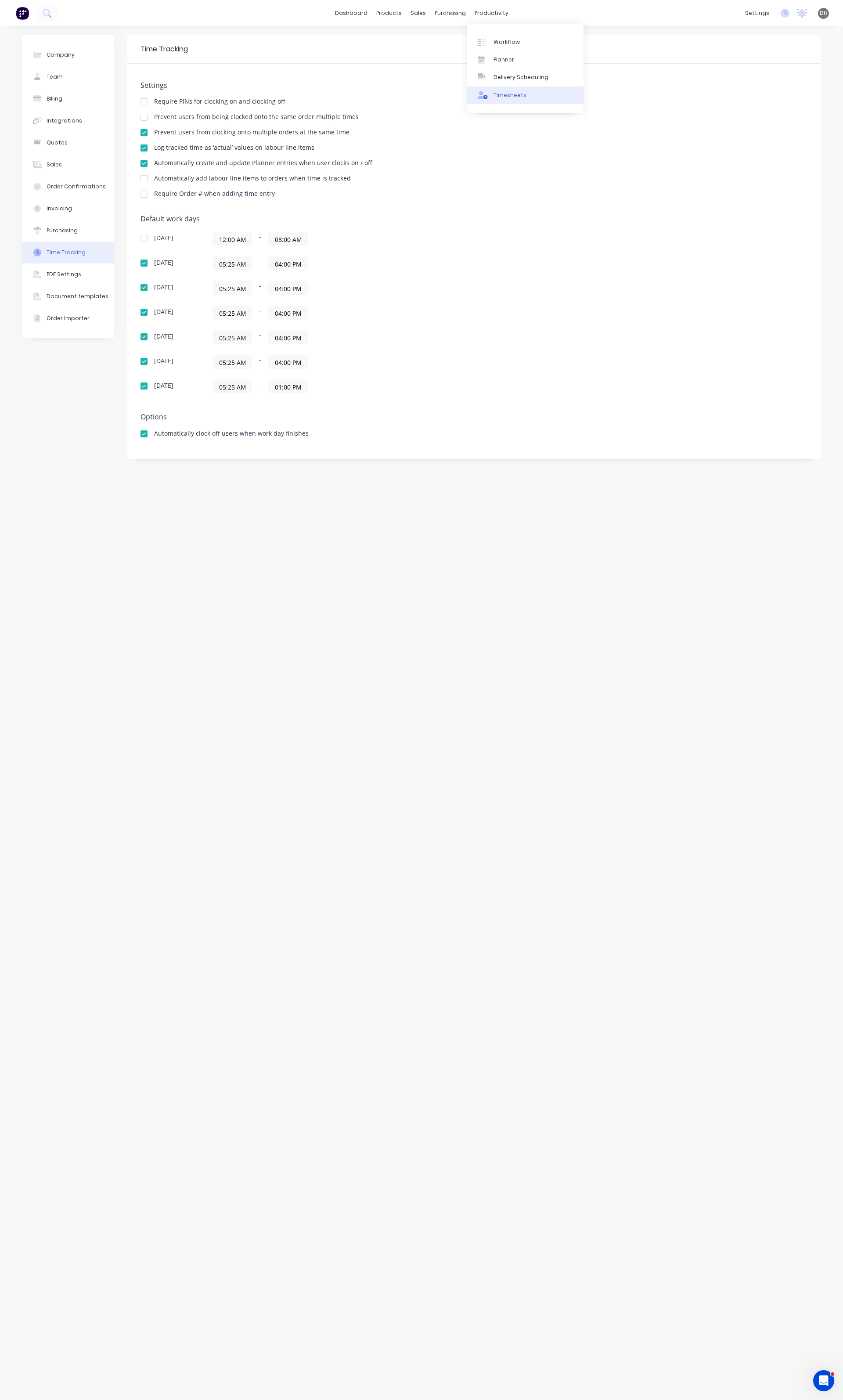
click at [504, 97] on div "Timesheets" at bounding box center [510, 95] width 33 height 8
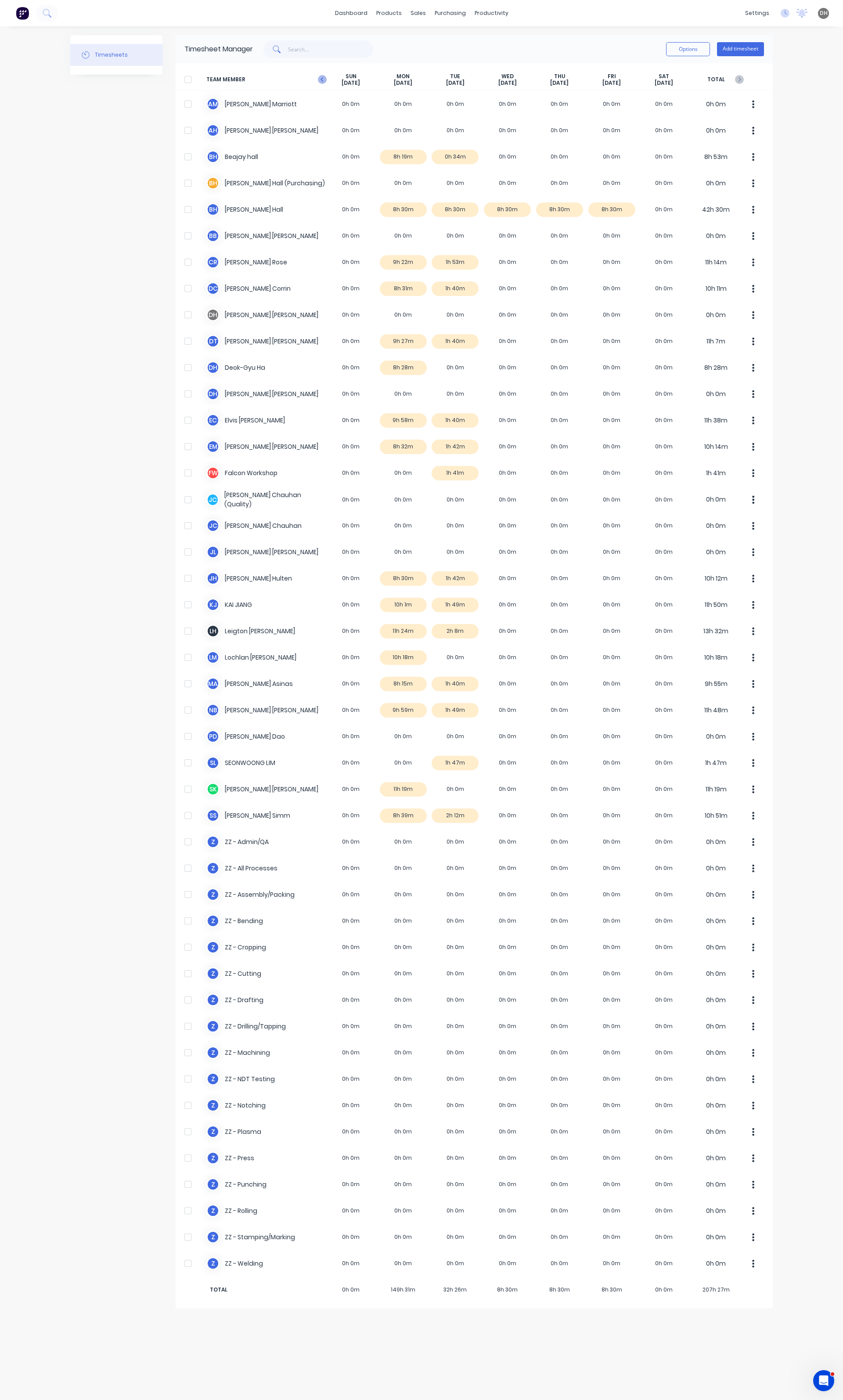
click at [325, 79] on icon "button" at bounding box center [322, 79] width 9 height 9
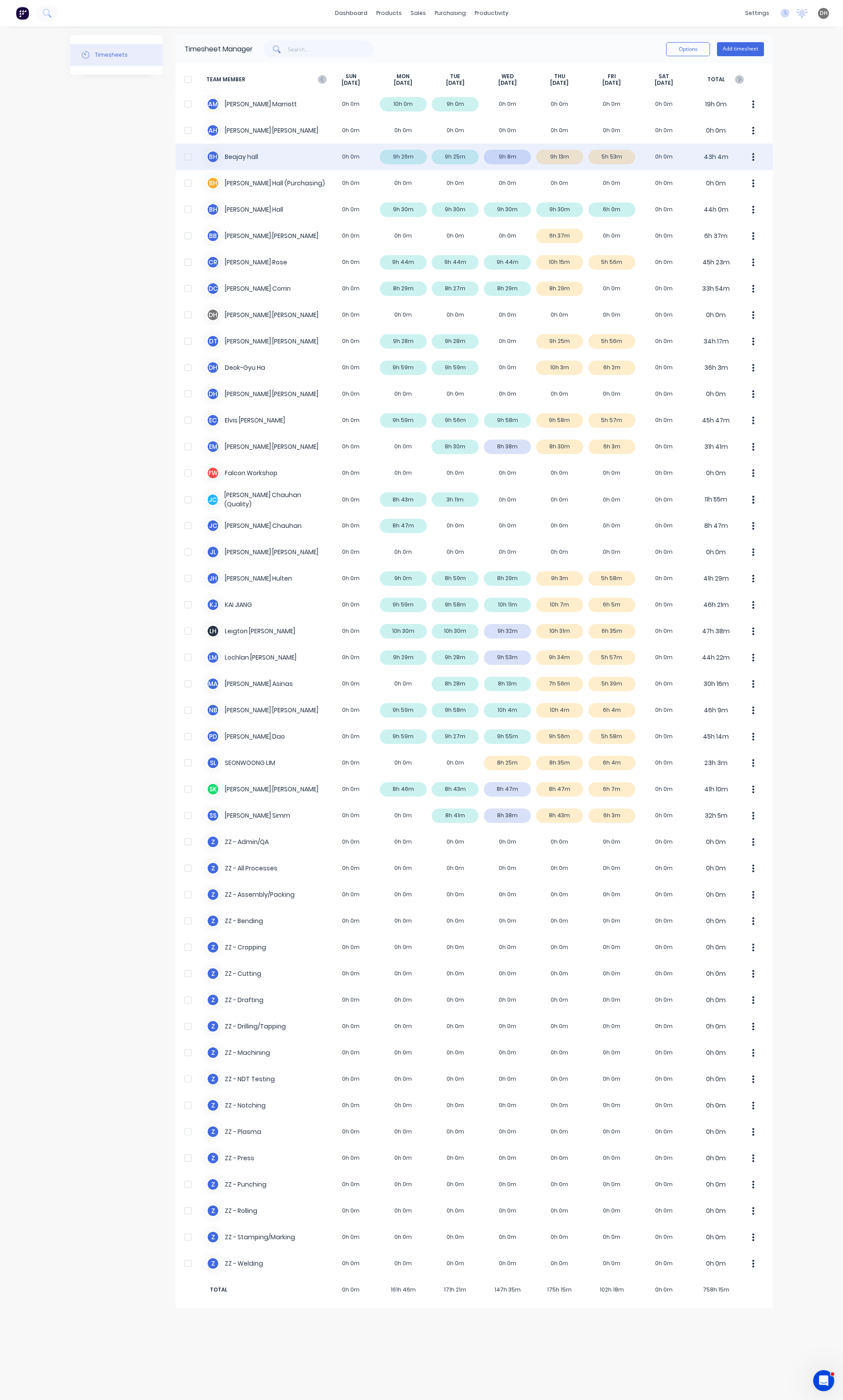
click at [517, 155] on div "B h [PERSON_NAME] 0h 0m 9h 26m 9h 25m 9h 8m 9h 13m 5h 53m 0h 0m 43h 4m" at bounding box center [474, 157] width 597 height 26
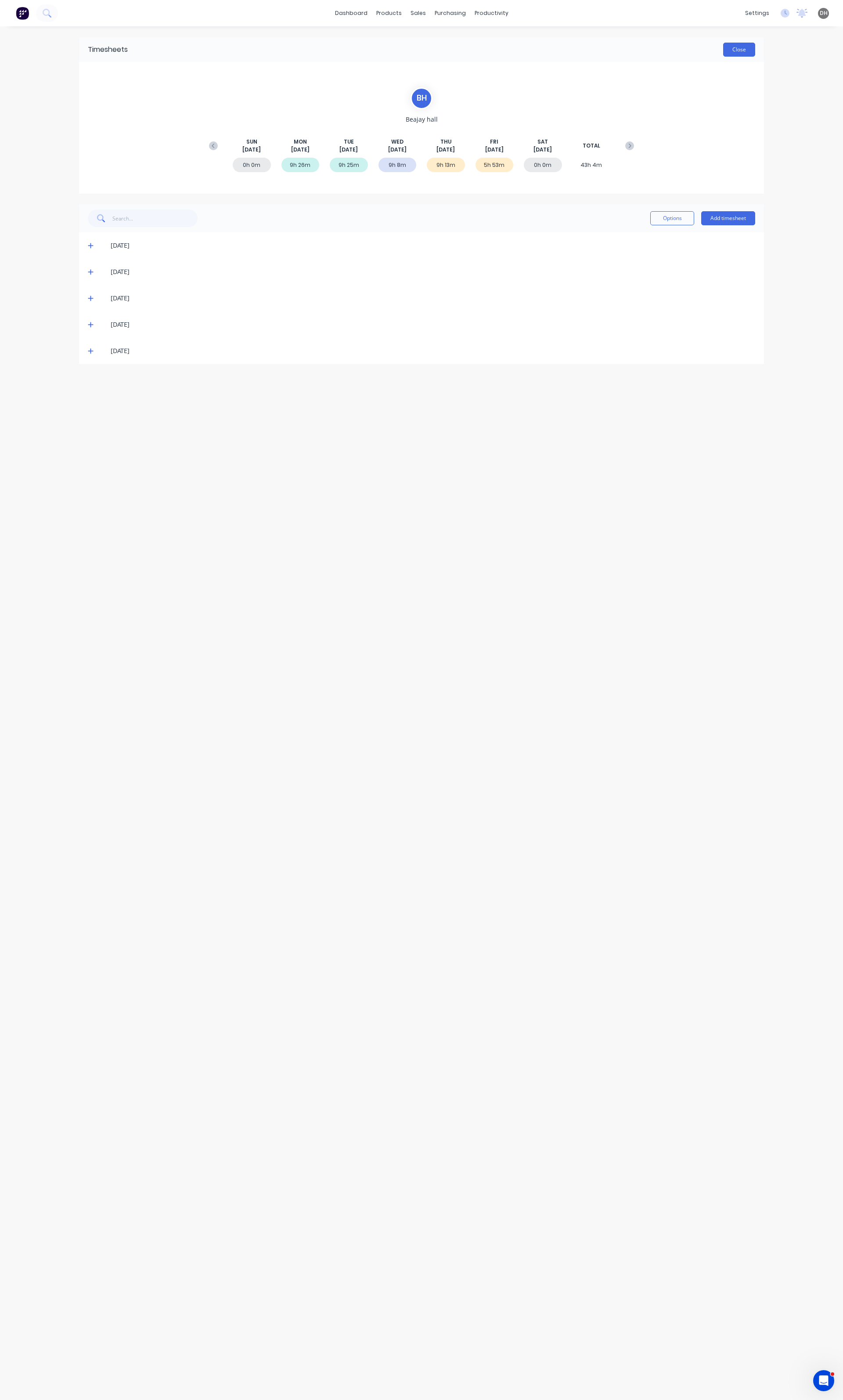
click at [751, 49] on button "Close" at bounding box center [739, 49] width 32 height 14
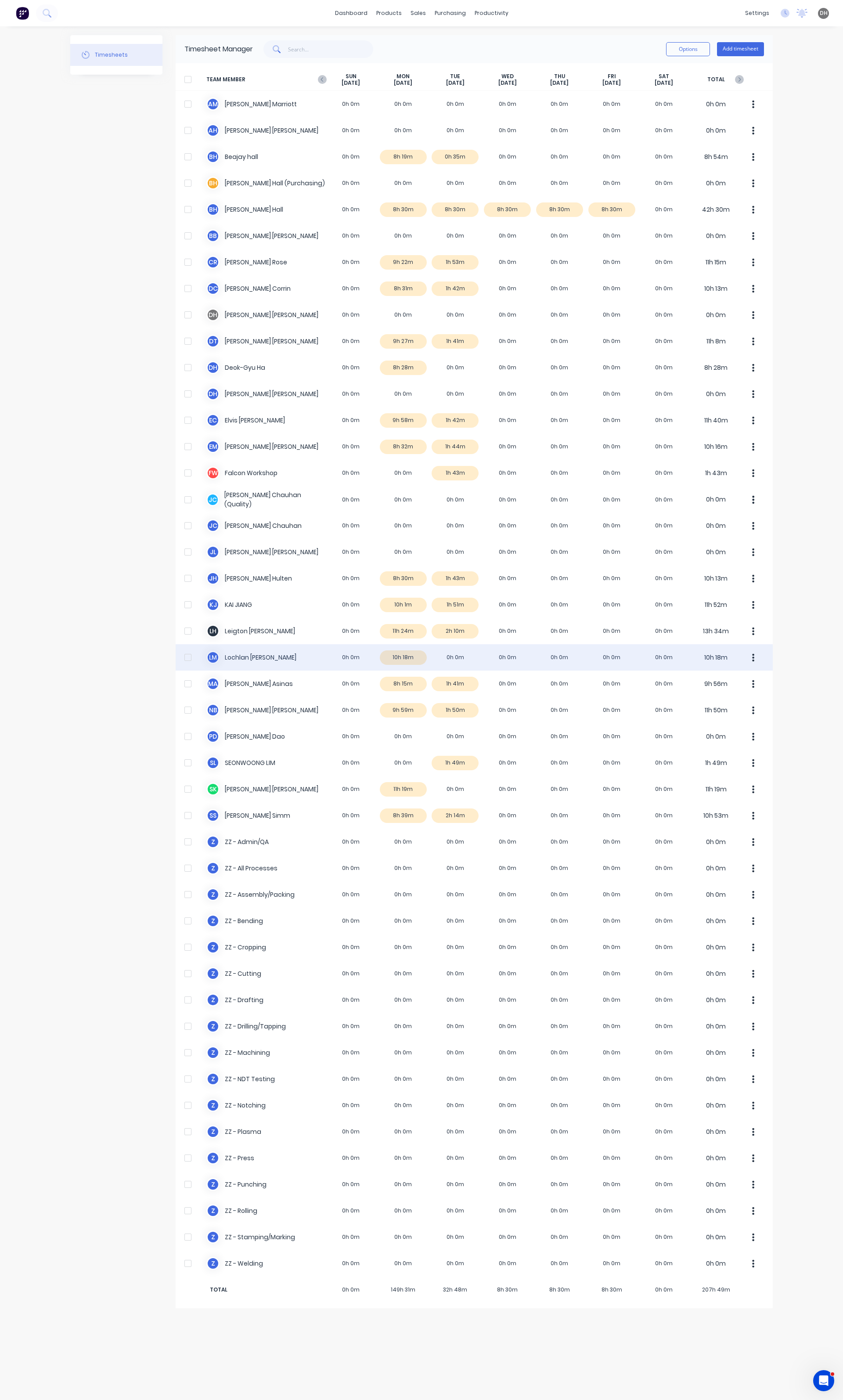
click at [419, 655] on div "[PERSON_NAME] [PERSON_NAME] 0h 0m 10h 18m 0h 0m 0h 0m 0h 0m 0h 0m 0h 0m 10h 18m" at bounding box center [474, 657] width 597 height 26
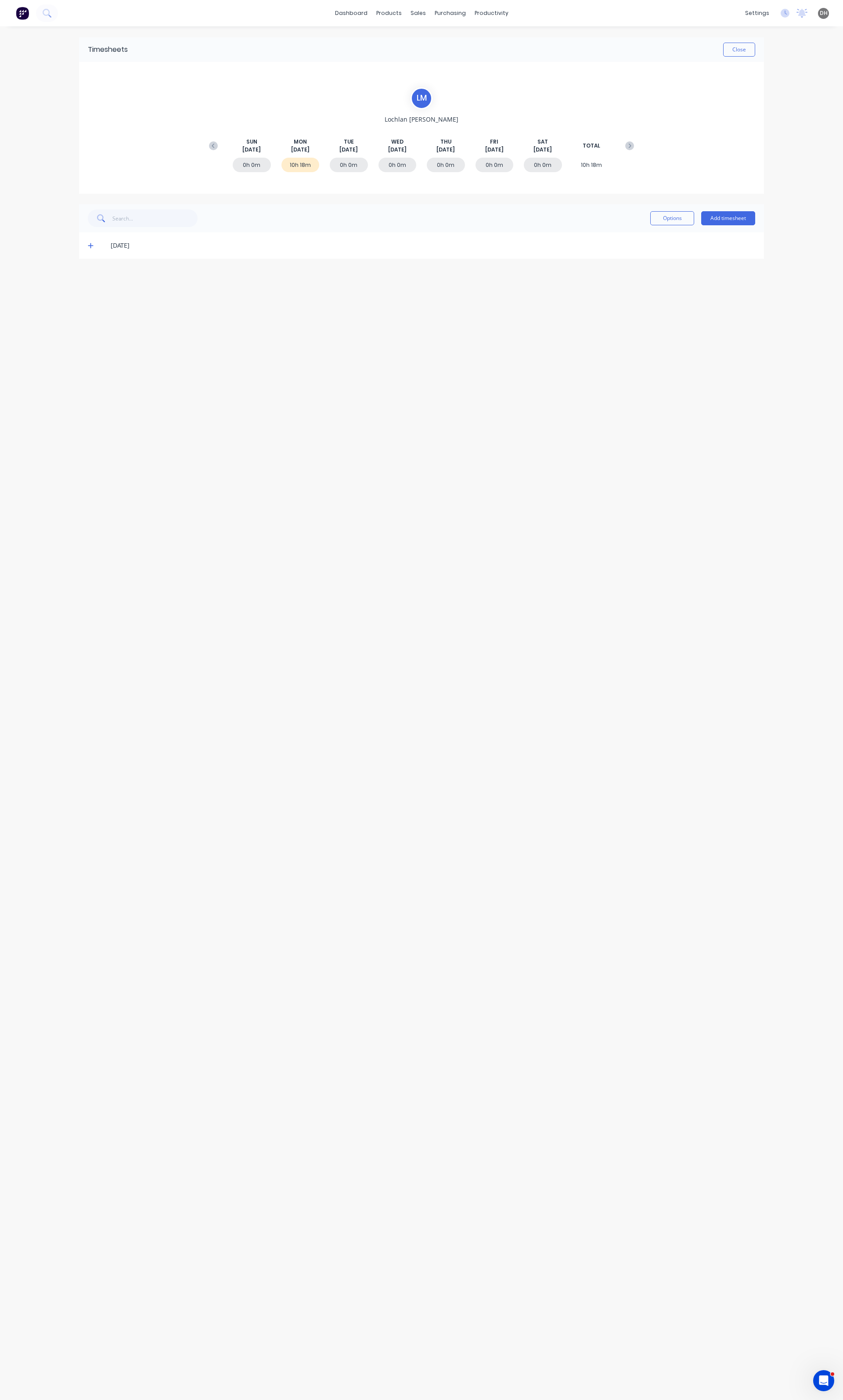
click at [88, 245] on icon at bounding box center [91, 246] width 5 height 5
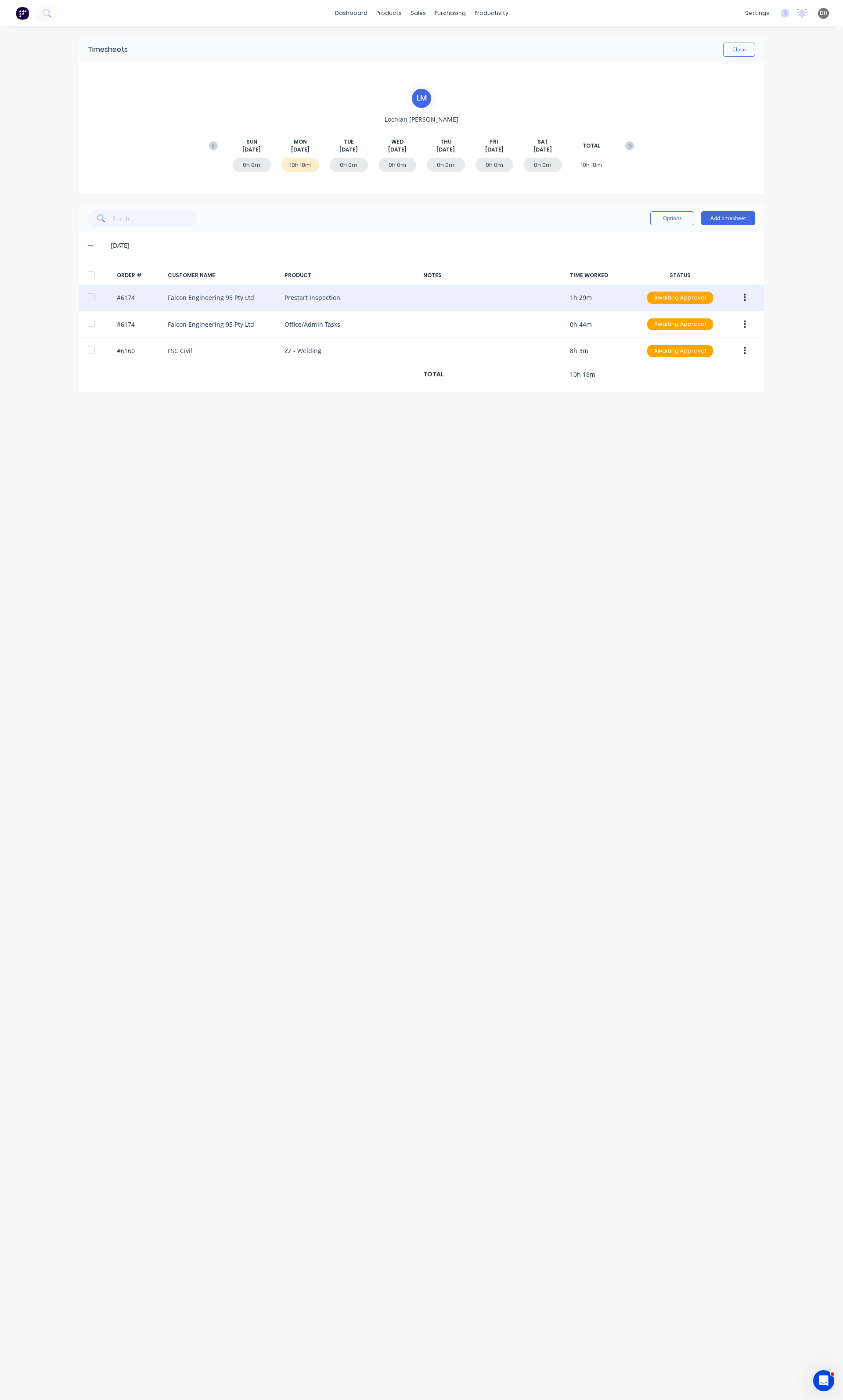
click at [745, 297] on icon "button" at bounding box center [745, 298] width 2 height 8
click at [725, 354] on div "Edit" at bounding box center [714, 355] width 67 height 12
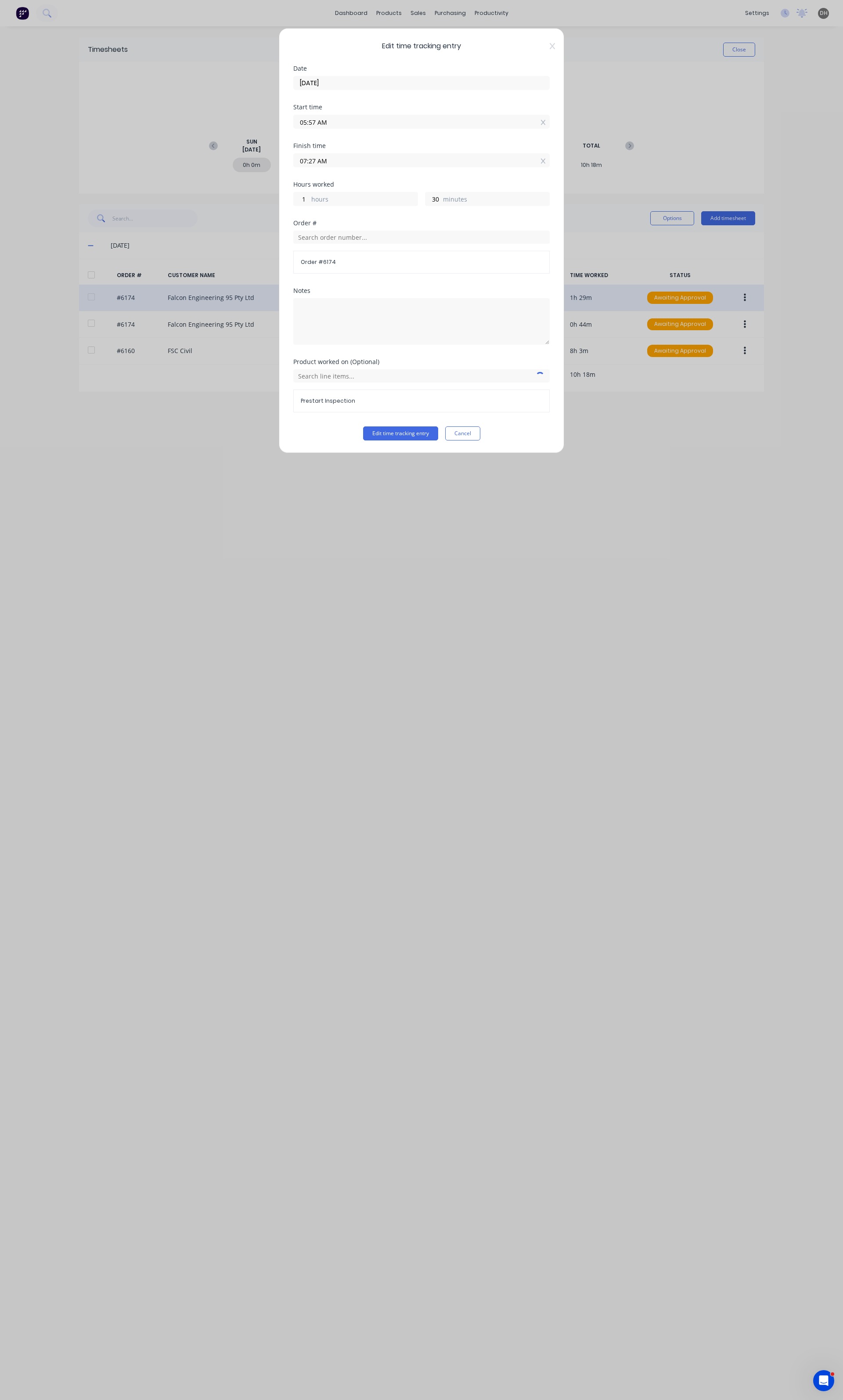
click at [314, 122] on input "05:57 AM" at bounding box center [422, 122] width 255 height 13
click at [315, 125] on input "05:57 AM" at bounding box center [422, 122] width 255 height 13
click at [359, 109] on div "Start time" at bounding box center [422, 107] width 257 height 6
click at [315, 123] on input "05:57 AM" at bounding box center [422, 122] width 255 height 13
type input "05:59 AM"
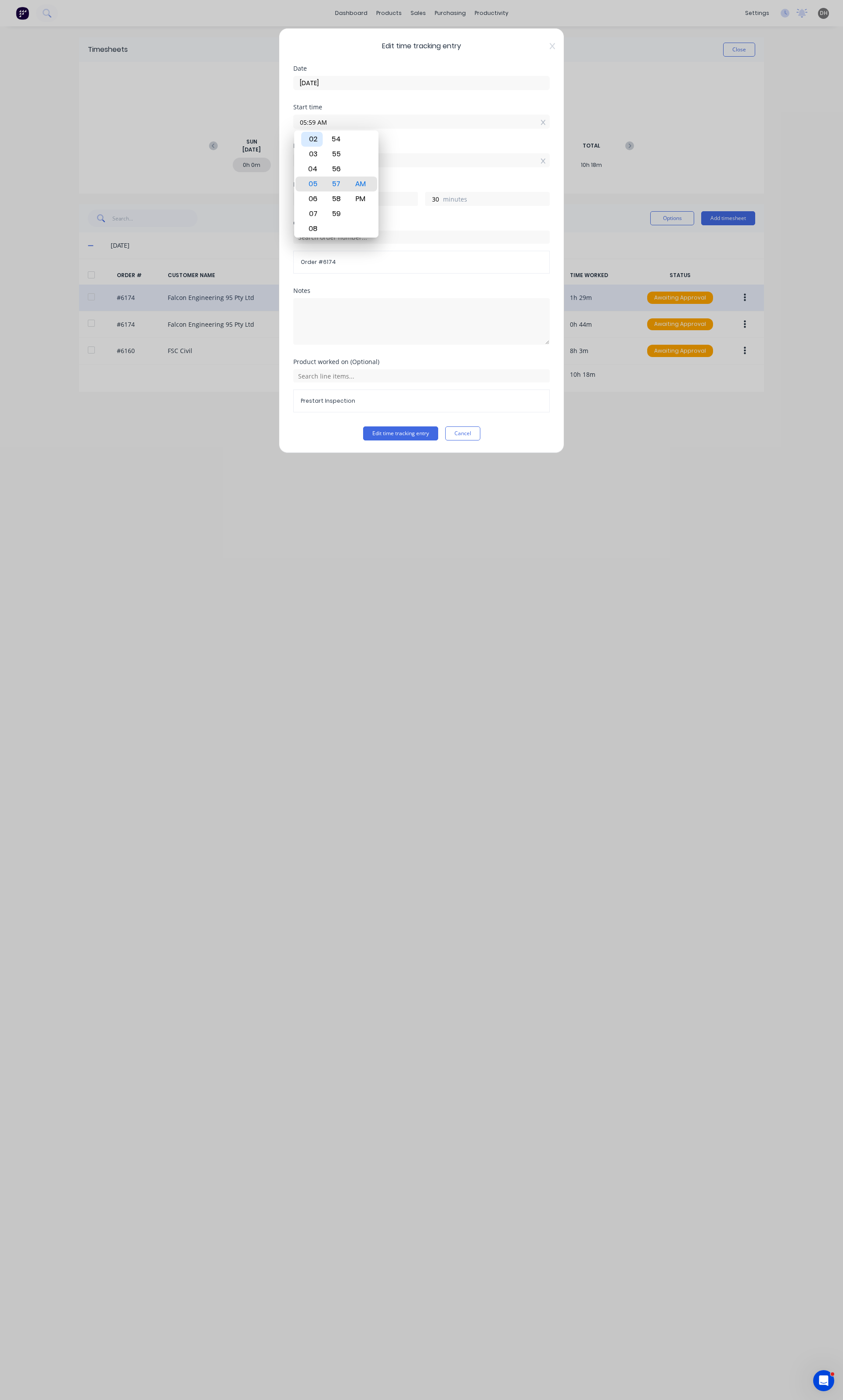
click at [363, 427] on button "Edit time tracking entry" at bounding box center [401, 434] width 75 height 14
type input "28"
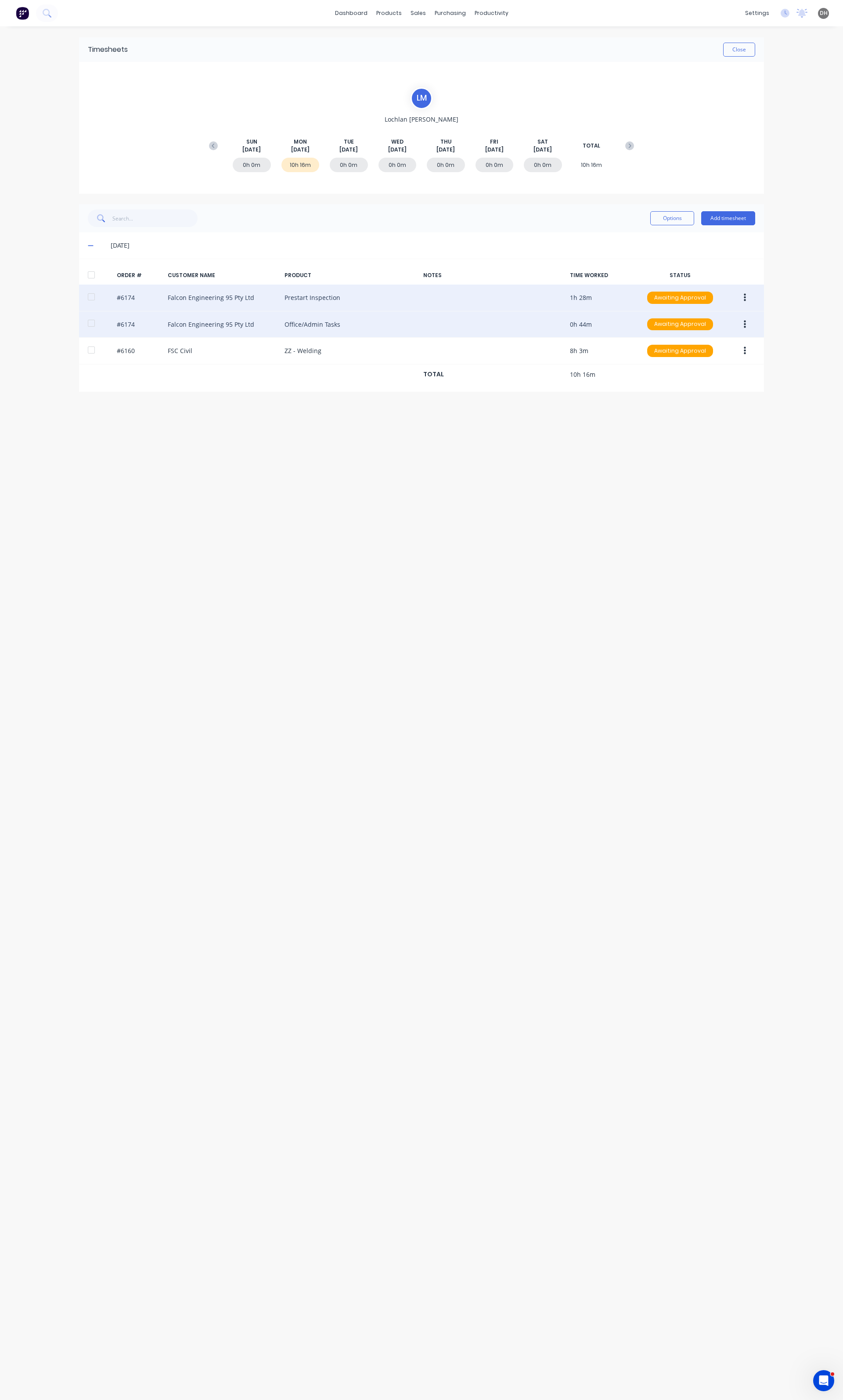
click at [746, 322] on button "button" at bounding box center [745, 324] width 21 height 16
click at [713, 385] on div "Edit" at bounding box center [714, 382] width 67 height 12
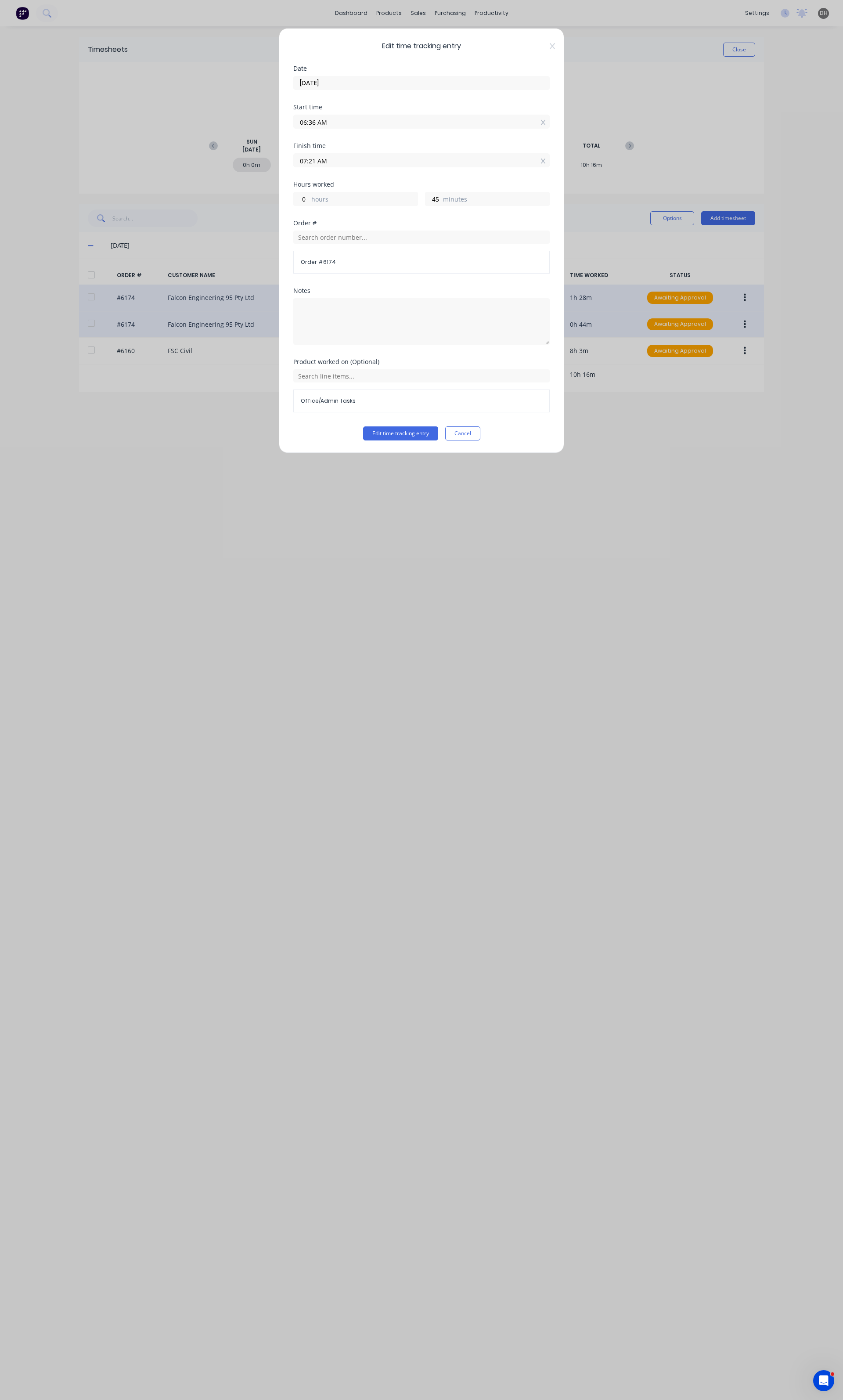
click at [630, 260] on div "Edit time tracking entry Date [DATE] Start time 06:36 AM Finish time 07:21 AM H…" at bounding box center [421, 700] width 843 height 1400
click at [468, 438] on button "Cancel" at bounding box center [463, 434] width 35 height 14
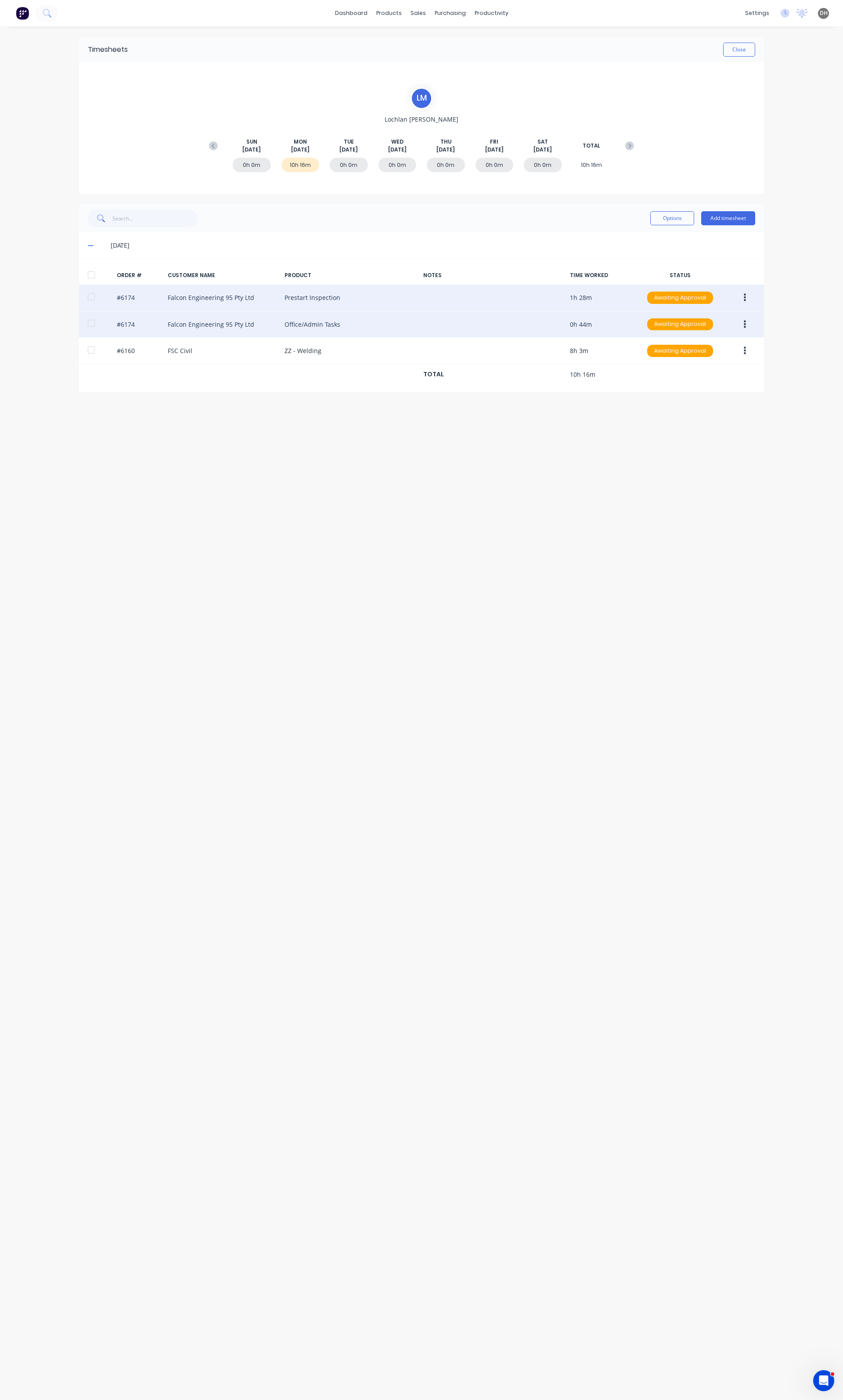
click at [742, 296] on button "button" at bounding box center [745, 297] width 21 height 16
click at [699, 362] on div "Edit" at bounding box center [714, 355] width 67 height 12
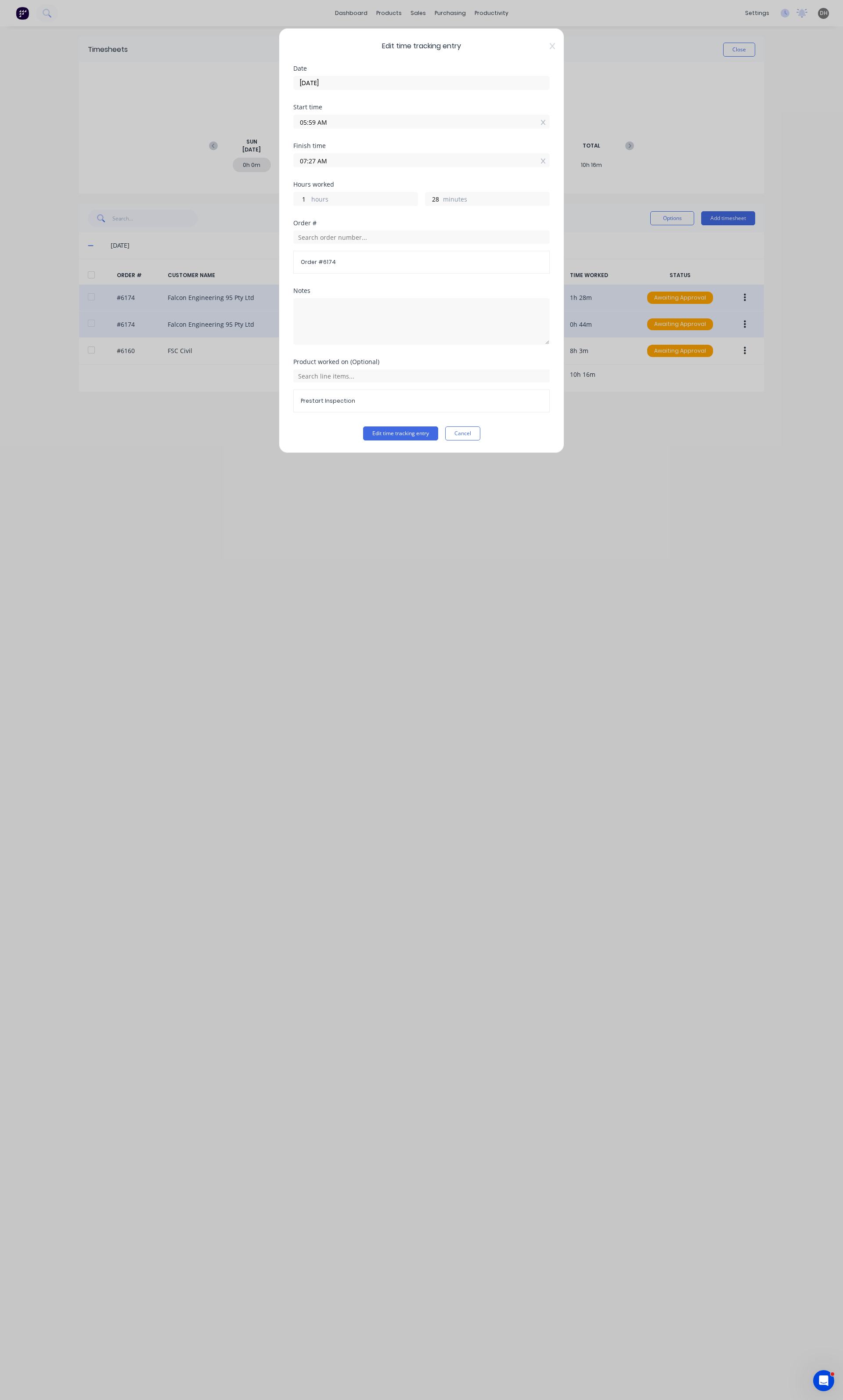
drag, startPoint x: 471, startPoint y: 436, endPoint x: 479, endPoint y: 432, distance: 8.9
click at [470, 436] on button "Cancel" at bounding box center [463, 434] width 35 height 14
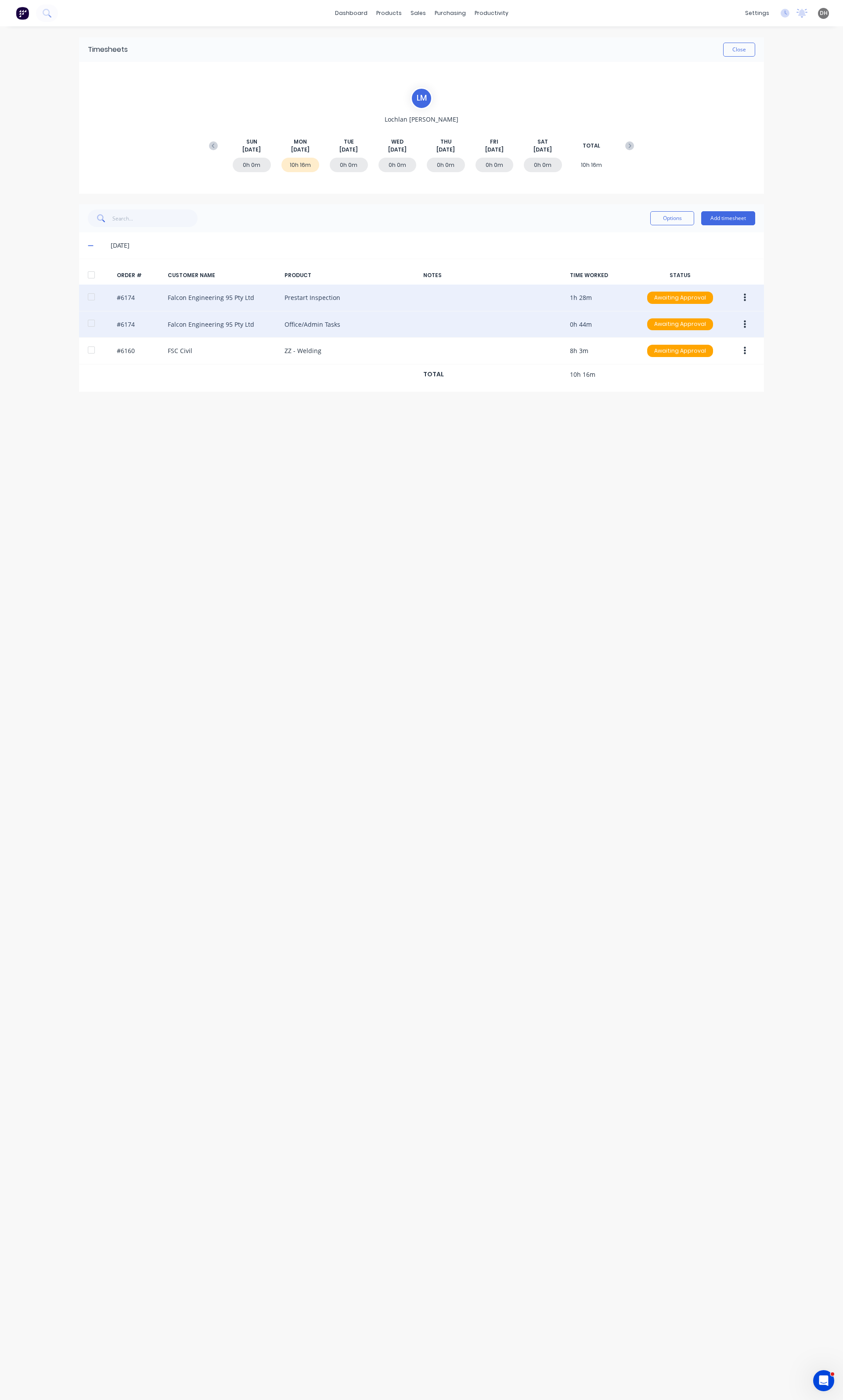
click at [744, 297] on icon "button" at bounding box center [745, 298] width 2 height 10
click at [710, 358] on div "Edit" at bounding box center [714, 355] width 67 height 12
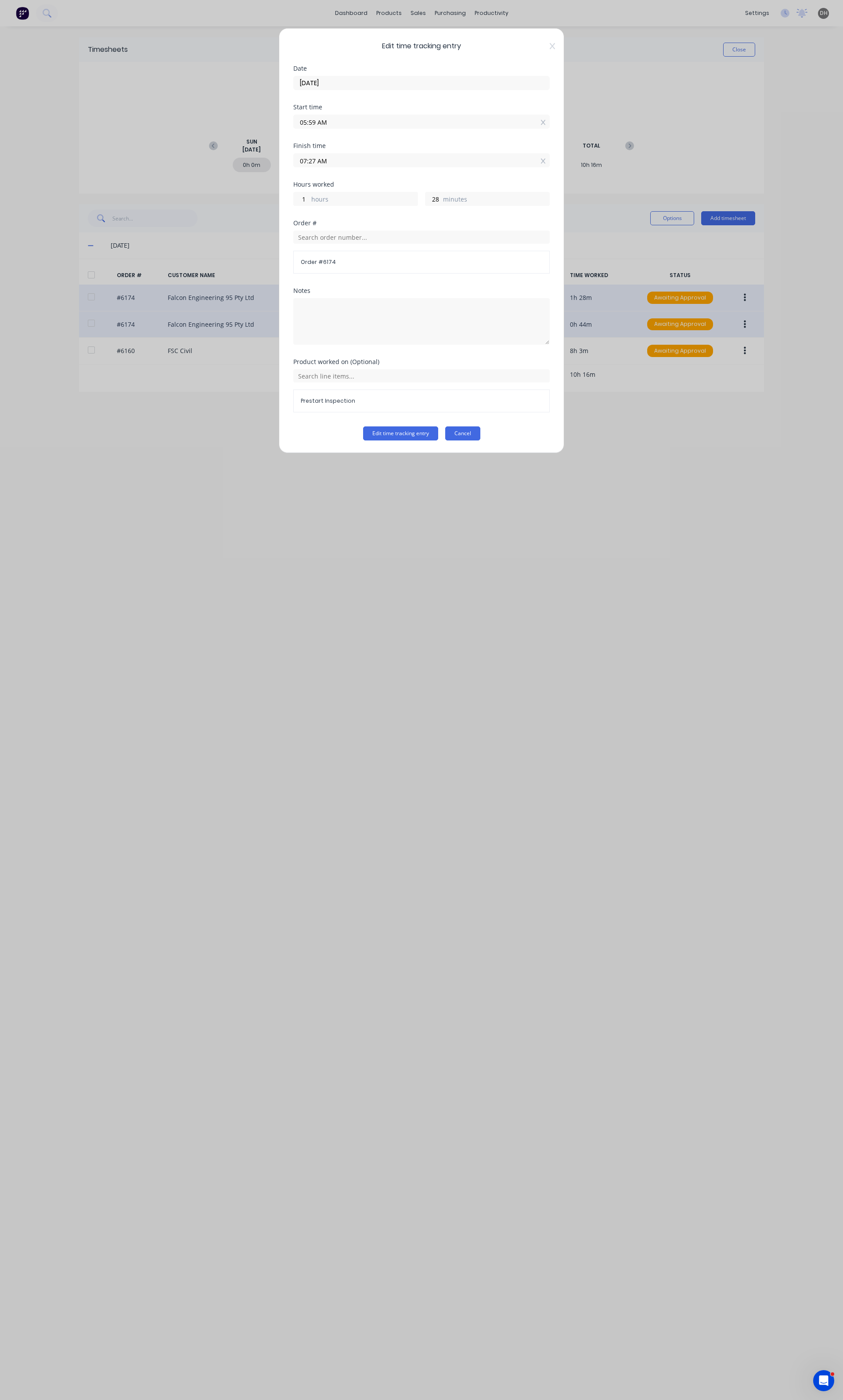
click at [463, 433] on button "Cancel" at bounding box center [463, 434] width 35 height 14
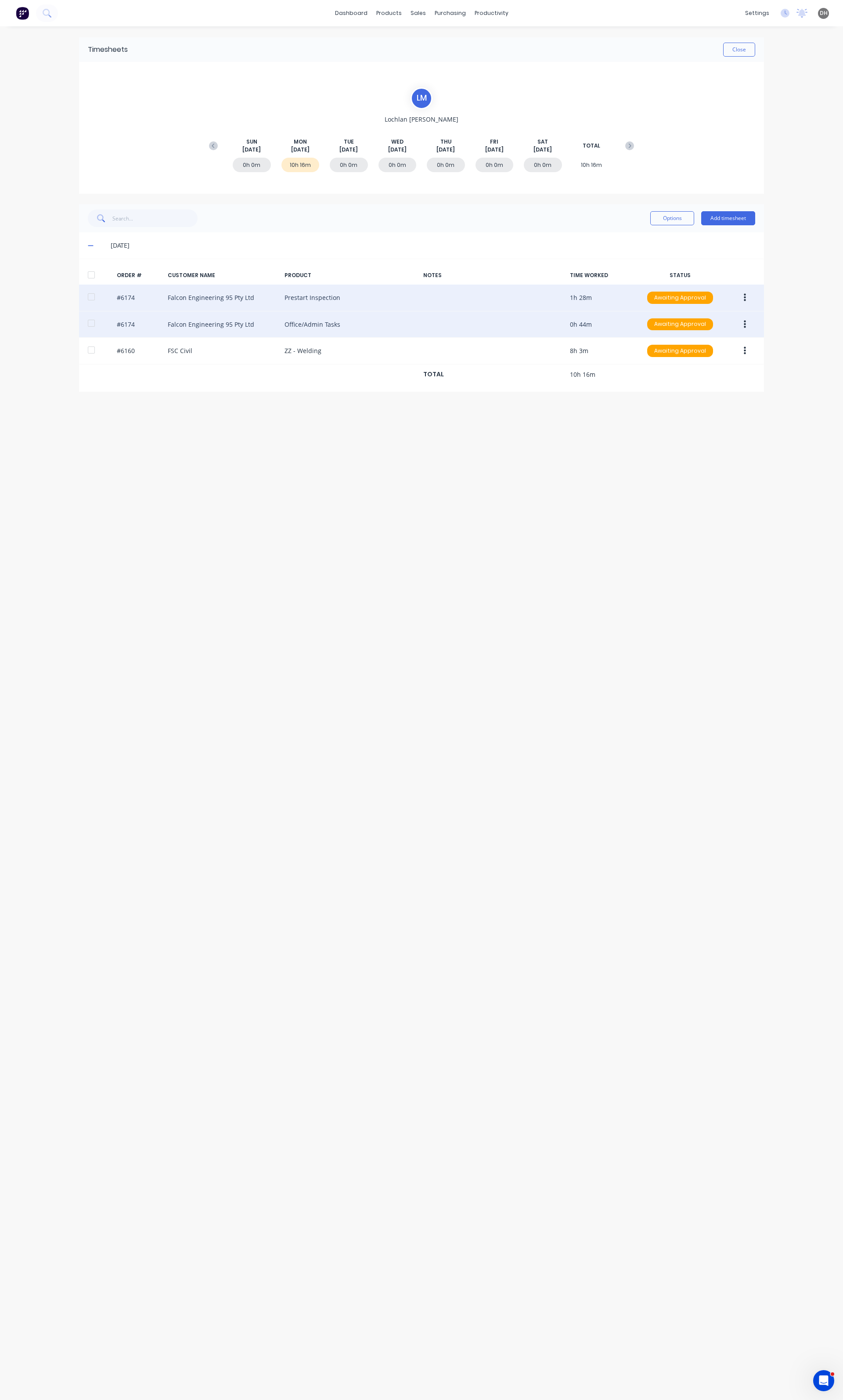
click at [749, 326] on button "button" at bounding box center [745, 324] width 21 height 16
click at [708, 385] on div "Edit" at bounding box center [714, 382] width 67 height 12
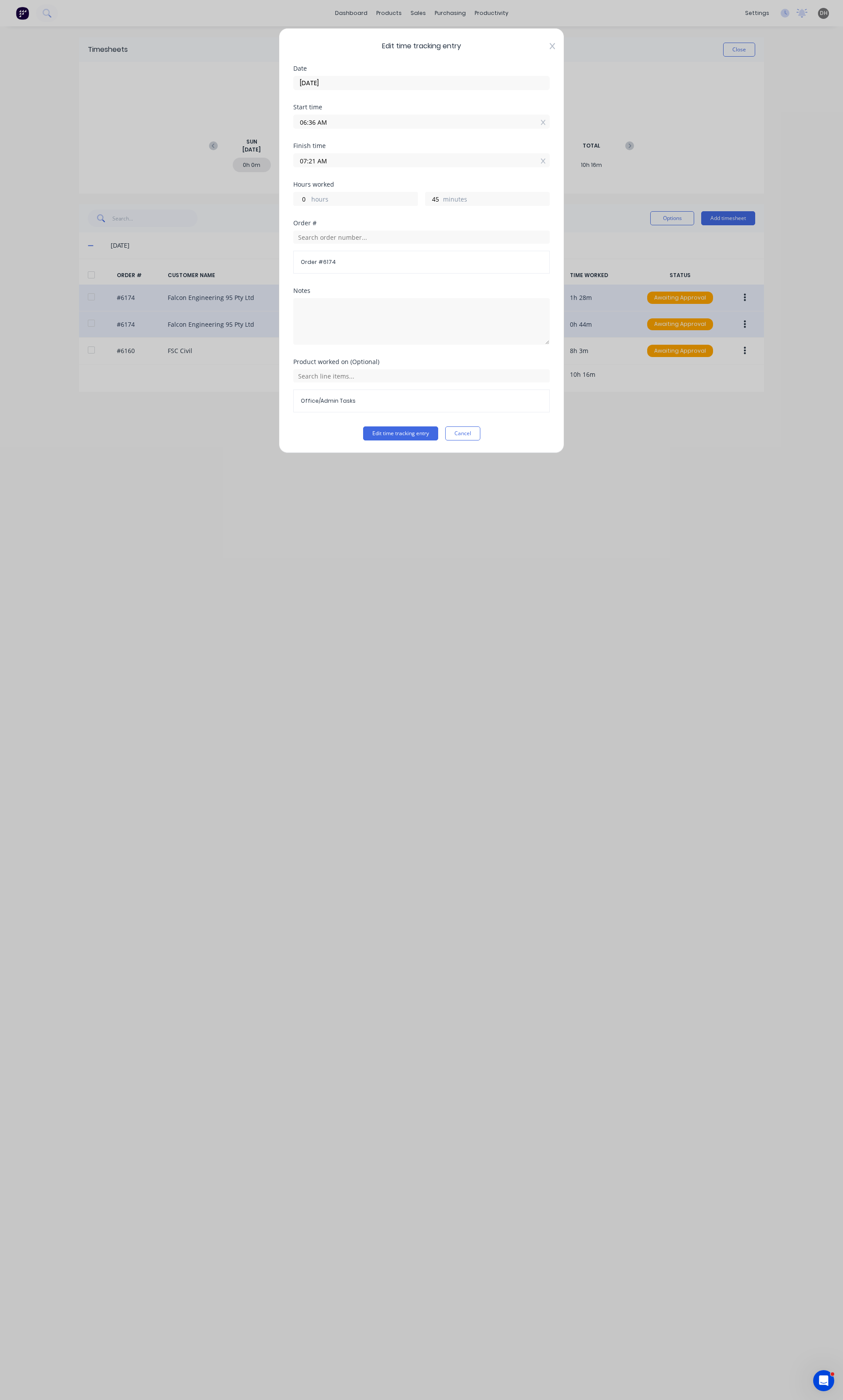
click at [550, 45] on icon at bounding box center [553, 46] width 5 height 7
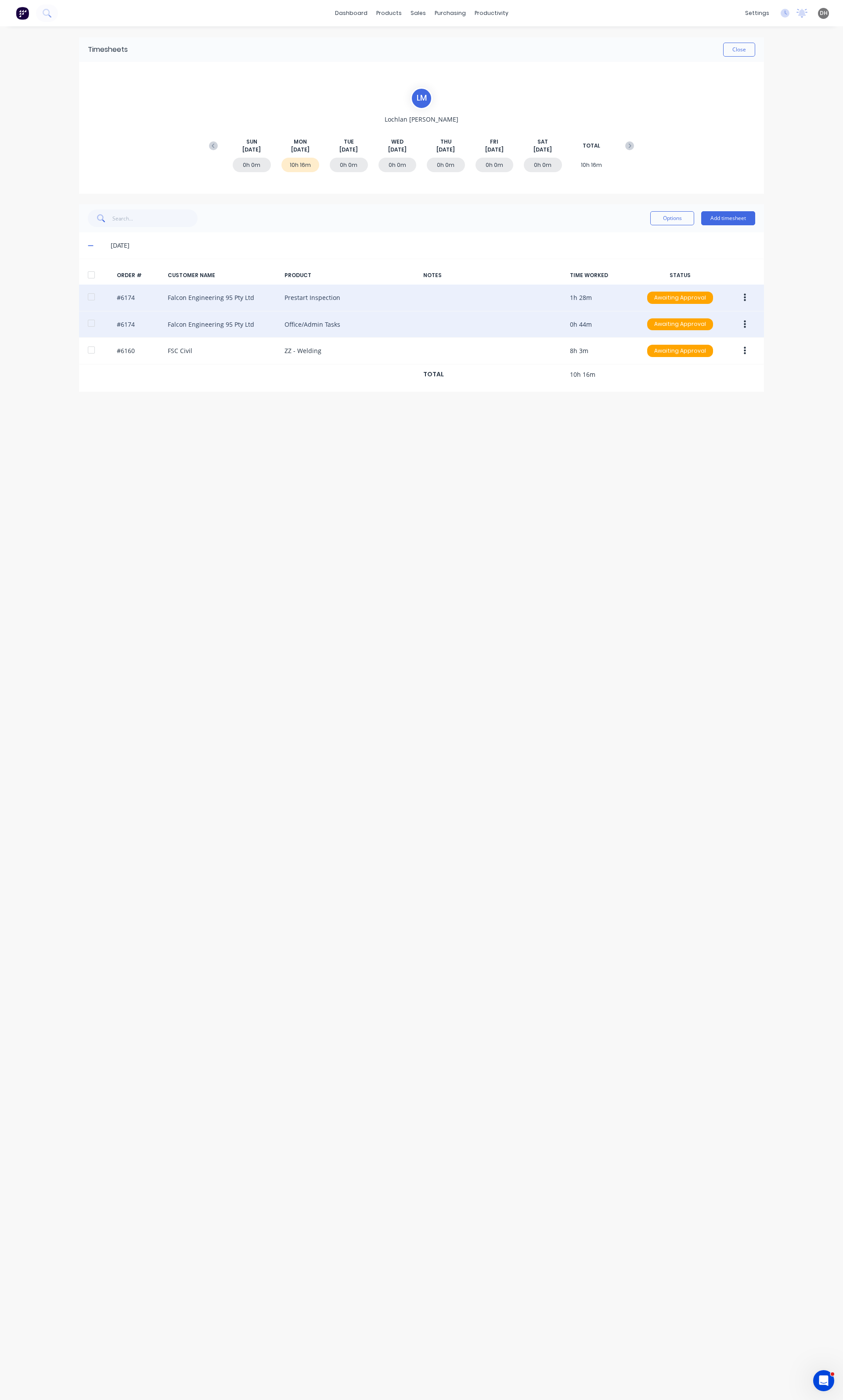
click at [751, 325] on button "button" at bounding box center [745, 324] width 21 height 16
click at [696, 417] on div "Delete" at bounding box center [714, 417] width 67 height 12
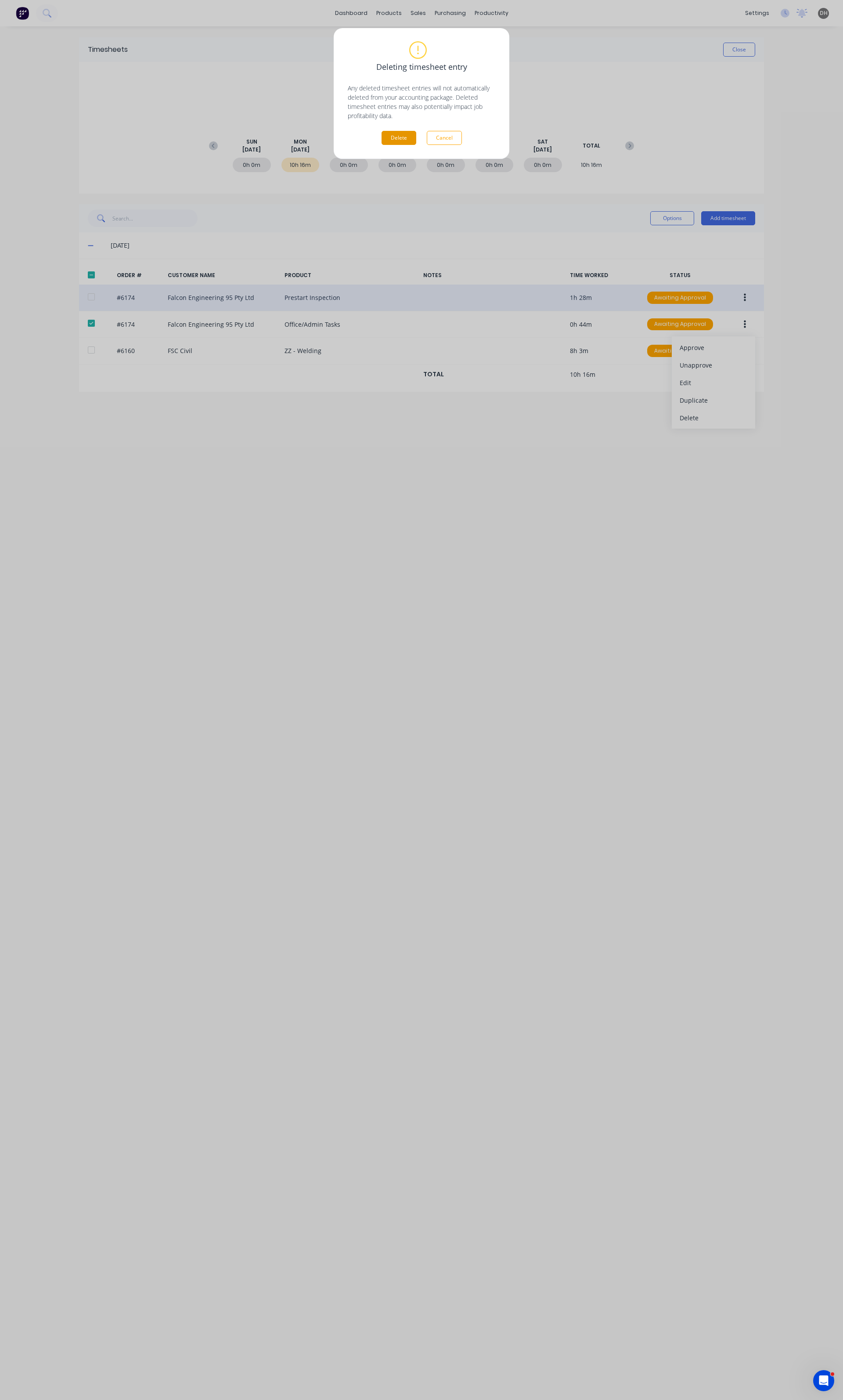
click at [403, 134] on button "Delete" at bounding box center [399, 138] width 35 height 14
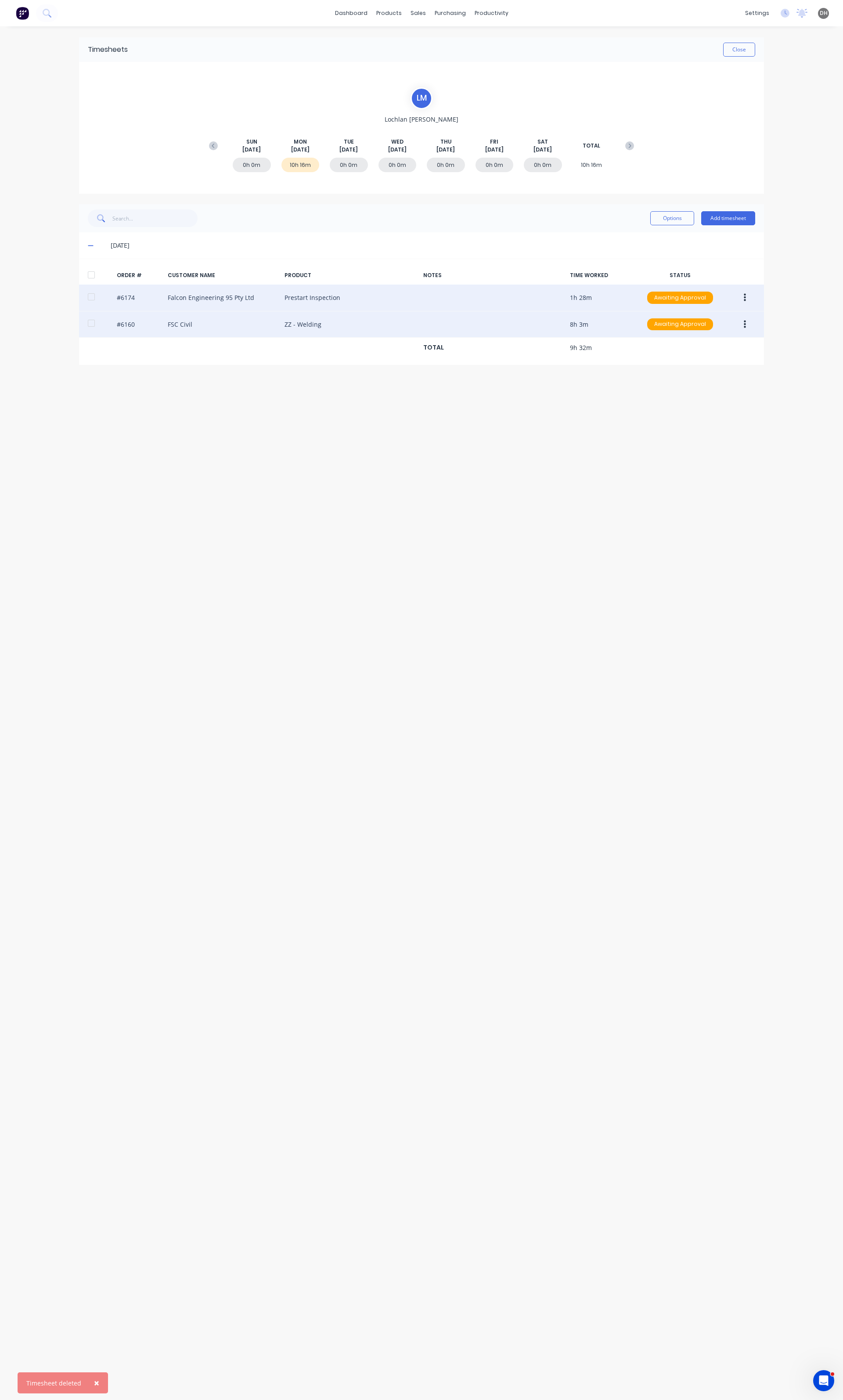
click at [741, 324] on button "button" at bounding box center [745, 324] width 21 height 16
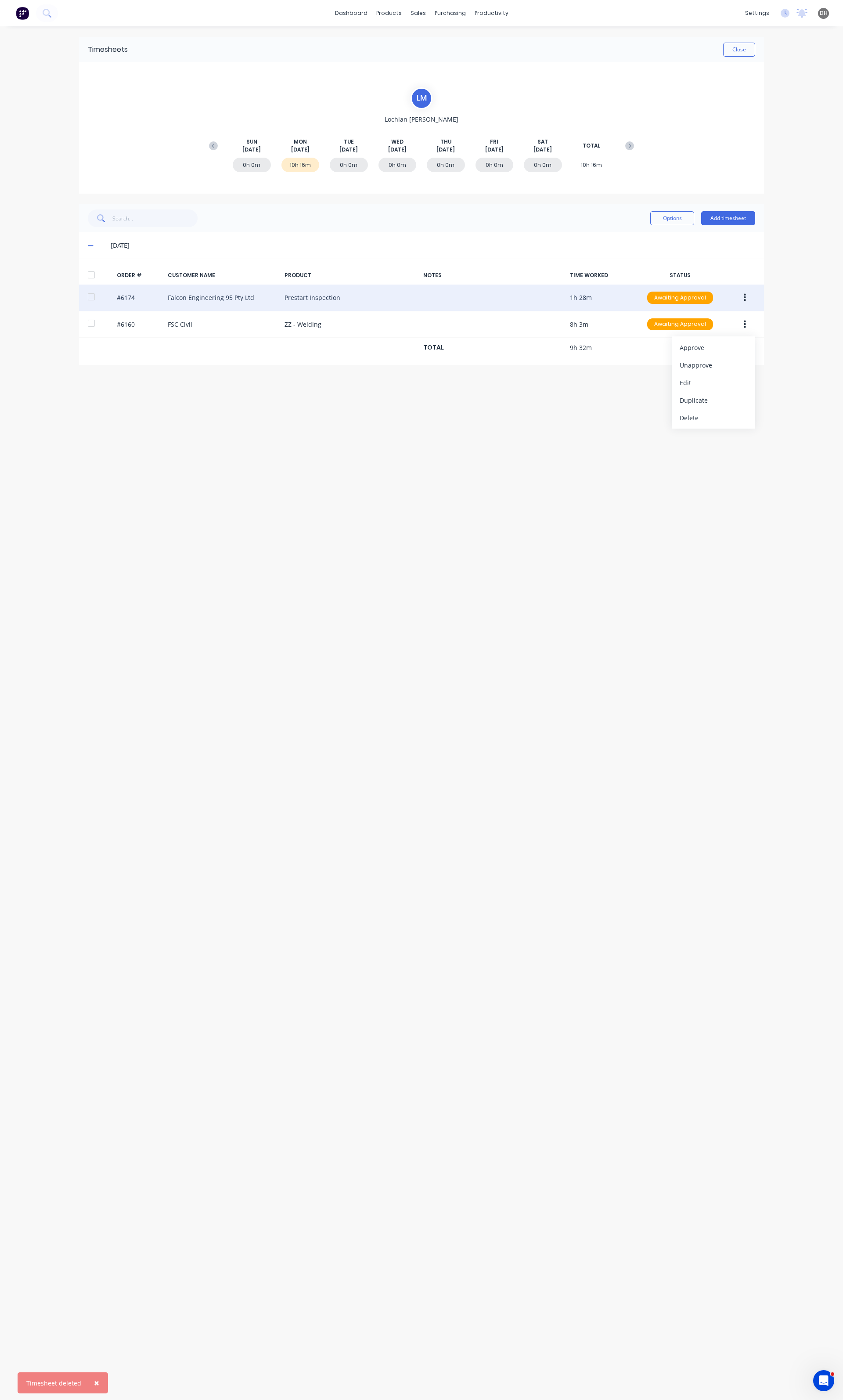
click at [584, 386] on div "Timesheets Close [PERSON_NAME] [PERSON_NAME][DATE] [DATE] [DATE] [DATE] [DATE] …" at bounding box center [421, 704] width 703 height 1356
